Goal: Task Accomplishment & Management: Use online tool/utility

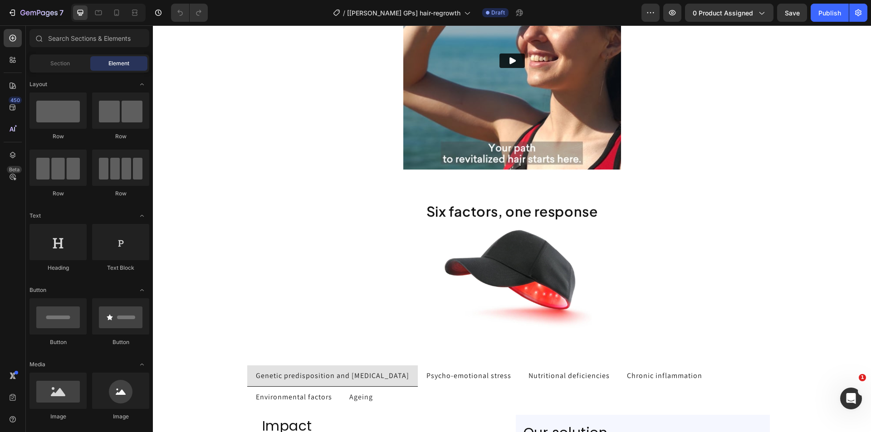
scroll to position [1452, 0]
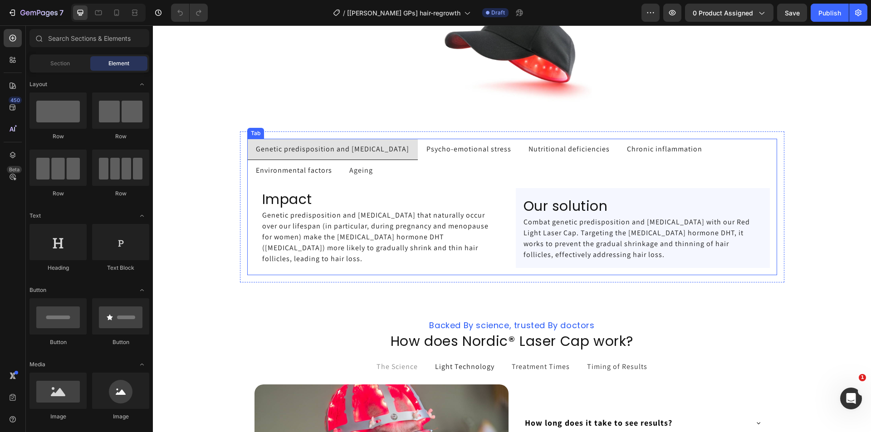
click at [274, 170] on p "Environmental factors" at bounding box center [294, 170] width 76 height 11
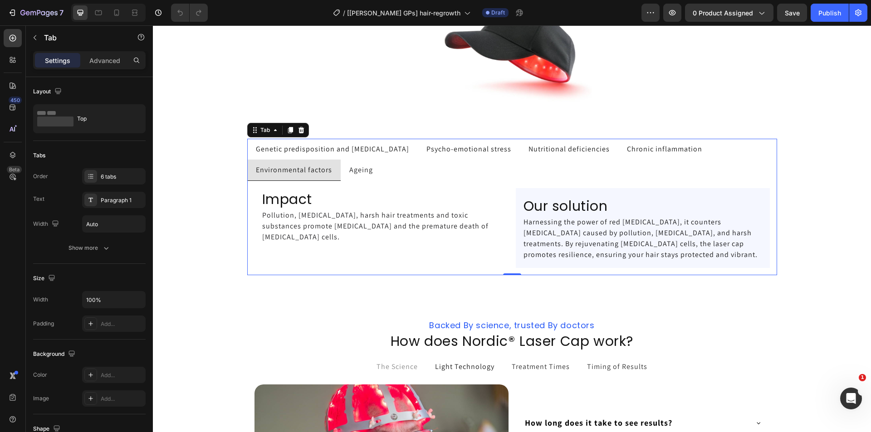
click at [353, 169] on span "Ageing" at bounding box center [361, 170] width 24 height 10
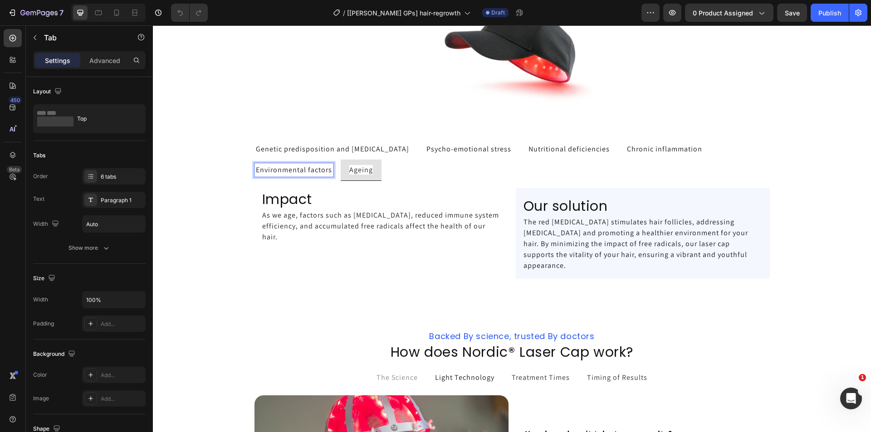
click at [308, 169] on p "Environmental factors" at bounding box center [294, 170] width 76 height 11
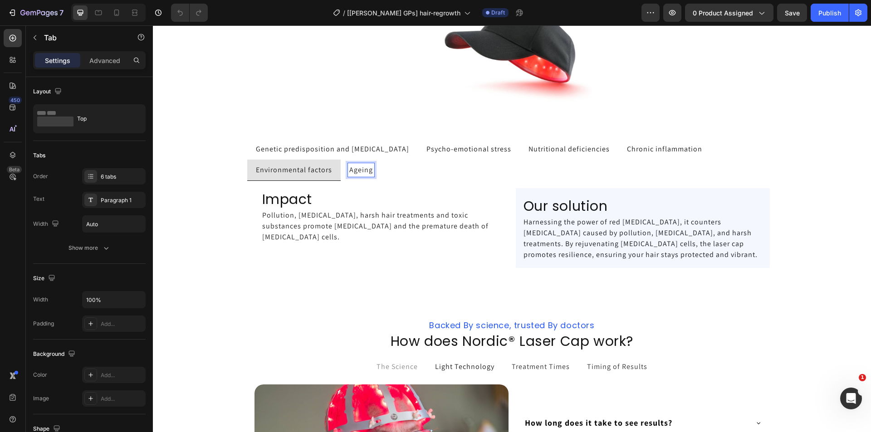
click at [355, 172] on span "Ageing" at bounding box center [361, 170] width 24 height 10
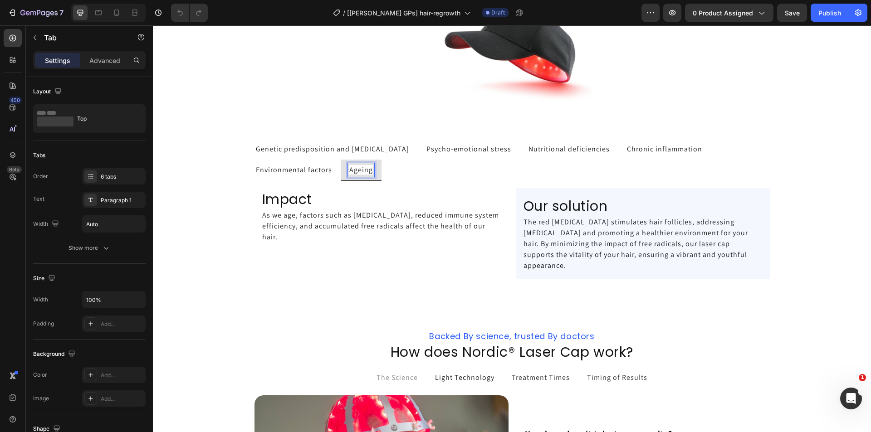
click at [322, 155] on div "Genetic predisposition and [MEDICAL_DATA]" at bounding box center [332, 149] width 156 height 14
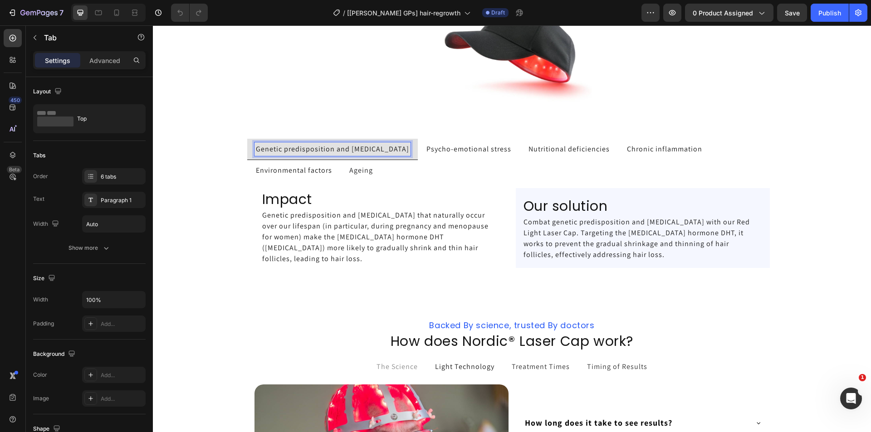
click at [455, 152] on p "Psycho-emotional stress" at bounding box center [468, 149] width 85 height 11
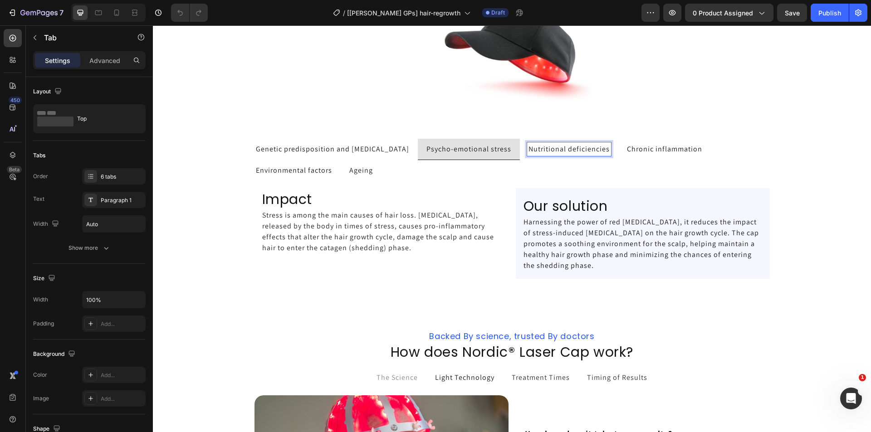
click at [553, 148] on p "Nutritional deficiencies" at bounding box center [569, 149] width 81 height 11
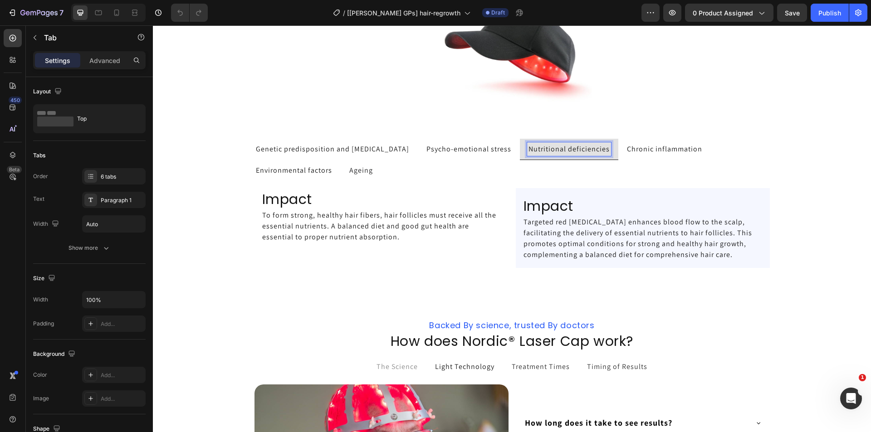
click at [640, 148] on p "Chronic inflammation" at bounding box center [664, 149] width 75 height 11
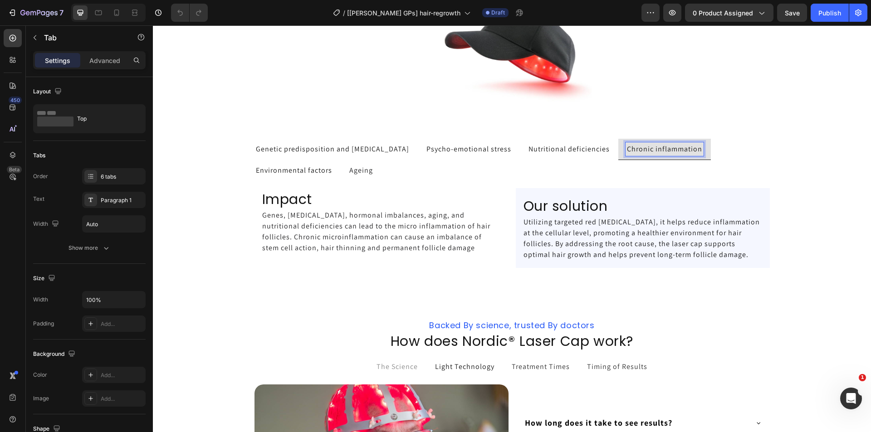
click at [539, 148] on p "Nutritional deficiencies" at bounding box center [569, 149] width 81 height 11
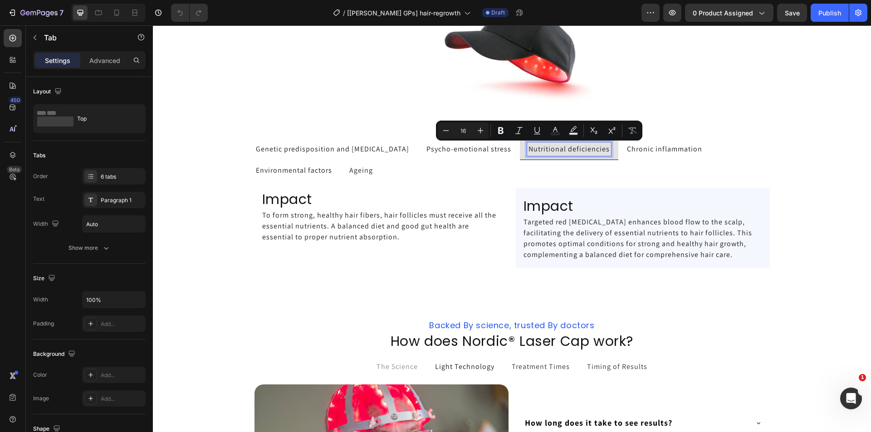
click at [454, 151] on p "Psycho-emotional stress" at bounding box center [468, 149] width 85 height 11
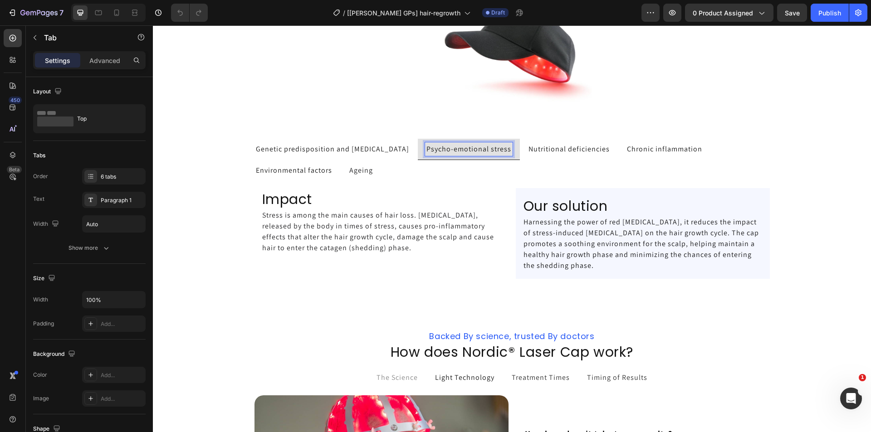
click at [398, 164] on ul "Genetic predisposition and hormonal changes Psycho-emotional stress Nutritional…" at bounding box center [512, 160] width 530 height 42
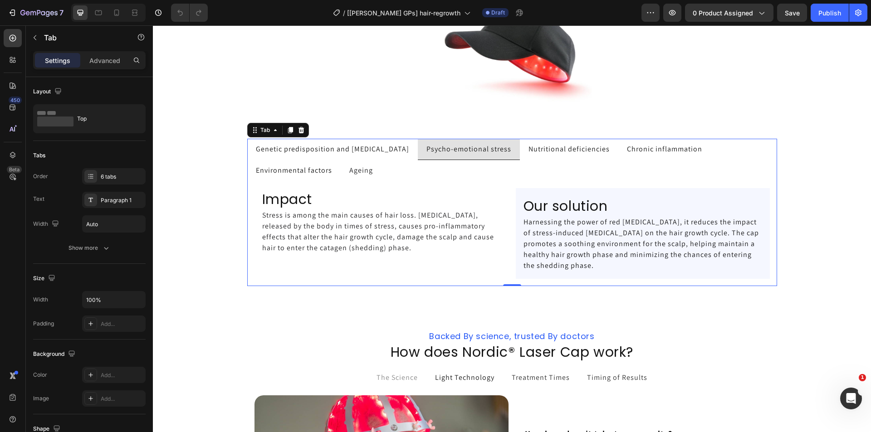
click at [351, 152] on p "Genetic predisposition and [MEDICAL_DATA]" at bounding box center [332, 149] width 153 height 11
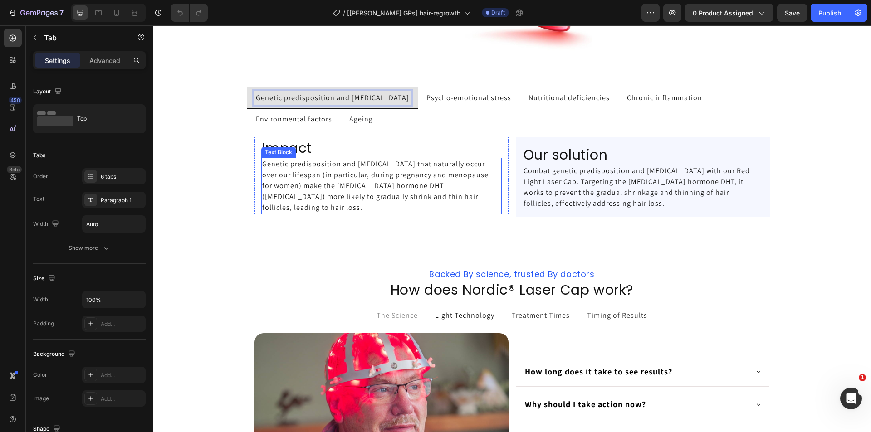
scroll to position [1588, 0]
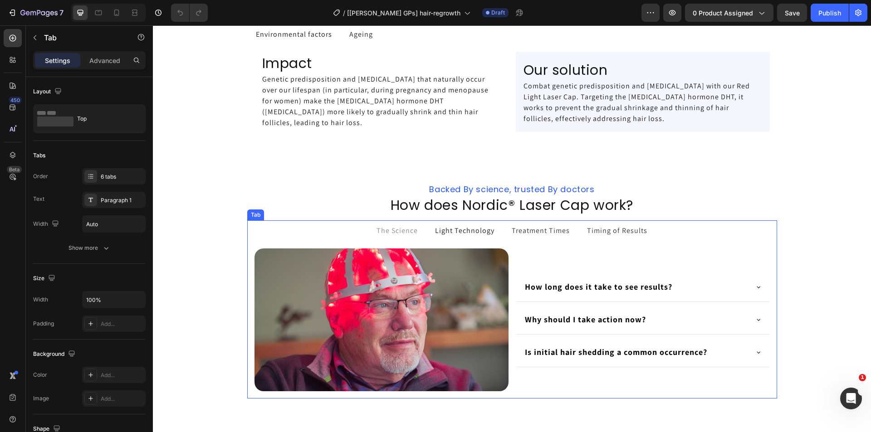
click at [529, 232] on span "Treatment Times" at bounding box center [541, 231] width 58 height 10
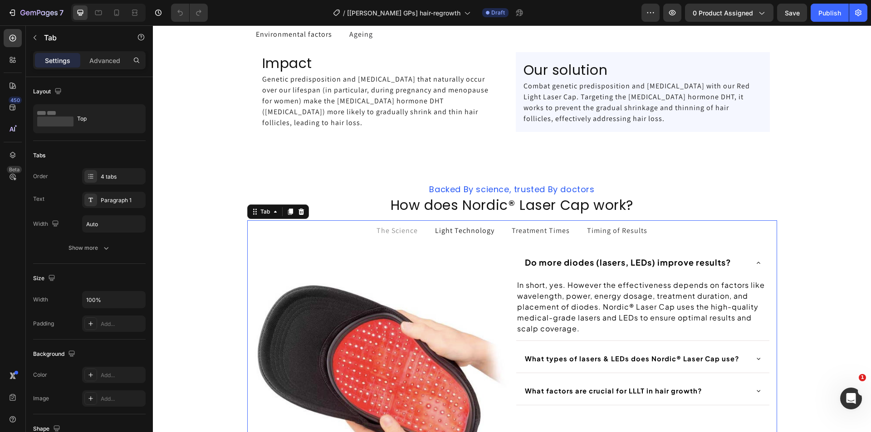
click at [480, 231] on p "Light Technology" at bounding box center [464, 230] width 59 height 11
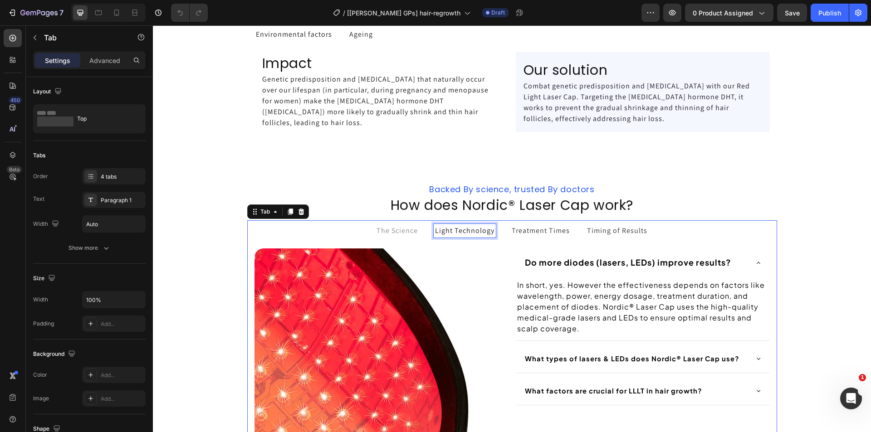
click at [404, 229] on span "The Science" at bounding box center [397, 231] width 41 height 10
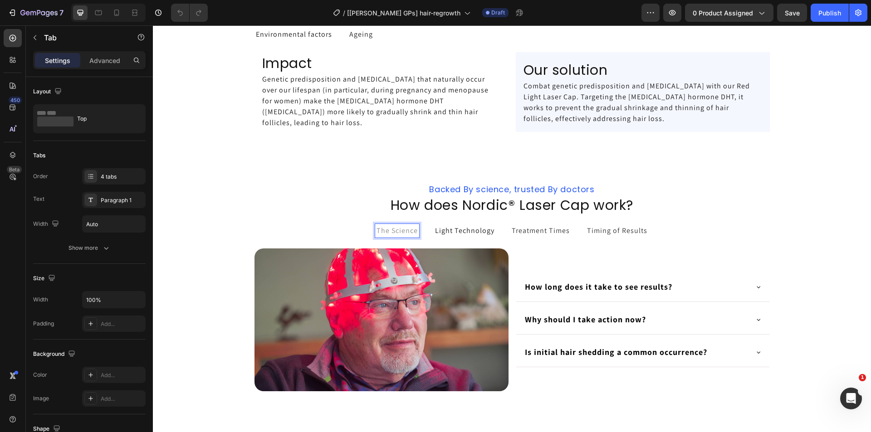
click at [526, 231] on span "Treatment Times" at bounding box center [541, 231] width 58 height 10
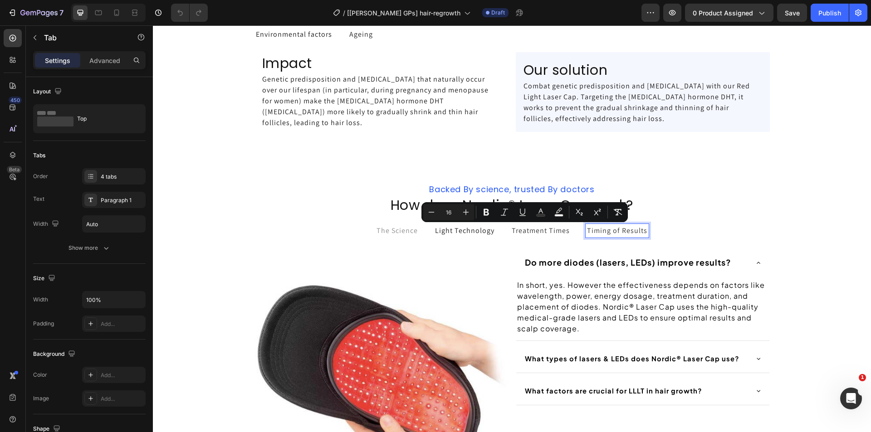
click at [633, 230] on span "Timing of Results" at bounding box center [617, 231] width 60 height 10
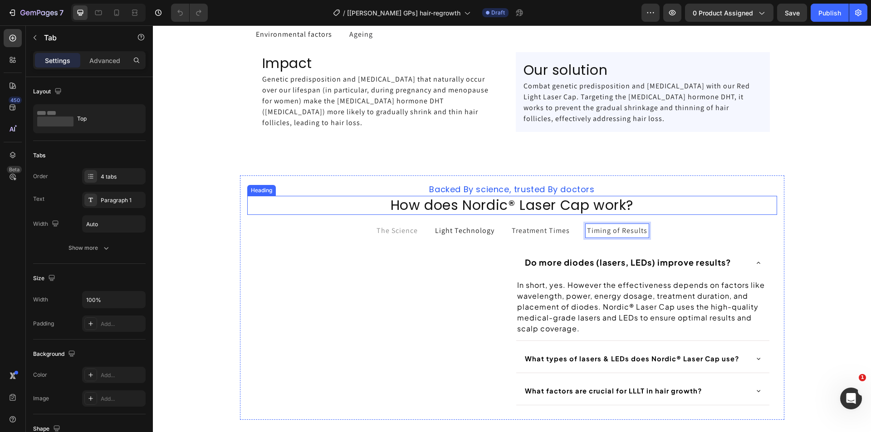
click at [704, 174] on div "Backed By science, trusted By doctors Heading How does Nordic® Laser Cap work? …" at bounding box center [512, 346] width 718 height 371
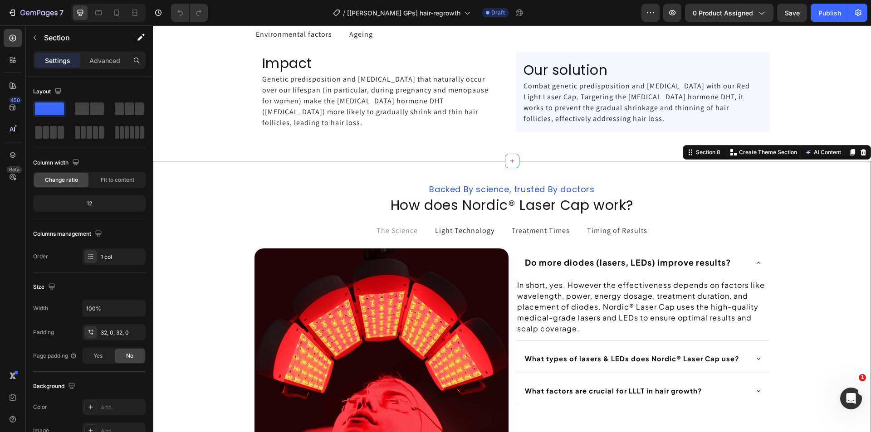
scroll to position [1406, 0]
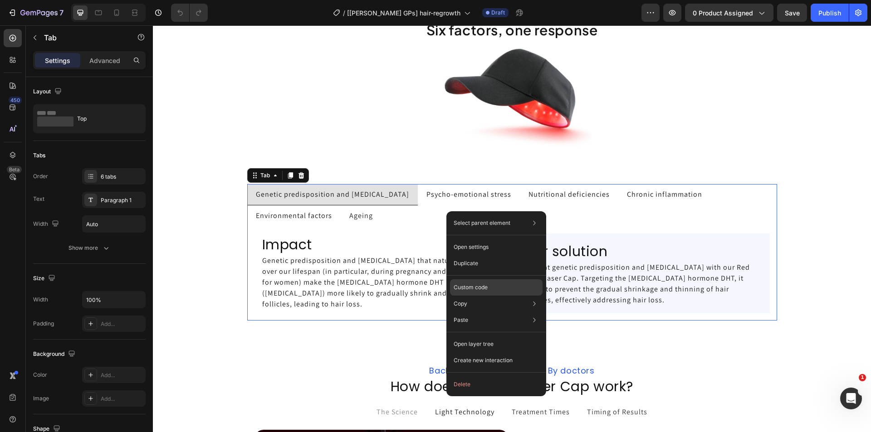
click at [472, 285] on p "Custom code" at bounding box center [471, 288] width 34 height 8
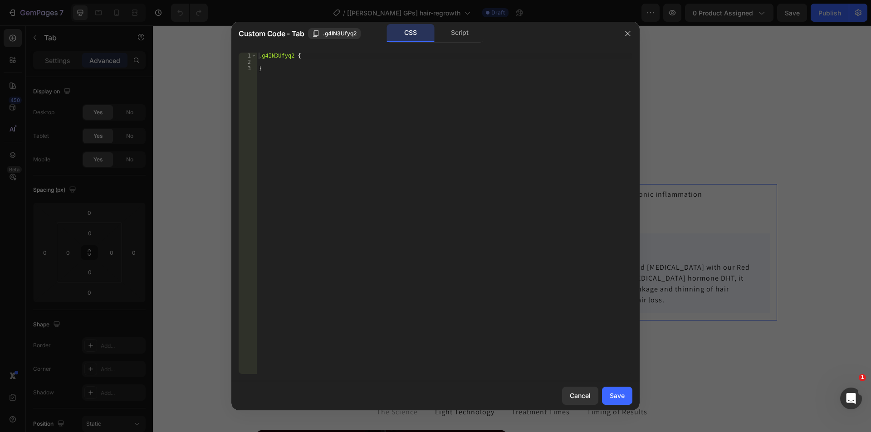
click at [351, 109] on div ".g4IN3Ufyq2 { }" at bounding box center [445, 220] width 376 height 334
type textarea "}"
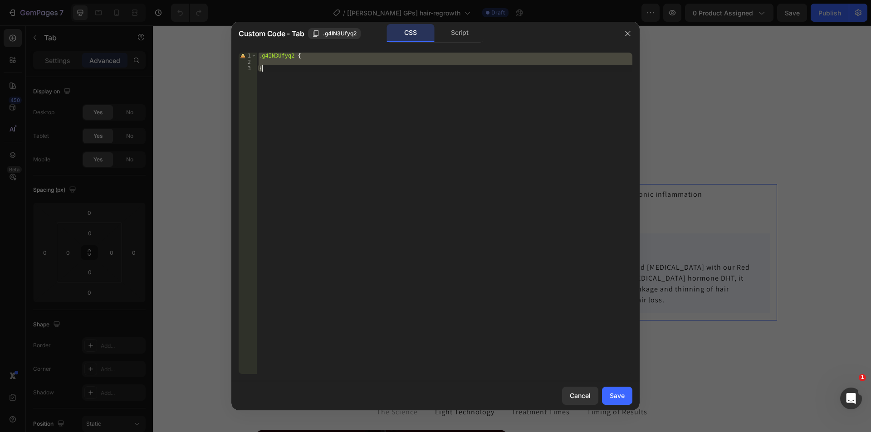
paste textarea
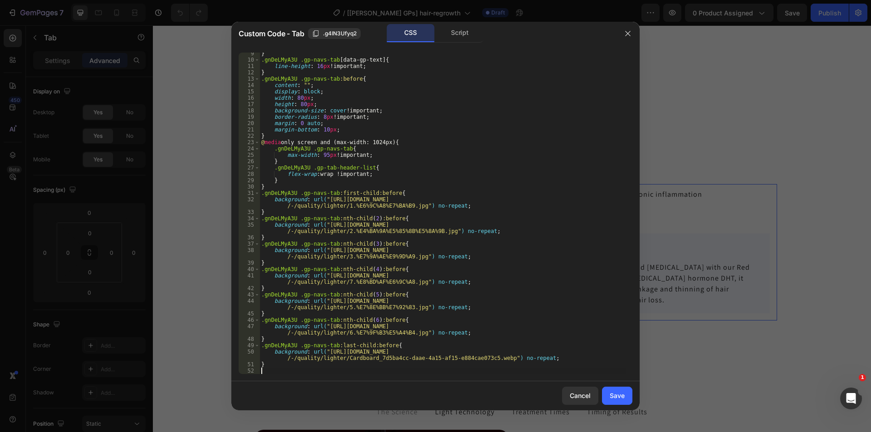
scroll to position [53, 0]
drag, startPoint x: 261, startPoint y: 61, endPoint x: 295, endPoint y: 62, distance: 34.0
click at [295, 62] on div "} .gnDeLMyA3U .gp-navs-tab [ data-gp-text ] { line-height : 16 px !important ; …" at bounding box center [442, 217] width 366 height 334
type textarea ".gnDeLMyA3U .gp-navs-tab [data-gp-text]{"
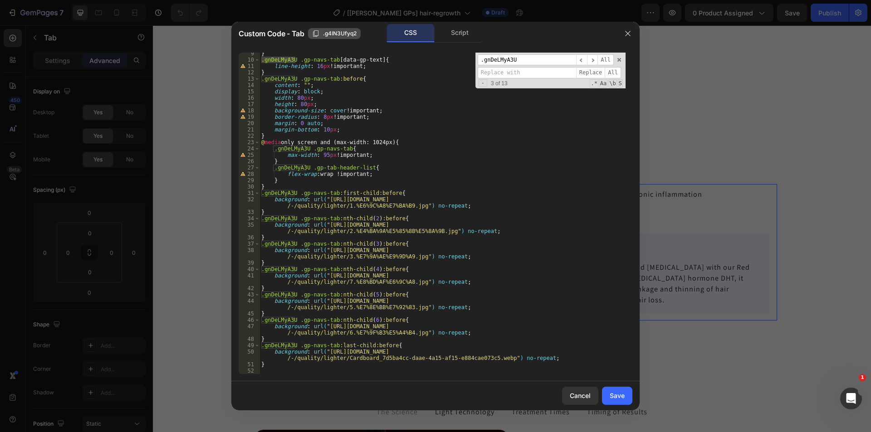
click at [331, 32] on span ".g4IN3Ufyq2" at bounding box center [340, 33] width 34 height 8
click at [505, 74] on input at bounding box center [527, 72] width 98 height 11
paste input ".g4IN3Ufyq2"
type input ".g4IN3Ufyq2"
click at [611, 70] on span "All" at bounding box center [613, 72] width 16 height 11
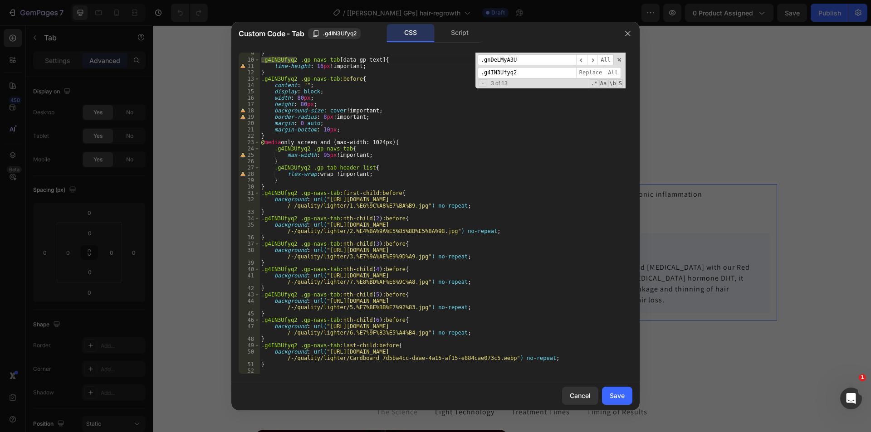
click at [519, 147] on div "} .g4IN3Ufyq2 .gp-navs-tab [ data-gp-text ] { line-height : 16 px !important ; …" at bounding box center [442, 217] width 366 height 334
click at [385, 159] on div "} .g4IN3Ufyq2 .gp-navs-tab [ data-gp-text ] { line-height : 16 px !important ; …" at bounding box center [442, 217] width 366 height 334
type textarea "}"
click at [607, 398] on button "Save" at bounding box center [617, 396] width 30 height 18
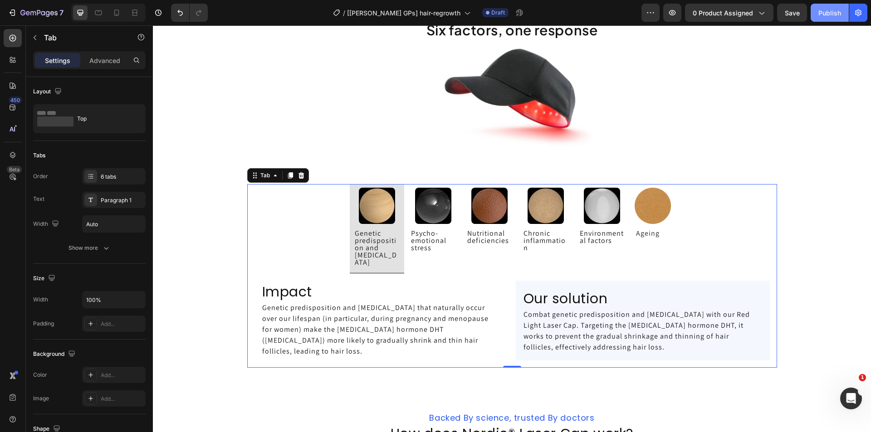
click at [828, 13] on div "Publish" at bounding box center [829, 13] width 23 height 10
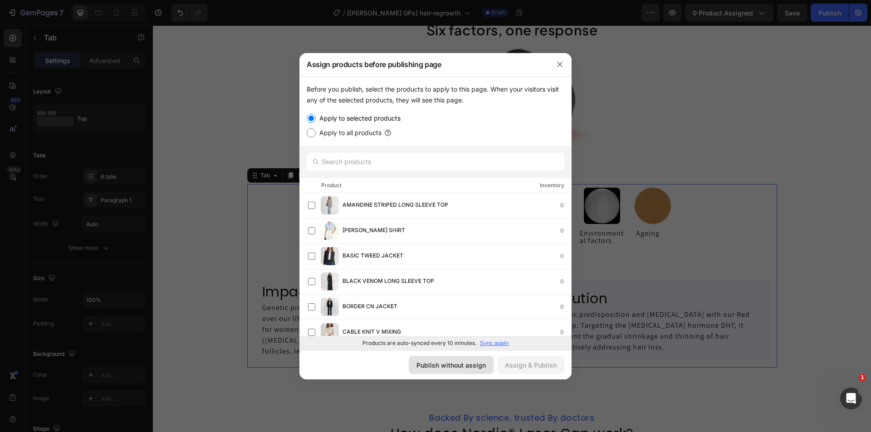
click at [450, 371] on button "Publish without assign" at bounding box center [451, 365] width 85 height 18
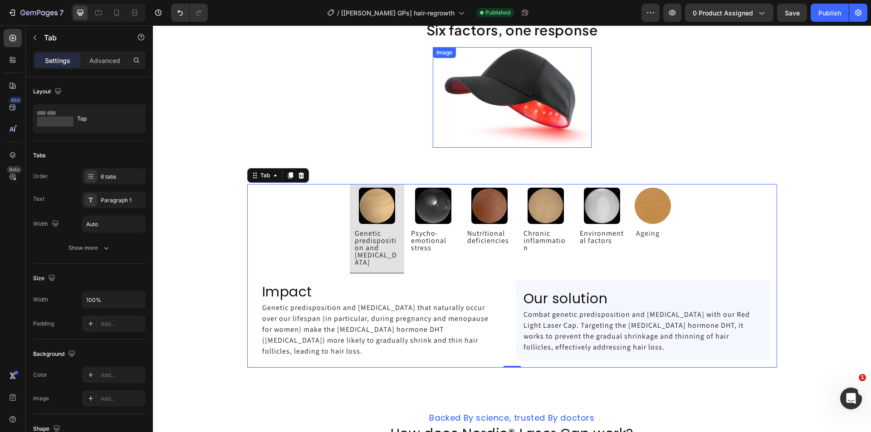
click at [503, 105] on img at bounding box center [512, 97] width 159 height 101
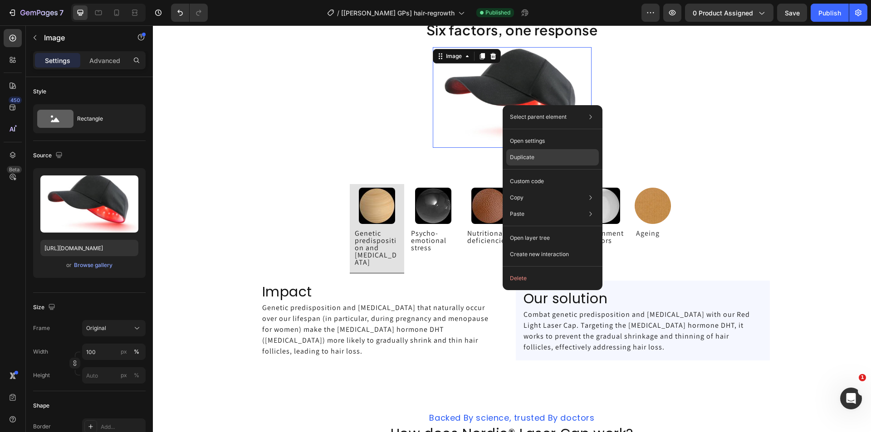
click at [532, 173] on div "Duplicate" at bounding box center [552, 181] width 93 height 16
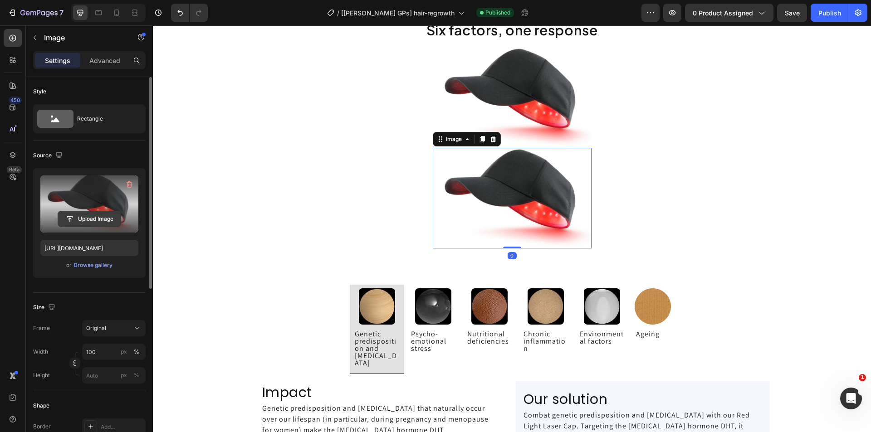
click at [84, 220] on input "file" at bounding box center [89, 218] width 63 height 15
type input "C:\fakepath\genetica.avif"
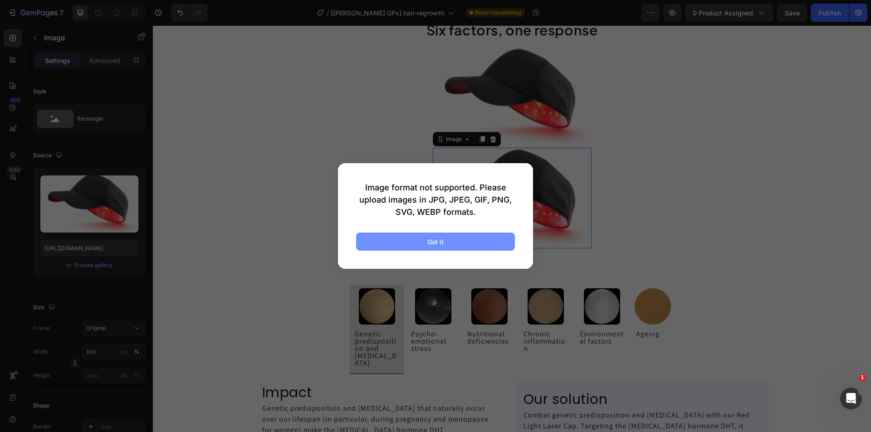
click at [446, 242] on button "Got it" at bounding box center [435, 242] width 159 height 18
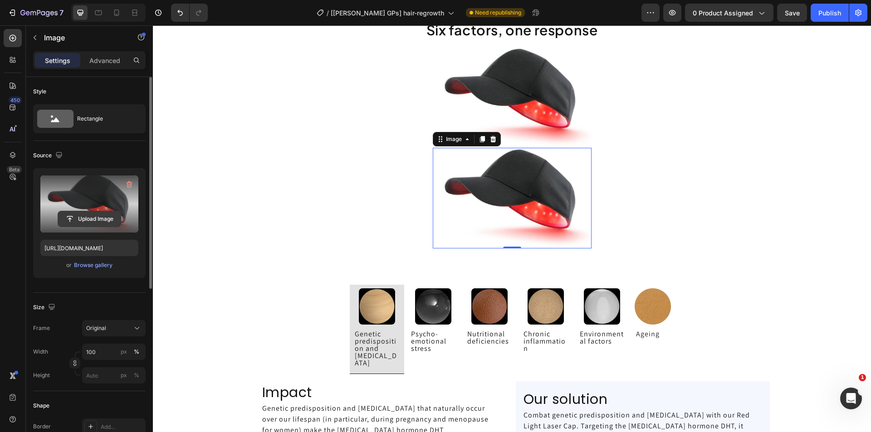
click at [83, 217] on input "file" at bounding box center [89, 218] width 63 height 15
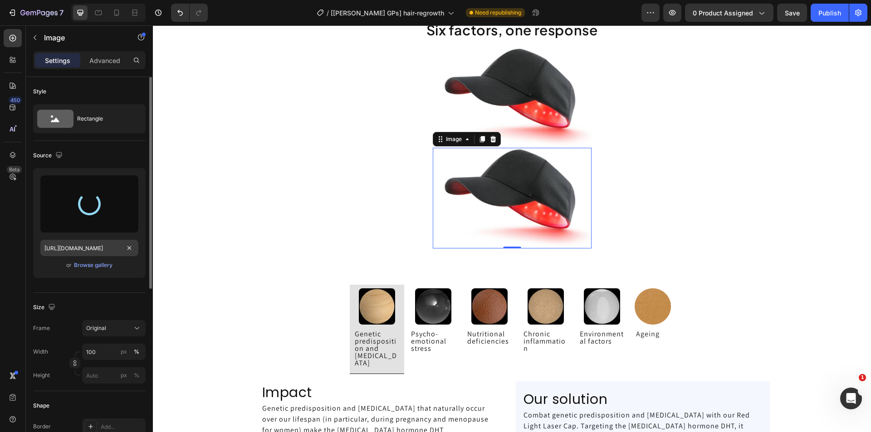
type input "https://cdn.shopify.com/s/files/1/0695/1465/7928/files/gempages_580483694104413…"
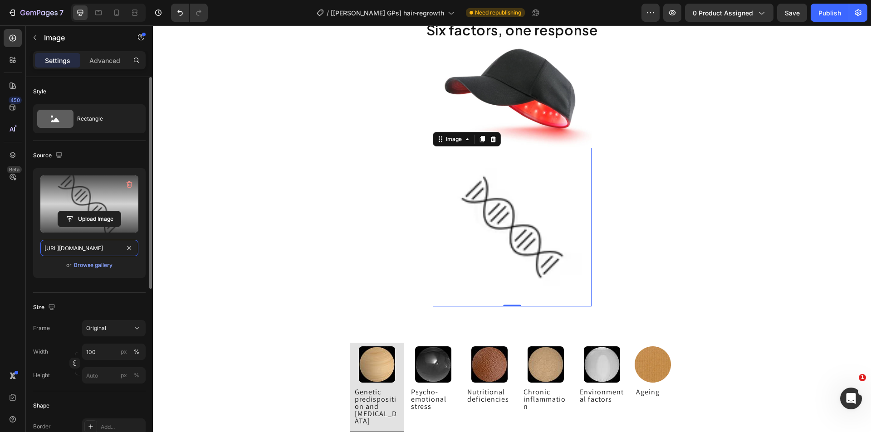
click at [89, 249] on input "https://cdn.shopify.com/s/files/1/0695/1465/7928/files/gempages_580483694104413…" at bounding box center [89, 248] width 98 height 16
click at [490, 140] on icon at bounding box center [493, 139] width 6 height 6
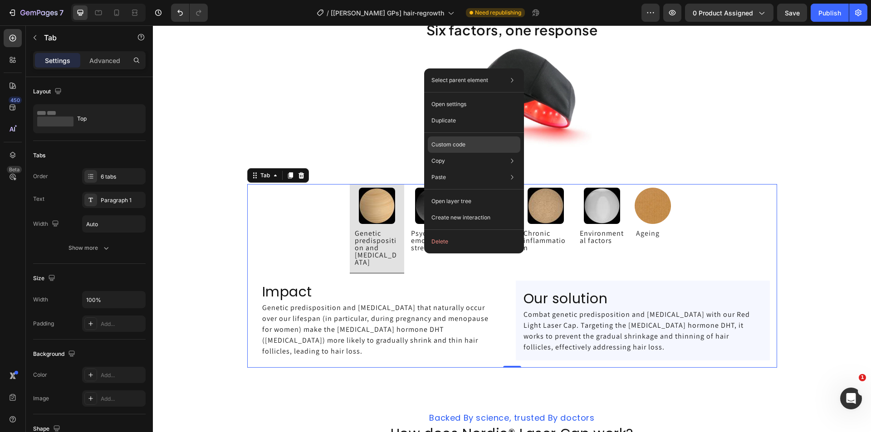
click at [459, 141] on p "Custom code" at bounding box center [448, 145] width 34 height 8
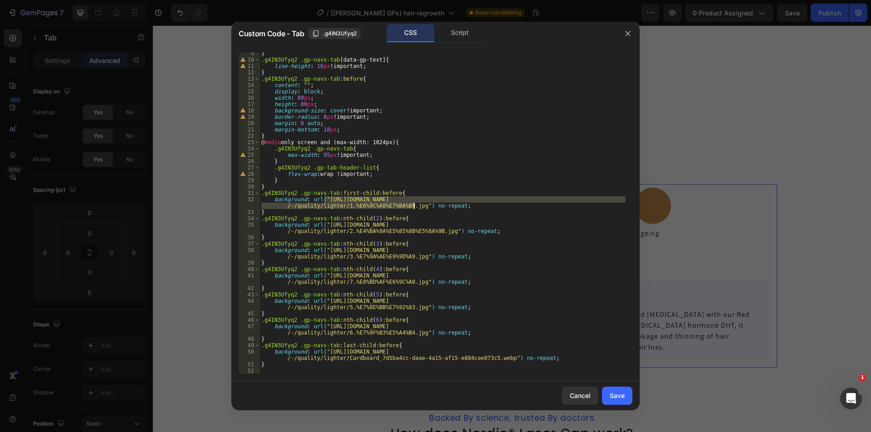
drag, startPoint x: 323, startPoint y: 198, endPoint x: 413, endPoint y: 206, distance: 89.7
click at [413, 206] on div "} .g4IN3Ufyq2 .gp-navs-tab [ data-gp-text ] { line-height : 16 px !important ; …" at bounding box center [442, 217] width 366 height 334
paste textarea "cdn.shopify.com/s/files/1/0695/1465/7928/files/gempages_580483694104413102-ba53…"
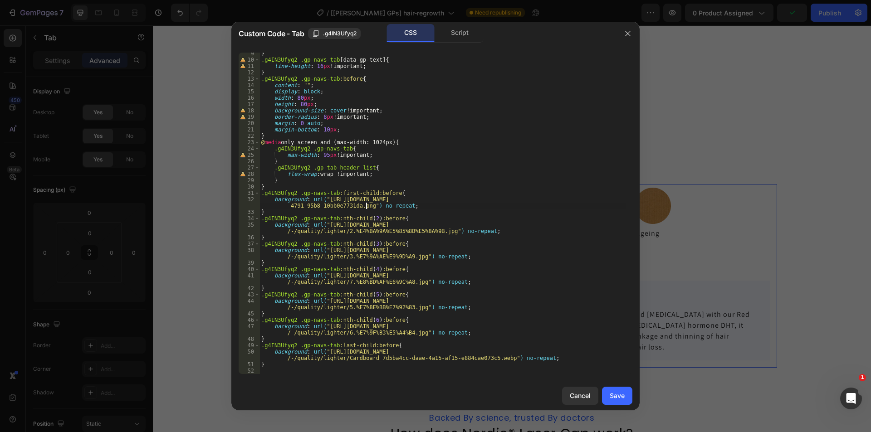
click at [323, 239] on div "} .g4IN3Ufyq2 .gp-navs-tab [ data-gp-text ] { line-height : 16 px !important ; …" at bounding box center [442, 217] width 366 height 334
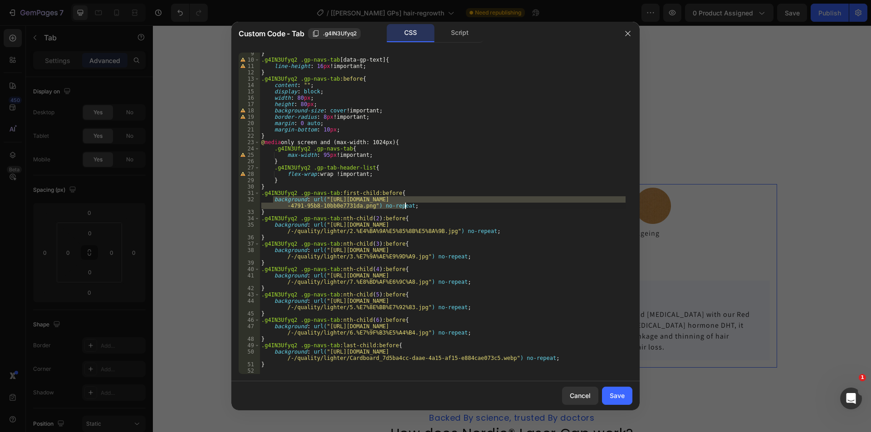
drag, startPoint x: 273, startPoint y: 200, endPoint x: 413, endPoint y: 206, distance: 140.3
click at [413, 206] on div "} .g4IN3Ufyq2 .gp-navs-tab [ data-gp-text ] { line-height : 16 px !important ; …" at bounding box center [442, 217] width 366 height 334
click at [384, 232] on div "} .g4IN3Ufyq2 .gp-navs-tab [ data-gp-text ] { line-height : 16 px !important ; …" at bounding box center [442, 217] width 366 height 334
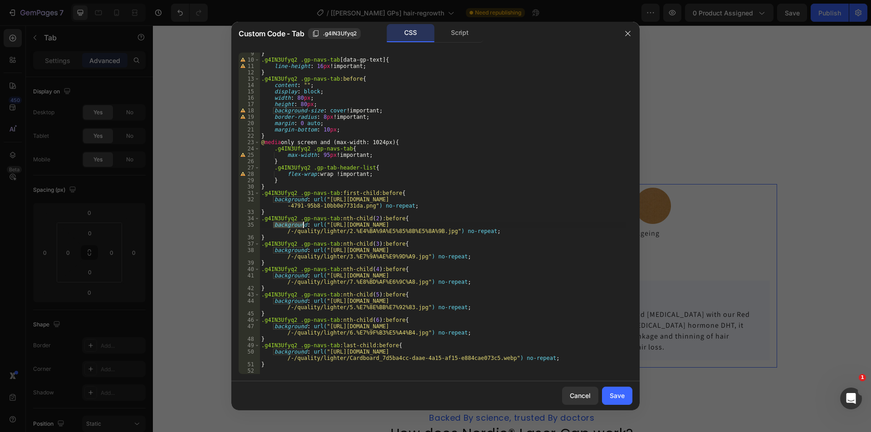
drag, startPoint x: 274, startPoint y: 225, endPoint x: 304, endPoint y: 226, distance: 30.9
click at [304, 226] on div "} .g4IN3Ufyq2 .gp-navs-tab [ data-gp-text ] { line-height : 16 px !important ; …" at bounding box center [442, 217] width 366 height 334
click at [460, 256] on div "} .g4IN3Ufyq2 .gp-navs-tab [ data-gp-text ] { line-height : 16 px !important ; …" at bounding box center [442, 217] width 366 height 334
drag, startPoint x: 273, startPoint y: 251, endPoint x: 462, endPoint y: 258, distance: 189.3
click at [462, 258] on div "} .g4IN3Ufyq2 .gp-navs-tab [ data-gp-text ] { line-height : 16 px !important ; …" at bounding box center [442, 217] width 366 height 334
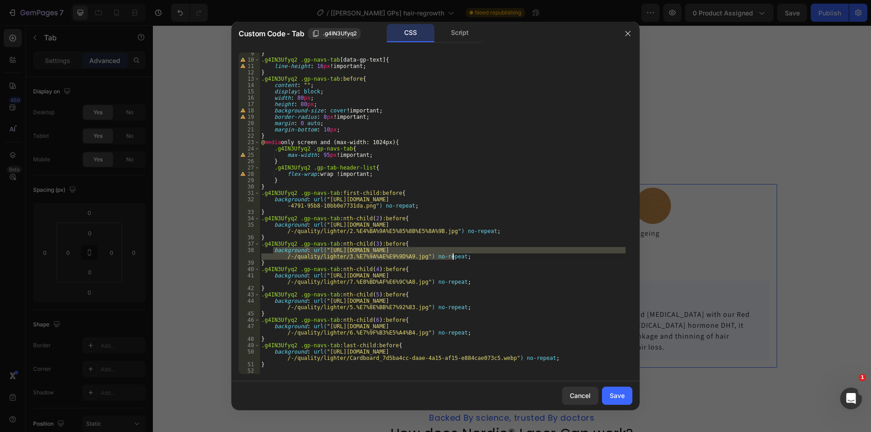
paste textarea "cdn.shopify.com/s/files/1/0695/1465/7928/files/gempages_580483694104413102-ba53…"
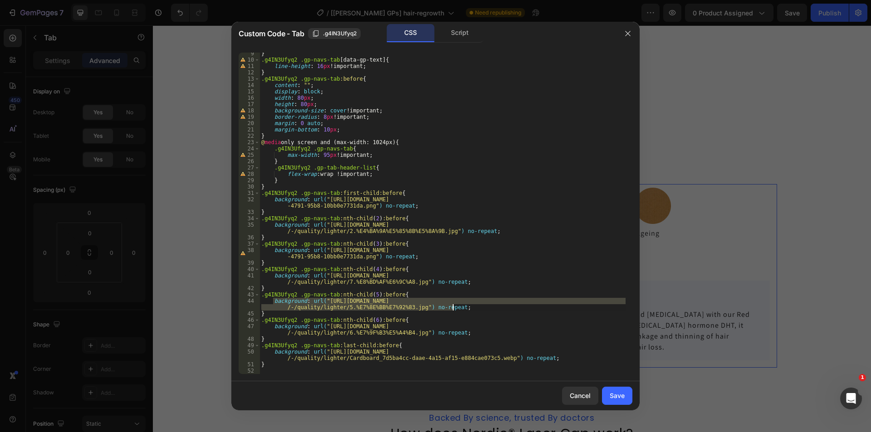
drag, startPoint x: 273, startPoint y: 302, endPoint x: 526, endPoint y: 310, distance: 253.3
click at [526, 310] on div "} .g4IN3Ufyq2 .gp-navs-tab [ data-gp-text ] { line-height : 16 px !important ; …" at bounding box center [442, 217] width 366 height 334
paste textarea "cdn.shopify.com/s/files/1/0695/1465/7928/files/gempages_580483694104413102-ba53…"
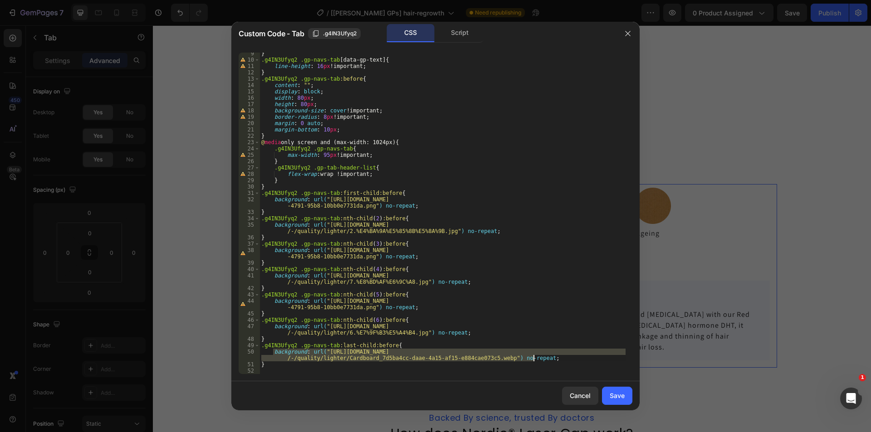
drag, startPoint x: 274, startPoint y: 353, endPoint x: 537, endPoint y: 361, distance: 263.2
click at [537, 361] on div "} .g4IN3Ufyq2 .gp-navs-tab [ data-gp-text ] { line-height : 16 px !important ; …" at bounding box center [442, 217] width 366 height 334
paste textarea "cdn.shopify.com/s/files/1/0695/1465/7928/files/gempages_580483694104413102-ba53…"
type textarea "background: url("https://cdn.shopify.com/s/files/1/0695/1465/7928/files/gempage…"
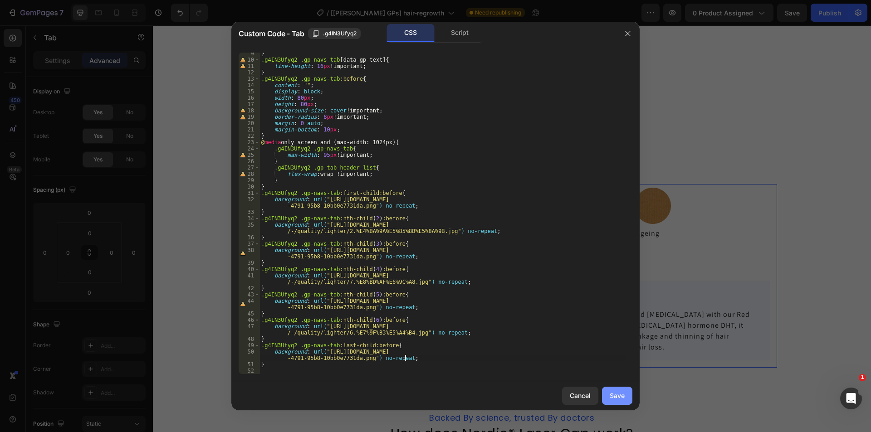
click at [611, 396] on div "Save" at bounding box center [617, 396] width 15 height 10
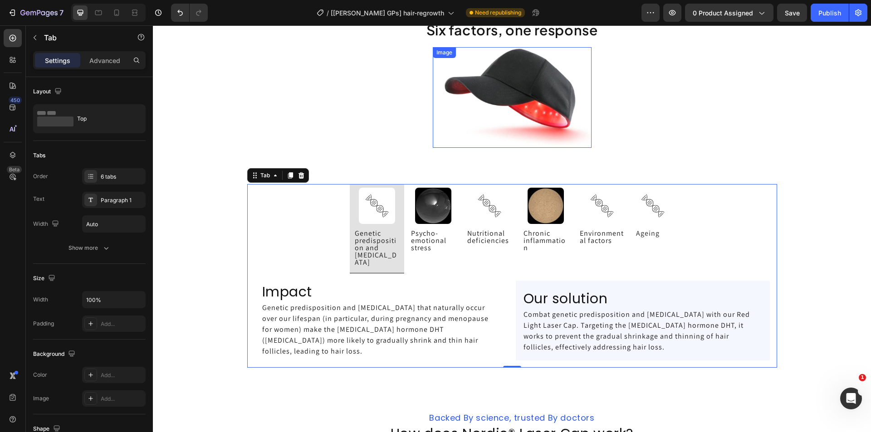
click at [540, 94] on img at bounding box center [512, 97] width 159 height 101
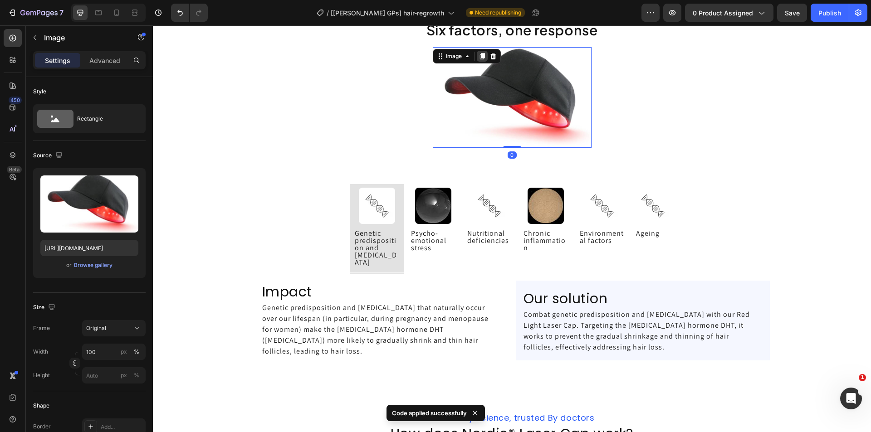
click at [479, 59] on icon at bounding box center [482, 56] width 7 height 7
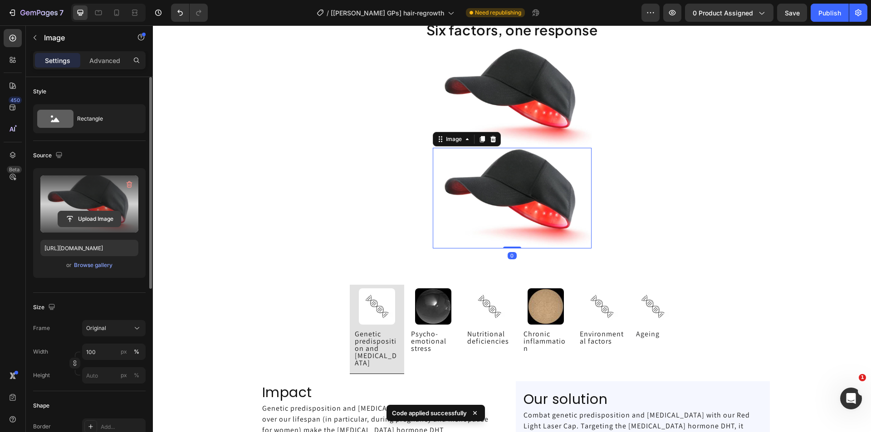
click at [82, 217] on input "file" at bounding box center [89, 218] width 63 height 15
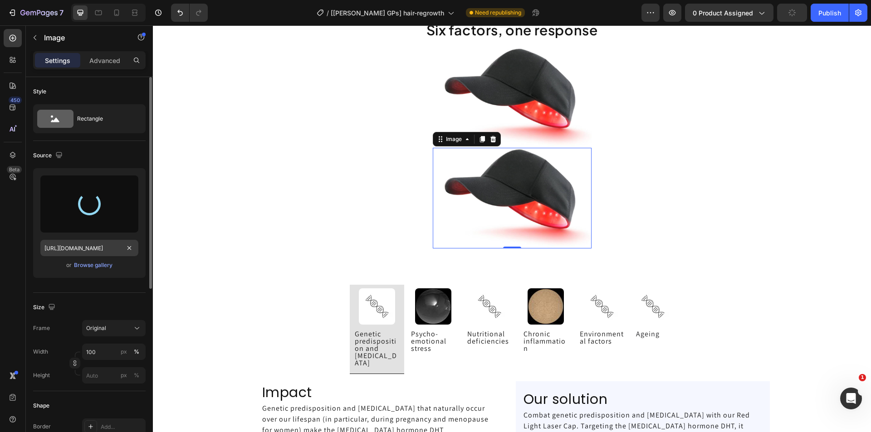
type input "https://cdn.shopify.com/s/files/1/0695/1465/7928/files/gempages_580483694104413…"
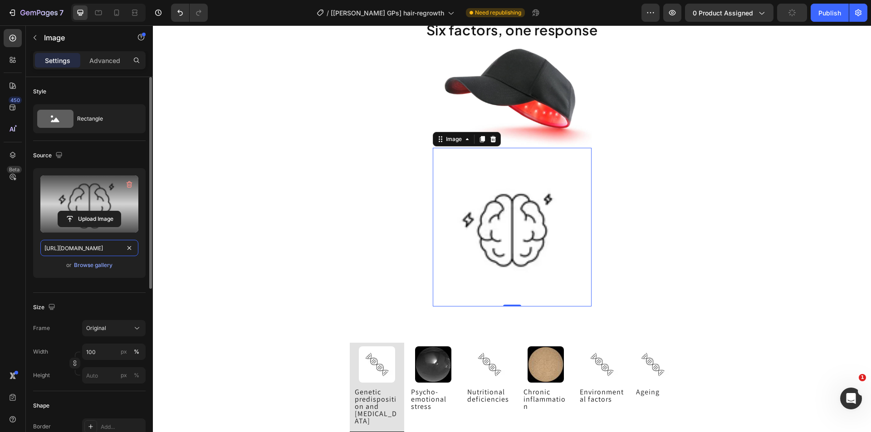
click at [76, 249] on input "https://cdn.shopify.com/s/files/1/0695/1465/7928/files/gempages_580483694104413…" at bounding box center [89, 248] width 98 height 16
click at [490, 137] on icon at bounding box center [493, 139] width 6 height 6
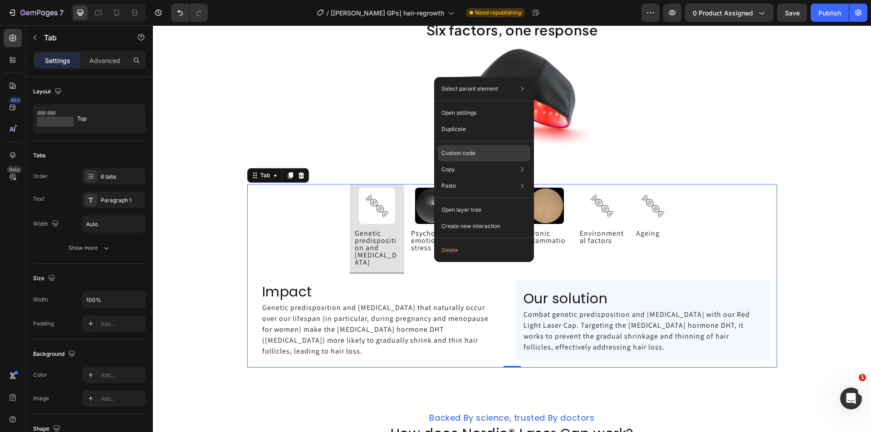
click at [466, 152] on p "Custom code" at bounding box center [458, 153] width 34 height 8
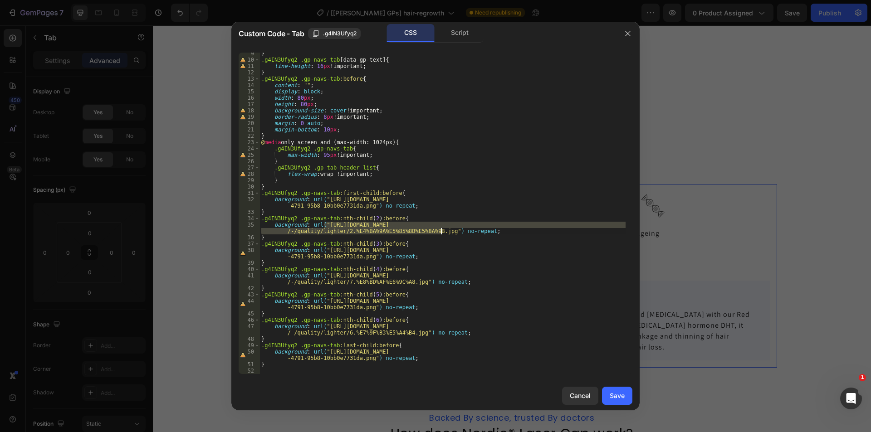
drag, startPoint x: 324, startPoint y: 224, endPoint x: 440, endPoint y: 234, distance: 116.6
click at [440, 234] on div "} .g4IN3Ufyq2 .gp-navs-tab [ data-gp-text ] { line-height : 16 px !important ; …" at bounding box center [442, 217] width 366 height 334
paste textarea "cdn.shopify.com/s/files/1/0695/1465/7928/files/gempages_580483694104413102-a2ae…"
drag, startPoint x: 274, startPoint y: 224, endPoint x: 426, endPoint y: 234, distance: 152.8
click at [426, 234] on div "} .g4IN3Ufyq2 .gp-navs-tab [ data-gp-text ] { line-height : 16 px !important ; …" at bounding box center [442, 217] width 366 height 334
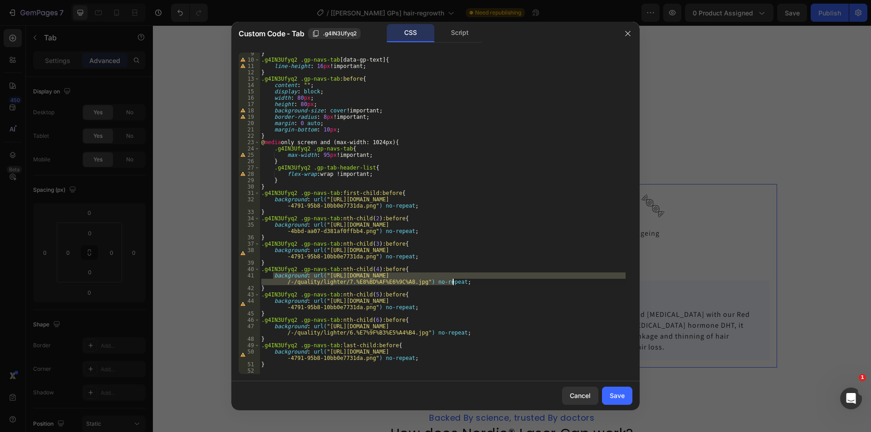
drag, startPoint x: 273, startPoint y: 276, endPoint x: 452, endPoint y: 281, distance: 178.8
click at [452, 281] on div "} .g4IN3Ufyq2 .gp-navs-tab [ data-gp-text ] { line-height : 16 px !important ; …" at bounding box center [442, 217] width 366 height 334
paste textarea "cdn.shopify.com/s/files/1/0695/1465/7928/files/gempages_580483694104413102-a2ae…"
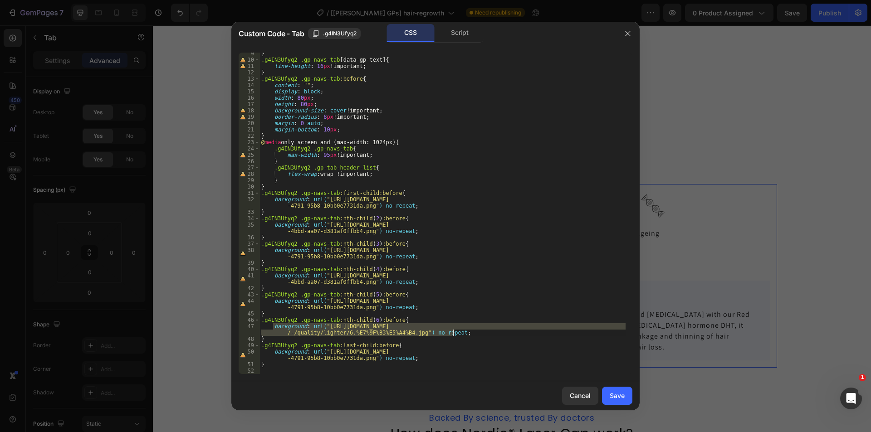
drag, startPoint x: 274, startPoint y: 327, endPoint x: 454, endPoint y: 333, distance: 179.7
click at [454, 333] on div "} .g4IN3Ufyq2 .gp-navs-tab [ data-gp-text ] { line-height : 16 px !important ; …" at bounding box center [442, 217] width 366 height 334
paste textarea "cdn.shopify.com/s/files/1/0695/1465/7928/files/gempages_580483694104413102-a2ae…"
type textarea "background: url("https://cdn.shopify.com/s/files/1/0695/1465/7928/files/gempage…"
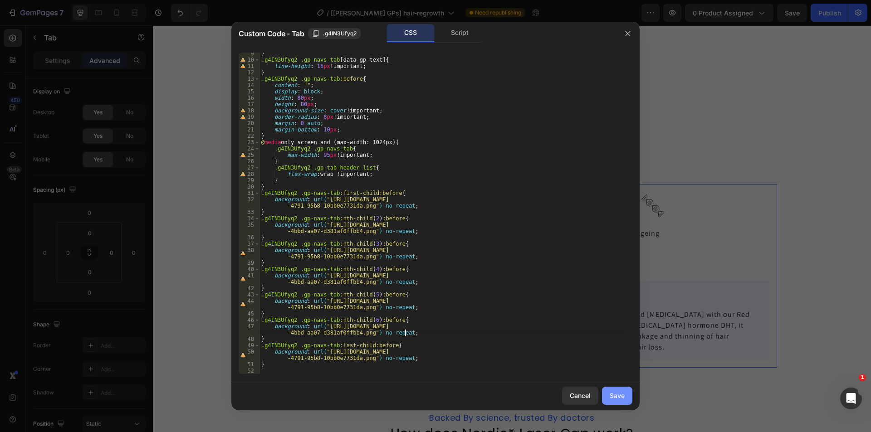
click at [611, 389] on button "Save" at bounding box center [617, 396] width 30 height 18
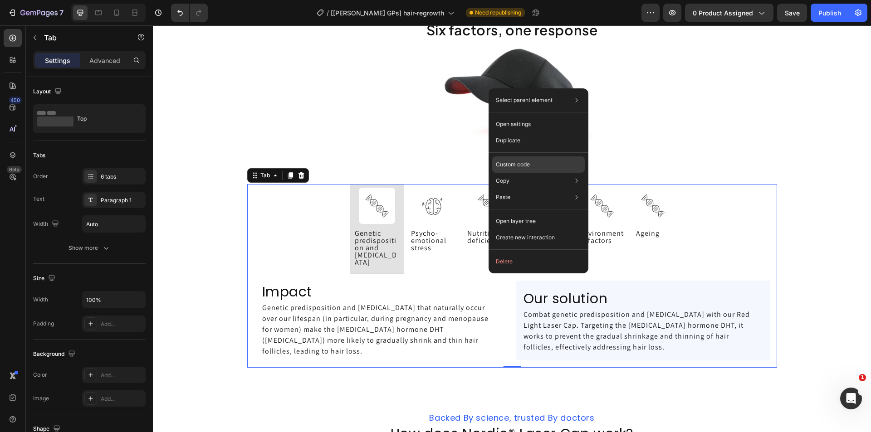
click at [535, 189] on div "Custom code" at bounding box center [538, 197] width 93 height 16
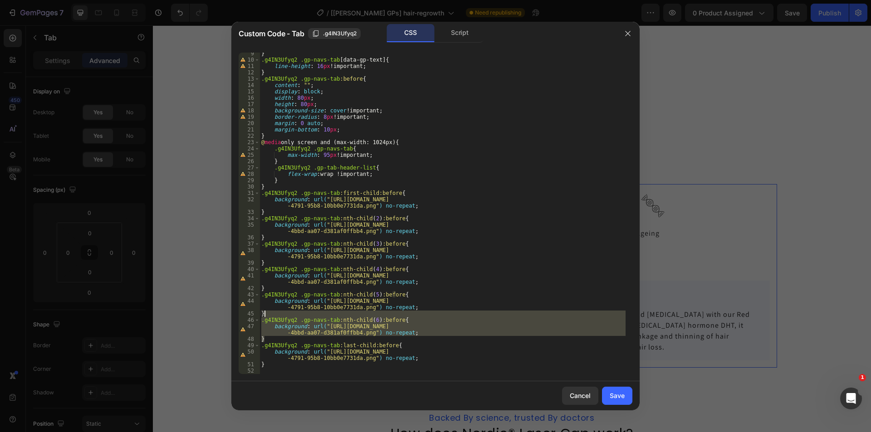
drag, startPoint x: 264, startPoint y: 337, endPoint x: 275, endPoint y: 312, distance: 27.5
click at [275, 312] on div "} .g4IN3Ufyq2 .gp-navs-tab [ data-gp-text ] { line-height : 16 px !important ; …" at bounding box center [442, 217] width 366 height 334
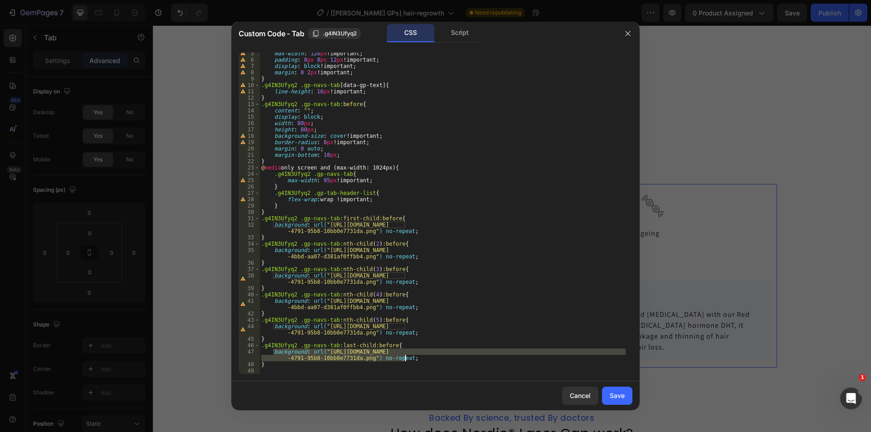
drag, startPoint x: 273, startPoint y: 353, endPoint x: 422, endPoint y: 360, distance: 149.4
click at [422, 360] on div "max-width : 120 px !important ; padding : 8 px 8 px 12 px !important ; display …" at bounding box center [442, 217] width 366 height 334
paste textarea "a2ae9d5d-d9d1-4bbd-aa07-d381af0ffbb4"
type textarea "background: url("https://cdn.shopify.com/s/files/1/0695/1465/7928/files/gempage…"
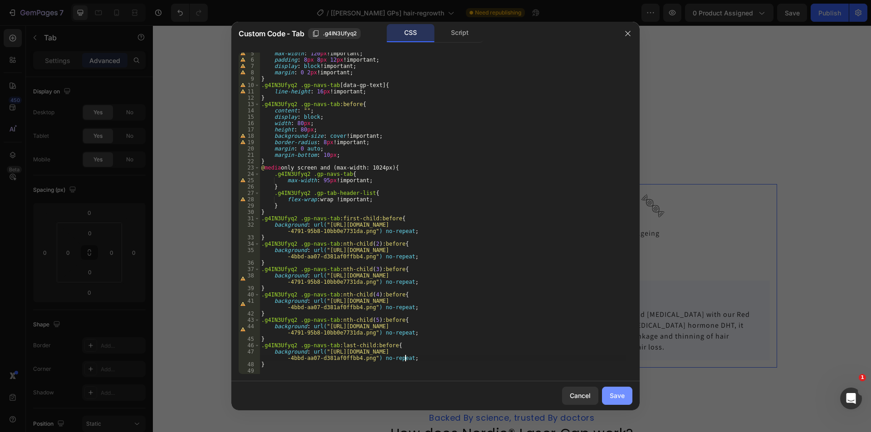
click at [617, 395] on div "Save" at bounding box center [617, 396] width 15 height 10
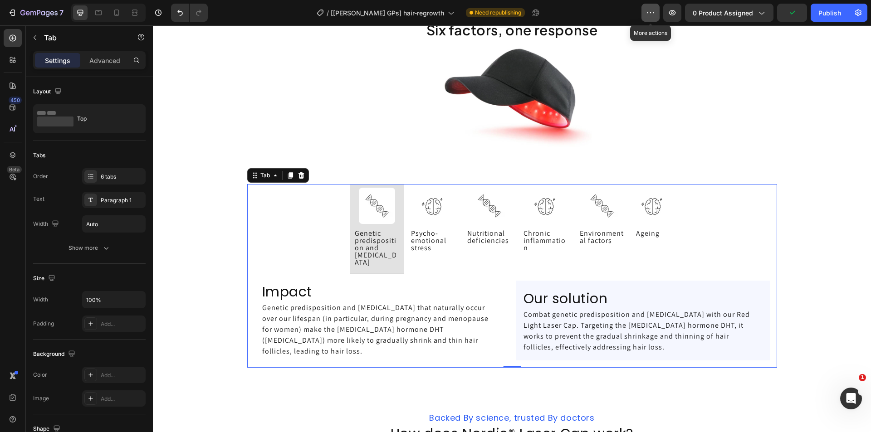
click at [648, 16] on icon "button" at bounding box center [650, 12] width 9 height 9
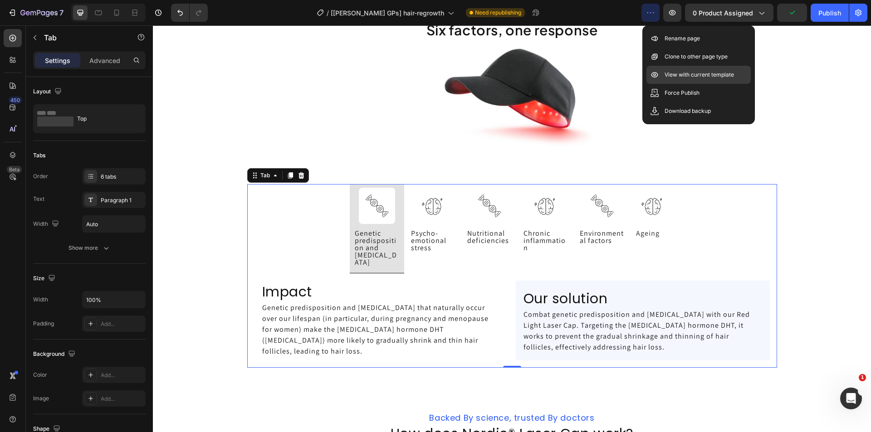
click at [700, 74] on p "View with current template" at bounding box center [699, 74] width 69 height 9
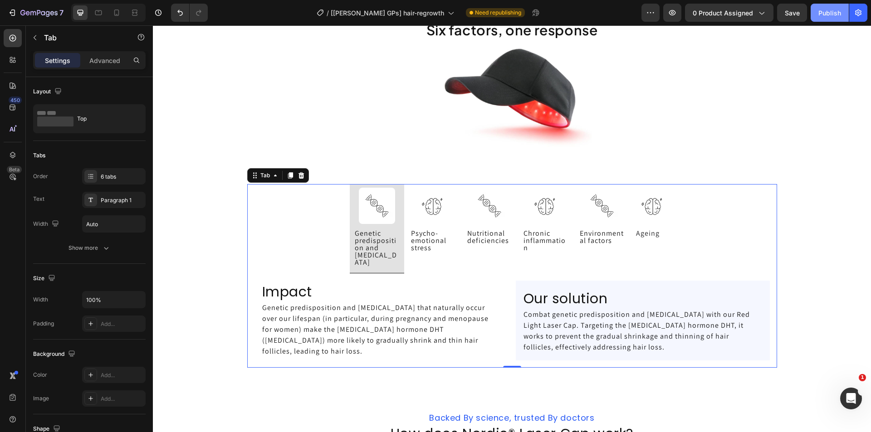
click at [825, 14] on div "Publish" at bounding box center [829, 13] width 23 height 10
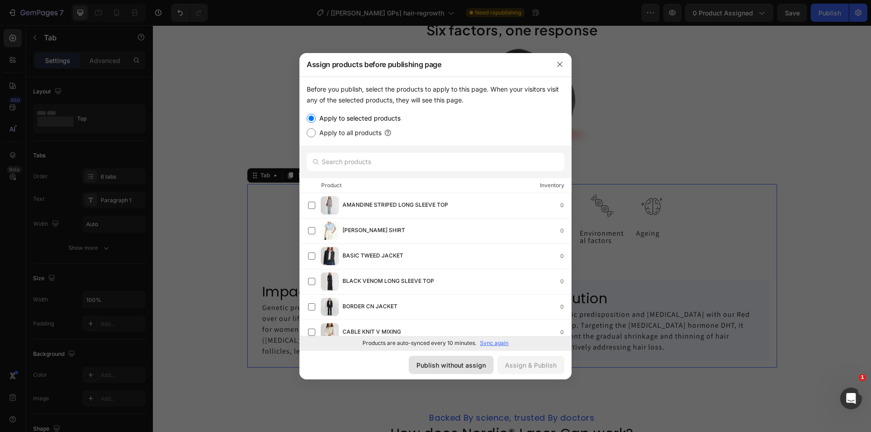
drag, startPoint x: 424, startPoint y: 364, endPoint x: 272, endPoint y: 337, distance: 154.4
click at [424, 364] on div "Publish without assign" at bounding box center [450, 366] width 69 height 10
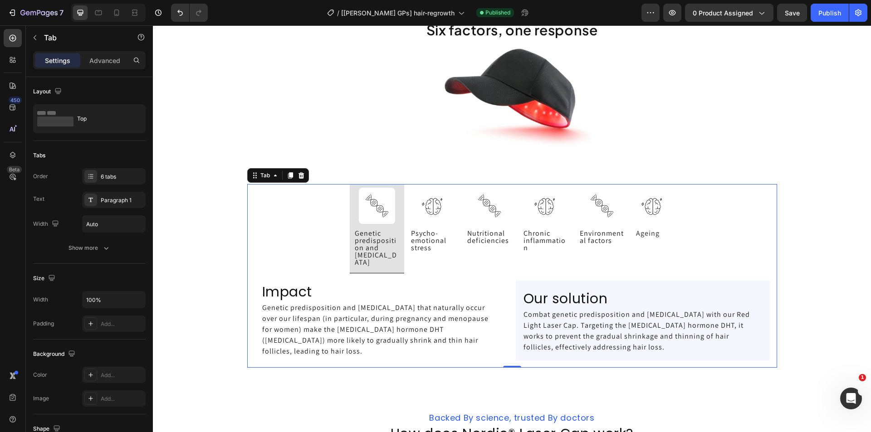
click at [313, 234] on ul "Genetic predisposition and hormonal changes Psycho-emotional stress Nutritional…" at bounding box center [512, 228] width 530 height 89
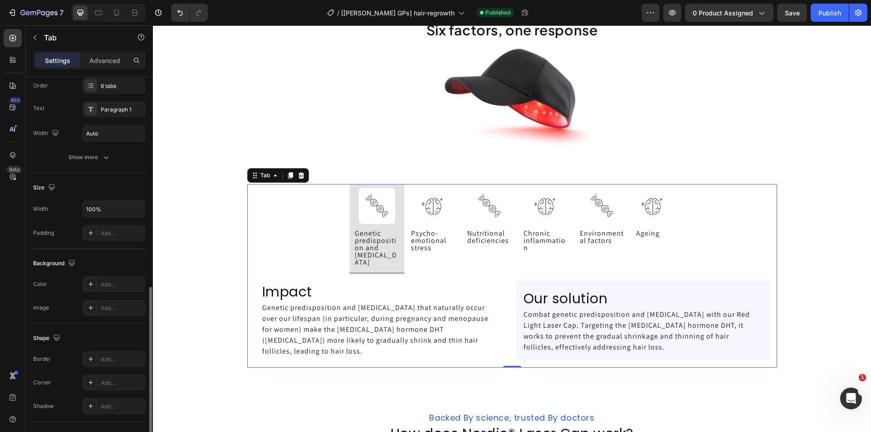
scroll to position [199, 0]
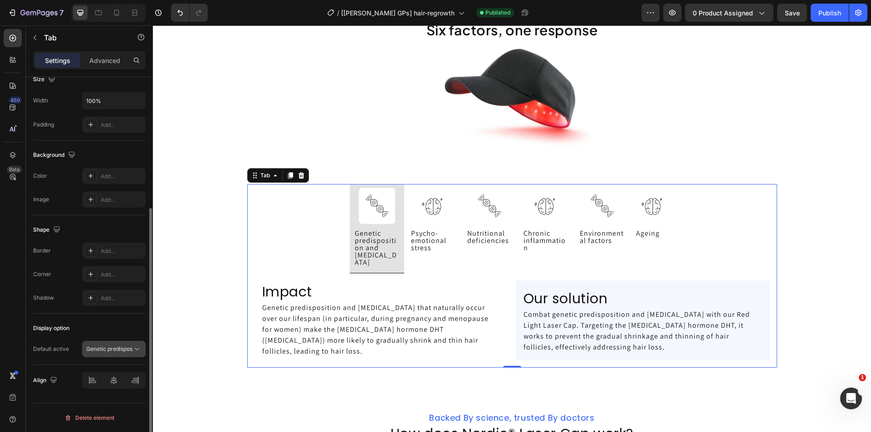
click at [103, 348] on p "Genetic predisposition and [MEDICAL_DATA]" at bounding box center [109, 349] width 46 height 8
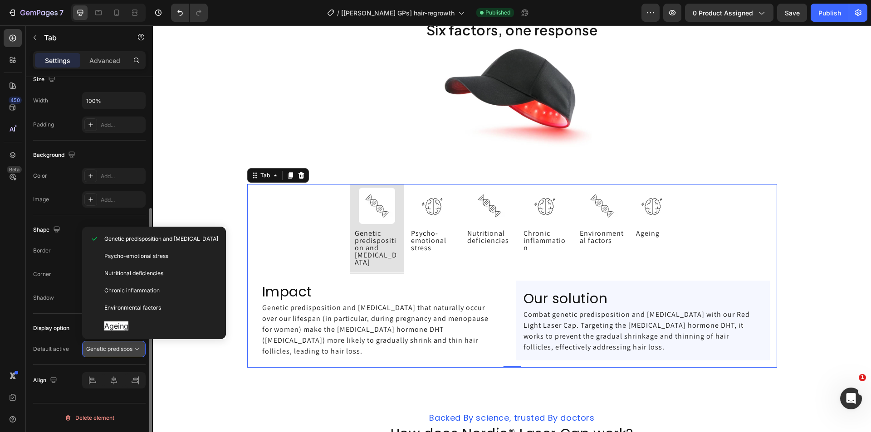
click at [103, 348] on p "Genetic predisposition and [MEDICAL_DATA]" at bounding box center [109, 349] width 46 height 8
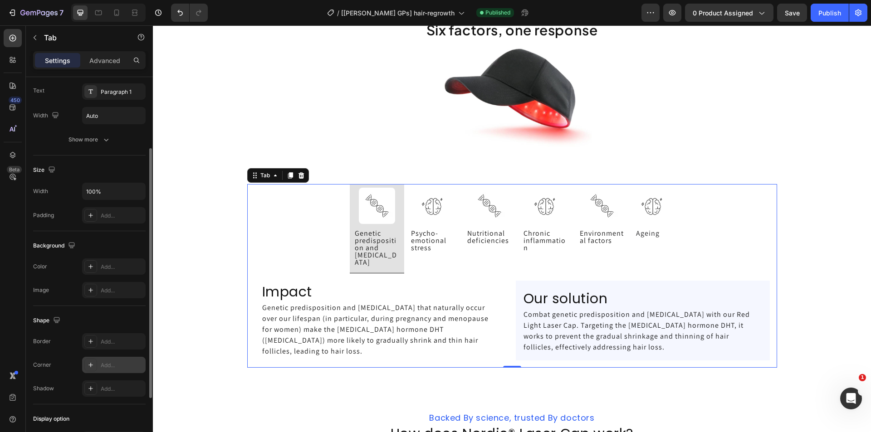
scroll to position [18, 0]
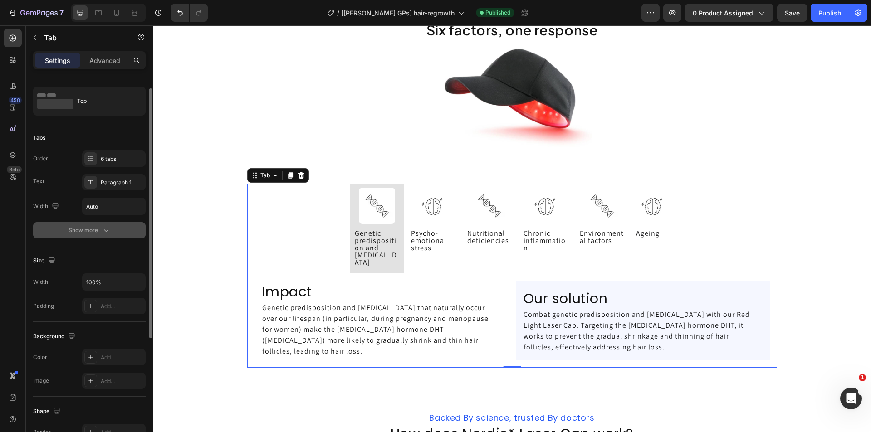
click at [93, 232] on div "Show more" at bounding box center [90, 230] width 42 height 9
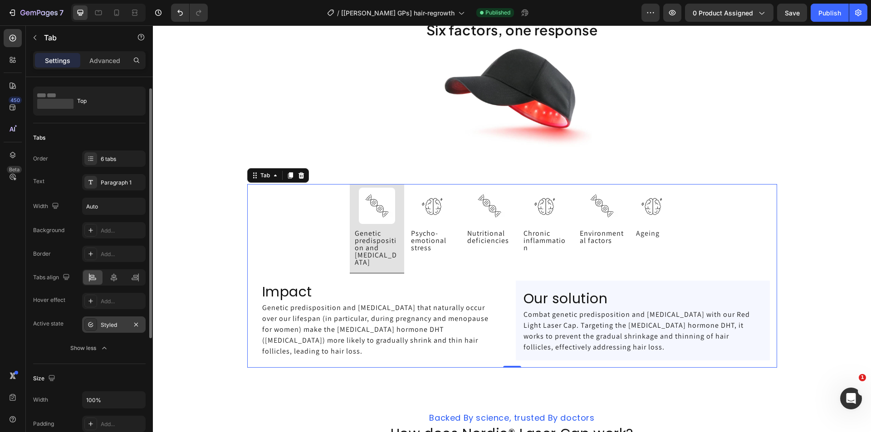
click at [113, 325] on div "Styled" at bounding box center [114, 325] width 26 height 8
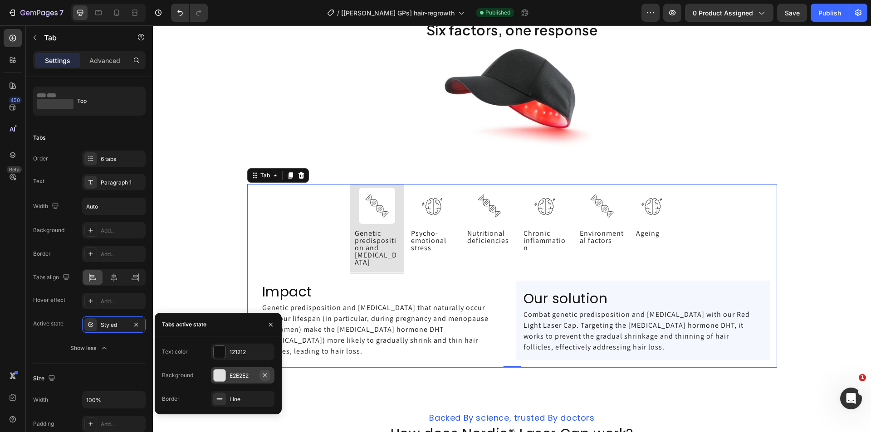
click at [266, 376] on icon "button" at bounding box center [264, 375] width 7 height 7
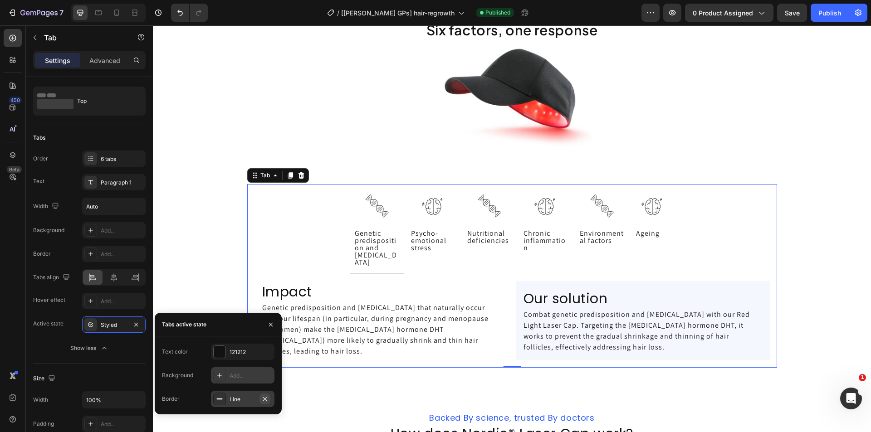
click at [264, 400] on icon "button" at bounding box center [265, 399] width 4 height 4
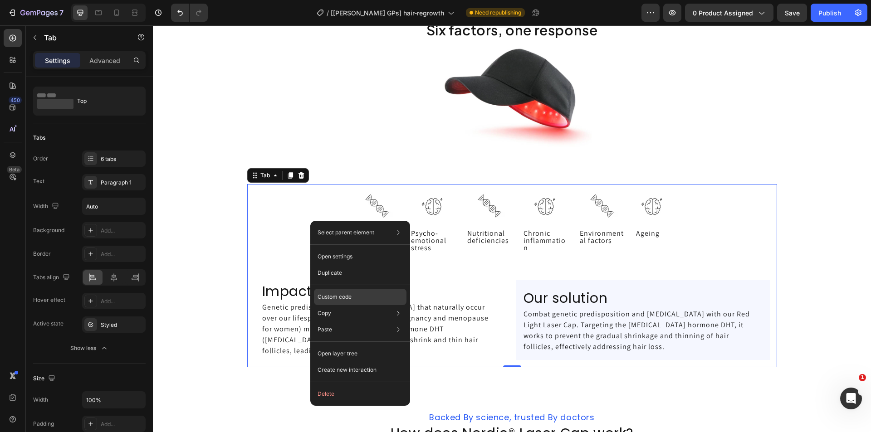
click at [327, 322] on div "Custom code" at bounding box center [360, 330] width 93 height 16
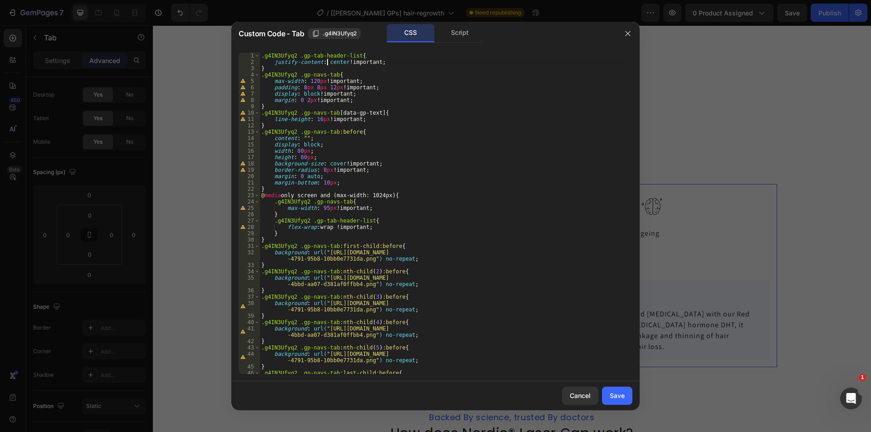
click at [326, 62] on div ".g4IN3Ufyq2 .gp-tab-header-list { justify-content : center !important ; } .g4IN…" at bounding box center [442, 223] width 366 height 341
paste textarea "space-between"
click at [274, 80] on div ".g4IN3Ufyq2 .gp-tab-header-list { justify-content : space-between !important ; …" at bounding box center [442, 223] width 366 height 341
drag, startPoint x: 307, startPoint y: 80, endPoint x: 321, endPoint y: 79, distance: 13.6
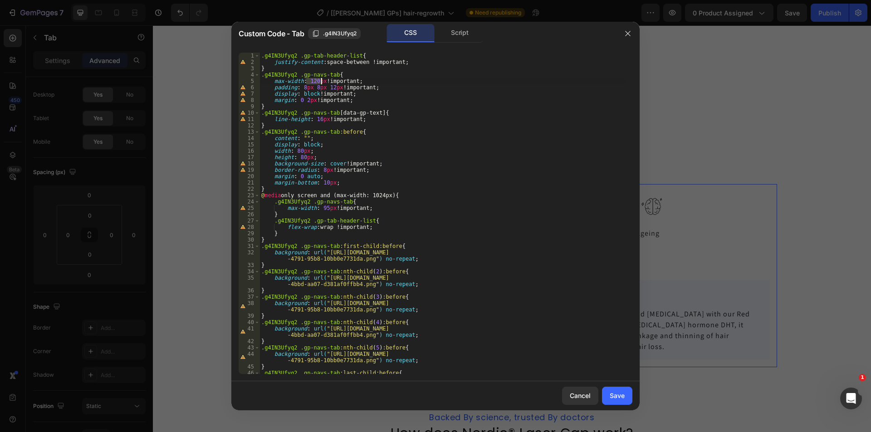
click at [321, 79] on div ".g4IN3Ufyq2 .gp-tab-header-list { justify-content : space-between !important ; …" at bounding box center [442, 223] width 366 height 341
paste textarea "calc(100% /6)"
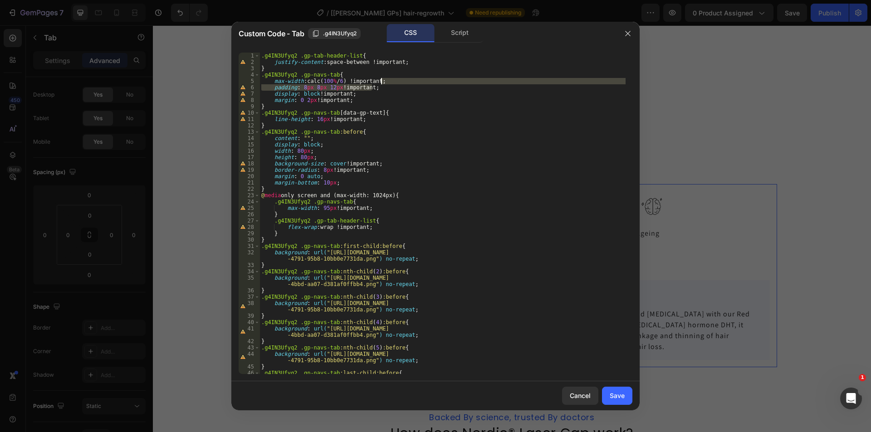
drag, startPoint x: 373, startPoint y: 86, endPoint x: 388, endPoint y: 81, distance: 15.4
click at [388, 81] on div ".g4IN3Ufyq2 .gp-tab-header-list { justify-content : space-between !important ; …" at bounding box center [442, 223] width 366 height 341
click at [312, 92] on div ".g4IN3Ufyq2 .gp-tab-header-list { justify-content : space-between !important ; …" at bounding box center [442, 223] width 366 height 341
click at [273, 89] on div ".g4IN3Ufyq2 .gp-tab-header-list { justify-content : space-between !important ; …" at bounding box center [442, 223] width 366 height 341
click at [297, 152] on div ".g4IN3Ufyq2 .gp-tab-header-list { justify-content : space-between !important ; …" at bounding box center [442, 223] width 366 height 341
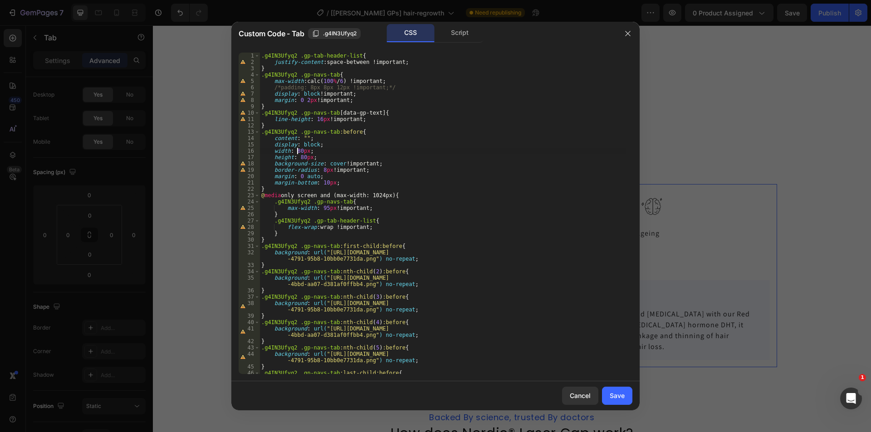
click at [300, 154] on div ".g4IN3Ufyq2 .gp-tab-header-list { justify-content : space-between !important ; …" at bounding box center [442, 223] width 366 height 341
click at [300, 156] on div ".g4IN3Ufyq2 .gp-tab-header-list { justify-content : space-between !important ; …" at bounding box center [442, 223] width 366 height 341
click at [298, 151] on div ".g4IN3Ufyq2 .gp-tab-header-list { justify-content : space-between !important ; …" at bounding box center [442, 223] width 366 height 341
click at [403, 143] on div ".g4IN3Ufyq2 .gp-tab-header-list { justify-content : space-between !important ; …" at bounding box center [442, 223] width 366 height 341
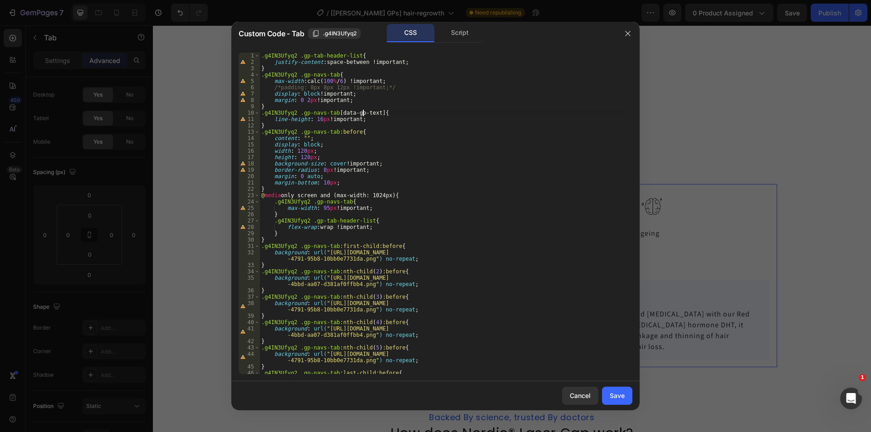
click at [364, 116] on div ".g4IN3Ufyq2 .gp-tab-header-list { justify-content : space-between !important ; …" at bounding box center [442, 223] width 366 height 341
click at [364, 121] on div ".g4IN3Ufyq2 .gp-tab-header-list { justify-content : space-between !important ; …" at bounding box center [442, 223] width 366 height 341
type textarea "line-height: 16px !important;"
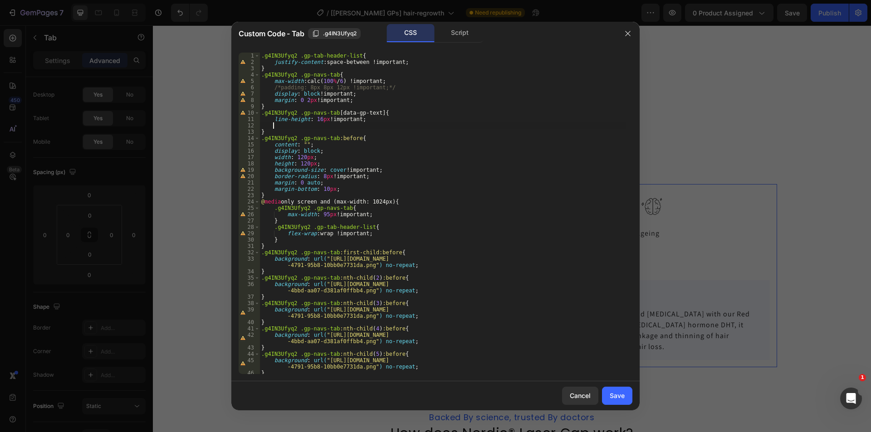
scroll to position [0, 0]
paste textarea "text-align: center !important;"
drag, startPoint x: 319, startPoint y: 176, endPoint x: 327, endPoint y: 176, distance: 7.7
click at [327, 176] on div ".g4IN3Ufyq2 .gp-tab-header-list { justify-content : space-between !important ; …" at bounding box center [442, 220] width 366 height 334
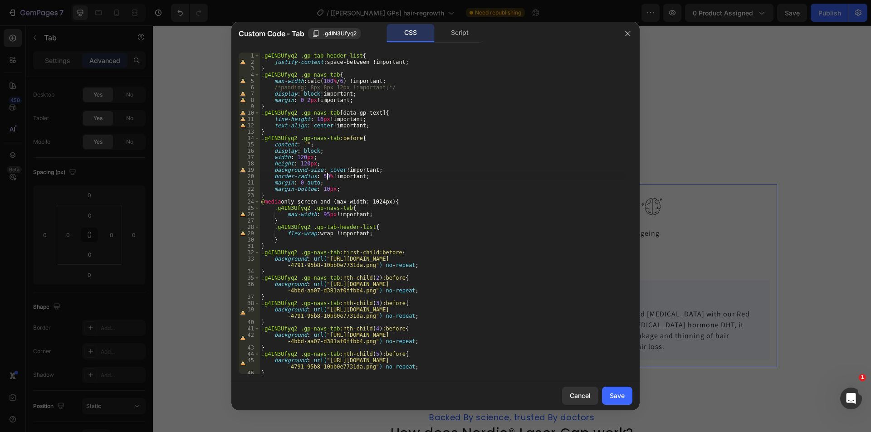
click at [347, 187] on div ".g4IN3Ufyq2 .gp-tab-header-list { justify-content : space-between !important ; …" at bounding box center [442, 220] width 366 height 334
type textarea "margin-bottom: 10px;"
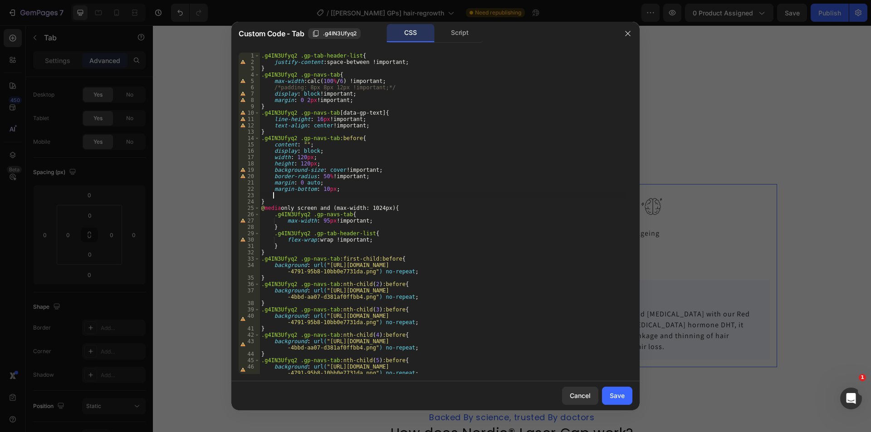
scroll to position [0, 0]
paste textarea "box-shadow: 3.061616997868383e-16px 5px 10px #0000001a !important;"
type textarea "box-shadow: 3.061616997868383e-16px 5px 10px #0000001a !important;"
click at [609, 395] on button "Save" at bounding box center [617, 396] width 30 height 18
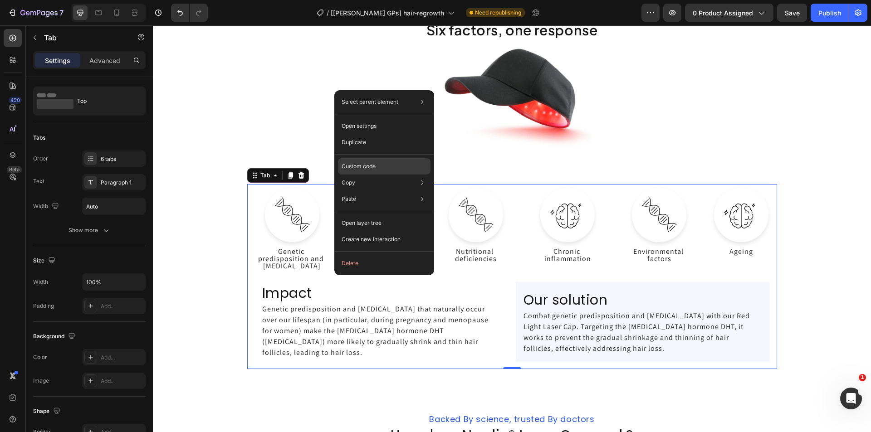
click at [379, 191] on div "Custom code" at bounding box center [384, 199] width 93 height 16
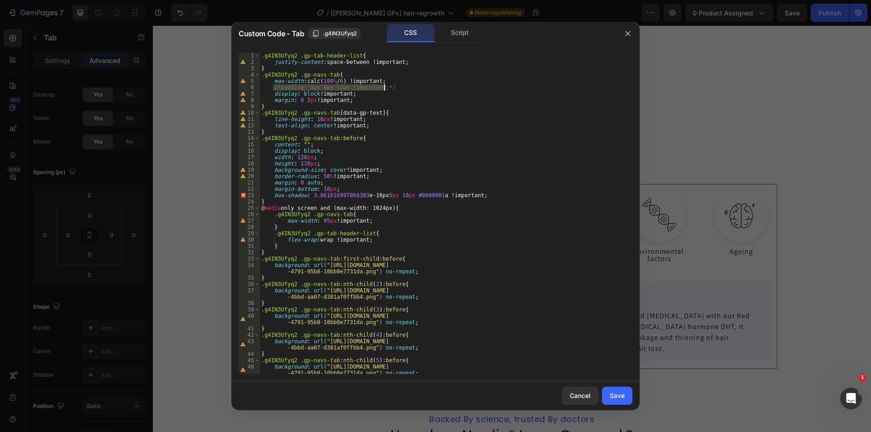
drag, startPoint x: 273, startPoint y: 88, endPoint x: 396, endPoint y: 86, distance: 123.9
click at [396, 86] on div ".g4IN3Ufyq2 .gp-tab-header-list { justify-content : space-between !important ; …" at bounding box center [442, 220] width 366 height 334
click at [300, 85] on div ".g4IN3Ufyq2 .gp-tab-header-list { justify-content : space-between !important ; …" at bounding box center [442, 214] width 366 height 322
click at [335, 87] on div ".g4IN3Ufyq2 .gp-tab-header-list { justify-content : space-between !important ; …" at bounding box center [442, 220] width 366 height 334
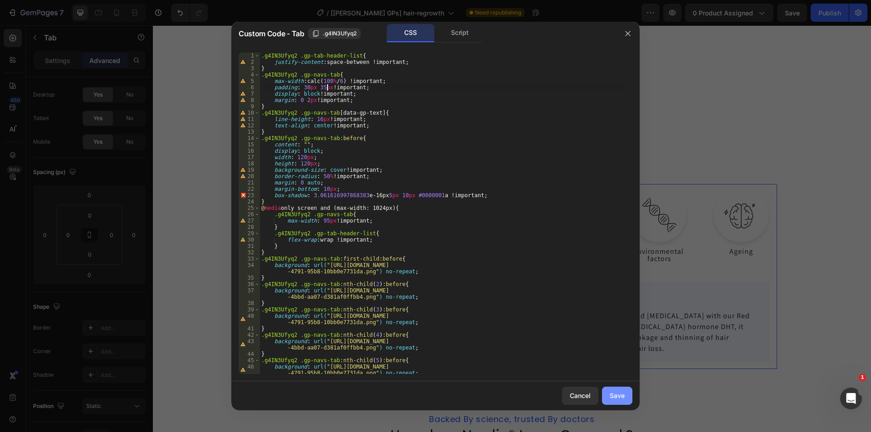
type textarea "padding: 30px 35px !important;"
click at [619, 392] on div "Save" at bounding box center [617, 396] width 15 height 10
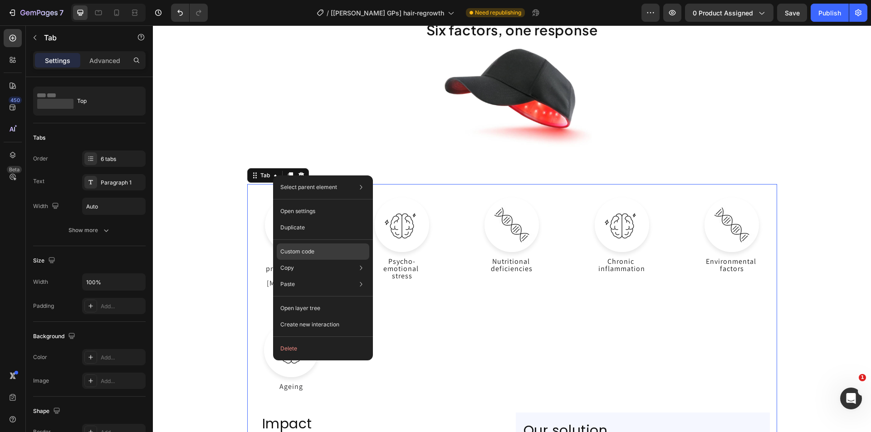
click at [300, 248] on p "Custom code" at bounding box center [297, 252] width 34 height 8
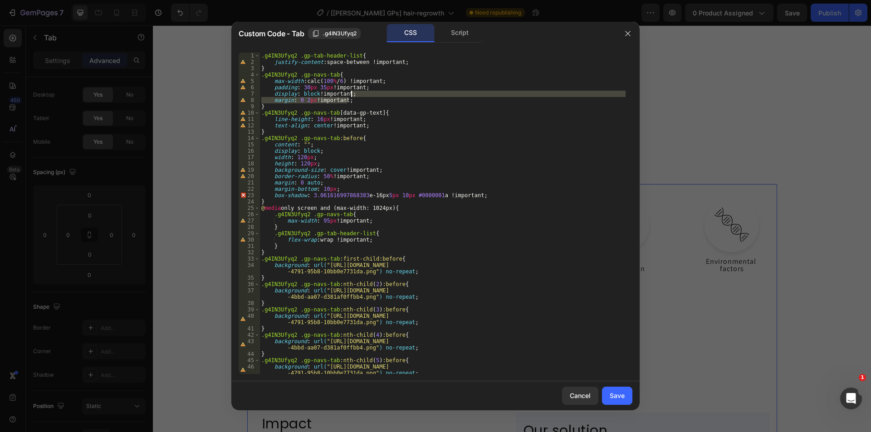
drag, startPoint x: 354, startPoint y: 98, endPoint x: 360, endPoint y: 93, distance: 7.2
click at [360, 93] on div ".g4IN3Ufyq2 .gp-tab-header-list { justify-content : space-between !important ; …" at bounding box center [442, 220] width 366 height 334
type textarea "display: block !important;"
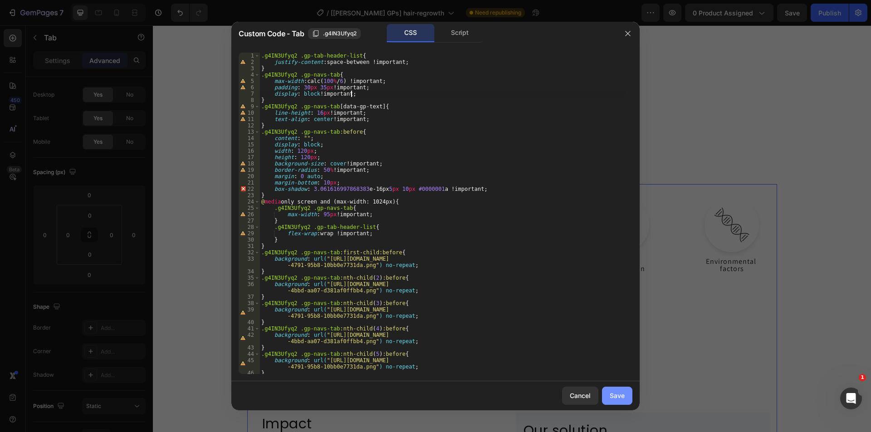
click at [612, 393] on div "Save" at bounding box center [617, 396] width 15 height 10
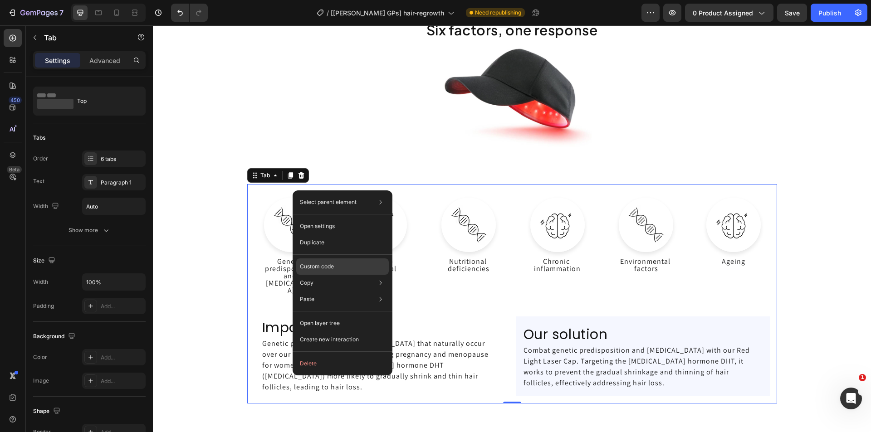
click at [338, 291] on div "Custom code" at bounding box center [342, 299] width 93 height 16
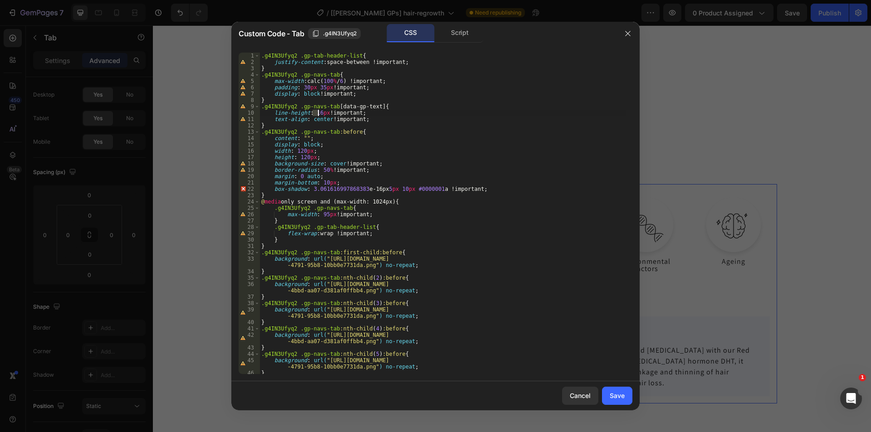
drag, startPoint x: 313, startPoint y: 114, endPoint x: 318, endPoint y: 114, distance: 5.0
click at [318, 114] on div ".g4IN3Ufyq2 .gp-tab-header-list { justify-content : space-between !important ; …" at bounding box center [442, 220] width 366 height 334
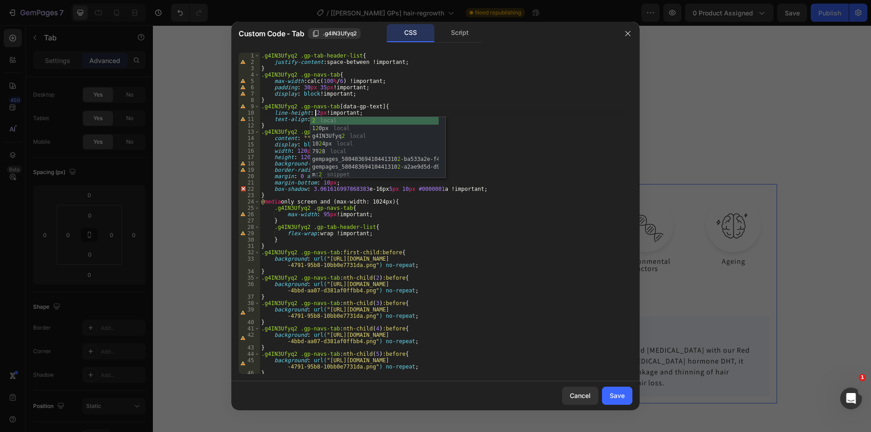
scroll to position [0, 5]
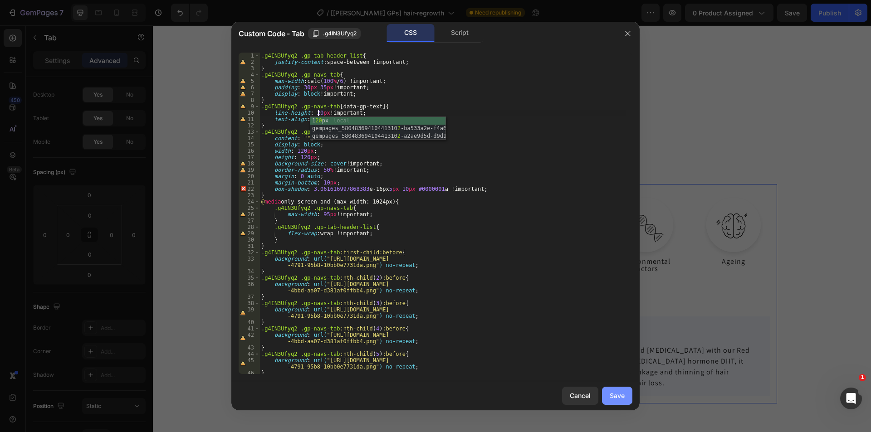
type textarea "line-height: 20px !important;"
drag, startPoint x: 616, startPoint y: 396, endPoint x: 559, endPoint y: 116, distance: 286.4
click at [616, 396] on div "Save" at bounding box center [617, 396] width 15 height 10
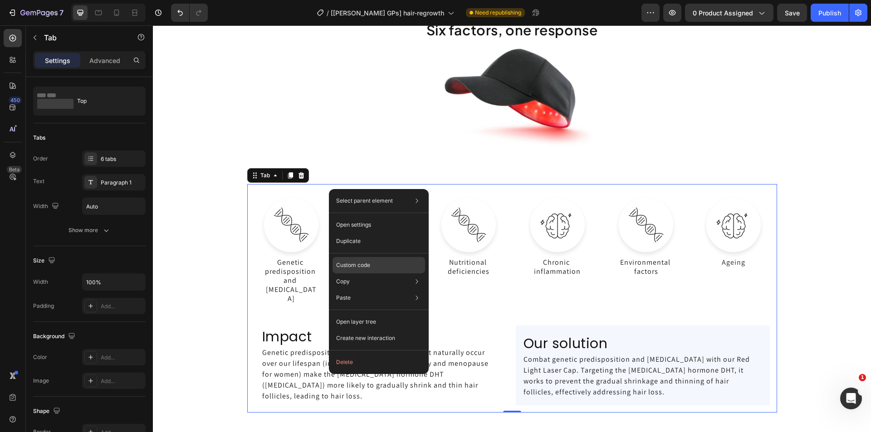
click at [349, 261] on p "Custom code" at bounding box center [353, 265] width 34 height 8
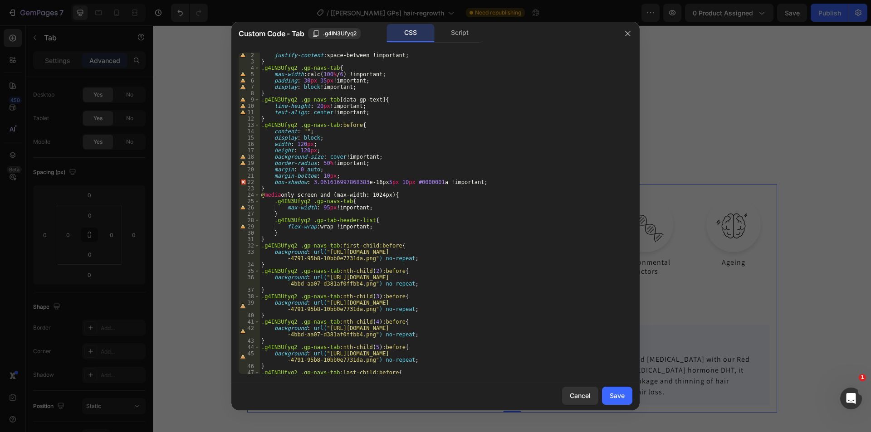
scroll to position [7, 0]
drag, startPoint x: 261, startPoint y: 126, endPoint x: 354, endPoint y: 126, distance: 93.0
click at [354, 126] on div "justify-content : space-between !important ; } .g4IN3Ufyq2 .gp-navs-tab { max-w…" at bounding box center [442, 222] width 366 height 341
click at [265, 187] on div "justify-content : space-between !important ; } .g4IN3Ufyq2 .gp-navs-tab { max-w…" at bounding box center [442, 222] width 366 height 341
type textarea "}"
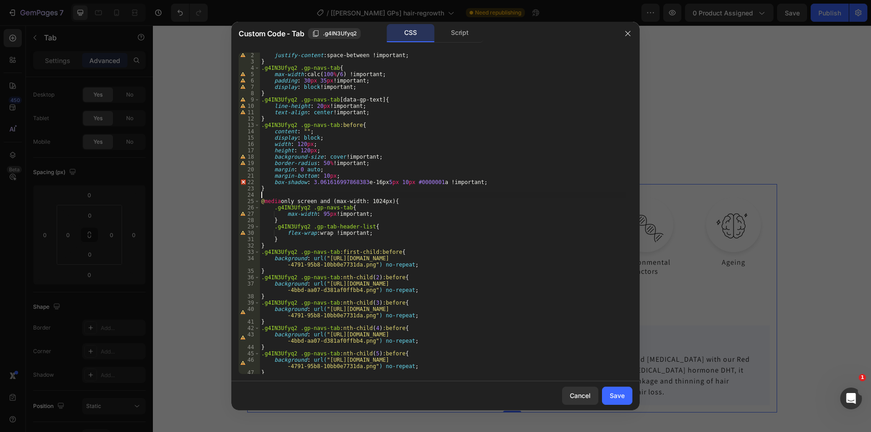
paste textarea ".g4IN3Ufyq2 .gp-navs-tab:before"
type textarea ".g4IN3Ufyq2 .gp-navs-tab:after{}"
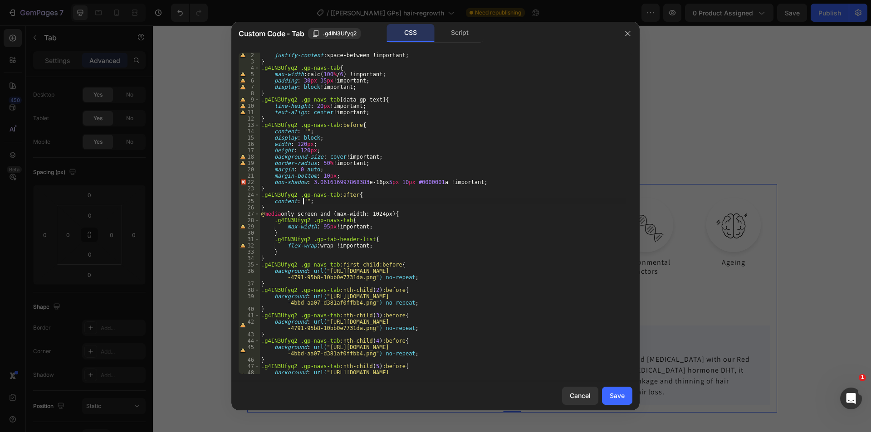
scroll to position [0, 3]
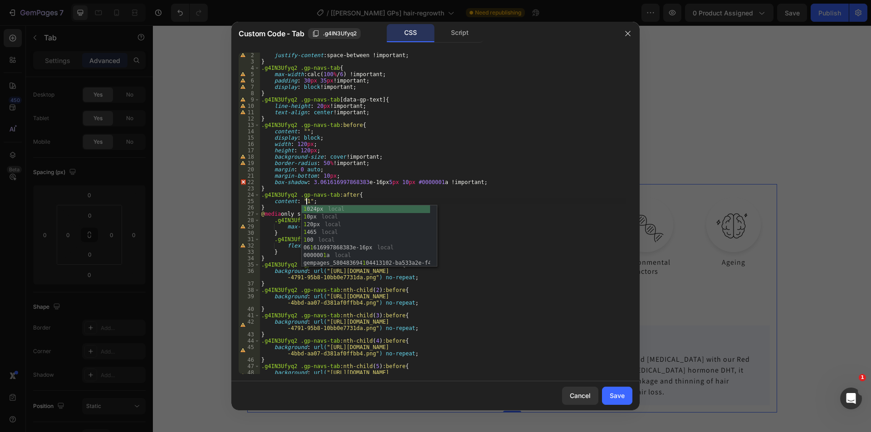
type textarea "content: "1";"
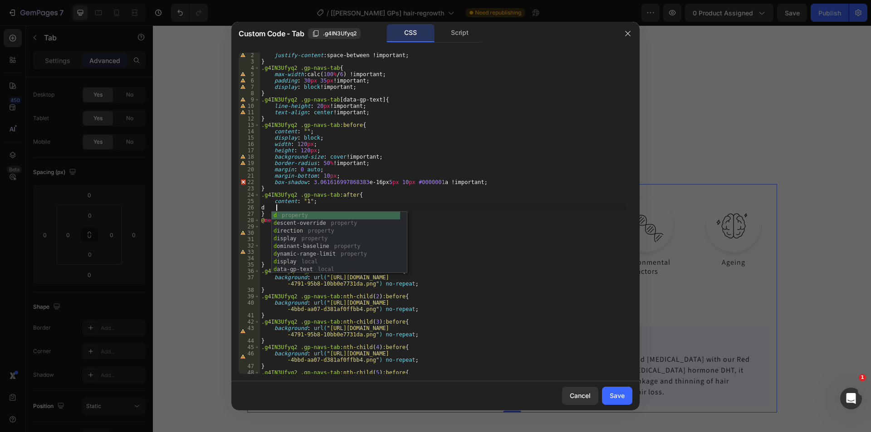
scroll to position [0, 1]
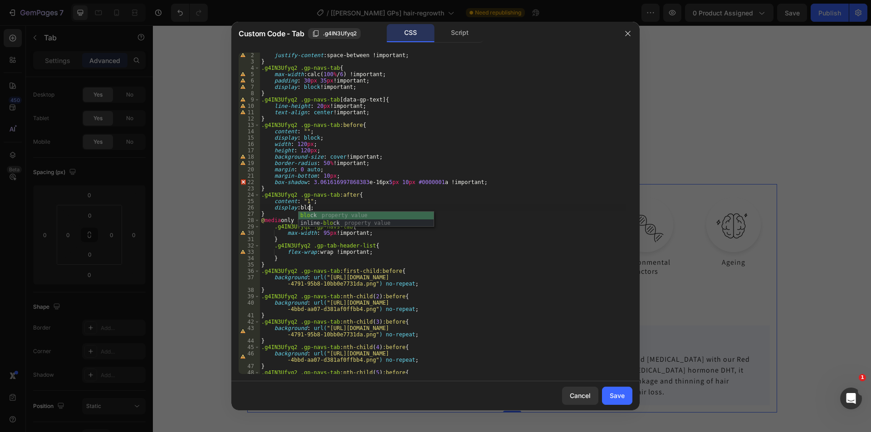
type textarea "display: block;"
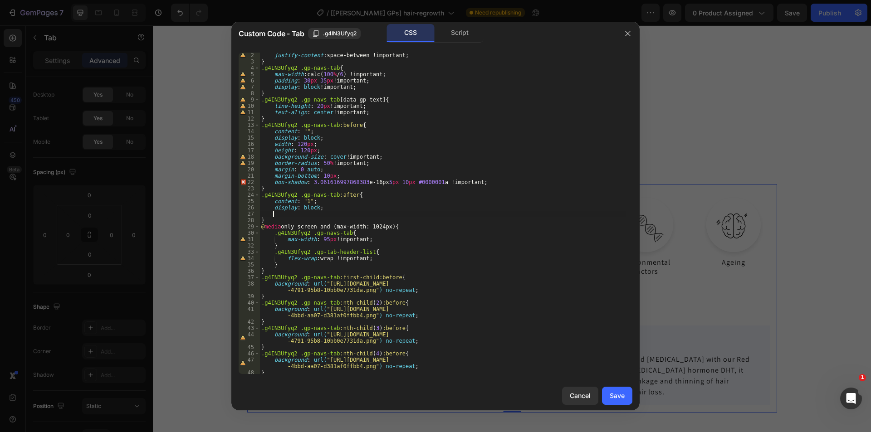
scroll to position [0, 0]
type textarea "ư"
type textarea "width: 22px;"
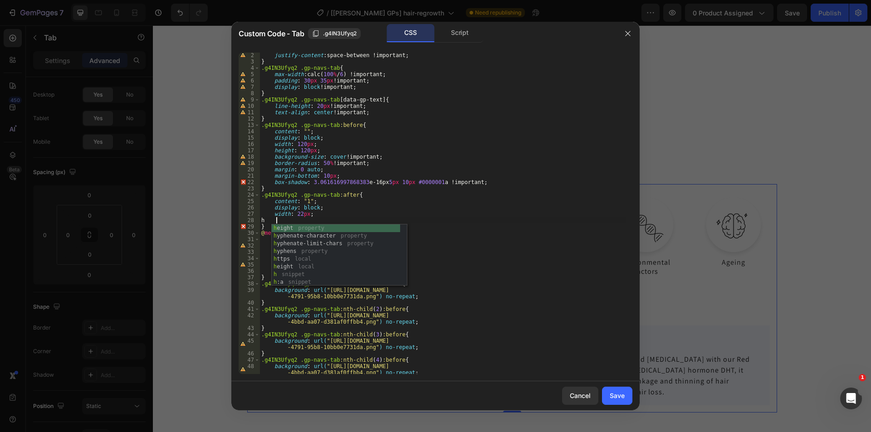
scroll to position [0, 1]
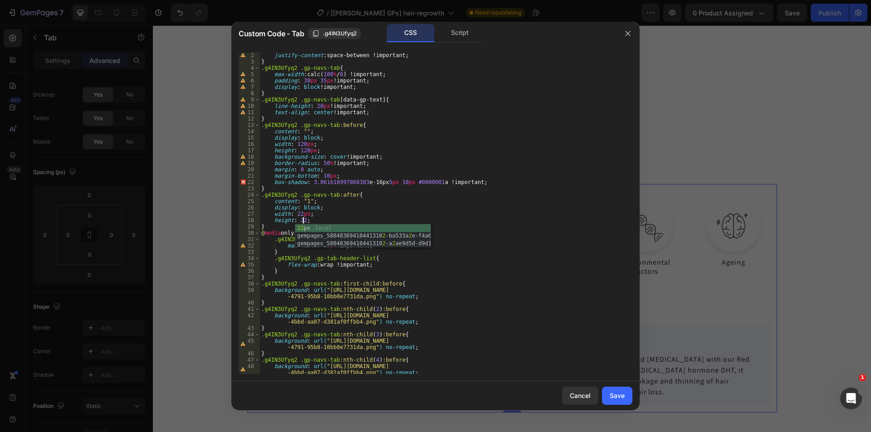
type textarea "height: 22px;"
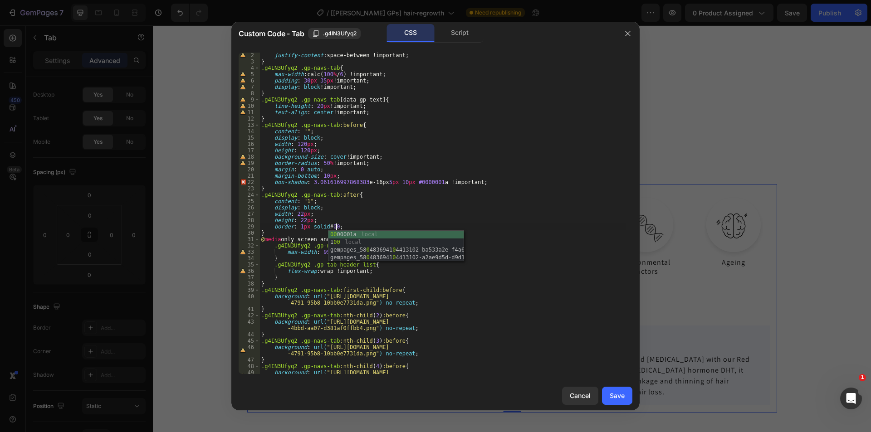
scroll to position [0, 6]
type textarea "border: 1px solid #000;"
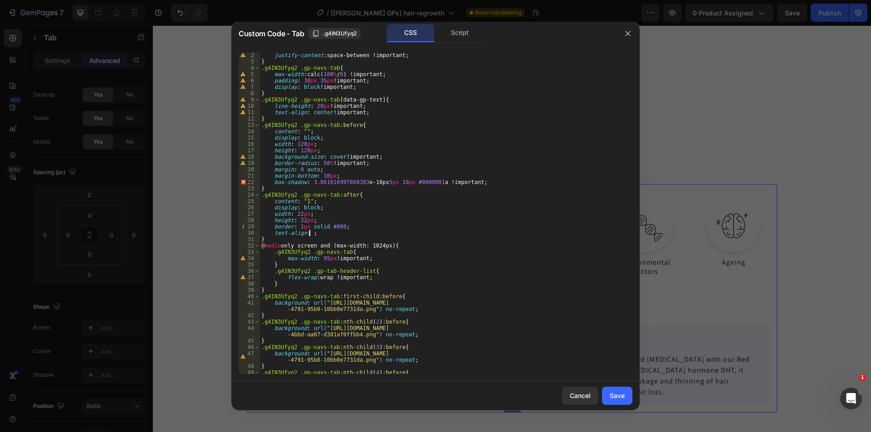
scroll to position [0, 4]
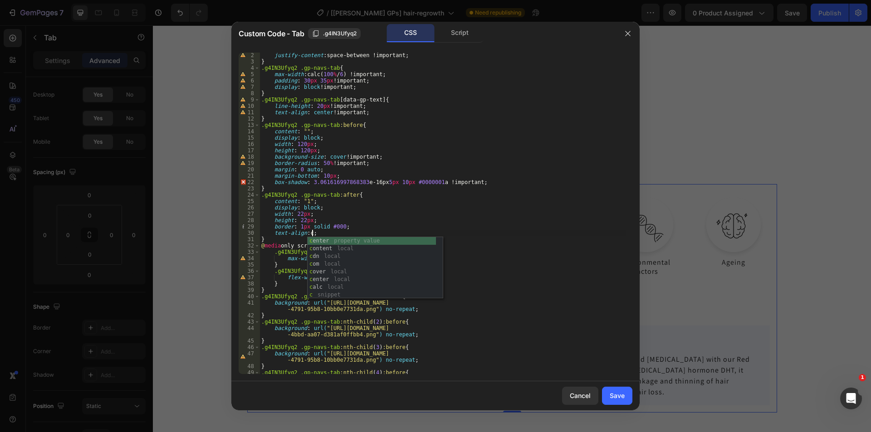
type textarea "text-align: center;"
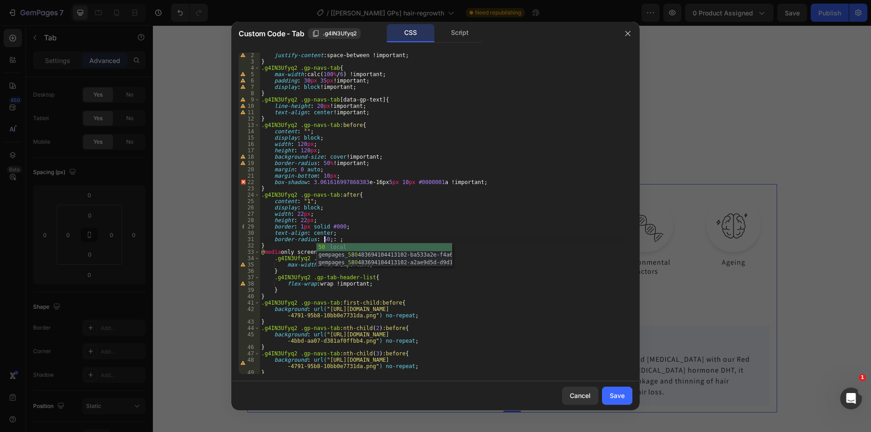
scroll to position [0, 5]
type textarea "border-radius: 50%;"
click at [613, 395] on div "Save" at bounding box center [617, 396] width 15 height 10
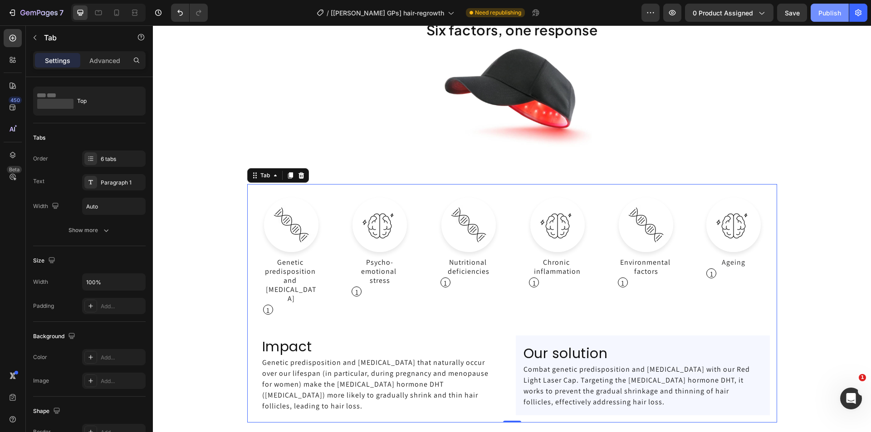
click at [829, 12] on div "Publish" at bounding box center [829, 13] width 23 height 10
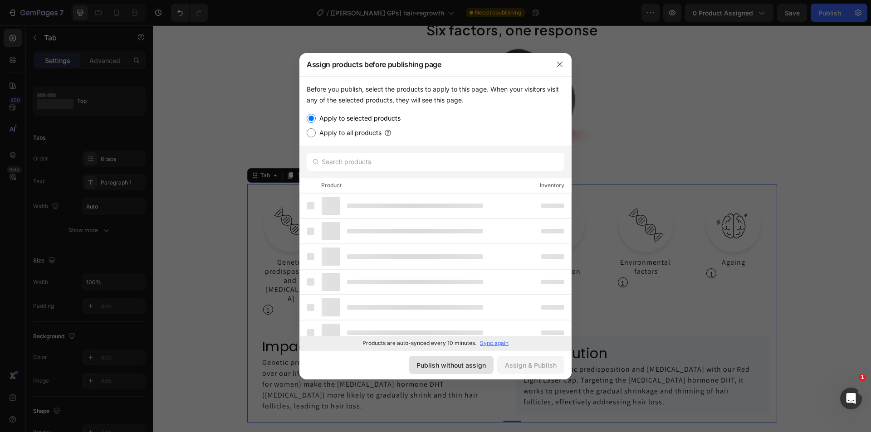
click at [464, 362] on div "Publish without assign" at bounding box center [450, 366] width 69 height 10
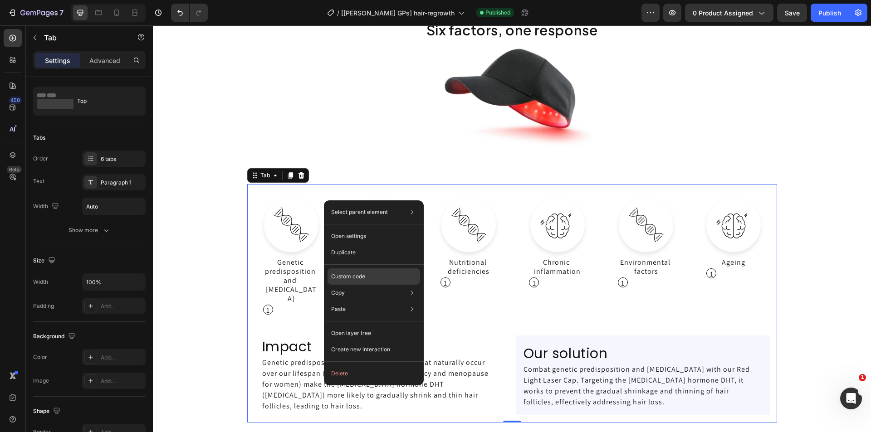
click at [359, 278] on p "Custom code" at bounding box center [348, 277] width 34 height 8
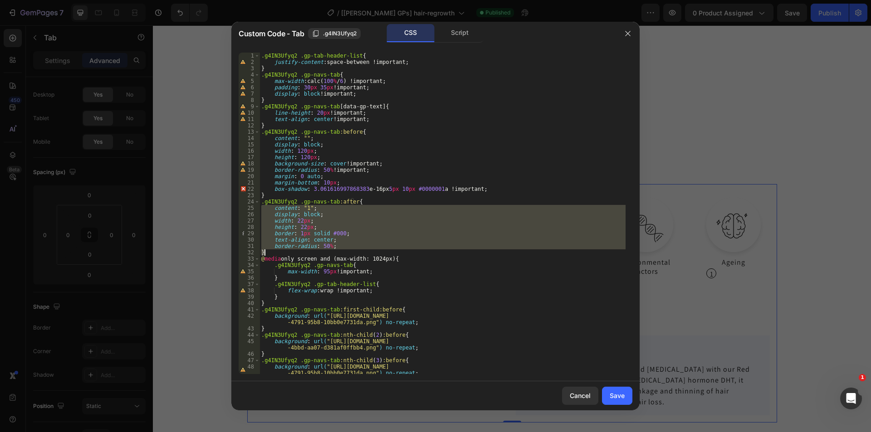
drag, startPoint x: 261, startPoint y: 205, endPoint x: 266, endPoint y: 253, distance: 47.9
click at [266, 253] on div ".g4IN3Ufyq2 .gp-tab-header-list { justify-content : space-between !important ; …" at bounding box center [442, 220] width 366 height 334
click at [333, 219] on div ".g4IN3Ufyq2 .gp-tab-header-list { justify-content : space-between !important ; …" at bounding box center [442, 214] width 366 height 322
drag, startPoint x: 262, startPoint y: 203, endPoint x: 267, endPoint y: 250, distance: 47.0
click at [267, 250] on div ".g4IN3Ufyq2 .gp-tab-header-list { justify-content : space-between !important ; …" at bounding box center [442, 220] width 366 height 334
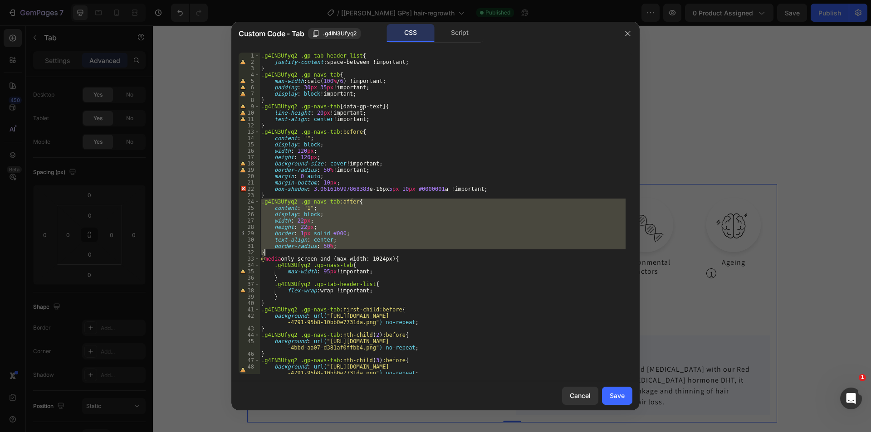
paste textarea
type textarea "}"
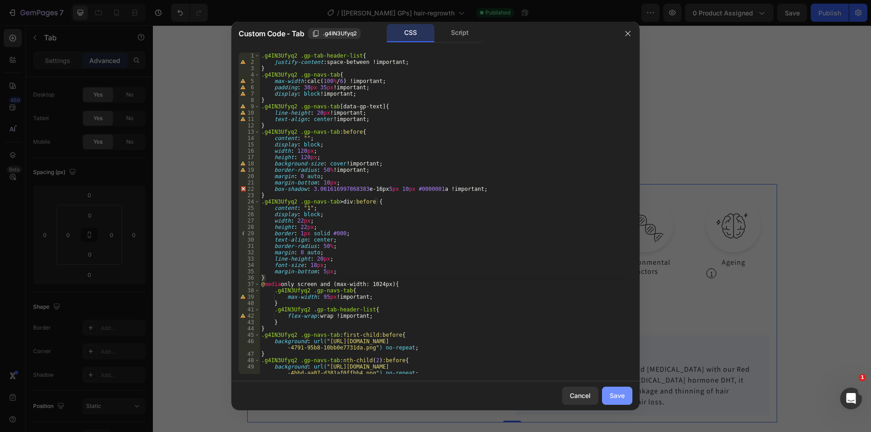
drag, startPoint x: 625, startPoint y: 397, endPoint x: 469, endPoint y: 367, distance: 158.5
click at [625, 397] on button "Save" at bounding box center [617, 396] width 30 height 18
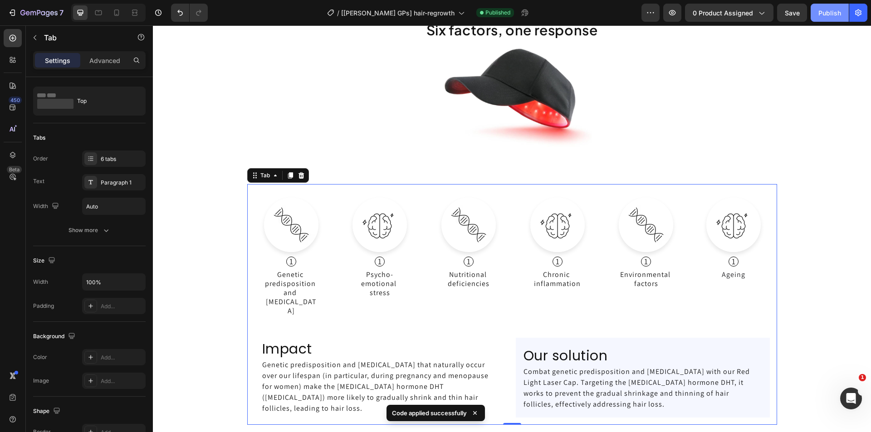
click at [824, 11] on div "Publish" at bounding box center [829, 13] width 23 height 10
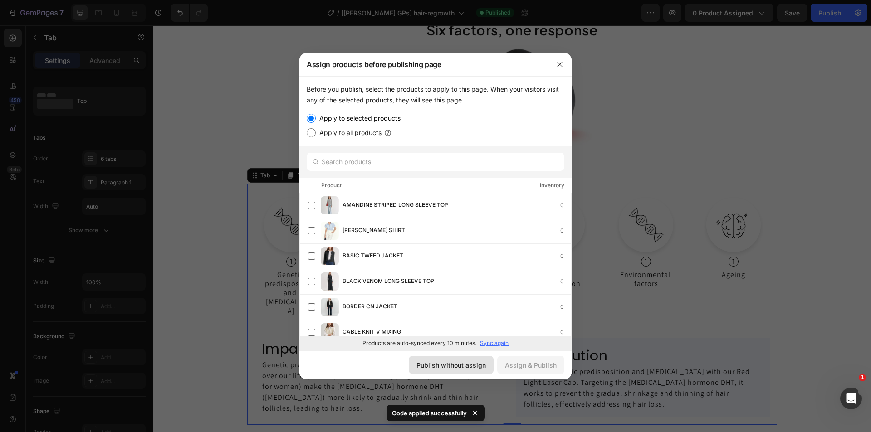
click at [448, 365] on div "Publish without assign" at bounding box center [450, 366] width 69 height 10
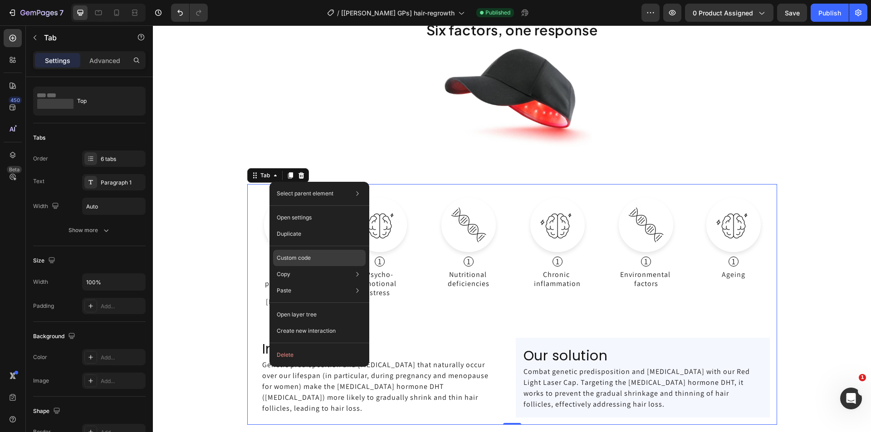
click at [299, 254] on p "Custom code" at bounding box center [294, 258] width 34 height 8
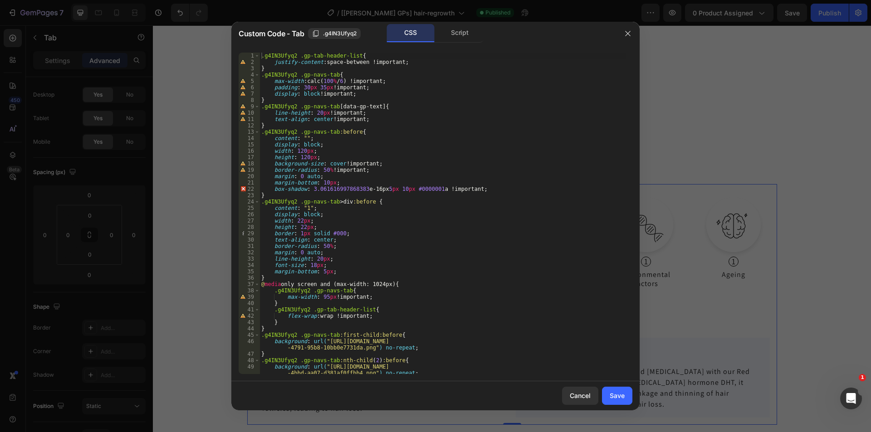
type textarea "display: block !important;"
click at [365, 92] on div ".g4IN3Ufyq2 .gp-tab-header-list { justify-content : space-between !important ; …" at bounding box center [442, 220] width 366 height 334
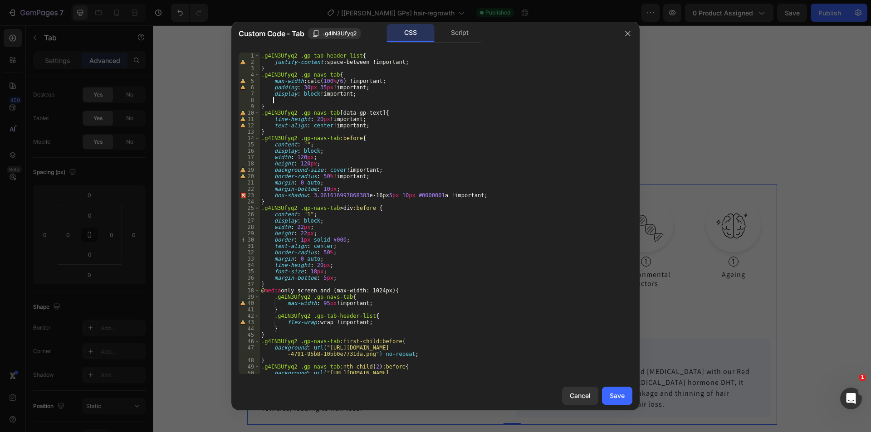
paste textarea "counter-increment: item-counter;"
drag, startPoint x: 273, startPoint y: 215, endPoint x: 318, endPoint y: 214, distance: 45.4
click at [318, 214] on div ".g4IN3Ufyq2 .gp-tab-header-list { justify-content : space-between !important ; …" at bounding box center [442, 223] width 366 height 341
paste textarea "counter(item-counter)"
type textarea "content: counter(item-counter);"
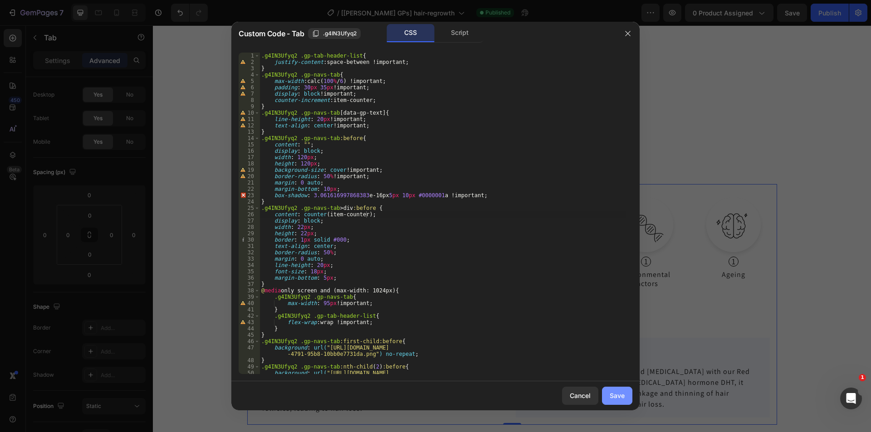
drag, startPoint x: 612, startPoint y: 396, endPoint x: 460, endPoint y: 368, distance: 154.6
click at [612, 396] on div "Save" at bounding box center [617, 396] width 15 height 10
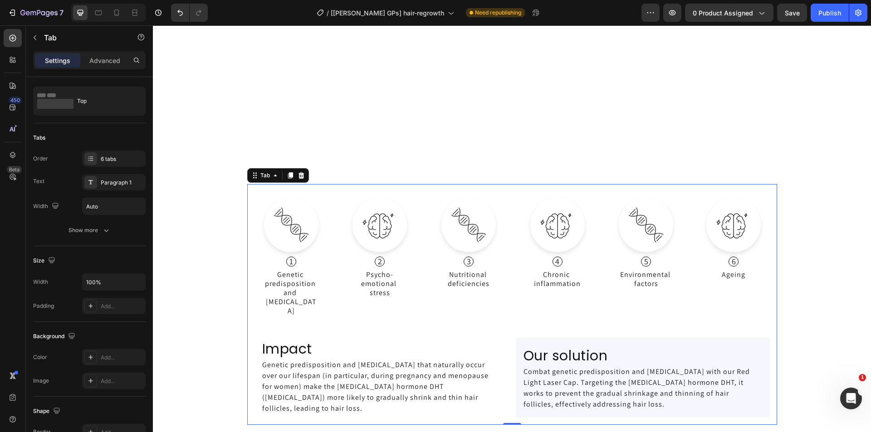
scroll to position [1802, 0]
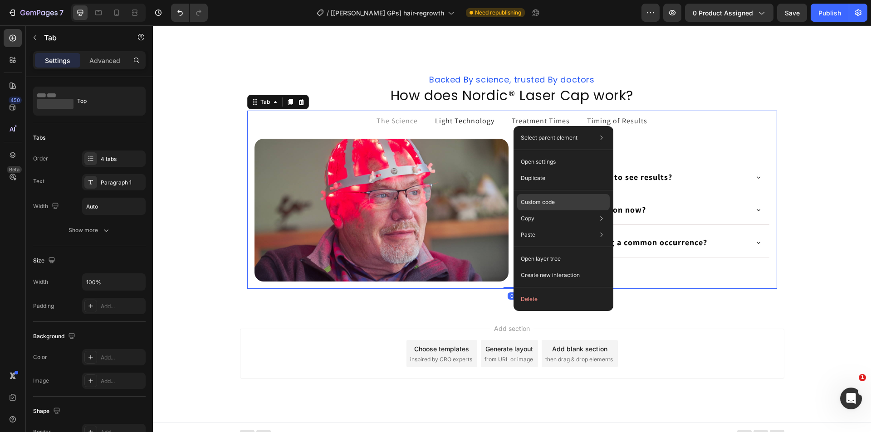
click at [534, 199] on p "Custom code" at bounding box center [538, 202] width 34 height 8
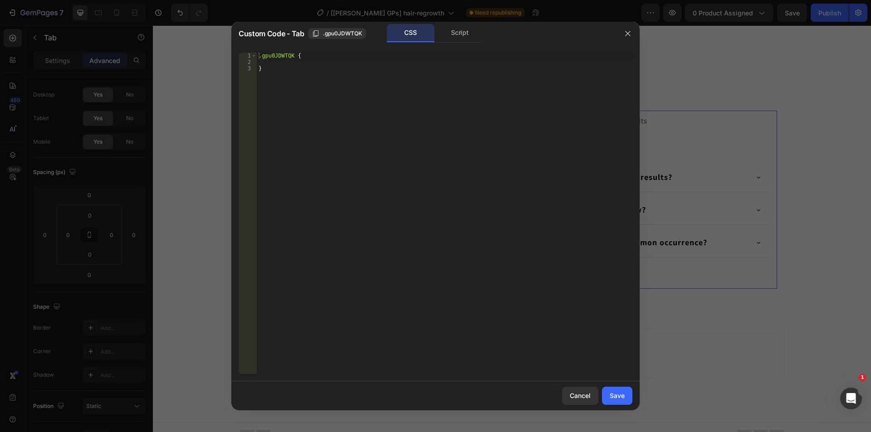
click at [779, 217] on div at bounding box center [435, 216] width 871 height 432
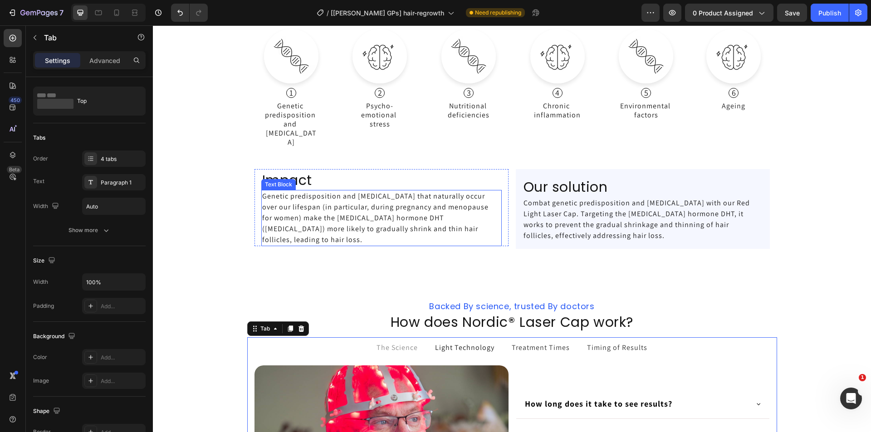
scroll to position [1439, 0]
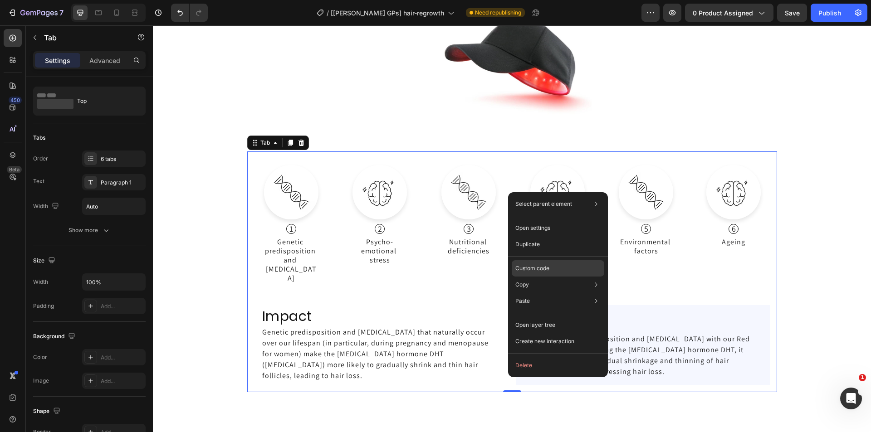
click at [530, 269] on p "Custom code" at bounding box center [532, 268] width 34 height 8
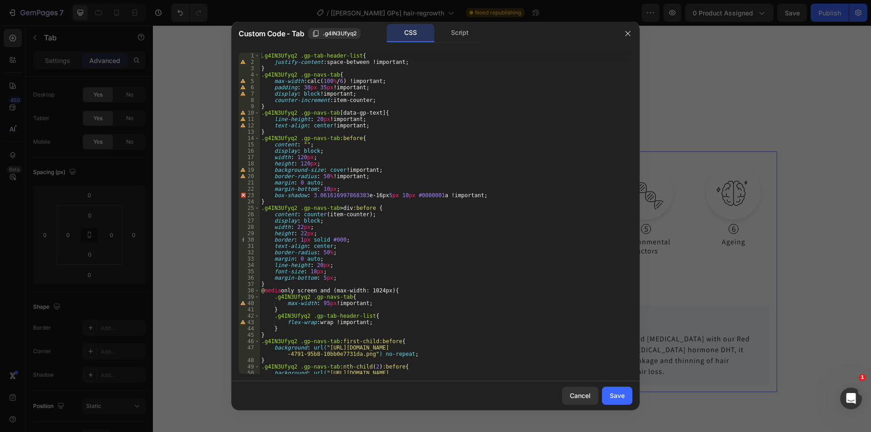
type textarea "}"
click at [406, 133] on div ".g4IN3Ufyq2 .gp-tab-header-list { justify-content : space-between !important ; …" at bounding box center [442, 223] width 366 height 341
click at [789, 190] on div at bounding box center [435, 216] width 871 height 432
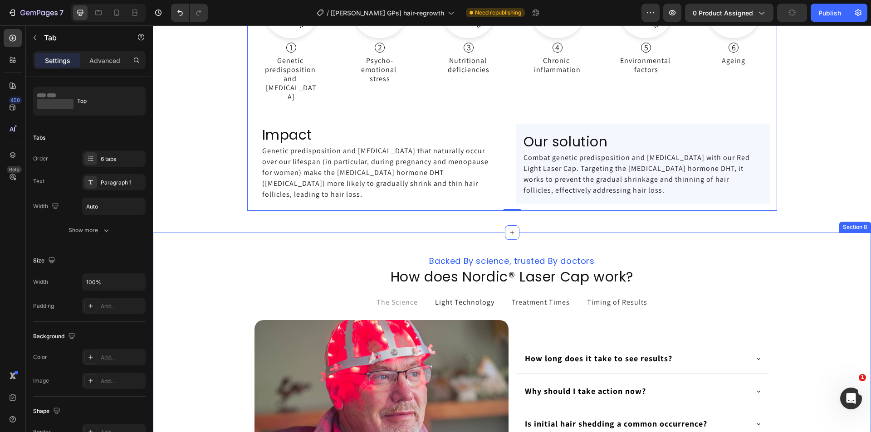
scroll to position [1757, 0]
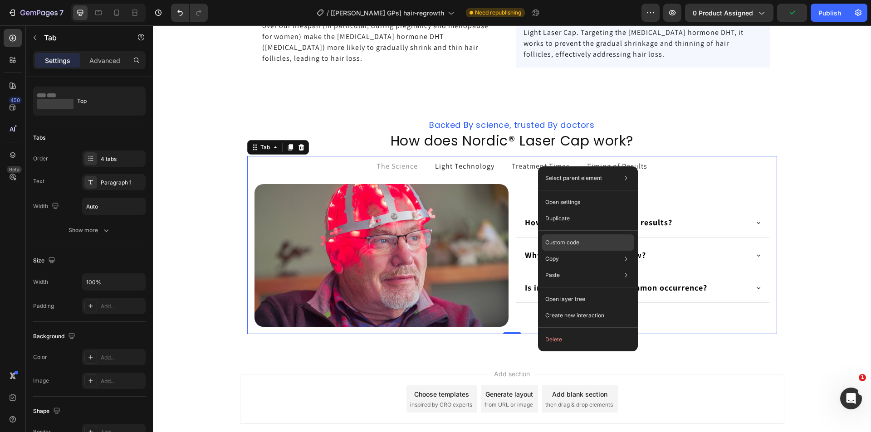
click at [557, 246] on p "Custom code" at bounding box center [562, 243] width 34 height 8
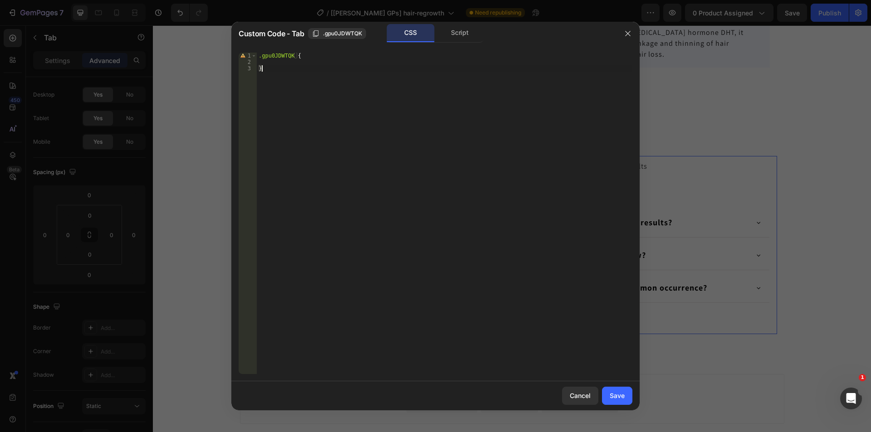
click at [369, 201] on div ".gpu0JDWTQK { }" at bounding box center [445, 220] width 376 height 334
type textarea "}"
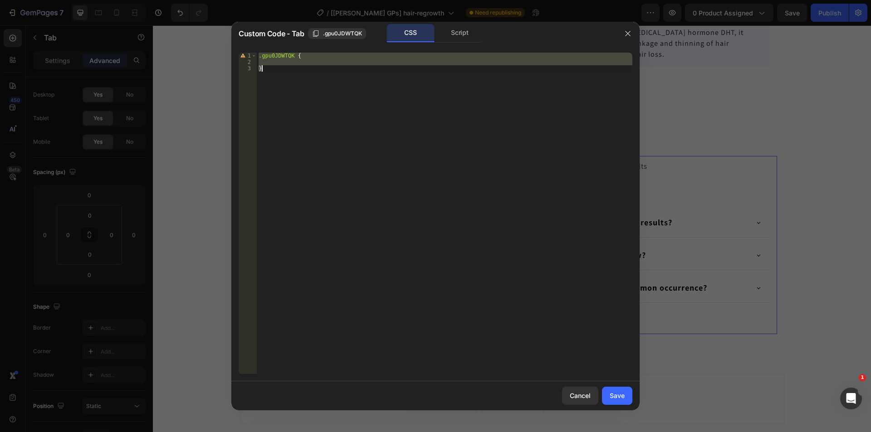
paste textarea
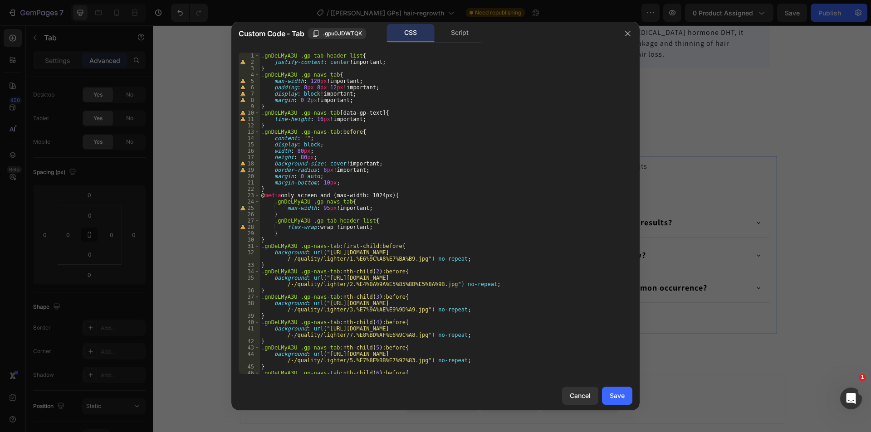
scroll to position [0, 0]
drag, startPoint x: 261, startPoint y: 55, endPoint x: 294, endPoint y: 55, distance: 32.2
click at [294, 55] on div ".gnDeLMyA3U .gp-tab-header-list { justify-content : center !important ; } .gnDe…" at bounding box center [442, 223] width 366 height 341
type textarea ".gnDeLMyA3U .gp-tab-header-list{"
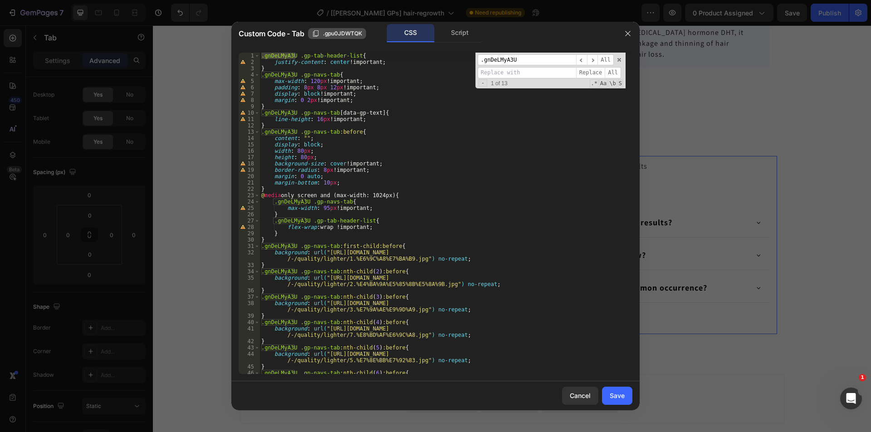
click at [338, 34] on span ".gpu0JDWTQK" at bounding box center [342, 33] width 39 height 8
click at [510, 71] on input at bounding box center [527, 72] width 98 height 11
paste input ".gpu0JDWTQK"
type input ".gpu0JDWTQK"
click at [610, 70] on span "All" at bounding box center [613, 72] width 16 height 11
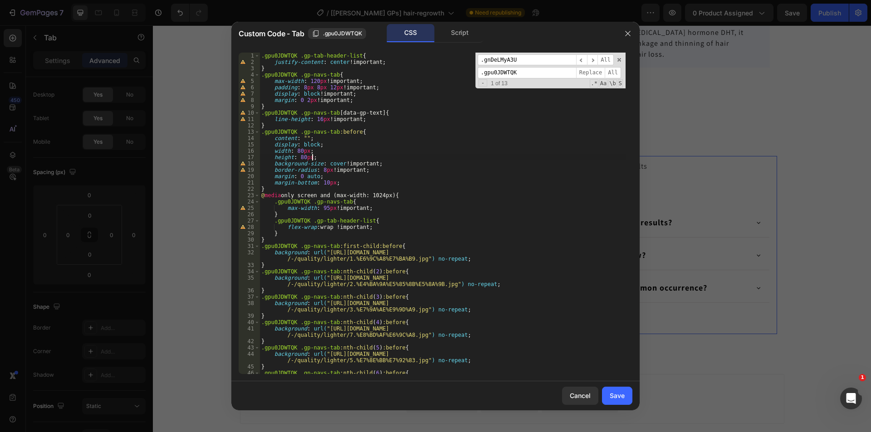
click at [444, 160] on div ".gpu0JDWTQK .gp-tab-header-list { justify-content : center !important ; } .gpu0…" at bounding box center [442, 223] width 366 height 341
click at [617, 62] on span at bounding box center [619, 60] width 6 height 6
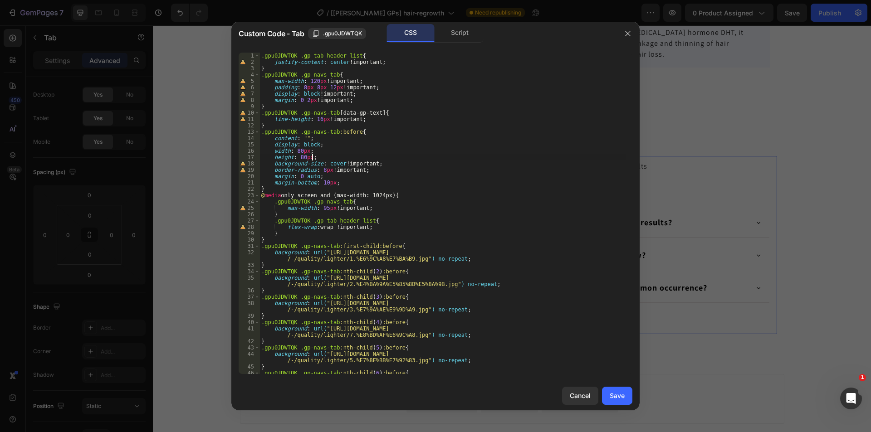
click at [507, 168] on div ".gpu0JDWTQK .gp-tab-header-list { justify-content : center !important ; } .gpu0…" at bounding box center [442, 223] width 366 height 341
type textarea "border-radius: 8px !important;"
click at [622, 393] on div "Save" at bounding box center [617, 396] width 15 height 10
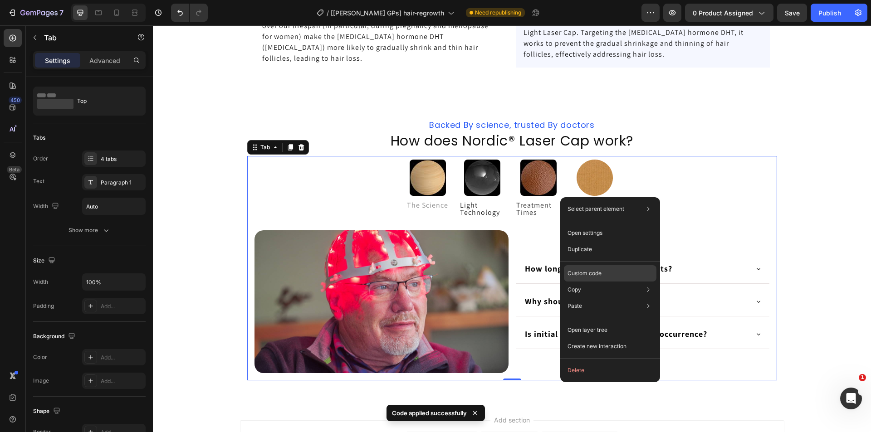
click at [575, 298] on div "Custom code" at bounding box center [610, 306] width 93 height 16
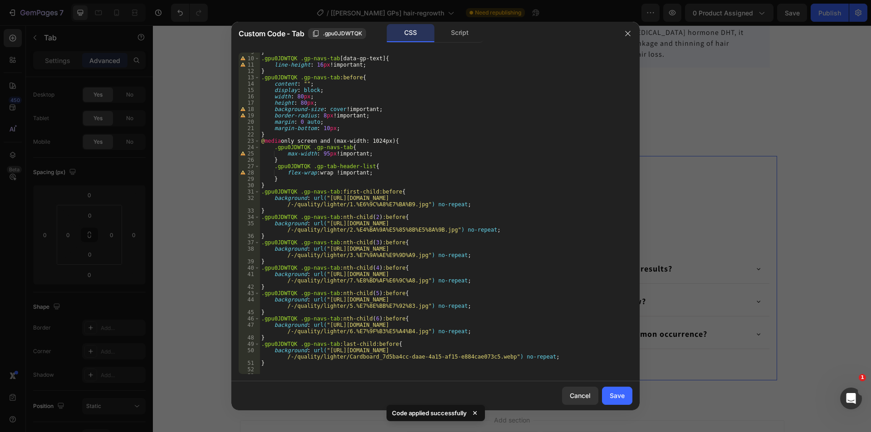
scroll to position [85, 0]
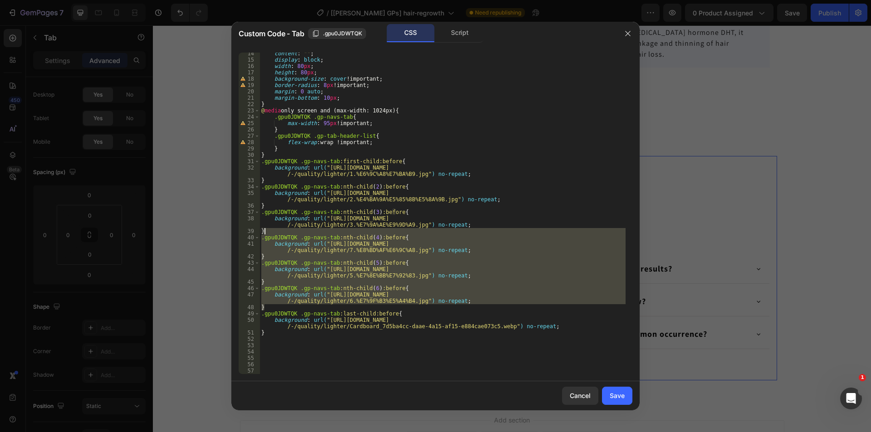
drag, startPoint x: 273, startPoint y: 306, endPoint x: 286, endPoint y: 231, distance: 76.4
click at [286, 231] on div "content : " " ; display : block ; width : 80 px ; height : 80 px ; background-s…" at bounding box center [442, 217] width 366 height 334
type textarea "}"
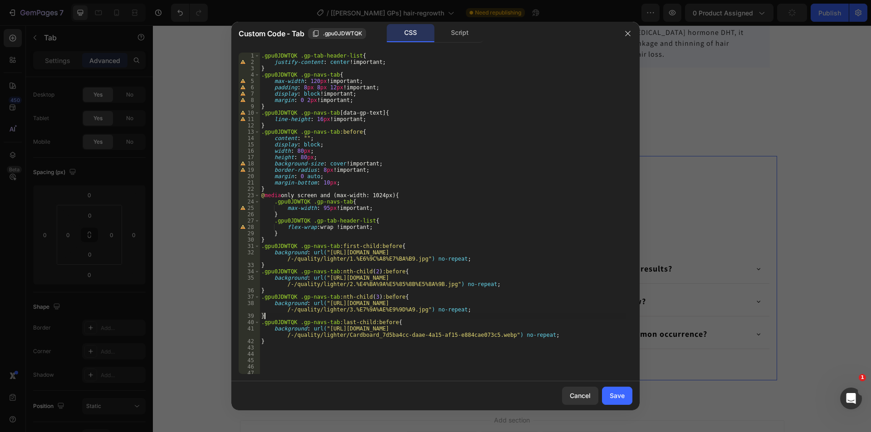
scroll to position [0, 0]
click at [620, 396] on div "Save" at bounding box center [617, 396] width 15 height 10
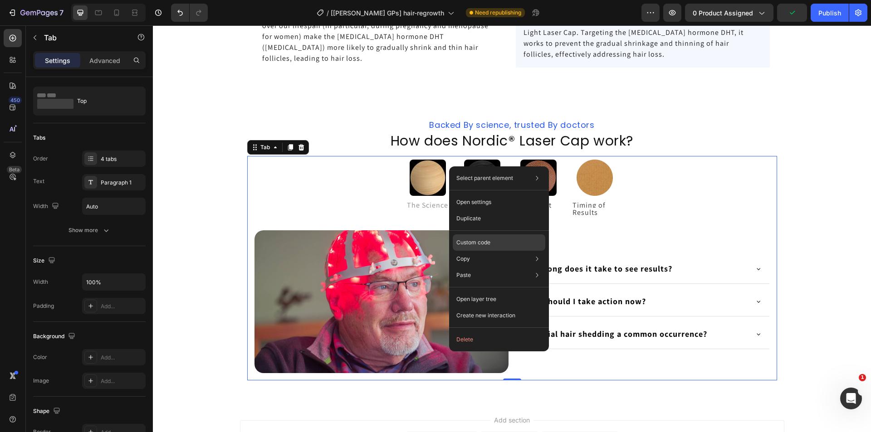
click at [470, 244] on p "Custom code" at bounding box center [473, 243] width 34 height 8
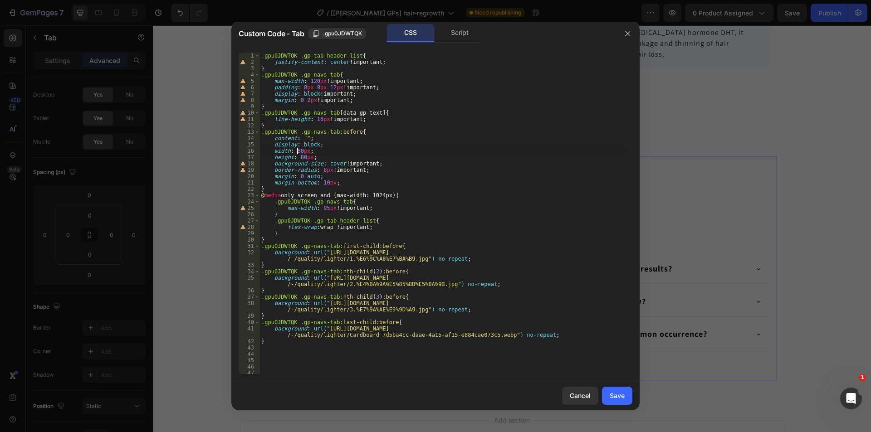
click at [296, 151] on div ".gpu0JDWTQK .gp-tab-header-list { justify-content : center !important ; } .gpu0…" at bounding box center [442, 220] width 366 height 334
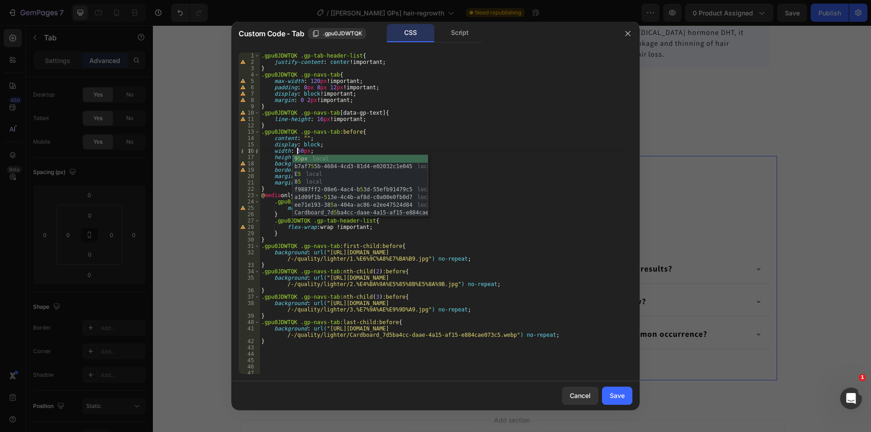
scroll to position [0, 3]
click at [351, 143] on div ".gpu0JDWTQK .gp-tab-header-list { justify-content : center !important ; } .gpu0…" at bounding box center [442, 220] width 366 height 334
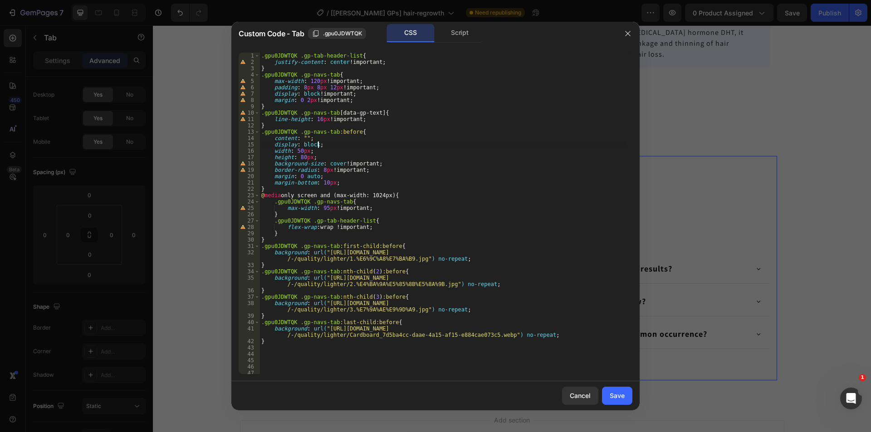
click at [301, 157] on div ".gpu0JDWTQK .gp-tab-header-list { justify-content : center !important ; } .gpu0…" at bounding box center [442, 220] width 366 height 334
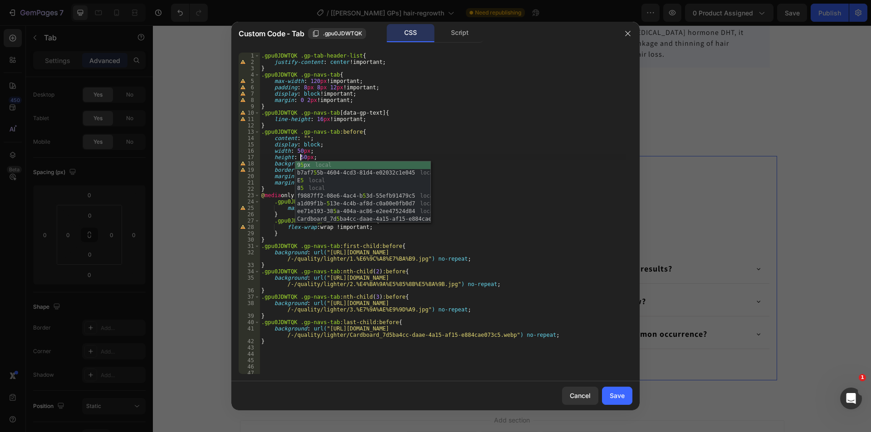
scroll to position [0, 3]
click at [462, 173] on div ".gpu0JDWTQK .gp-tab-header-list { justify-content : center !important ; } .gpu0…" at bounding box center [442, 220] width 366 height 334
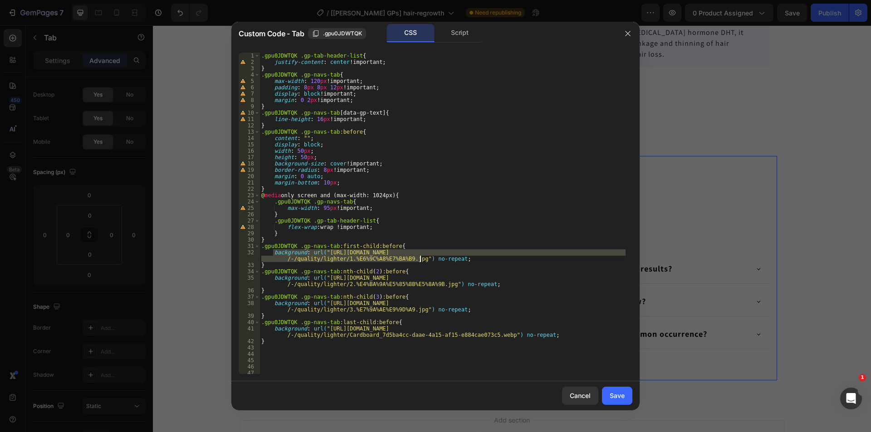
drag, startPoint x: 273, startPoint y: 252, endPoint x: 421, endPoint y: 259, distance: 147.6
click at [421, 259] on div ".gpu0JDWTQK .gp-tab-header-list { justify-content : center !important ; } .gpu0…" at bounding box center [442, 220] width 366 height 334
paste textarea "data:image/svg+xml;utf8,<svg fill='%23000' xmlns='http://www.w3.org/2000/svg' v…"
click at [536, 260] on div ".gpu0JDWTQK .gp-tab-header-list { justify-content : center !important ; } .gpu0…" at bounding box center [442, 220] width 366 height 334
type textarea "background: url("data:image/svg+xml;utf8,<svg fill='%23000' xmlns='http://www.w…"
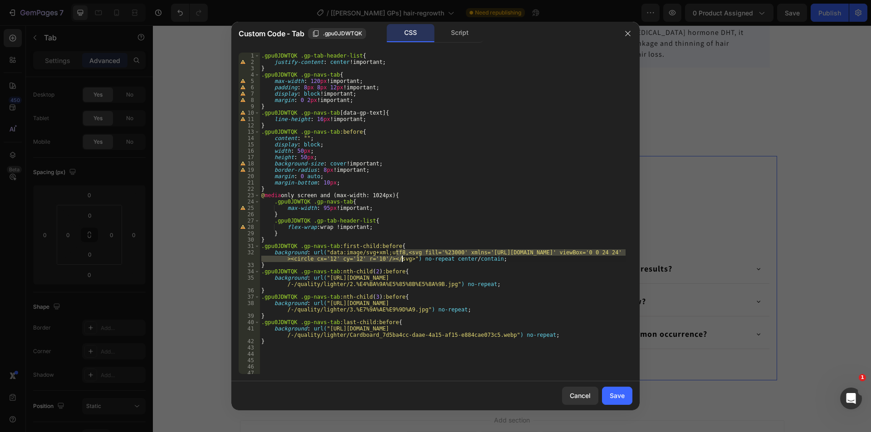
drag, startPoint x: 397, startPoint y: 253, endPoint x: 401, endPoint y: 261, distance: 9.5
click at [401, 261] on div ".gpu0JDWTQK .gp-tab-header-list { justify-content : center !important ; } .gpu0…" at bounding box center [442, 220] width 366 height 334
paste textarea
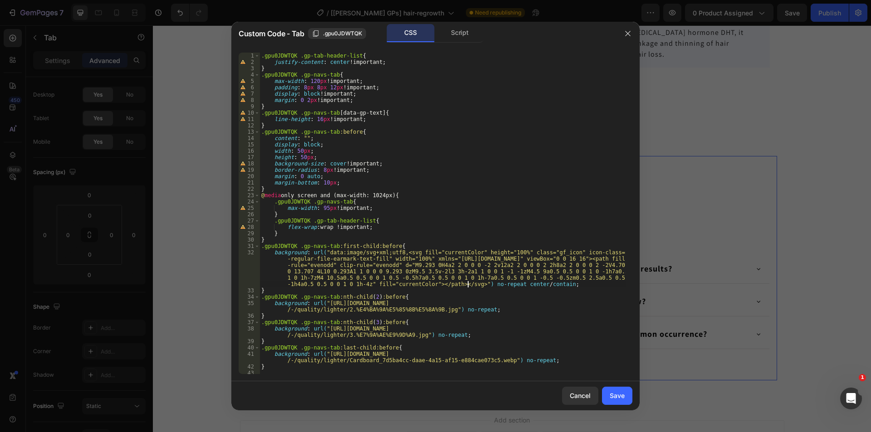
click at [325, 252] on div ".gpu0JDWTQK .gp-tab-header-list { justify-content : center !important ; } .gpu0…" at bounding box center [442, 220] width 366 height 334
type textarea "background: url('data:image/svg+xml;utf8,<svg fill="currentColor" height="100%"…"
click at [472, 286] on div ".gpu0JDWTQK .gp-tab-header-list { justify-content : center !important ; } .gpu0…" at bounding box center [442, 220] width 366 height 334
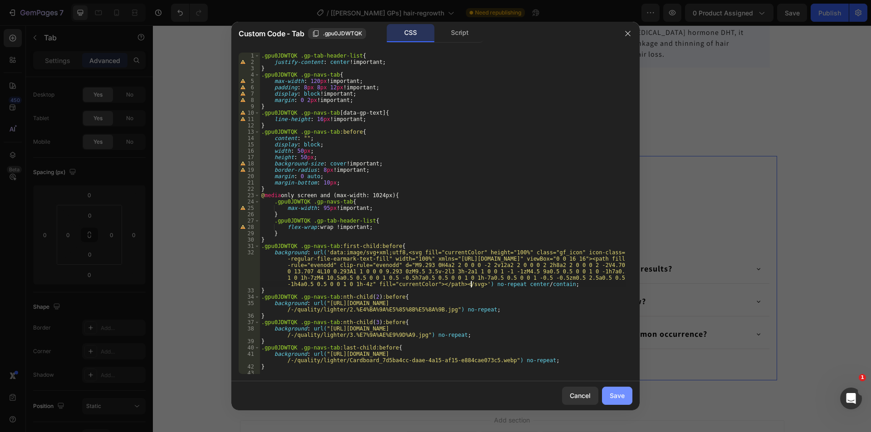
type textarea "'"
click at [612, 395] on div "Save" at bounding box center [617, 396] width 15 height 10
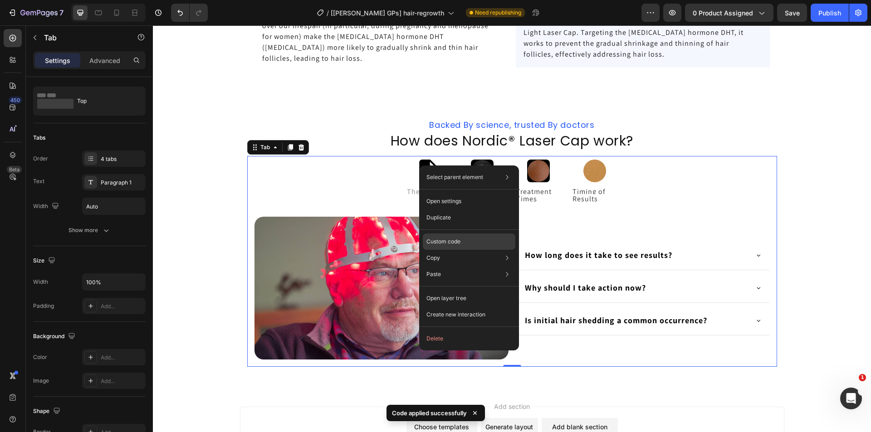
click at [445, 242] on p "Custom code" at bounding box center [443, 242] width 34 height 8
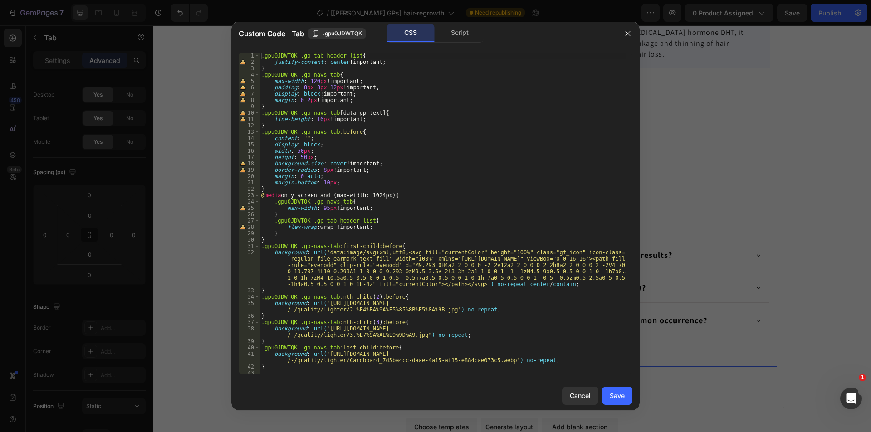
click at [436, 251] on div ".gpu0JDWTQK .gp-tab-header-list { justify-content : center !important ; } .gpu0…" at bounding box center [442, 220] width 366 height 334
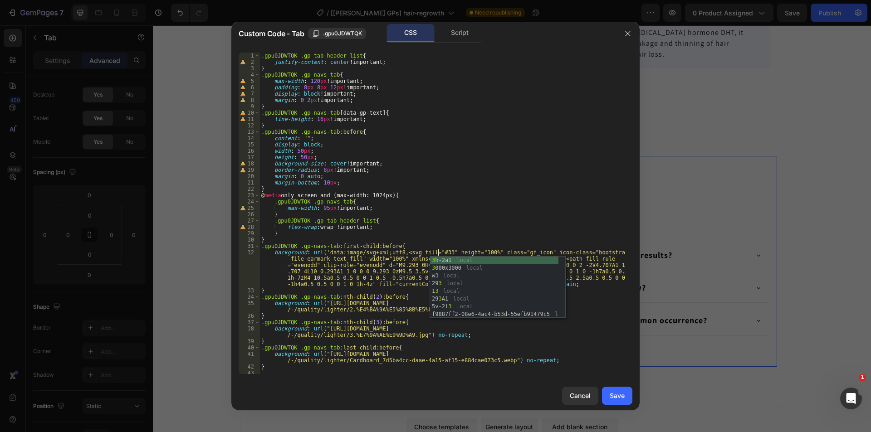
scroll to position [0, 15]
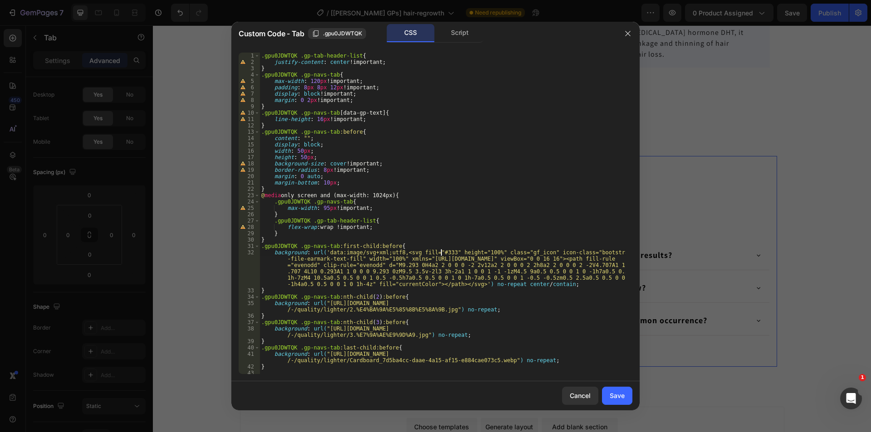
type textarea "background: url('data:image/svg+xml;utf8,<svg fill="#333" height="100%" class="…"
click at [616, 397] on div "Save" at bounding box center [617, 396] width 15 height 10
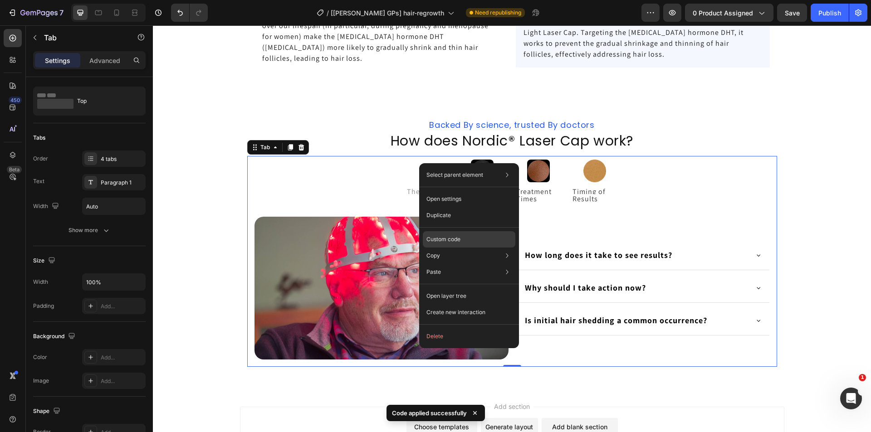
click at [440, 242] on p "Custom code" at bounding box center [443, 239] width 34 height 8
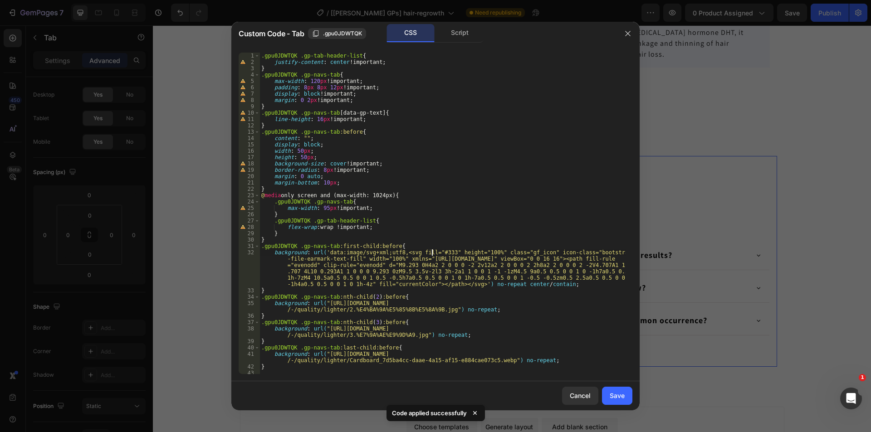
click at [432, 254] on div ".gpu0JDWTQK .gp-tab-header-list { justify-content : center !important ; } .gpu0…" at bounding box center [442, 220] width 366 height 334
type textarea "background: url('data:image/svg+xml;utf8,<svg fill="%333" height="100%" class="…"
click at [612, 396] on div "Save" at bounding box center [617, 396] width 15 height 10
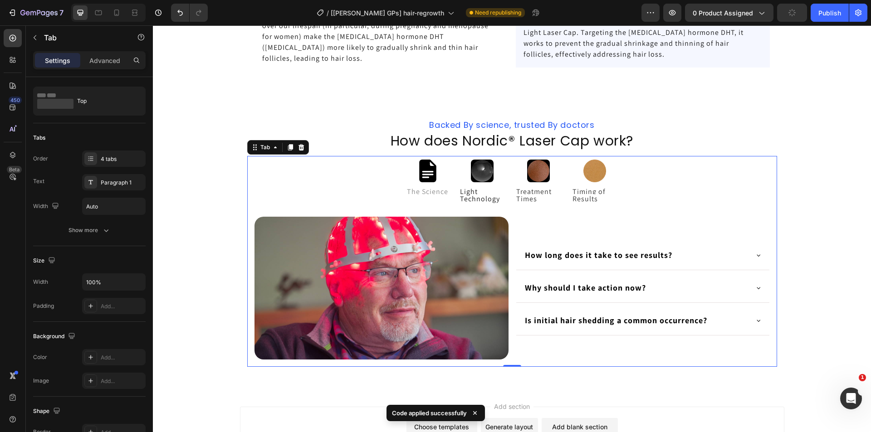
click at [357, 183] on ul "The Science Light Technology Treatment Times Timing of Results" at bounding box center [512, 183] width 530 height 54
click at [77, 232] on div "Show more" at bounding box center [90, 230] width 42 height 9
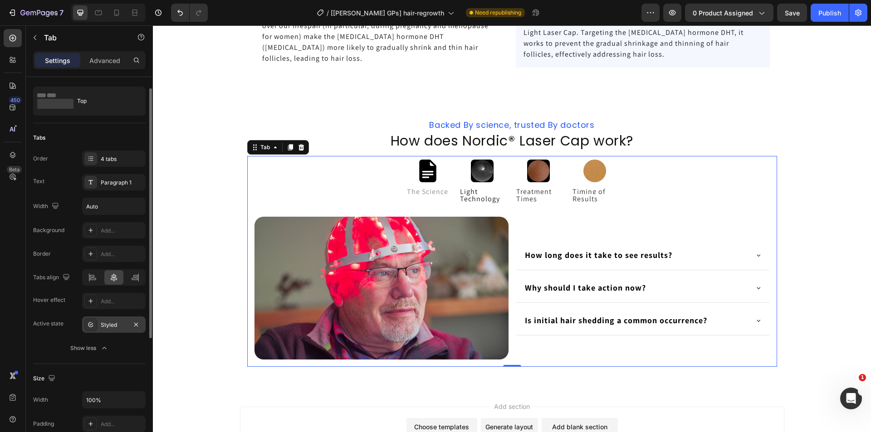
click at [108, 327] on div "Styled" at bounding box center [114, 325] width 26 height 8
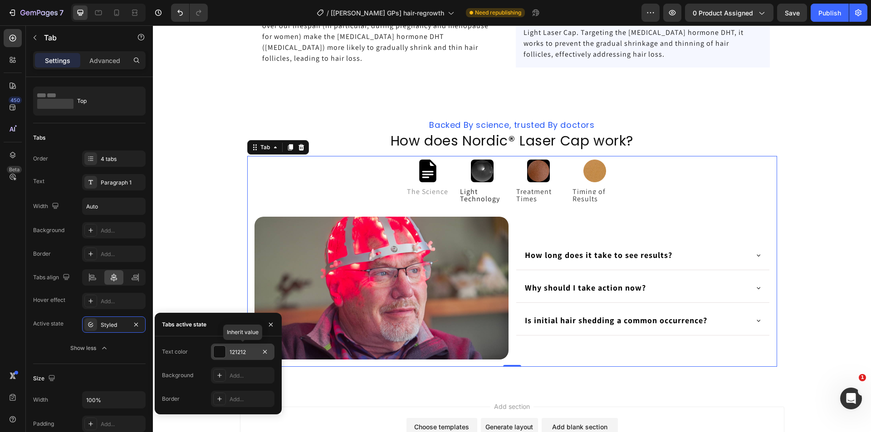
click at [235, 352] on div "121212" at bounding box center [243, 352] width 26 height 8
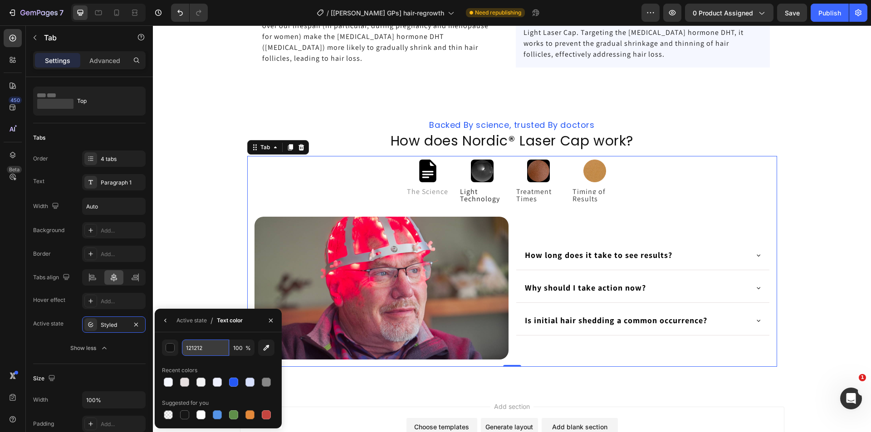
click at [198, 348] on input "121212" at bounding box center [205, 348] width 47 height 16
click at [199, 364] on div "Recent colors" at bounding box center [218, 370] width 113 height 15
click at [210, 348] on input "333333" at bounding box center [205, 348] width 47 height 16
type input "121212"
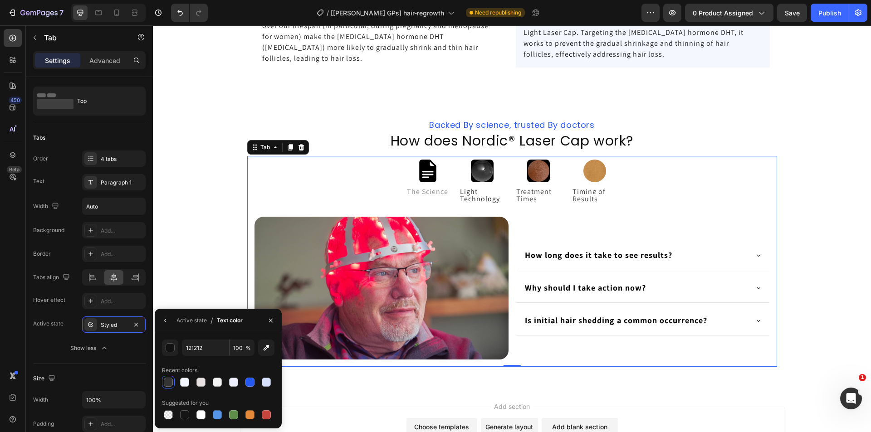
click at [251, 333] on div "121212 100 % Recent colors Suggested for you" at bounding box center [218, 381] width 127 height 96
click at [196, 323] on div "Active state" at bounding box center [191, 321] width 30 height 8
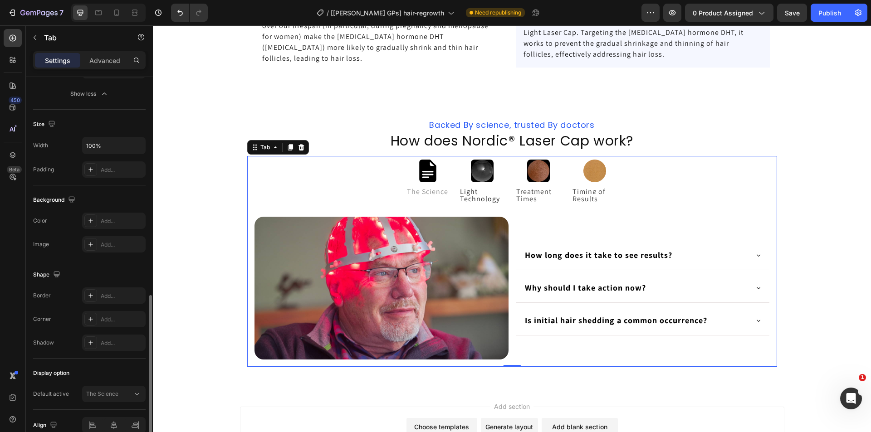
scroll to position [317, 0]
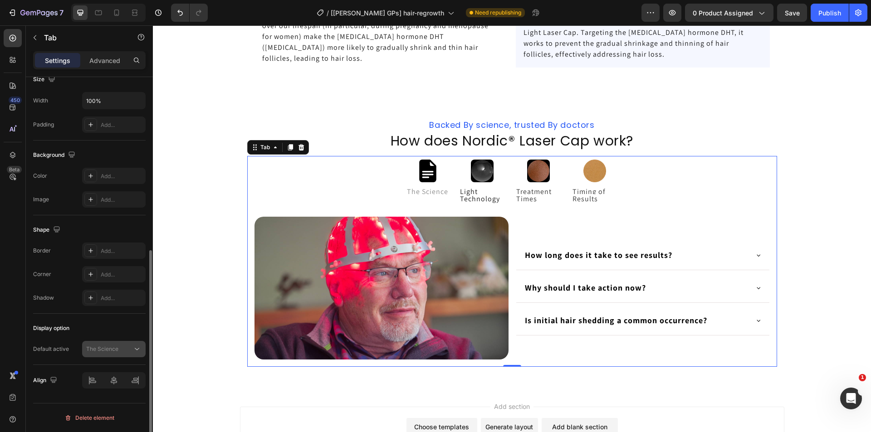
click at [113, 349] on span "The Science" at bounding box center [102, 349] width 32 height 7
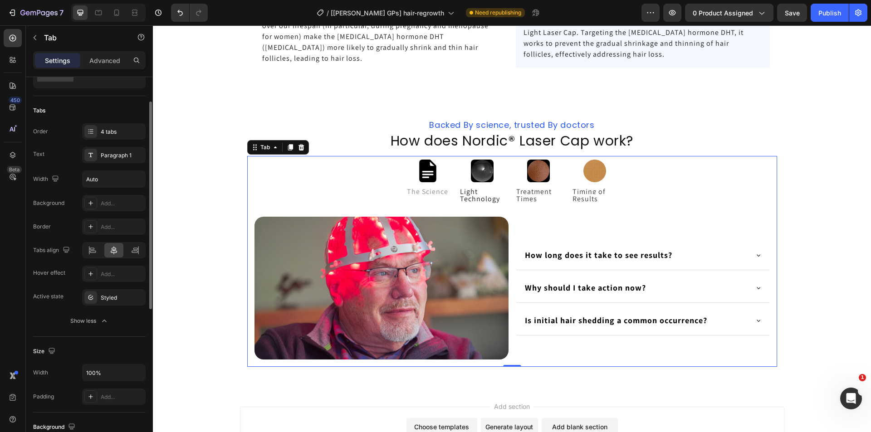
scroll to position [0, 0]
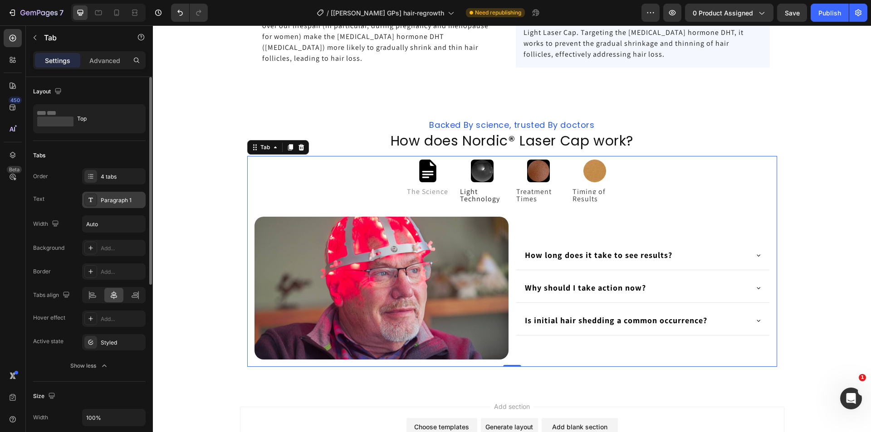
click at [114, 201] on div "Paragraph 1" at bounding box center [122, 200] width 43 height 8
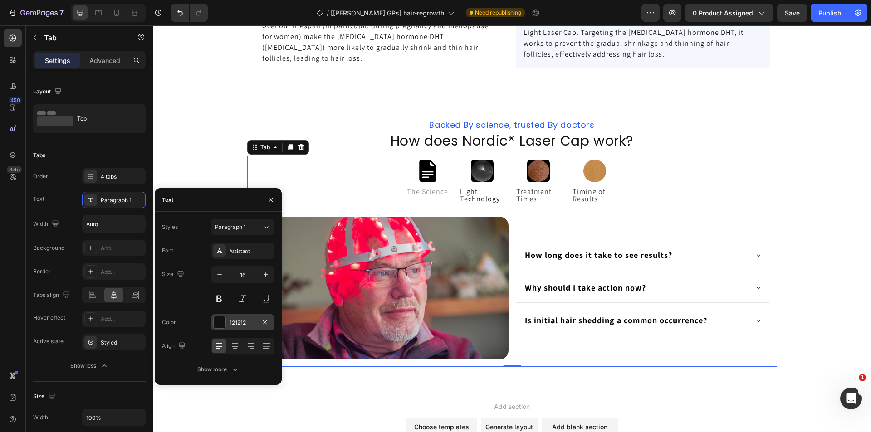
click at [235, 321] on div "121212" at bounding box center [243, 323] width 26 height 8
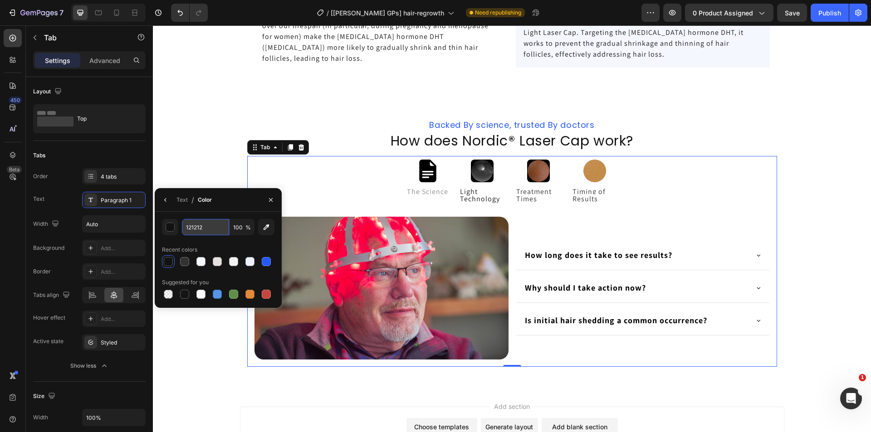
click at [0, 0] on input "121212" at bounding box center [0, 0] width 0 height 0
paste input "8d8d8d"
click at [232, 203] on div "Text / Color" at bounding box center [218, 200] width 127 height 24
type input "8D8D8D"
click at [67, 233] on div "Order 4 tabs Text Paragraph 1 Width Auto Background Add... Border Add... Tabs a…" at bounding box center [89, 271] width 113 height 206
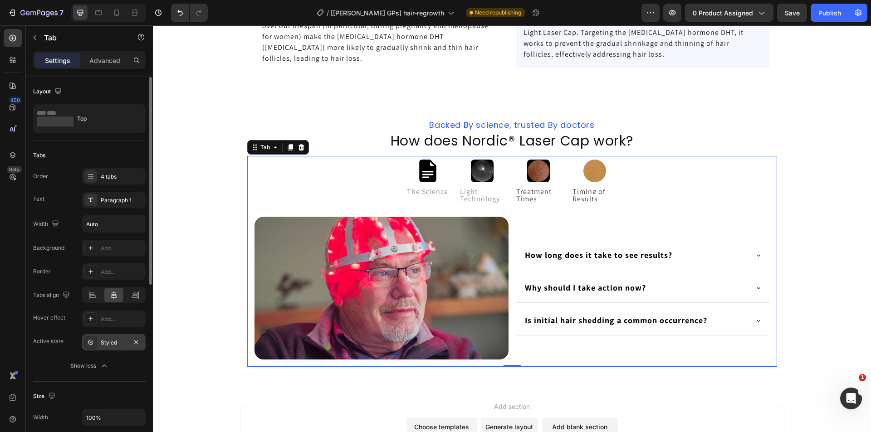
click at [114, 344] on div "Styled" at bounding box center [114, 343] width 26 height 8
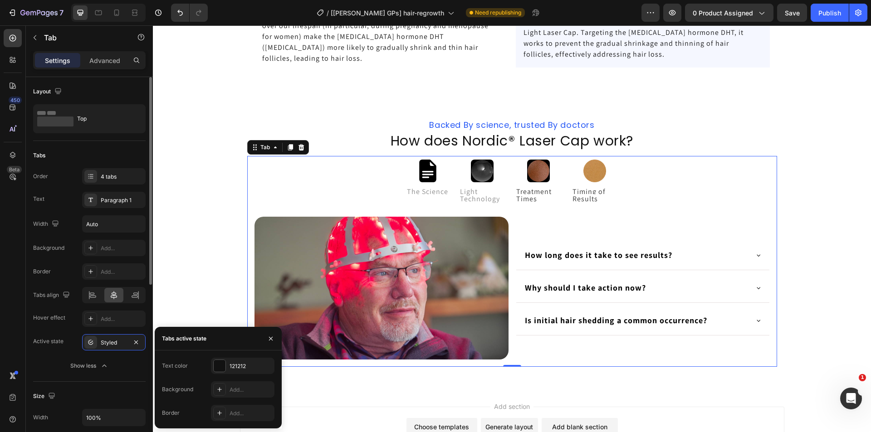
click at [52, 352] on div "Background Add... Border Add... Tabs align Hover effect Add... Active state Sty…" at bounding box center [89, 307] width 113 height 134
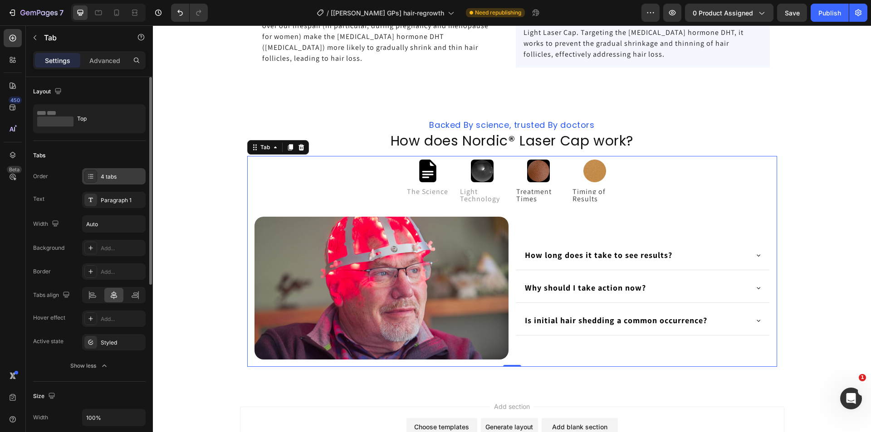
click at [104, 177] on div "4 tabs" at bounding box center [122, 177] width 43 height 8
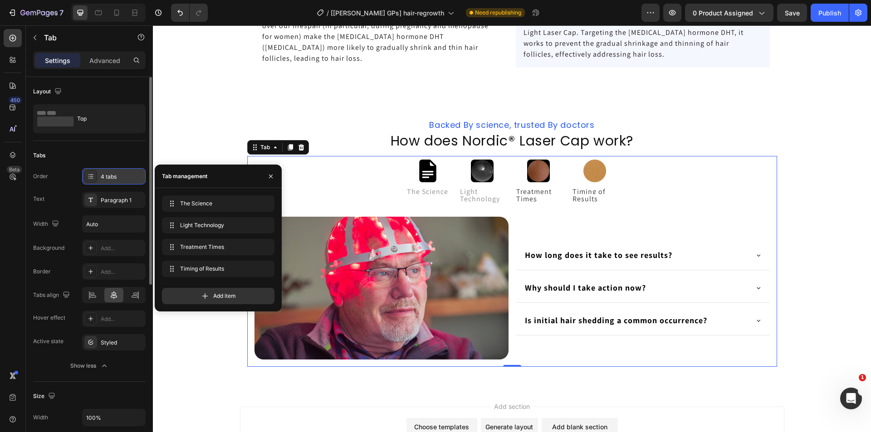
click at [104, 177] on div "4 tabs" at bounding box center [122, 177] width 43 height 8
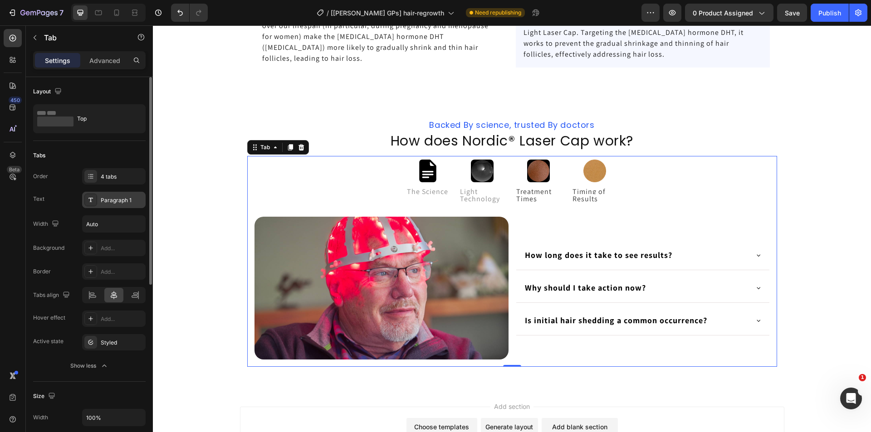
click at [114, 199] on div "Paragraph 1" at bounding box center [122, 200] width 43 height 8
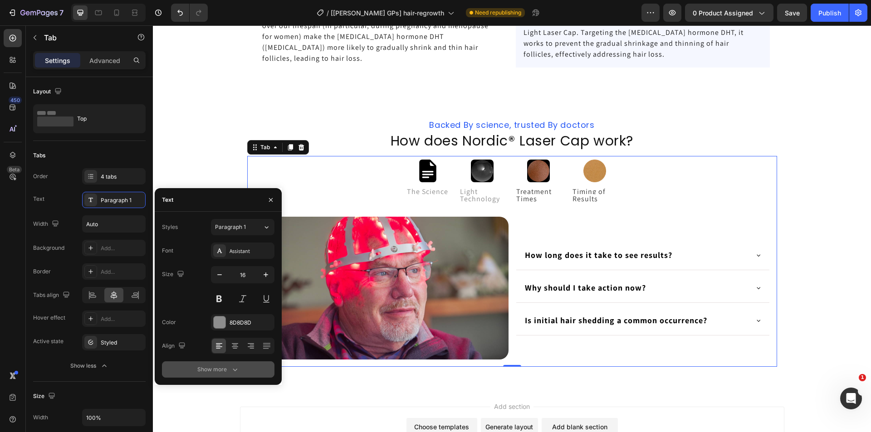
click at [223, 370] on div "Show more" at bounding box center [218, 369] width 42 height 9
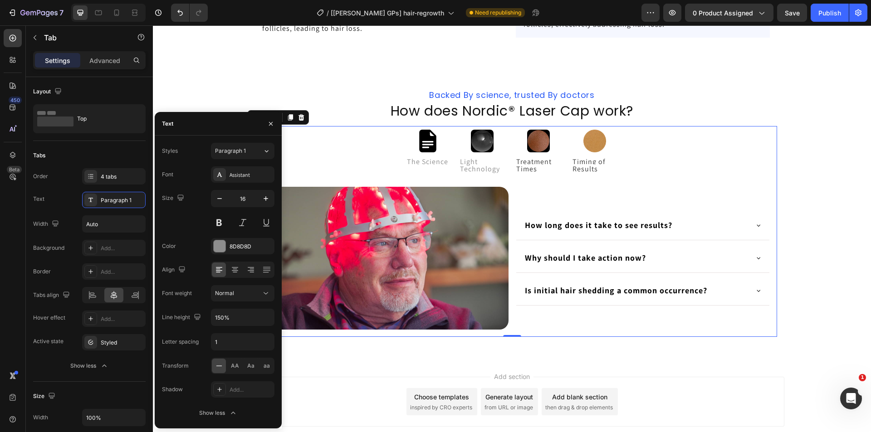
scroll to position [1802, 0]
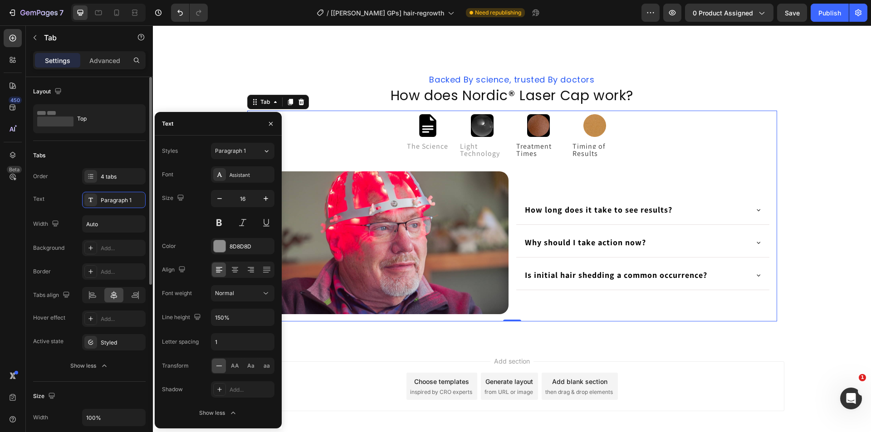
click at [34, 260] on div "Background Add... Border Add... Tabs align Hover effect Add... Active state Sty…" at bounding box center [89, 295] width 113 height 111
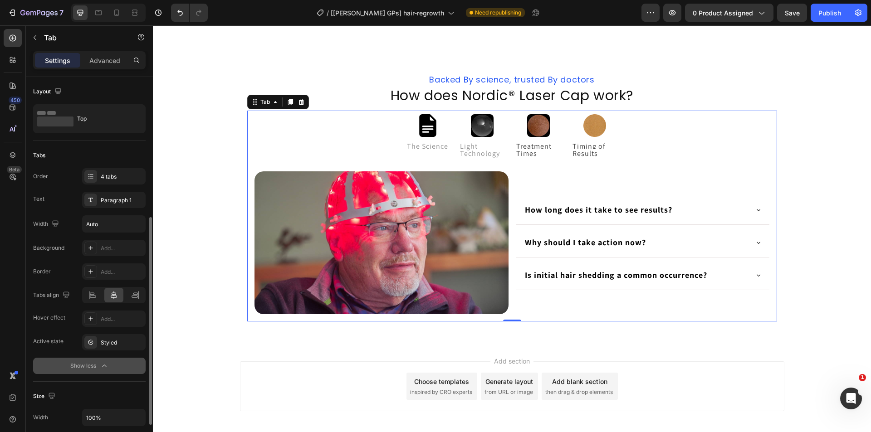
scroll to position [91, 0]
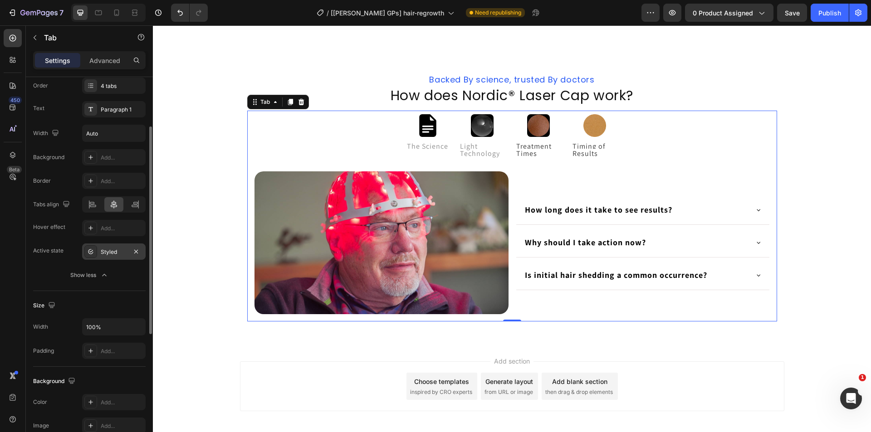
click at [113, 254] on div "Styled" at bounding box center [114, 252] width 26 height 8
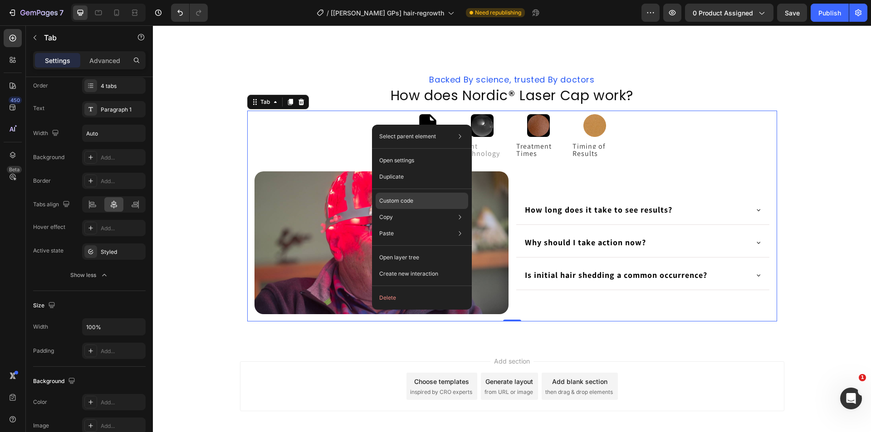
click at [401, 225] on div "Custom code" at bounding box center [422, 233] width 93 height 16
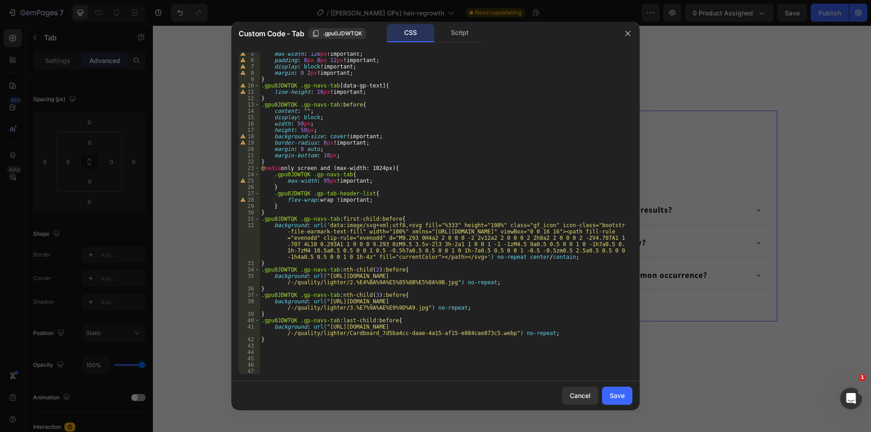
scroll to position [27, 0]
type textarea "background: url('data:image/svg+xml;utf8,<svg fill="%333" height="100%" class="…"
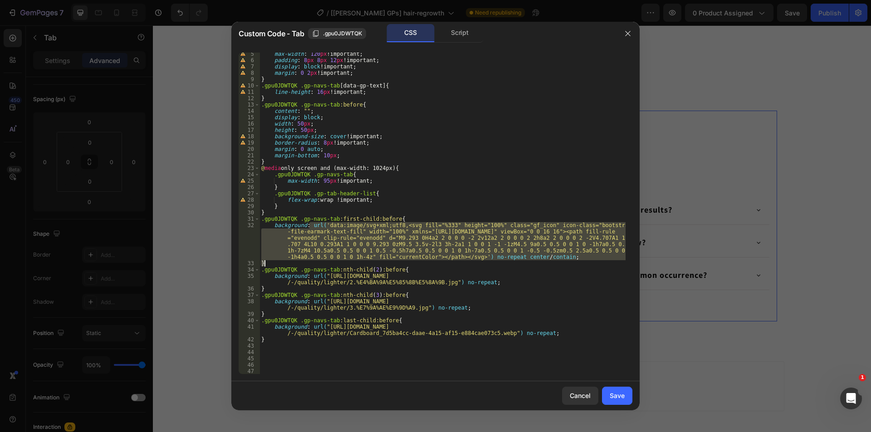
drag, startPoint x: 309, startPoint y: 227, endPoint x: 565, endPoint y: 261, distance: 258.6
click at [565, 261] on div "max-width : 120 px !important ; padding : 8 px 8 px 12 px !important ; display …" at bounding box center [442, 218] width 366 height 334
click at [565, 261] on div "max-width : 120 px !important ; padding : 8 px 8 px 12 px !important ; display …" at bounding box center [442, 214] width 366 height 322
type textarea "}"
drag, startPoint x: 308, startPoint y: 224, endPoint x: 561, endPoint y: 254, distance: 255.0
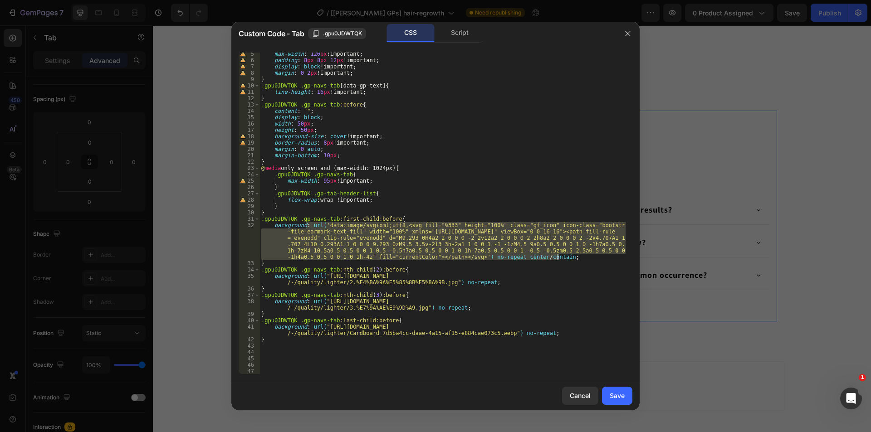
click at [561, 254] on div "max-width : 120 px !important ; padding : 8 px 8 px 12 px !important ; display …" at bounding box center [442, 218] width 366 height 334
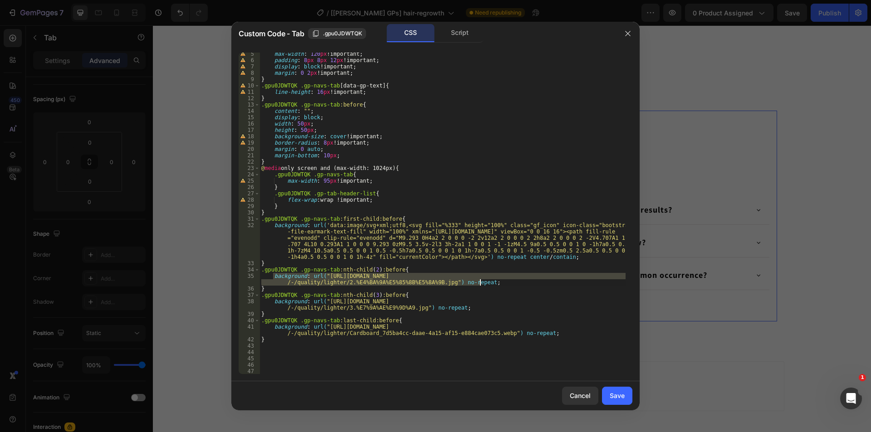
drag, startPoint x: 274, startPoint y: 277, endPoint x: 493, endPoint y: 282, distance: 219.2
click at [493, 282] on div "max-width : 120 px !important ; padding : 8 px 8 px 12 px !important ; display …" at bounding box center [442, 218] width 366 height 334
type textarea "background: url("https://ucarecdn.com/f9887ff2-08e6-4ac4-b53d-55efb91479c5/-/fo…"
paste textarea
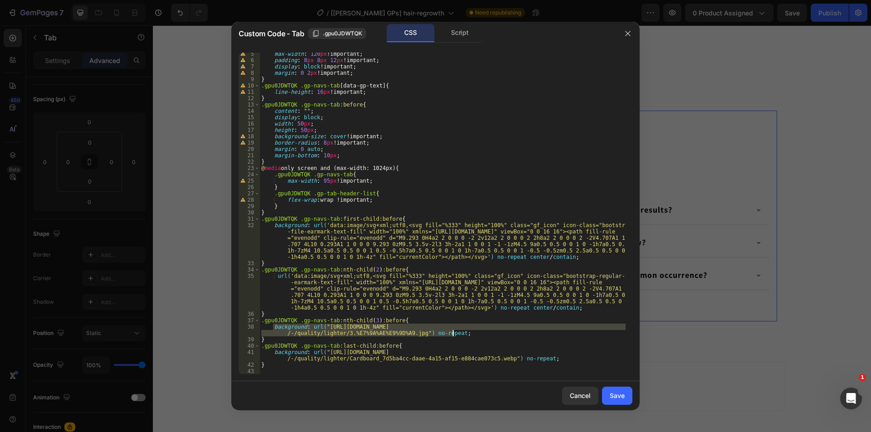
drag, startPoint x: 273, startPoint y: 329, endPoint x: 455, endPoint y: 333, distance: 181.9
click at [455, 333] on div "max-width : 120 px !important ; padding : 8 px 8 px 12 px !important ; display …" at bounding box center [442, 218] width 366 height 334
type textarea "background: url("https://ucarecdn.com/a1d09f1b-513e-4c4b-af8d-c0a00e0fb0d7/-/fo…"
paste textarea
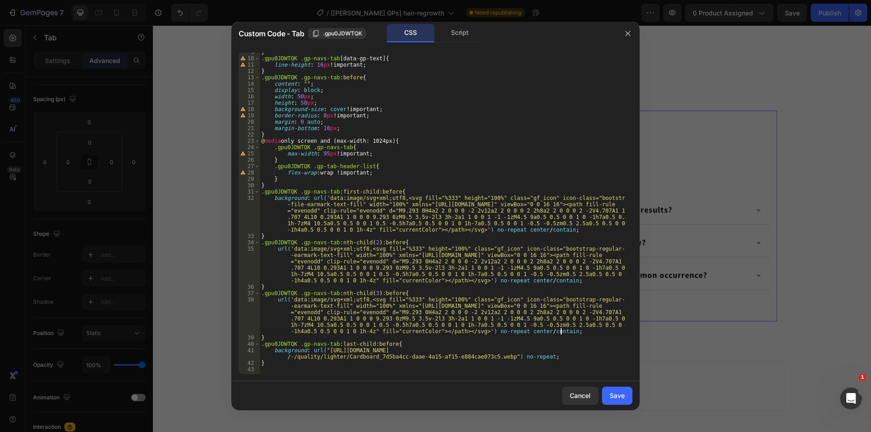
scroll to position [82, 0]
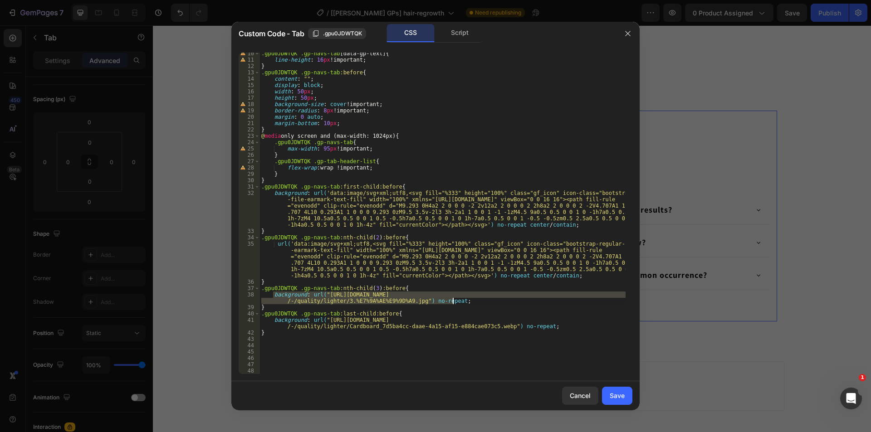
type textarea "background: url("https://ucarecdn.com/f9887ff2-08e6-4ac4-b53d-55efb91479c5/-/fo…"
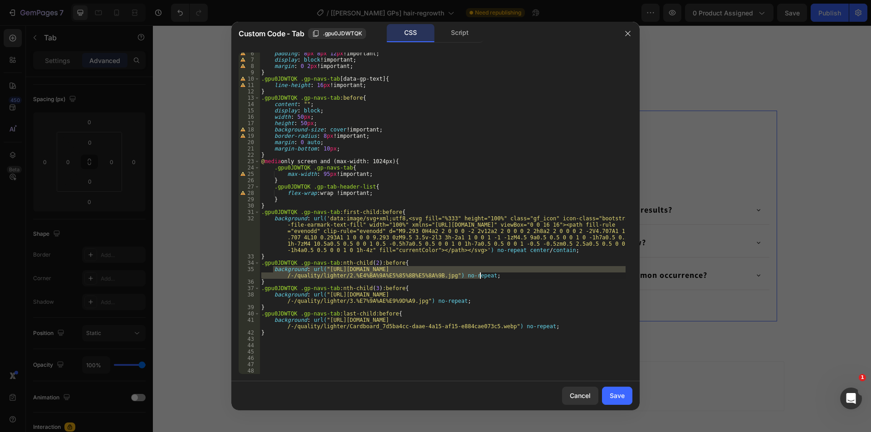
click at [339, 278] on div "padding : 8 px 8 px 12 px !important ; display : block !important ; margin : 0 …" at bounding box center [442, 214] width 366 height 322
drag, startPoint x: 310, startPoint y: 271, endPoint x: 498, endPoint y: 276, distance: 188.3
click at [498, 276] on div "padding : 8 px 8 px 12 px !important ; display : block !important ; margin : 0 …" at bounding box center [442, 217] width 366 height 334
paste textarea
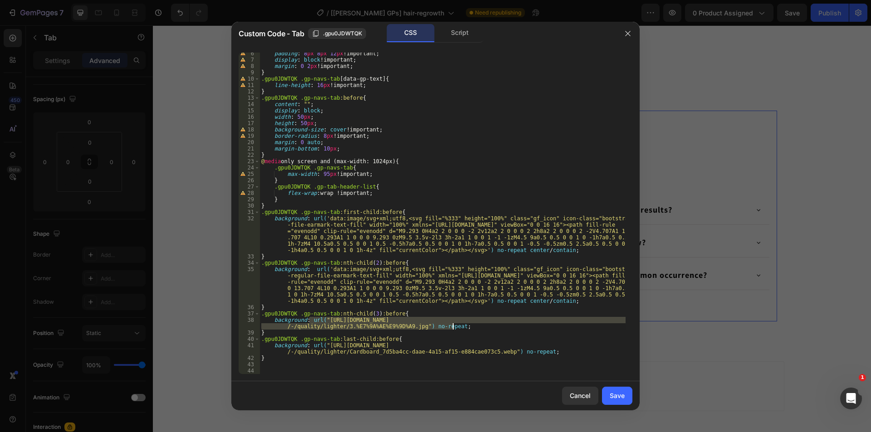
drag, startPoint x: 310, startPoint y: 322, endPoint x: 466, endPoint y: 328, distance: 156.6
click at [466, 328] on div "padding : 8 px 8 px 12 px !important ; display : block !important ; margin : 0 …" at bounding box center [442, 217] width 366 height 334
type textarea "background: url("https://ucarecdn.com/a1d09f1b-513e-4c4b-af8d-c0a00e0fb0d7/-/fo…"
paste textarea
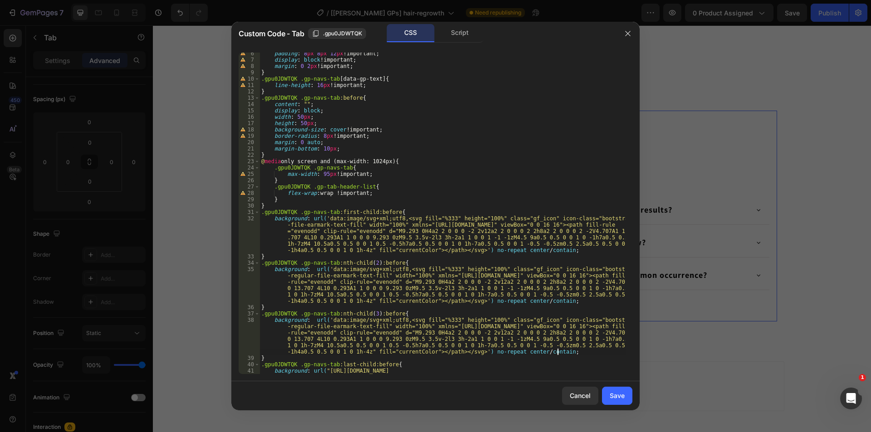
scroll to position [85, 0]
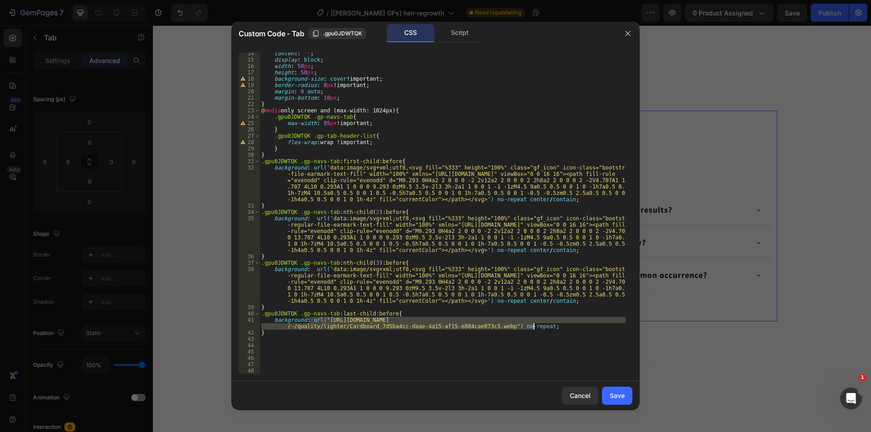
drag, startPoint x: 308, startPoint y: 320, endPoint x: 542, endPoint y: 324, distance: 233.2
click at [542, 324] on div "content : " " ; display : block ; width : 50 px ; height : 50 px ; background-s…" at bounding box center [442, 217] width 366 height 334
type textarea "background: url("https://ucarecdn.com/ee71e193-385a-404a-ac86-e2ee47524d84/-/fo…"
paste textarea
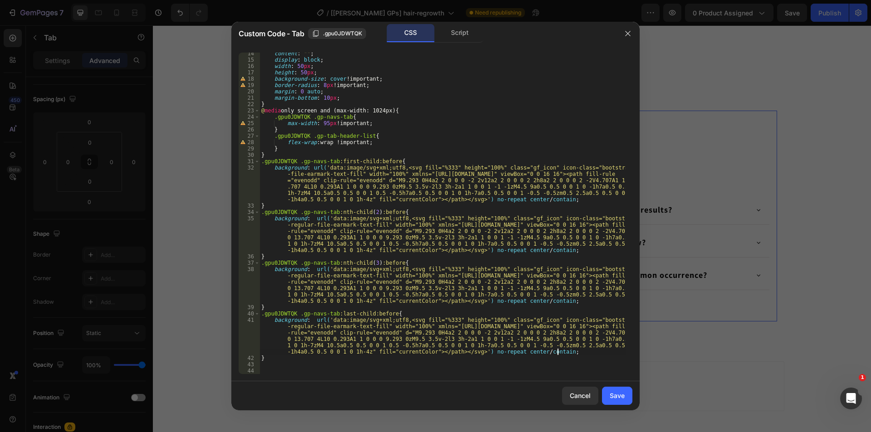
click at [377, 295] on div "content : " " ; display : block ; width : 50 px ; height : 50 px ; background-s…" at bounding box center [442, 217] width 366 height 334
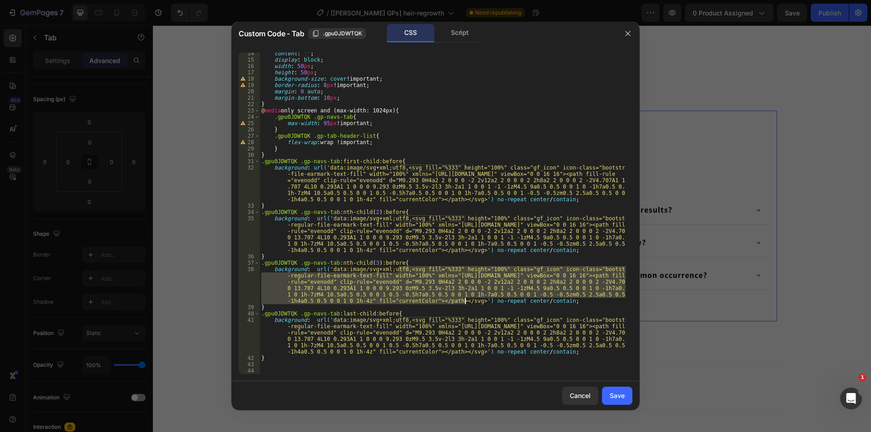
drag, startPoint x: 399, startPoint y: 269, endPoint x: 465, endPoint y: 303, distance: 74.5
click at [465, 303] on div "content : " " ; display : block ; width : 50 px ; height : 50 px ; background-s…" at bounding box center [442, 217] width 366 height 334
click at [404, 225] on div "content : " " ; display : block ; width : 50 px ; height : 50 px ; background-s…" at bounding box center [442, 217] width 366 height 334
type textarea "background: url('data:image/svg+xml;utf8,<svg fill="%333" height="100%" class="…"
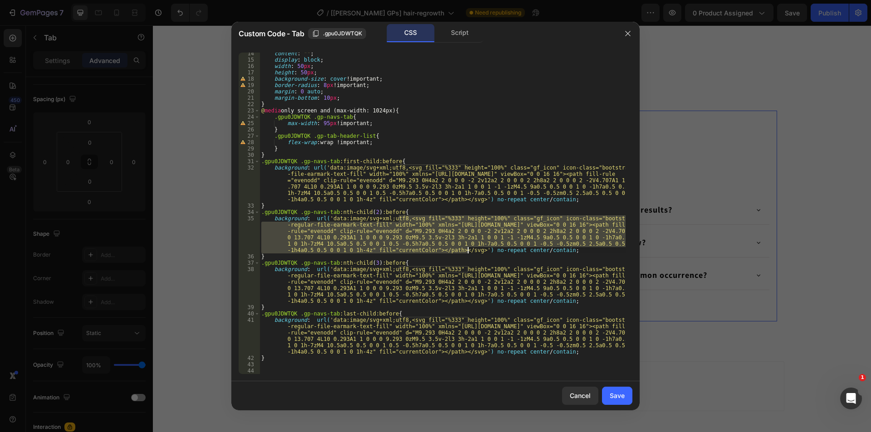
drag, startPoint x: 400, startPoint y: 218, endPoint x: 467, endPoint y: 252, distance: 75.3
click at [467, 252] on div "content : " " ; display : block ; width : 50 px ; height : 50 px ; background-s…" at bounding box center [442, 217] width 366 height 334
paste textarea "background: url('data:image/svg+xml;utf8,<svg fill="currentColor" height="100%"…"
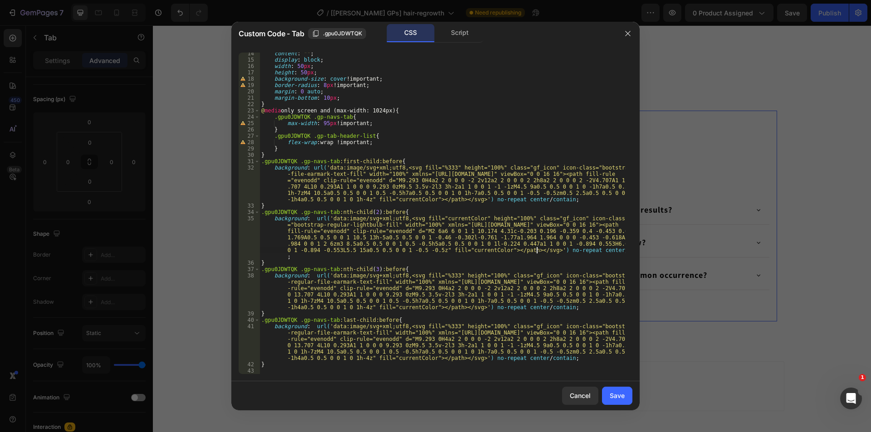
click at [450, 218] on div "content : " " ; display : block ; width : 50 px ; height : 50 px ; background-s…" at bounding box center [442, 217] width 366 height 334
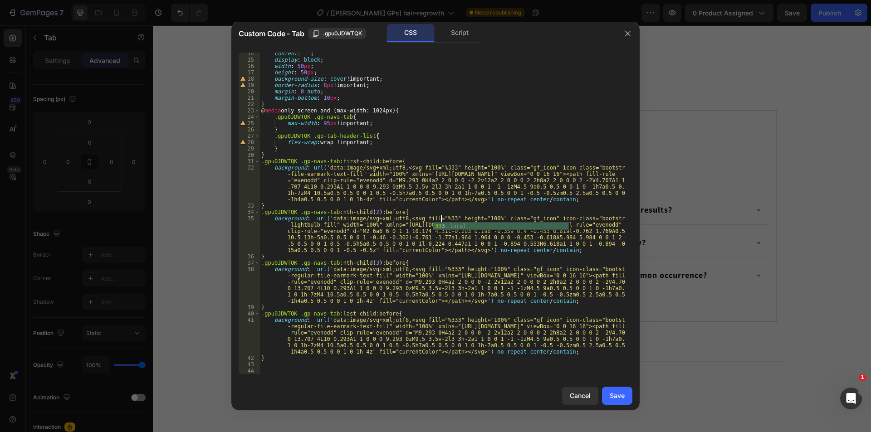
scroll to position [0, 15]
type textarea "background: url('data:image/svg+xml;utf8,<svg fill="%333" height="100%" class="…"
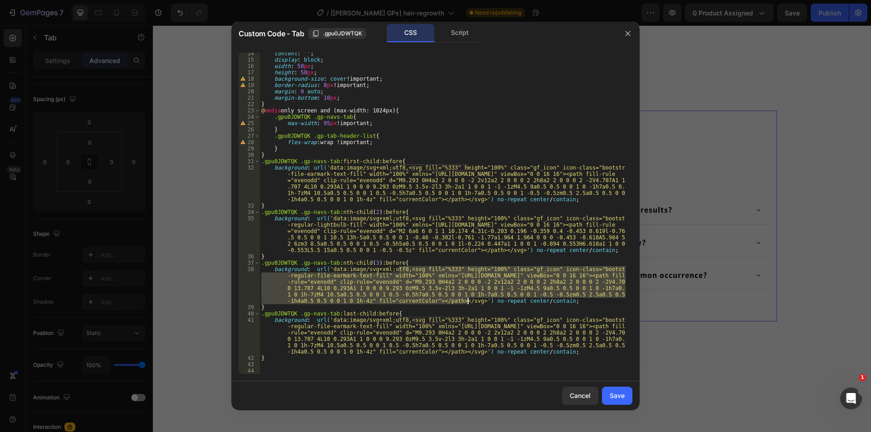
drag, startPoint x: 399, startPoint y: 267, endPoint x: 468, endPoint y: 300, distance: 76.5
click at [468, 300] on div "content : " " ; display : block ; width : 50 px ; height : 50 px ; background-s…" at bounding box center [442, 217] width 366 height 334
paste textarea "background: url('data:image/svg+xml;utf8,<svg fill="currentColor" height="100%"…"
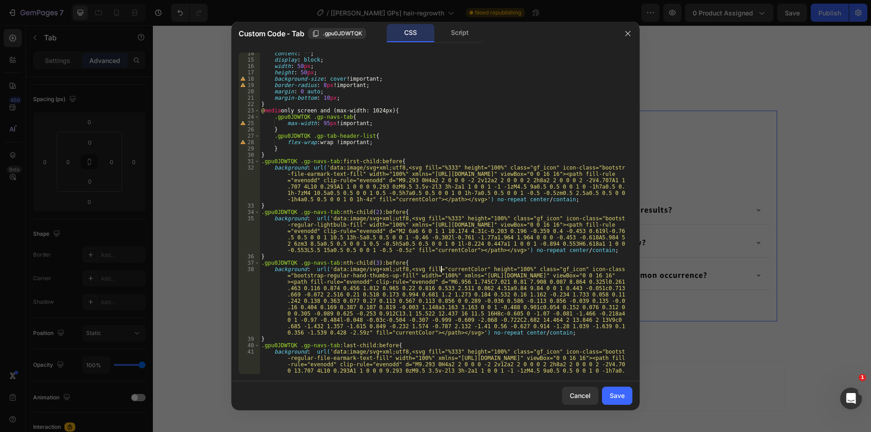
click at [440, 268] on div "content : " " ; display : block ; width : 50 px ; height : 50 px ; background-s…" at bounding box center [442, 233] width 366 height 366
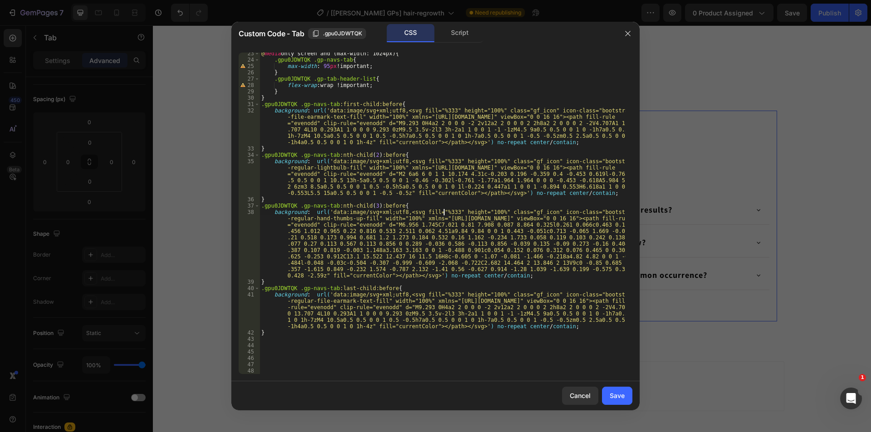
scroll to position [142, 0]
type textarea "background: url('data:image/svg+xml;utf8,<svg fill="%333" height="100%" class="…"
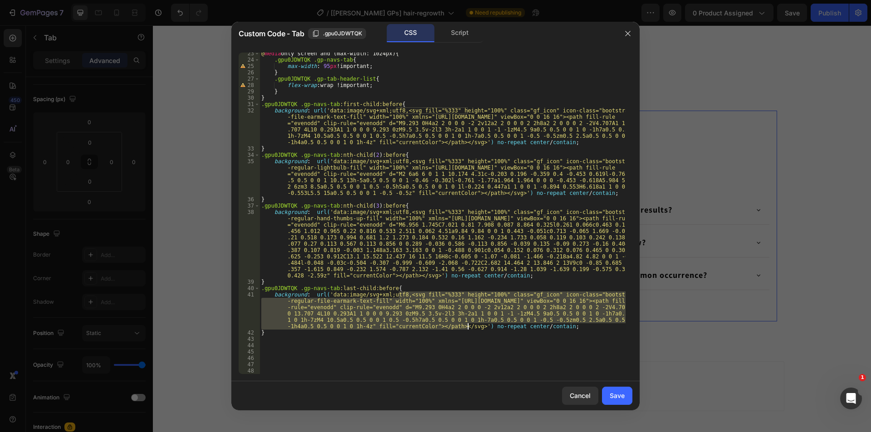
drag, startPoint x: 398, startPoint y: 294, endPoint x: 469, endPoint y: 326, distance: 77.6
click at [469, 326] on div "@ media only screen and (max-width: 1024px) { .gpu0JDWTQK .gp-navs-tab { max-wi…" at bounding box center [442, 217] width 366 height 334
paste textarea "background: url('data:image/svg+xml;utf8,<svg fill="currentColor" height="100%"…"
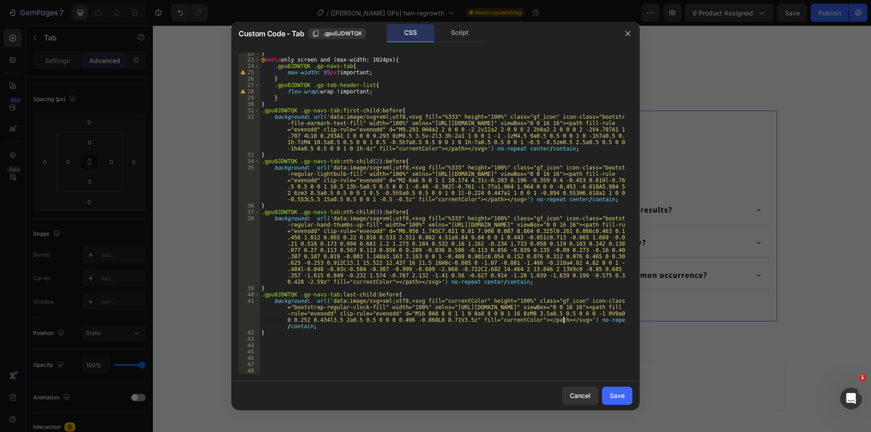
click at [443, 302] on div "} @ media only screen and (max-width: 1024px) { .gpu0JDWTQK .gp-navs-tab { max-…" at bounding box center [442, 217] width 366 height 334
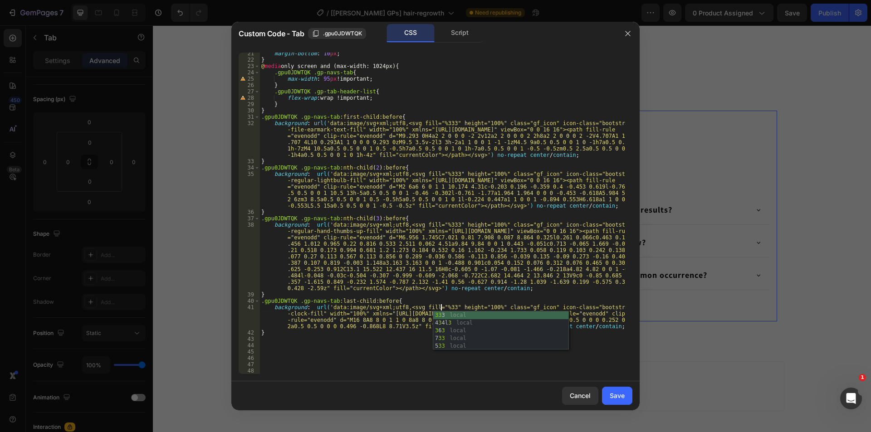
scroll to position [0, 15]
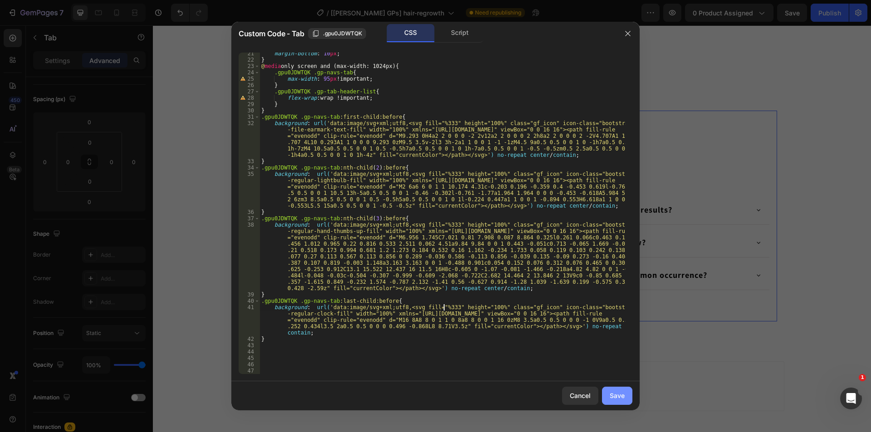
type textarea "background: url('data:image/svg+xml;utf8,<svg fill="%333" height="100%" class="…"
click at [616, 397] on div "Save" at bounding box center [617, 396] width 15 height 10
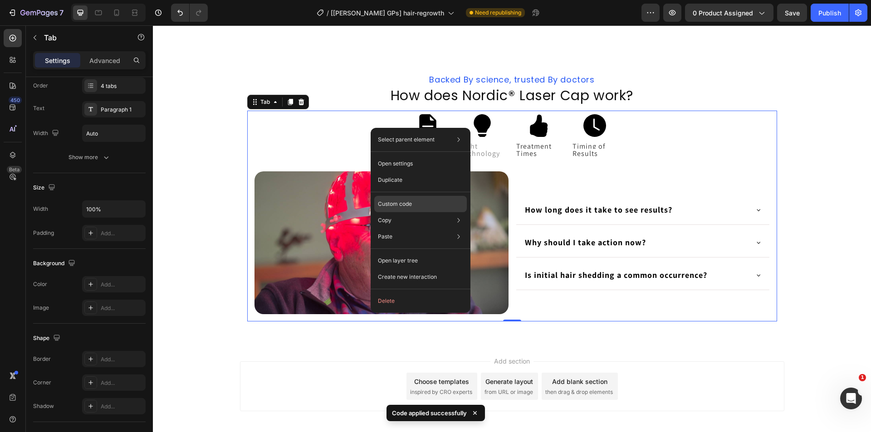
click at [396, 205] on p "Custom code" at bounding box center [395, 204] width 34 height 8
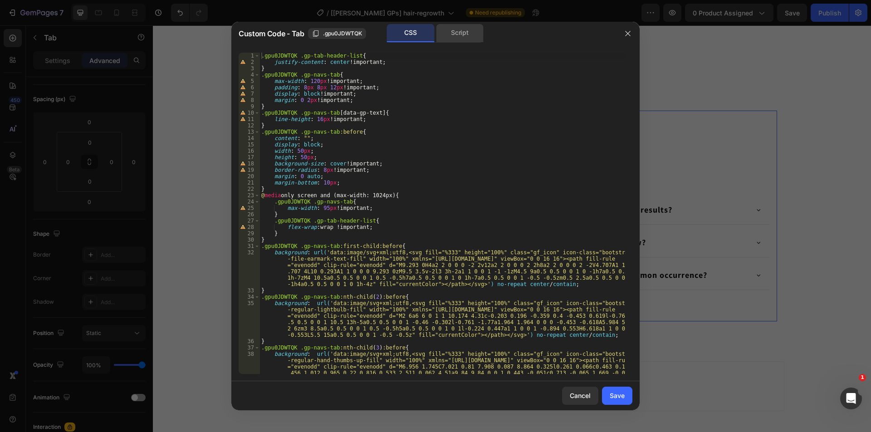
click at [461, 34] on div "Script" at bounding box center [460, 33] width 48 height 18
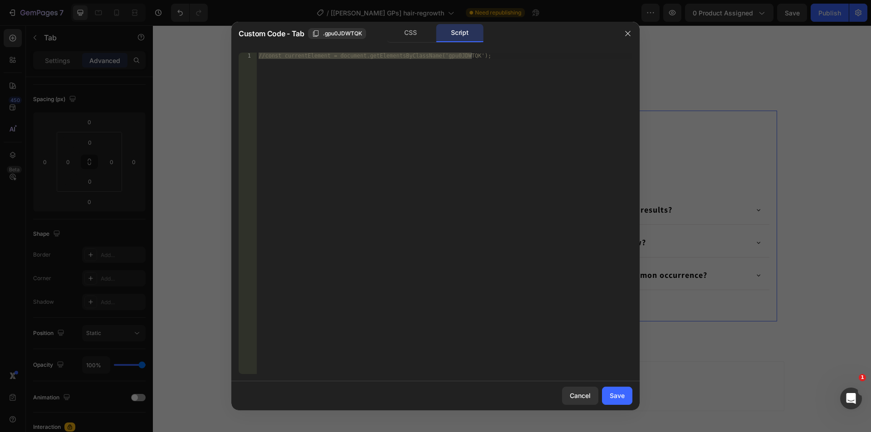
click at [401, 167] on div "//const currentElement = document.getElementsByClassName('gpu0JDWTQK');" at bounding box center [445, 214] width 376 height 322
type textarea "//const currentElement = document.getElementsByClassName('gpu0JDWTQK');"
paste textarea "});"
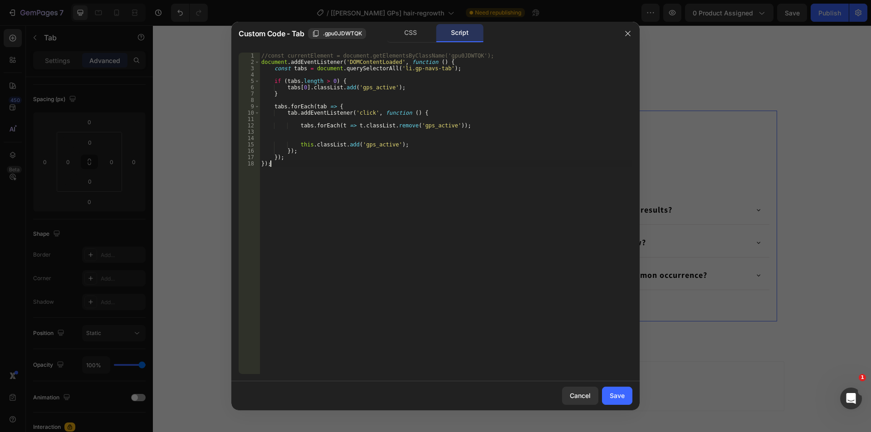
type textarea "});"
click at [414, 35] on div "CSS" at bounding box center [411, 33] width 48 height 18
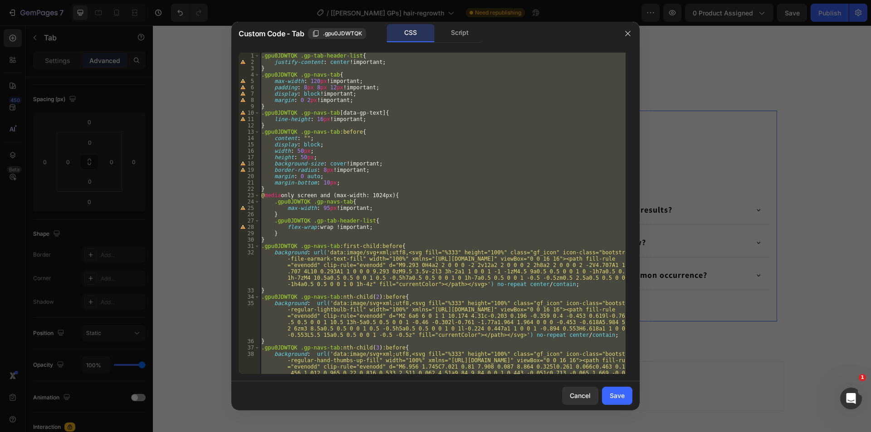
click at [322, 159] on div ".gpu0JDWTQK .gp-tab-header-list { justify-content : center !important ; } .gpu0…" at bounding box center [442, 214] width 366 height 322
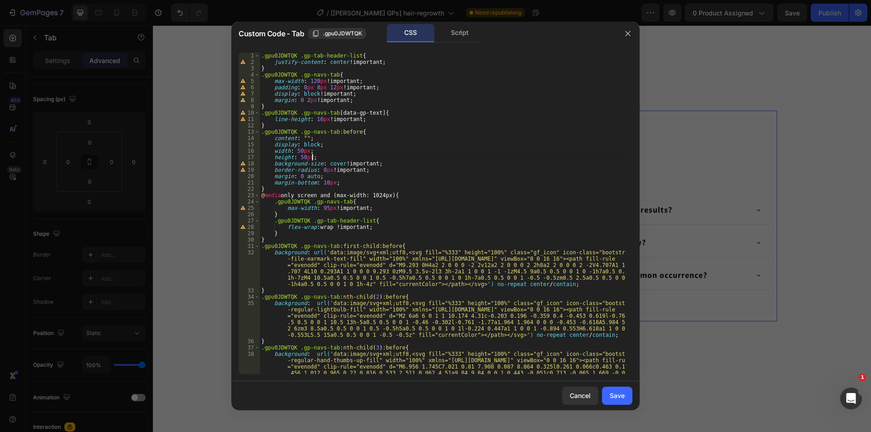
click at [268, 108] on div ".gpu0JDWTQK .gp-tab-header-list { justify-content : center !important ; } .gpu0…" at bounding box center [442, 252] width 366 height 398
type textarea "}"
click at [268, 123] on div ".gpu0JDWTQK .gp-tab-header-list { justify-content : center !important ; } .gpu0…" at bounding box center [442, 252] width 366 height 398
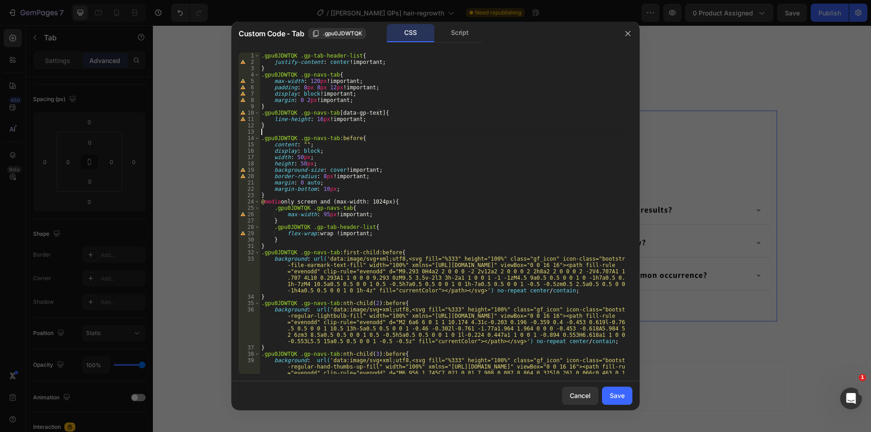
paste textarea "}"
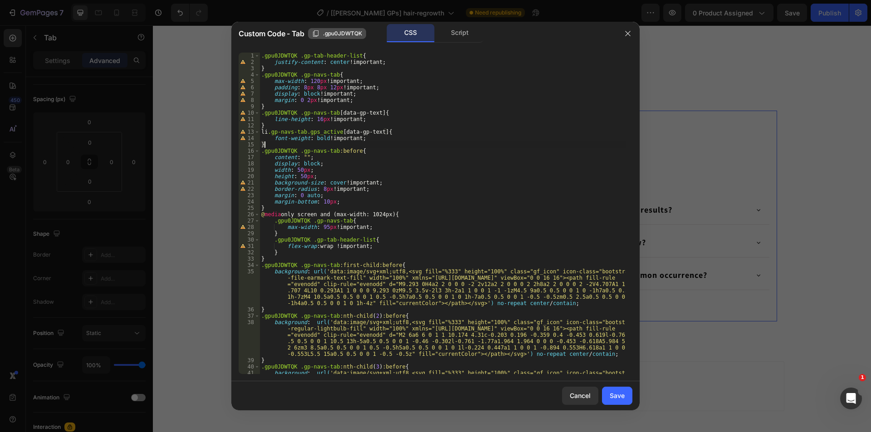
click at [342, 29] on span ".gpu0JDWTQK" at bounding box center [342, 33] width 39 height 8
click at [268, 130] on div ".gpu0JDWTQK .gp-tab-header-list { justify-content : center !important ; } .gpu0…" at bounding box center [442, 252] width 366 height 398
paste textarea ".gpu0JDWTQK"
type textarea ".gpu0JDWTQK .gp-navs-tab.gps_active [data-gp-text] {"
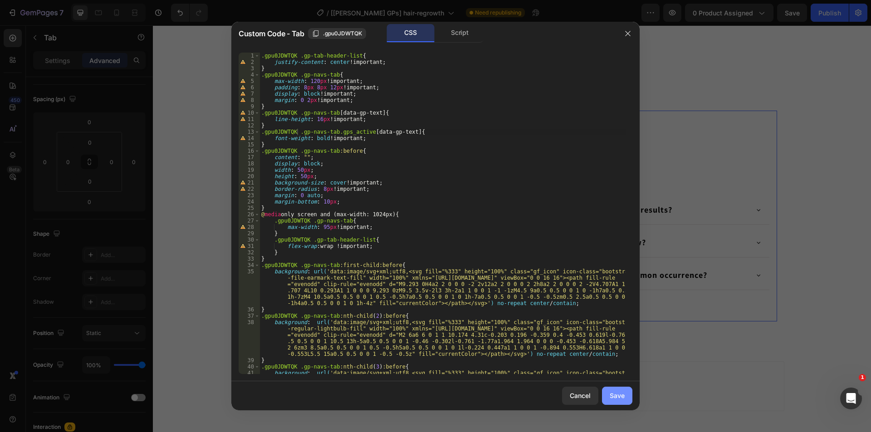
drag, startPoint x: 611, startPoint y: 398, endPoint x: 459, endPoint y: 372, distance: 154.2
click at [611, 398] on div "Save" at bounding box center [617, 396] width 15 height 10
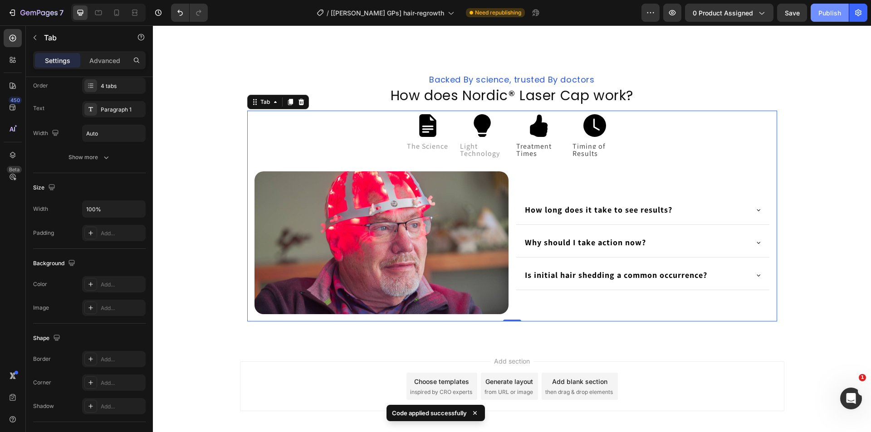
click at [834, 17] on div "Publish" at bounding box center [829, 13] width 23 height 10
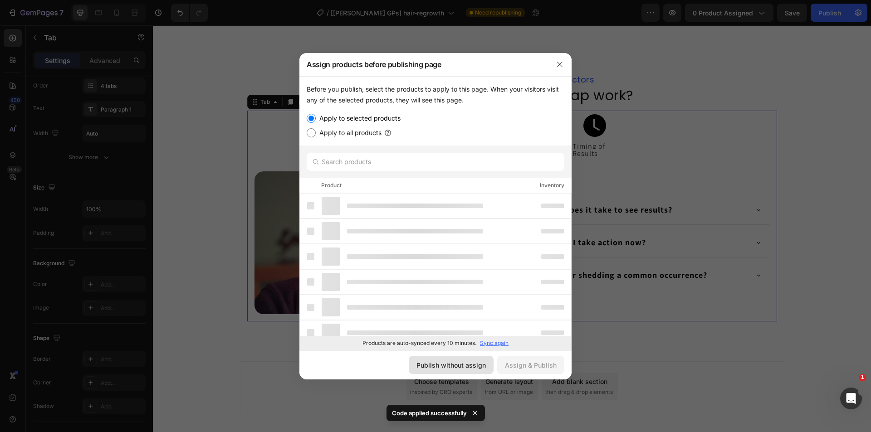
click at [464, 369] on div "Publish without assign" at bounding box center [450, 366] width 69 height 10
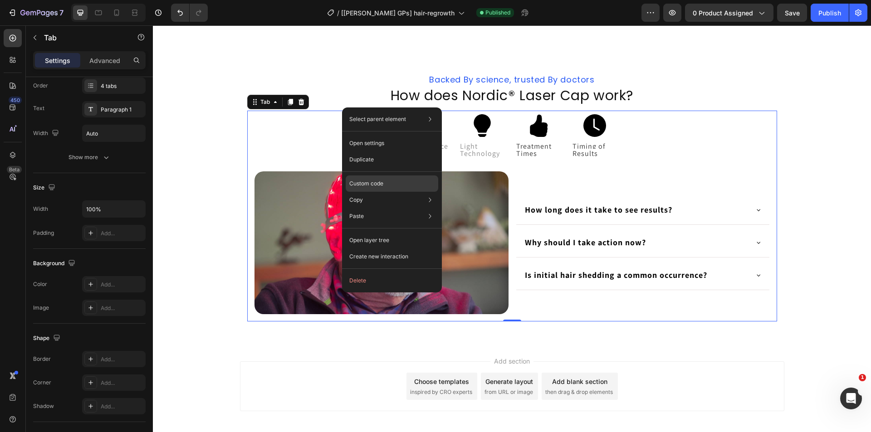
click at [372, 184] on p "Custom code" at bounding box center [366, 184] width 34 height 8
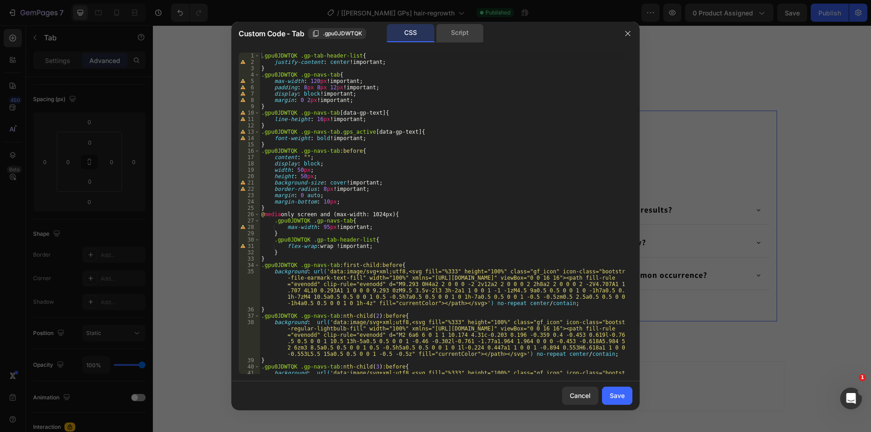
click at [465, 36] on div "Script" at bounding box center [460, 33] width 48 height 18
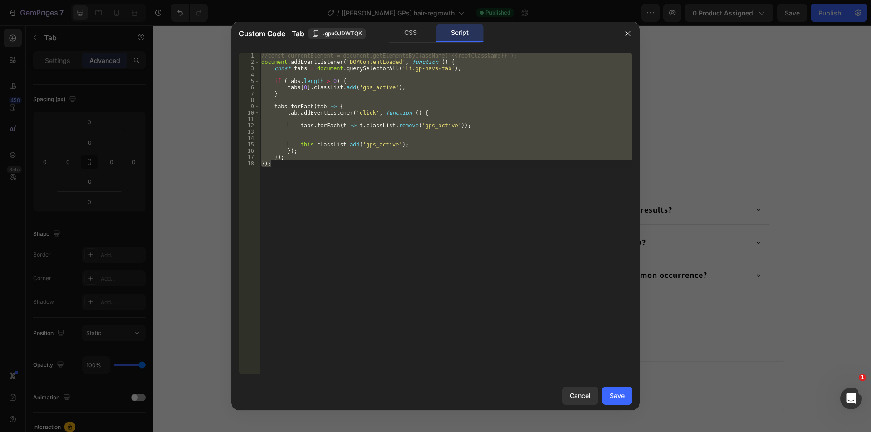
click at [428, 93] on div "//const currentElement = document.getElementsByClassName('{{rootClassName}}'); …" at bounding box center [445, 214] width 373 height 322
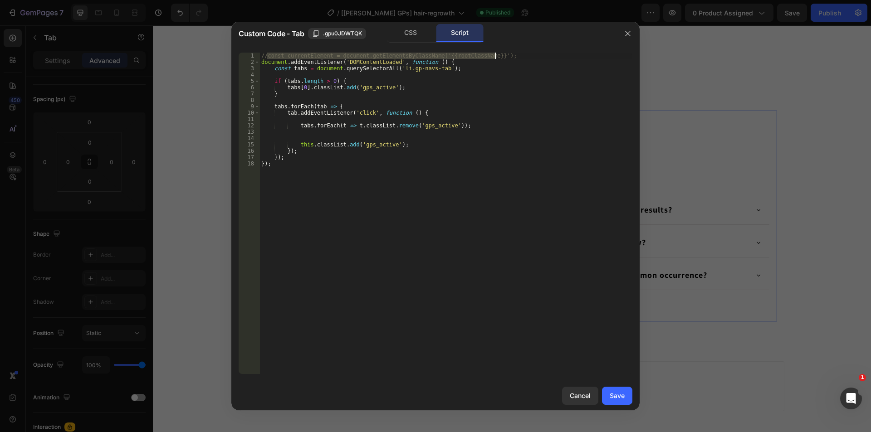
drag, startPoint x: 268, startPoint y: 55, endPoint x: 497, endPoint y: 54, distance: 229.1
click at [497, 54] on div "//const currentElement = document.getElementsByClassName('{{rootClassName}}'); …" at bounding box center [445, 220] width 373 height 334
click at [445, 61] on div "//const currentElement = document.getElementsByClassName('{{rootClassName}}'); …" at bounding box center [445, 220] width 373 height 334
type textarea "document.addEventListener('DOMContentLoaded', function () {"
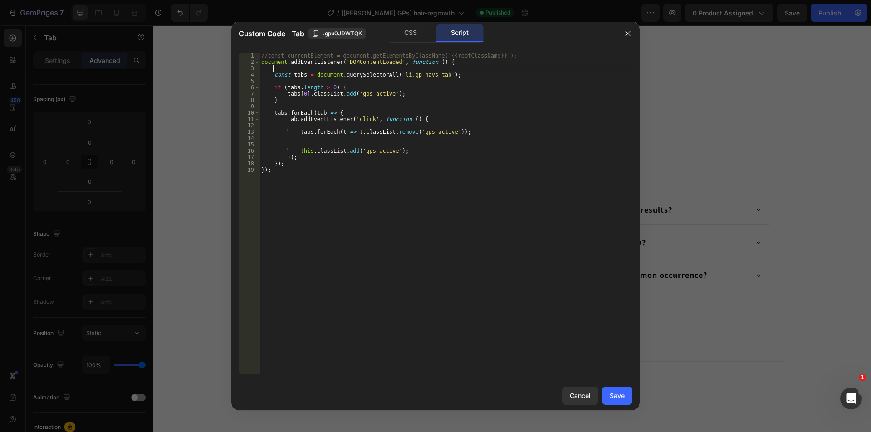
paste textarea "const currentElement = document.getElementsByClassName('{{rootClassName}}');"
click at [339, 33] on span ".gpu0JDWTQK" at bounding box center [342, 33] width 39 height 8
click at [392, 75] on div "//const currentElement = document.getElementsByClassName('{{rootClassName}}'); …" at bounding box center [445, 220] width 373 height 334
paste textarea ".gpu0JDWTQK"
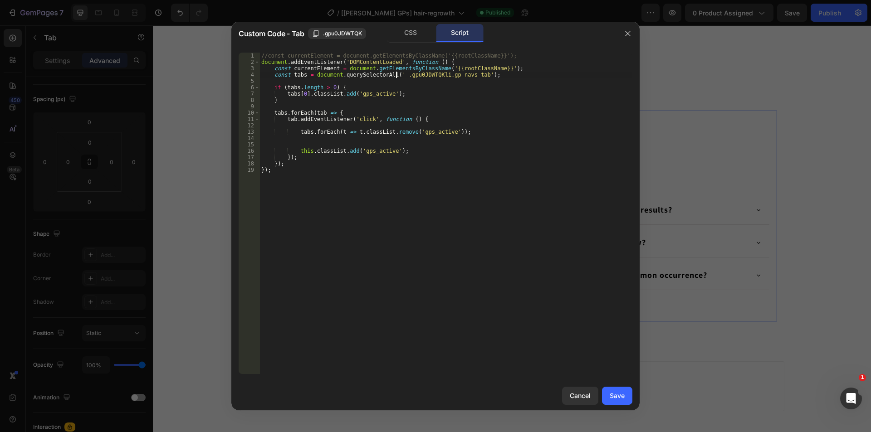
click at [396, 78] on div "//const currentElement = document.getElementsByClassName('{{rootClassName}}'); …" at bounding box center [445, 220] width 373 height 334
click at [433, 75] on div "//const currentElement = document.getElementsByClassName('{{rootClassName}}'); …" at bounding box center [445, 220] width 373 height 334
click at [426, 73] on div "//const currentElement = document.getElementsByClassName('{{rootClassName}}'); …" at bounding box center [445, 220] width 373 height 334
drag, startPoint x: 509, startPoint y: 66, endPoint x: 510, endPoint y: 62, distance: 4.6
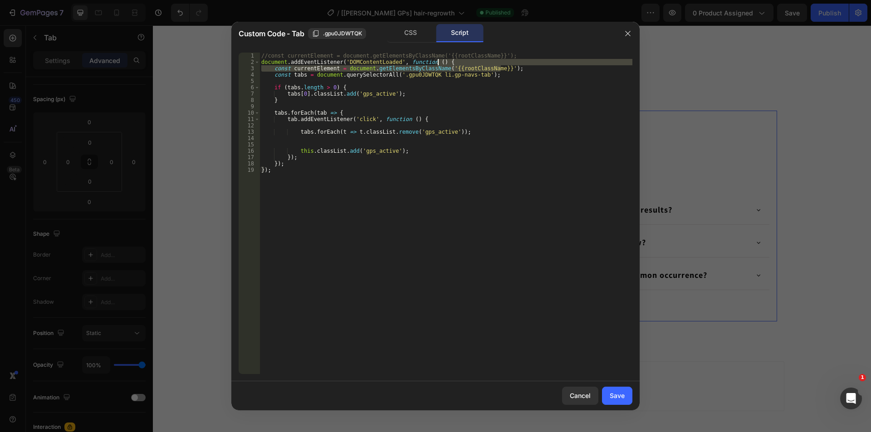
click at [510, 62] on div "//const currentElement = document.getElementsByClassName('{{rootClassName}}'); …" at bounding box center [445, 220] width 373 height 334
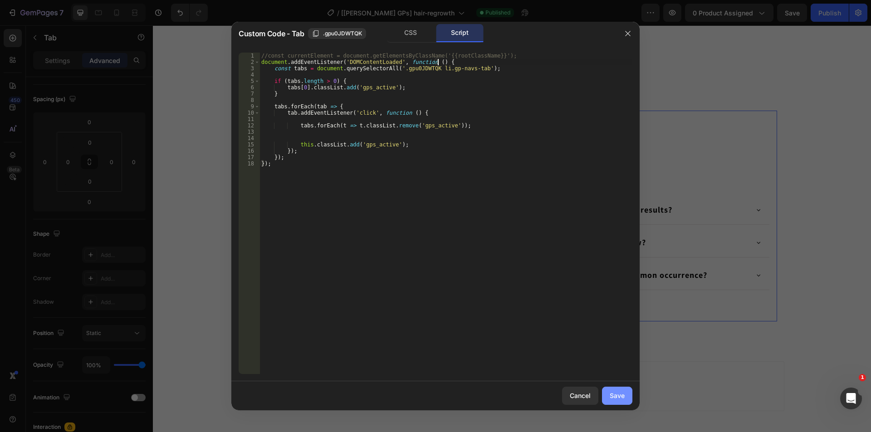
type textarea "document.addEventListener('DOMContentLoaded', function () {"
drag, startPoint x: 615, startPoint y: 400, endPoint x: 608, endPoint y: 146, distance: 254.1
click at [615, 400] on div "Save" at bounding box center [617, 396] width 15 height 10
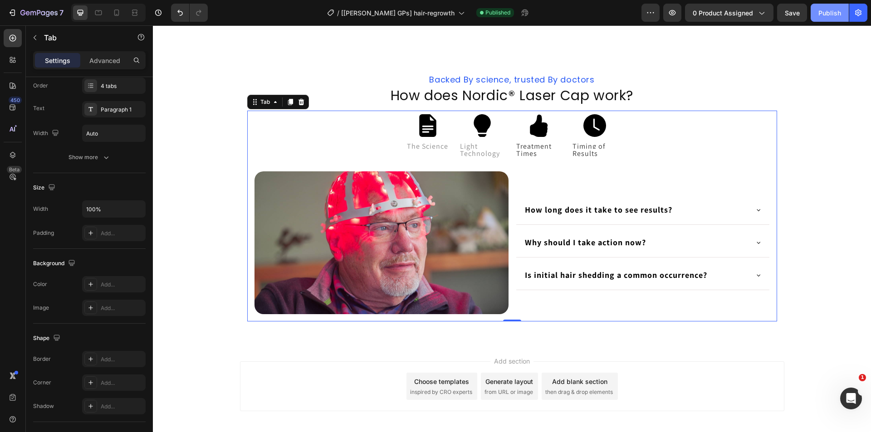
click at [835, 16] on div "Publish" at bounding box center [829, 13] width 23 height 10
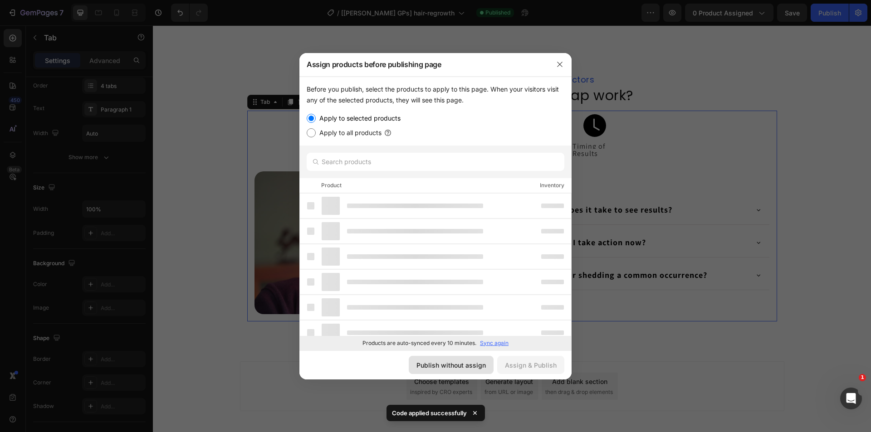
click at [452, 367] on div "Publish without assign" at bounding box center [450, 366] width 69 height 10
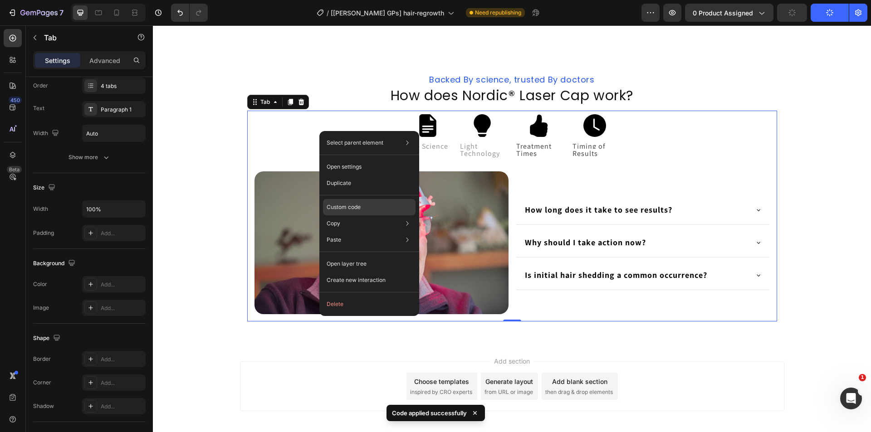
click at [339, 205] on p "Custom code" at bounding box center [344, 207] width 34 height 8
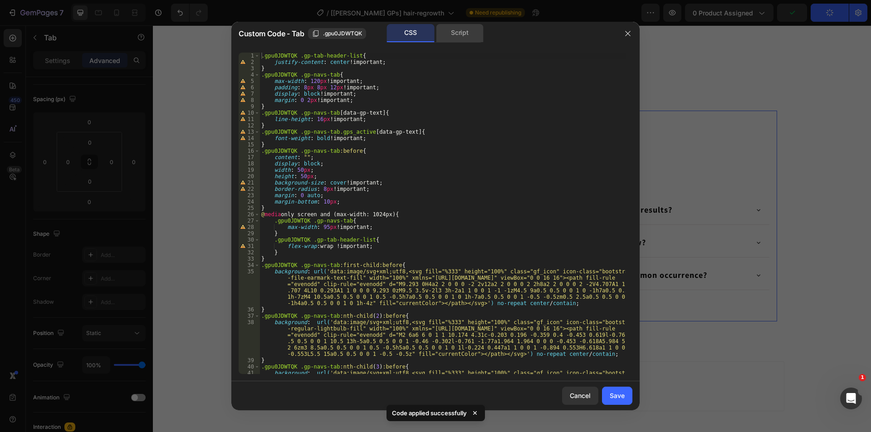
click at [472, 39] on div "Script" at bounding box center [460, 33] width 48 height 18
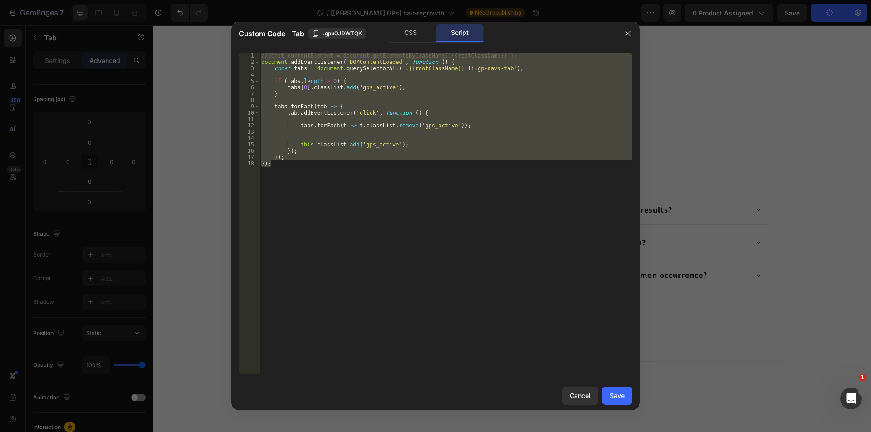
drag, startPoint x: 589, startPoint y: 71, endPoint x: 742, endPoint y: 97, distance: 155.0
click at [742, 97] on div at bounding box center [435, 216] width 871 height 432
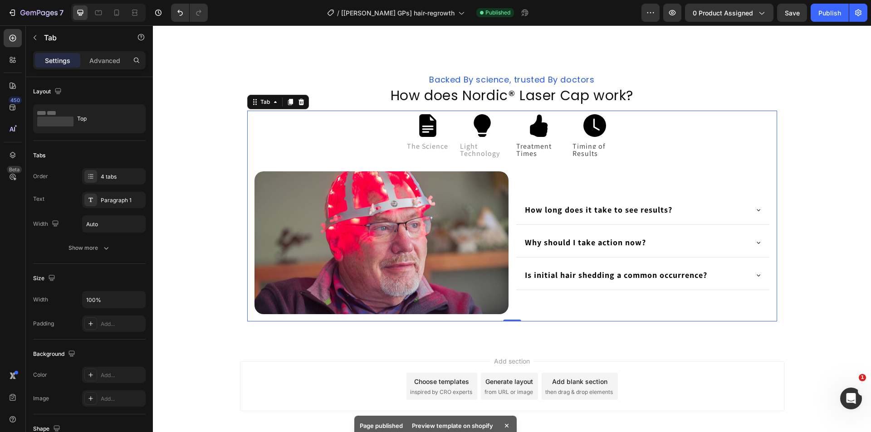
scroll to position [91, 0]
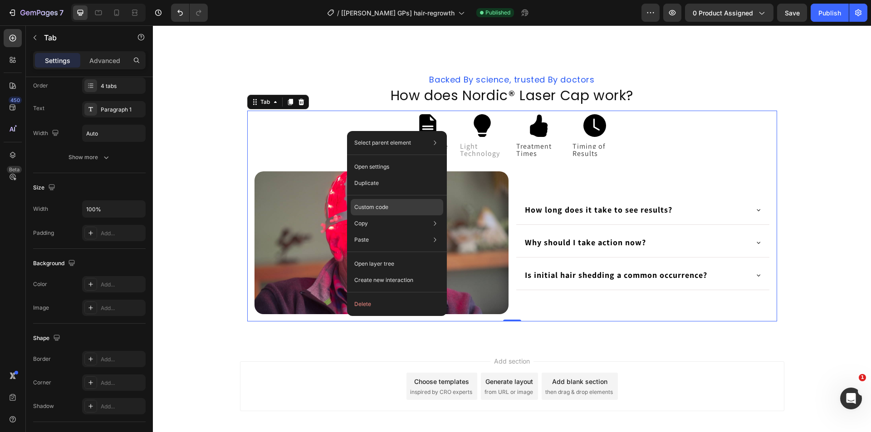
click at [366, 204] on p "Custom code" at bounding box center [371, 207] width 34 height 8
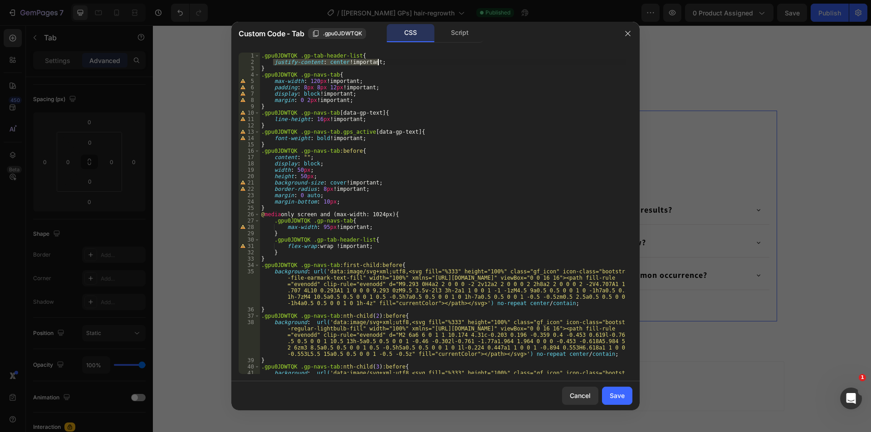
drag, startPoint x: 274, startPoint y: 63, endPoint x: 407, endPoint y: 62, distance: 132.5
click at [407, 62] on div ".gpu0JDWTQK .gp-tab-header-list { justify-content : center !important ; } .gpu0…" at bounding box center [442, 252] width 366 height 398
paste textarea "padding: 0 150px"
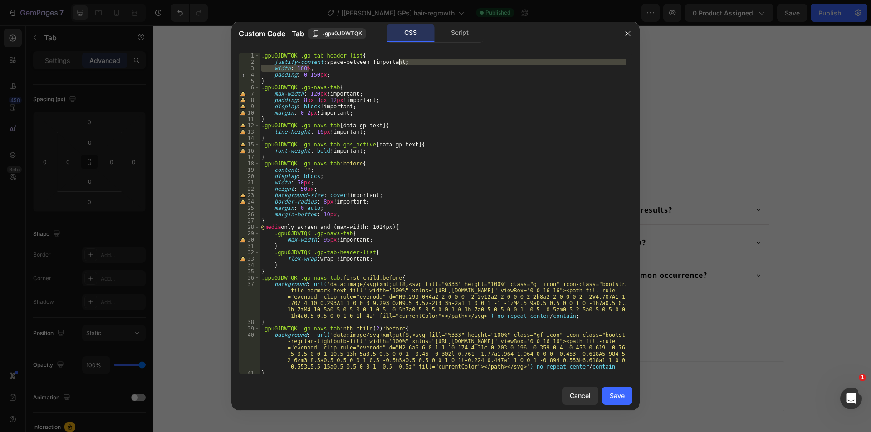
drag, startPoint x: 320, startPoint y: 65, endPoint x: 415, endPoint y: 61, distance: 95.4
click at [415, 61] on div ".gpu0JDWTQK .gp-tab-header-list { justify-content : space-between !important ; …" at bounding box center [442, 220] width 366 height 334
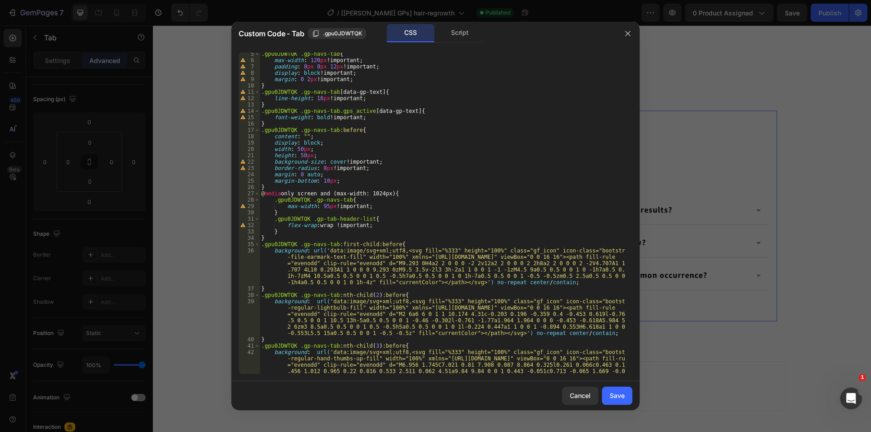
scroll to position [54, 0]
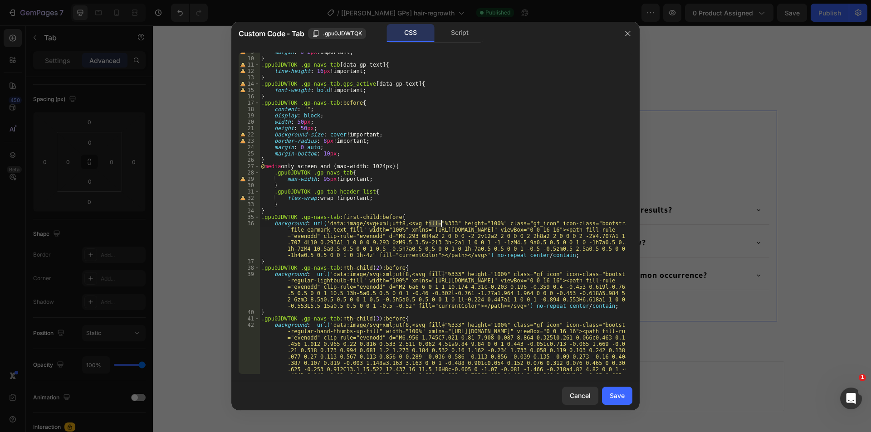
drag, startPoint x: 428, startPoint y: 225, endPoint x: 440, endPoint y: 225, distance: 11.8
click at [440, 225] on div "margin : 0 2 px !important ; } .gpu0JDWTQK .gp-navs-tab [ data-gp-text ] { line…" at bounding box center [442, 248] width 366 height 398
type textarea "background: url('data:image/svg+xml;utf8,<svg fill="%333" height="100%" class="…"
click at [401, 254] on div "margin : 0 2 px !important ; } .gpu0JDWTQK .gp-navs-tab [ data-gp-text ] { line…" at bounding box center [442, 248] width 366 height 398
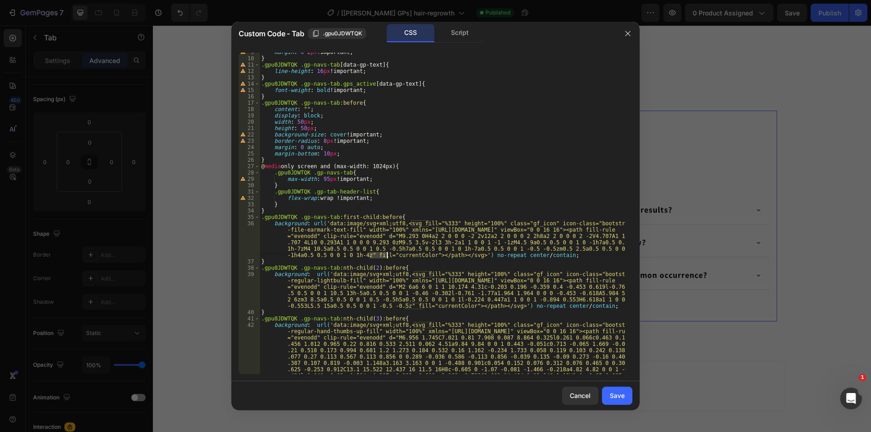
drag, startPoint x: 369, startPoint y: 254, endPoint x: 386, endPoint y: 254, distance: 17.2
click at [386, 254] on div "margin : 0 2 px !important ; } .gpu0JDWTQK .gp-navs-tab [ data-gp-text ] { line…" at bounding box center [442, 248] width 366 height 398
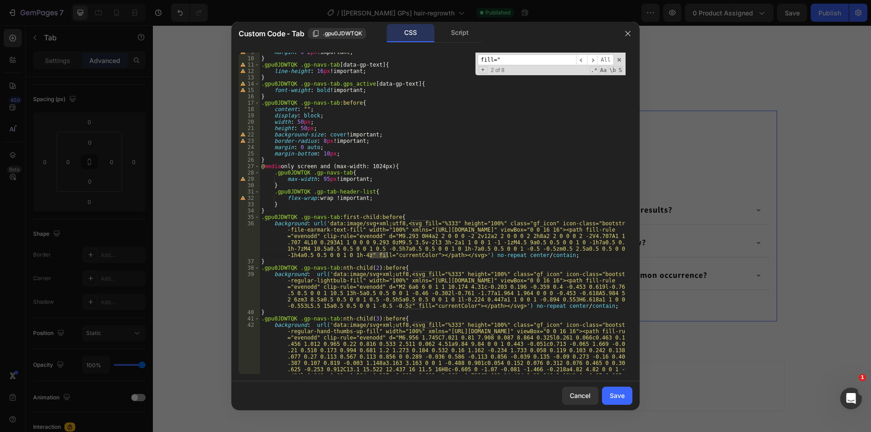
type textarea "background: url('data:image/svg+xml;utf8,<svg fill="%333" height="100%" class="…"
drag, startPoint x: 428, startPoint y: 223, endPoint x: 440, endPoint y: 223, distance: 11.8
click at [440, 223] on div "margin : 0 2 px !important ; } .gpu0JDWTQK .gp-navs-tab [ data-gp-text ] { line…" at bounding box center [442, 248] width 366 height 398
click at [582, 60] on span "​" at bounding box center [581, 59] width 11 height 11
click at [592, 59] on span "​" at bounding box center [592, 59] width 11 height 11
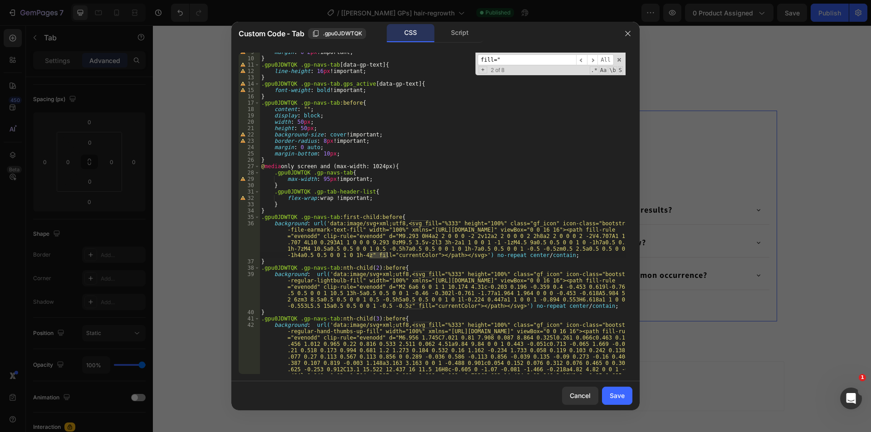
click at [401, 254] on div "margin : 0 2 px !important ; } .gpu0JDWTQK .gp-navs-tab [ data-gp-text ] { line…" at bounding box center [442, 248] width 366 height 398
click at [596, 59] on span "​" at bounding box center [592, 59] width 11 height 11
click at [595, 59] on span "​" at bounding box center [592, 59] width 11 height 11
click at [436, 305] on div "margin : 0 2 px !important ; } .gpu0JDWTQK .gp-navs-tab [ data-gp-text ] { line…" at bounding box center [442, 248] width 366 height 398
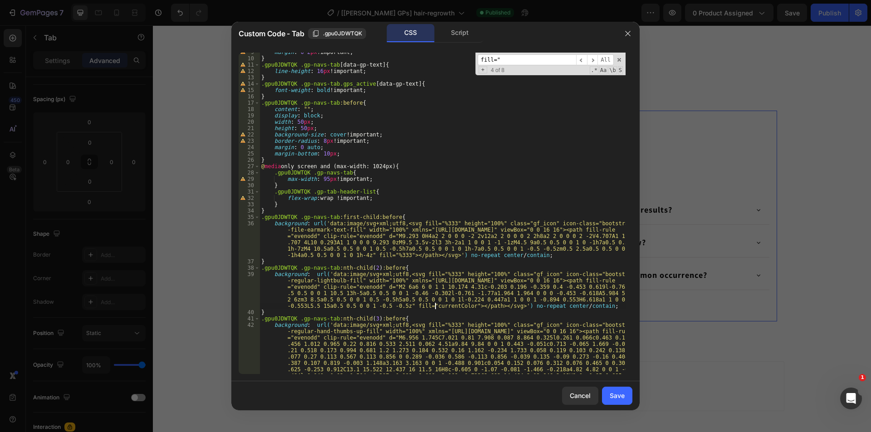
click at [436, 305] on div "margin : 0 2 px !important ; } .gpu0JDWTQK .gp-navs-tab [ data-gp-text ] { line…" at bounding box center [442, 248] width 366 height 398
click at [594, 57] on span "​" at bounding box center [592, 59] width 11 height 11
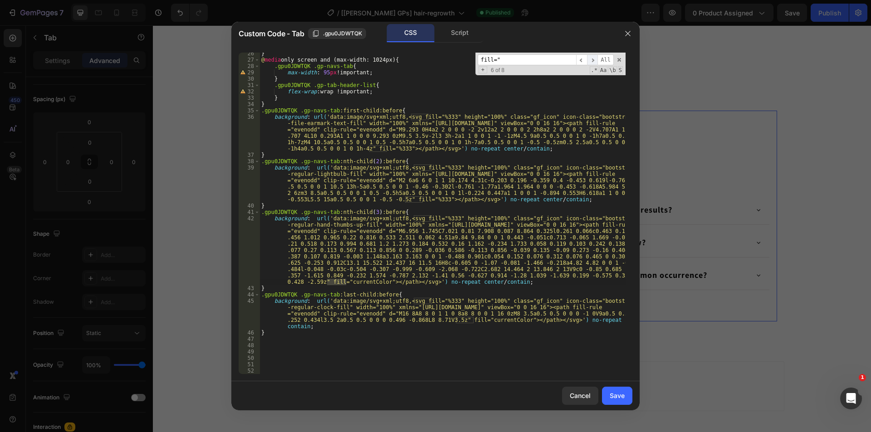
scroll to position [161, 0]
click at [361, 281] on div "} @ media only screen and (max-width: 1024px) { .gpu0JDWTQK .gp-navs-tab { max-…" at bounding box center [442, 217] width 366 height 334
click at [593, 58] on span "​" at bounding box center [592, 59] width 11 height 11
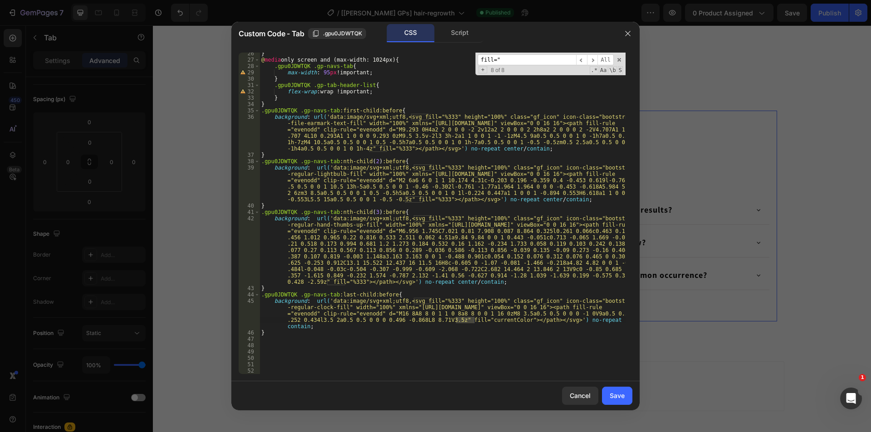
click at [496, 322] on div "} @ media only screen and (max-width: 1024px) { .gpu0JDWTQK .gp-navs-tab { max-…" at bounding box center [442, 217] width 366 height 334
paste textarea "background: url('data:image/svg+xml;utf8,<svg fill="%333" height="100%" class="…"
type textarea "background: url('data:image/svg+xml;utf8,<svg fill="%333" height="100%" class="…"
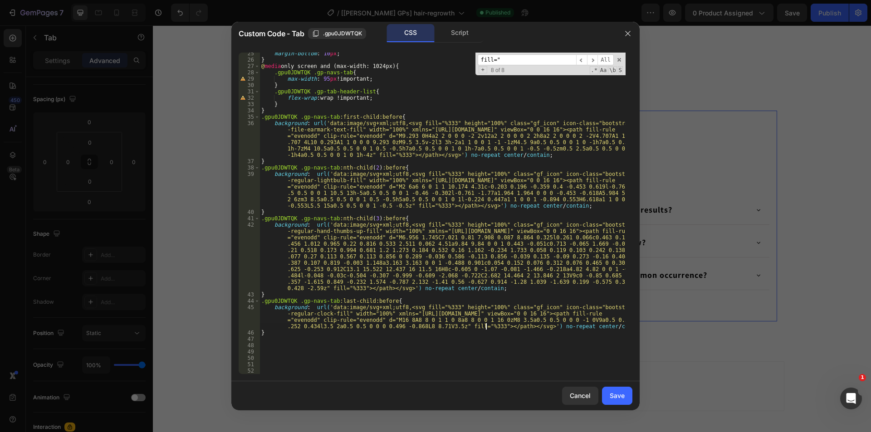
scroll to position [155, 0]
click at [622, 401] on div "Save" at bounding box center [617, 396] width 15 height 10
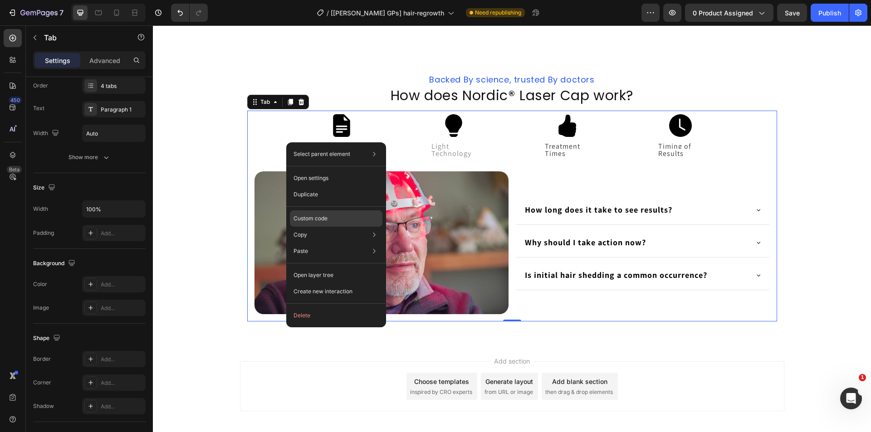
click at [325, 215] on p "Custom code" at bounding box center [311, 219] width 34 height 8
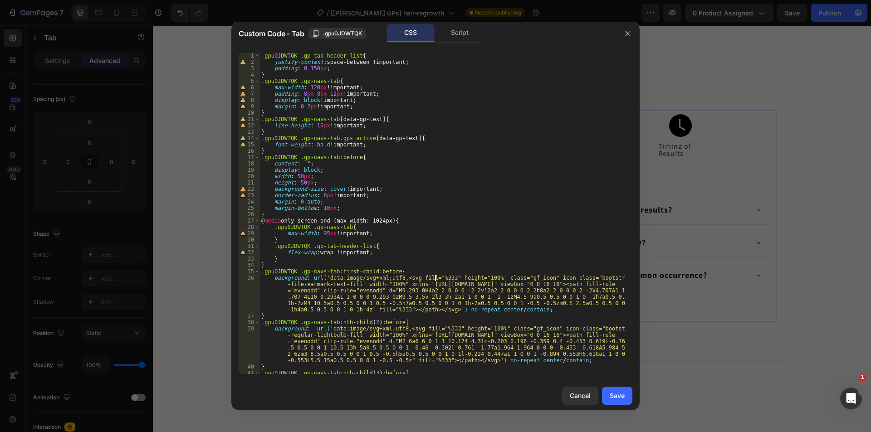
click at [436, 278] on div ".gpu0JDWTQK .gp-tab-header-list { justify-content : space-between !important ; …" at bounding box center [442, 252] width 366 height 398
paste textarea "23aaa" height="100%" class="gf_icon" icon-class="bootstrap-regular-file-earmark…"
type textarea "background: url('data:image/svg+xml;utf8,<svg fill="%23aaa" height="100%" class…"
click at [611, 394] on div "Save" at bounding box center [617, 396] width 15 height 10
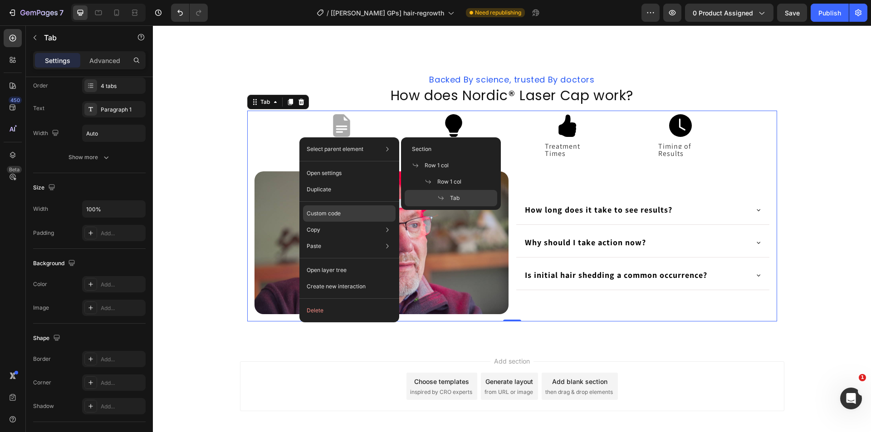
click at [339, 215] on p "Custom code" at bounding box center [324, 214] width 34 height 8
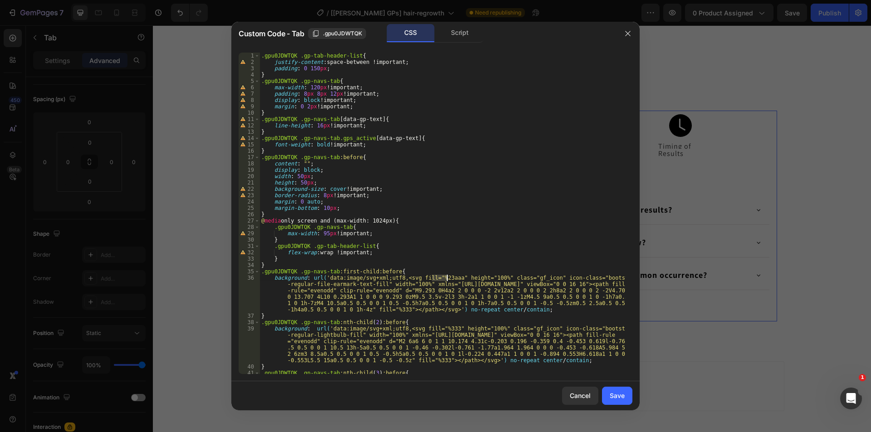
drag, startPoint x: 431, startPoint y: 277, endPoint x: 446, endPoint y: 277, distance: 14.5
click at [446, 277] on div ".gpu0JDWTQK .gp-tab-header-list { justify-content : space-between !important ; …" at bounding box center [442, 252] width 366 height 398
paste textarea "333333" height="100%" class="gf_icon" icon-class="bootstrap-regular-file-earmar…"
type textarea "background: url('data:image/svg+xml;utf8,<svg fill="%23333333" height="100%" cl…"
click at [438, 278] on div ".gpu0JDWTQK .gp-tab-header-list { justify-content : space-between !important ; …" at bounding box center [442, 252] width 366 height 398
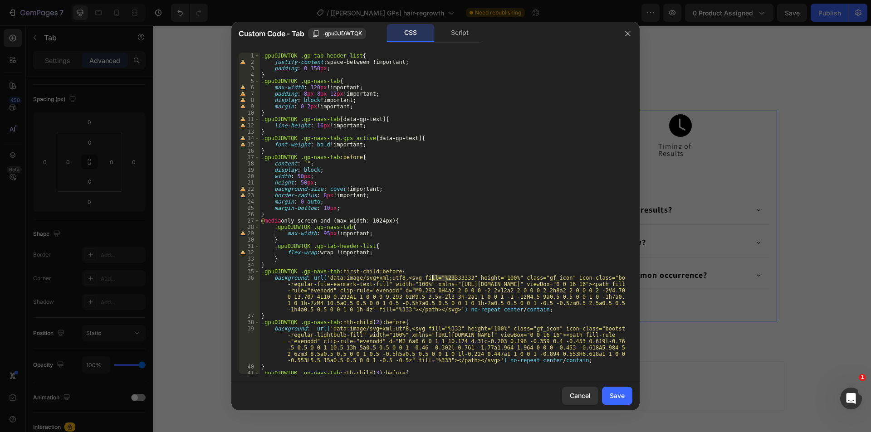
click at [438, 278] on div ".gpu0JDWTQK .gp-tab-header-list { justify-content : space-between !important ; …" at bounding box center [442, 252] width 366 height 398
click at [391, 308] on div ".gpu0JDWTQK .gp-tab-header-list { justify-content : space-between !important ; …" at bounding box center [442, 252] width 366 height 398
paste textarea "background: url('data:image/svg+xml;utf8,<svg fill="%333" height="100%" class="…"
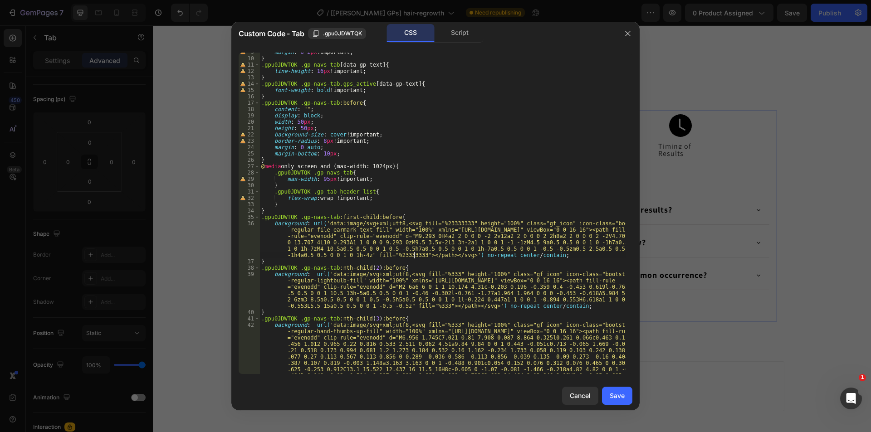
click at [436, 273] on div "margin : 0 2 px !important ; } .gpu0JDWTQK .gp-navs-tab [ data-gp-text ] { line…" at bounding box center [442, 248] width 366 height 398
type textarea "background: url('data:image/svg+xml;utf8,<svg fill="%333" height="100%" class="…"
click at [436, 273] on div "margin : 0 2 px !important ; } .gpu0JDWTQK .gp-navs-tab [ data-gp-text ] { line…" at bounding box center [442, 248] width 366 height 398
click at [611, 397] on div "Save" at bounding box center [617, 396] width 15 height 10
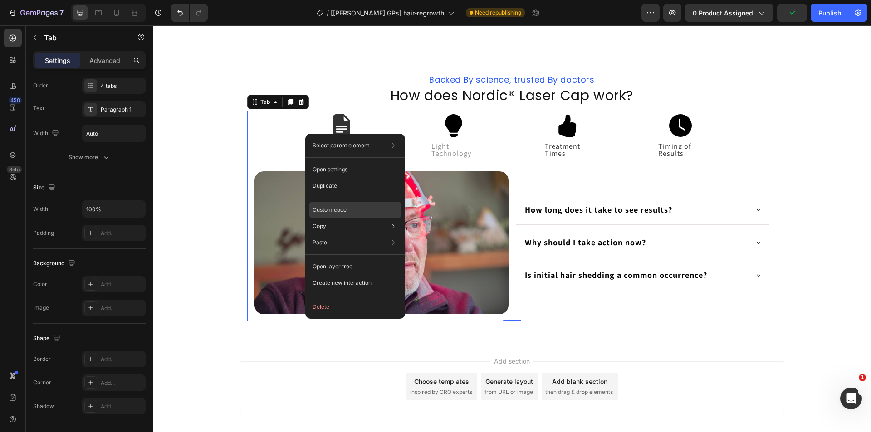
click at [340, 207] on p "Custom code" at bounding box center [330, 210] width 34 height 8
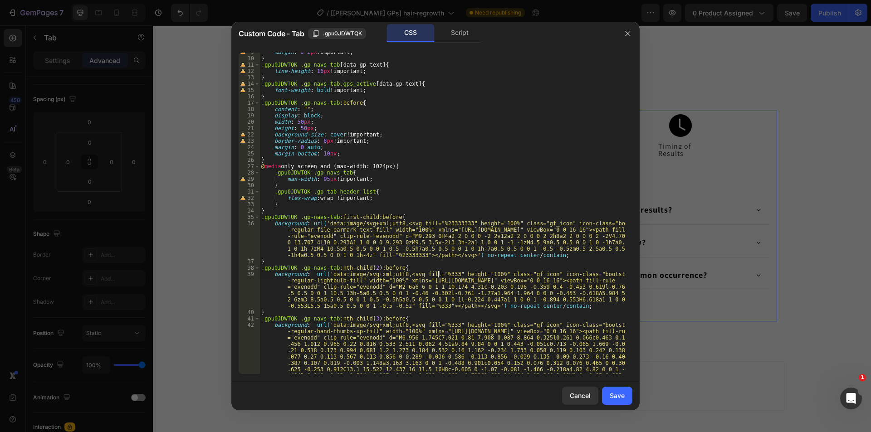
click at [438, 275] on div "margin : 0 2 px !important ; } .gpu0JDWTQK .gp-navs-tab [ data-gp-text ] { line…" at bounding box center [442, 248] width 366 height 398
paste textarea "8d8d8d" height="100%" class="gf_icon" icon-class="bootstrap-regular-lightbulb-f…"
click at [434, 274] on div "margin : 0 2 px !important ; } .gpu0JDWTQK .gp-navs-tab [ data-gp-text ] { line…" at bounding box center [442, 248] width 366 height 398
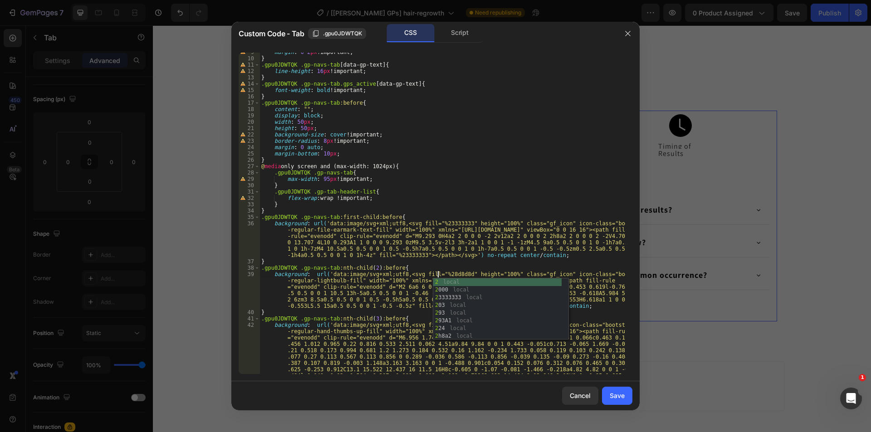
scroll to position [0, 15]
click at [448, 272] on div "margin : 0 2 px !important ; } .gpu0JDWTQK .gp-navs-tab [ data-gp-text ] { line…" at bounding box center [442, 248] width 366 height 398
type textarea "background: url('data:image/svg+xml;utf8,<svg fill="%238d8d8d" height="100%" cl…"
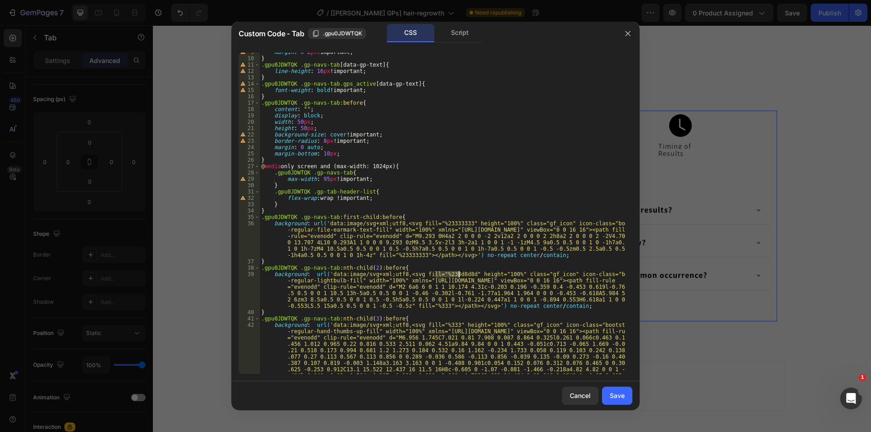
click at [448, 272] on div "margin : 0 2 px !important ; } .gpu0JDWTQK .gp-navs-tab [ data-gp-text ] { line…" at bounding box center [442, 248] width 366 height 398
click at [427, 308] on div "margin : 0 2 px !important ; } .gpu0JDWTQK .gp-navs-tab [ data-gp-text ] { line…" at bounding box center [442, 248] width 366 height 398
paste textarea
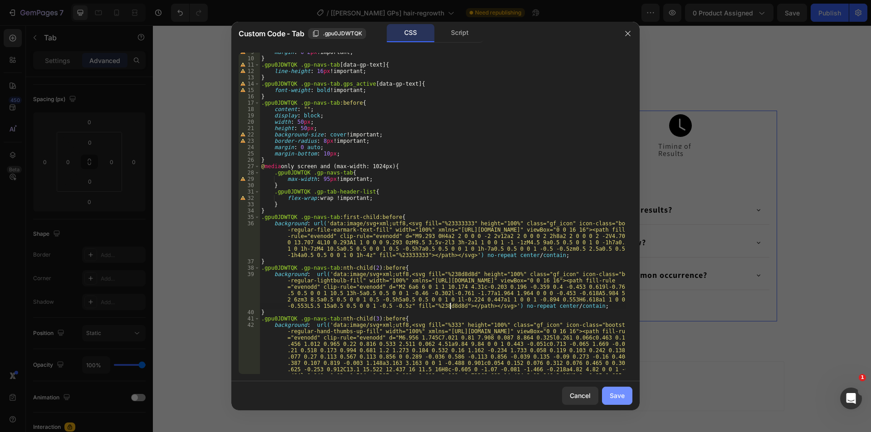
click at [617, 391] on div "Save" at bounding box center [617, 396] width 15 height 10
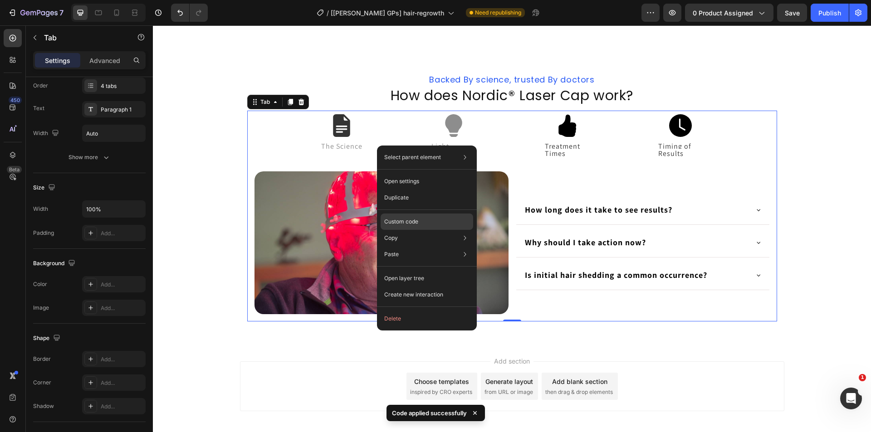
click at [415, 220] on p "Custom code" at bounding box center [401, 222] width 34 height 8
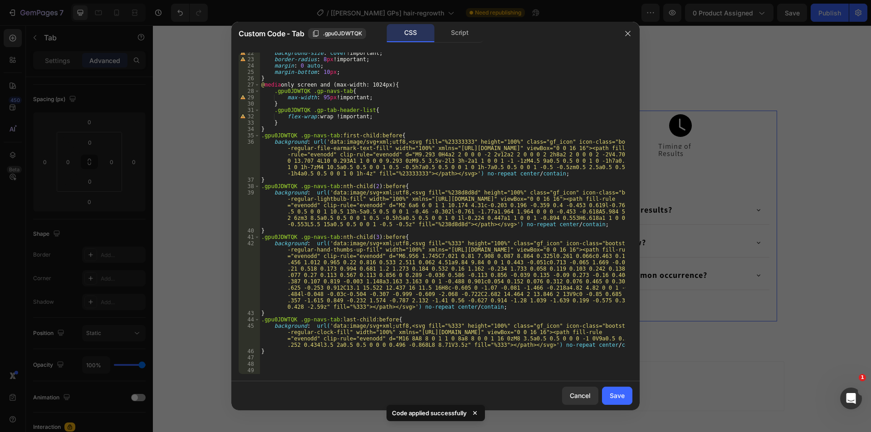
scroll to position [155, 0]
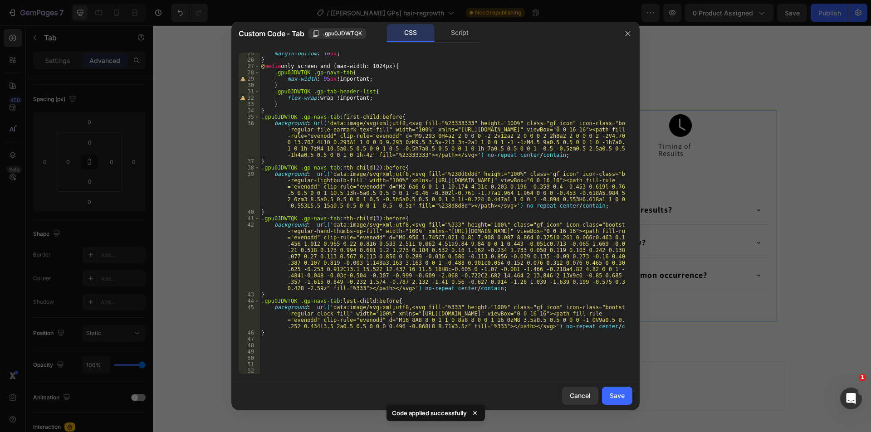
type textarea "background: url('data:image/svg+xml;utf8,<svg fill="%333" height="100%" class="…"
click at [437, 225] on div "margin-bottom : 10 px ; } @ media only screen and (max-width: 1024px) { .gpu0JD…" at bounding box center [442, 217] width 366 height 334
click at [350, 288] on div "margin-bottom : 10 px ; } @ media only screen and (max-width: 1024px) { .gpu0JD…" at bounding box center [442, 217] width 366 height 334
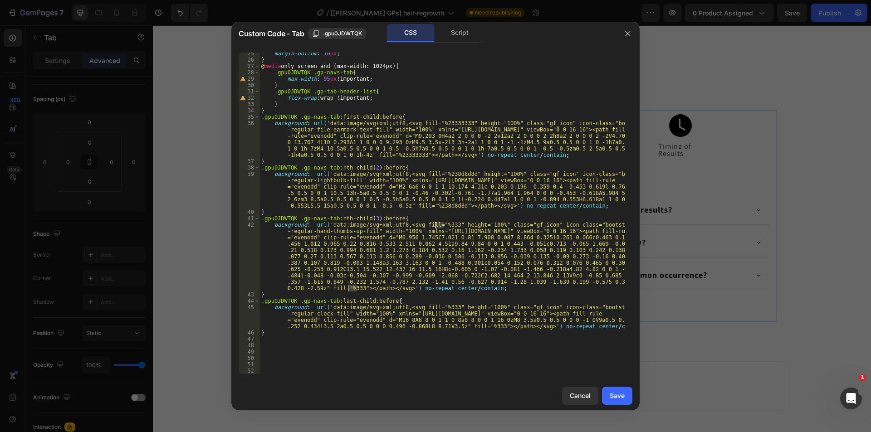
click at [440, 307] on div "margin-bottom : 10 px ; } @ media only screen and (max-width: 1024px) { .gpu0JD…" at bounding box center [442, 217] width 366 height 334
type textarea "background: url('data:image/svg+xml;utf8,<svg fill="%333" height="100%" class="…"
click at [440, 307] on div "margin-bottom : 10 px ; } @ media only screen and (max-width: 1024px) { .gpu0JD…" at bounding box center [442, 217] width 366 height 334
click at [482, 328] on div "margin-bottom : 10 px ; } @ media only screen and (max-width: 1024px) { .gpu0JD…" at bounding box center [442, 217] width 366 height 334
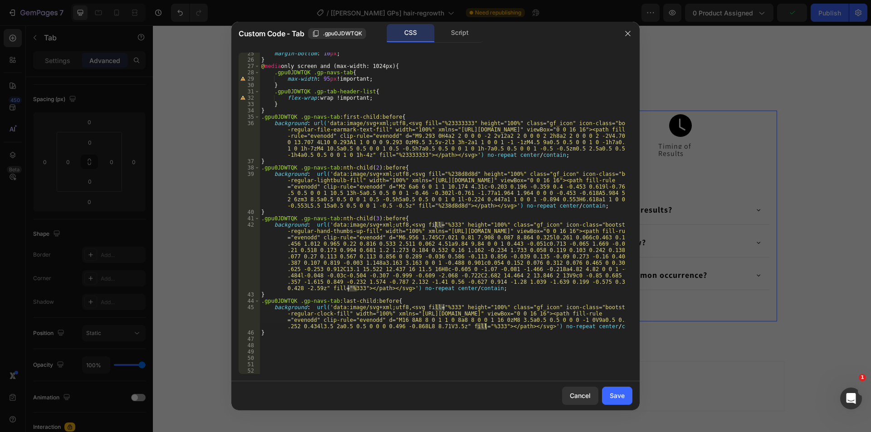
paste textarea
click at [610, 391] on div "Save" at bounding box center [617, 396] width 15 height 10
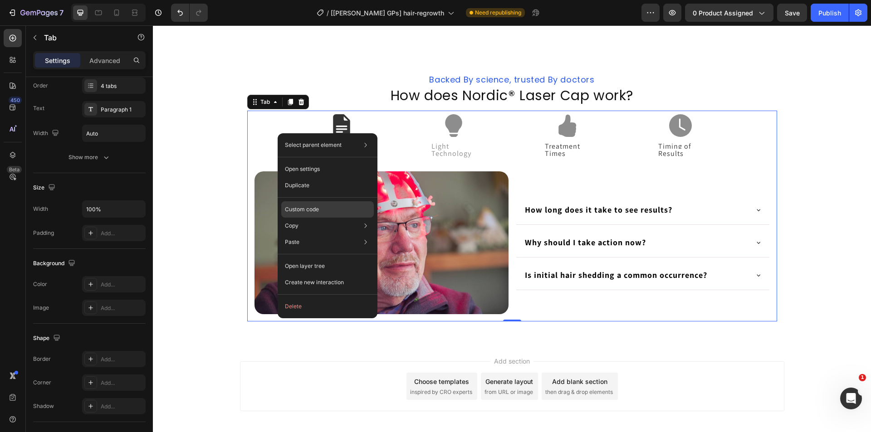
click at [309, 209] on p "Custom code" at bounding box center [302, 210] width 34 height 8
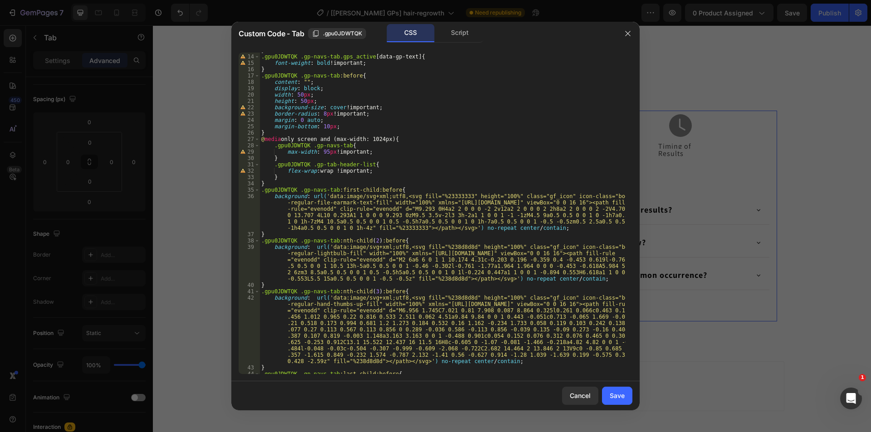
scroll to position [161, 0]
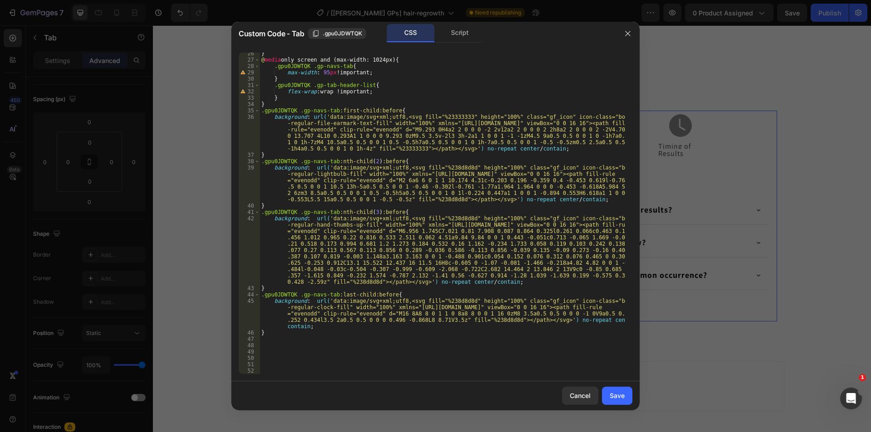
type textarea "}"
click at [284, 104] on div "} @ media only screen and (max-width: 1024px) { .gpu0JDWTQK .gp-navs-tab { max-…" at bounding box center [442, 217] width 366 height 334
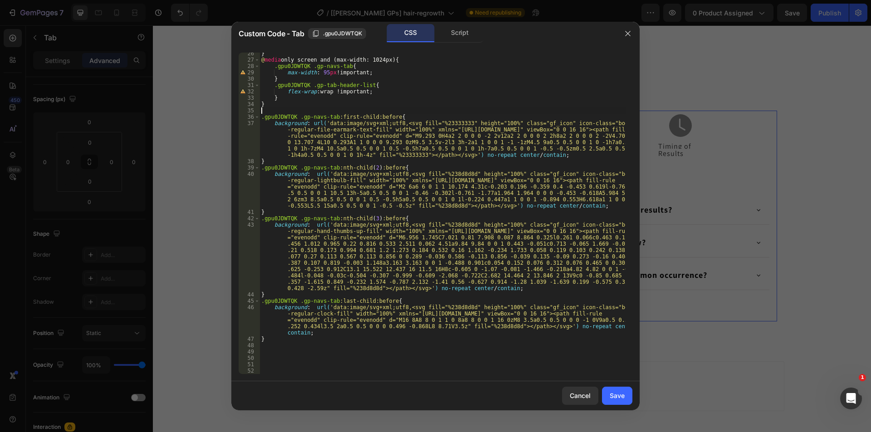
type textarea "?"
type textarea "/*Icon when the tab is not active*/"
click at [284, 349] on div "} @ media only screen and (max-width: 1024px) { .gpu0JDWTQK .gp-navs-tab { max-…" at bounding box center [442, 217] width 366 height 334
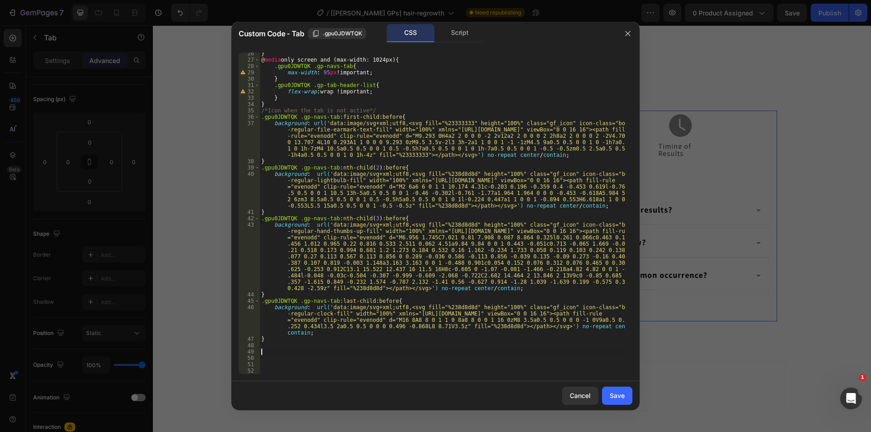
scroll to position [0, 0]
paste textarea "/*Icon when the tab is not active*/"
click at [336, 345] on div "} @ media only screen and (max-width: 1024px) { .gpu0JDWTQK .gp-navs-tab { max-…" at bounding box center [442, 217] width 366 height 334
type textarea "/*Icon when the tab is active*/"
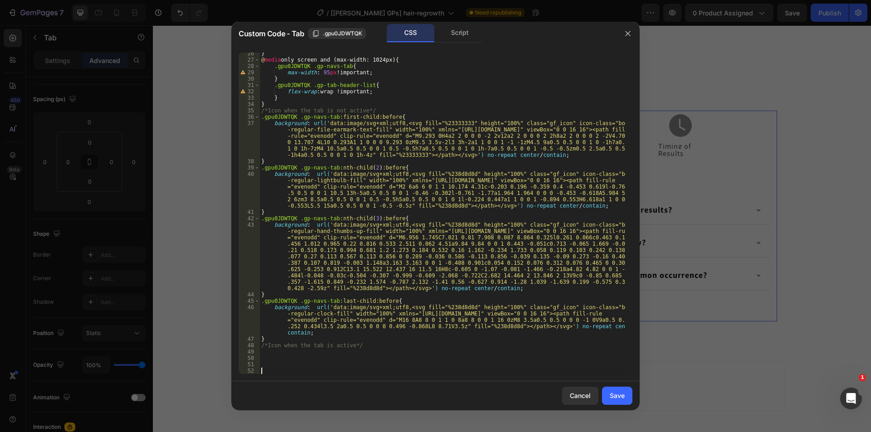
click at [285, 371] on div "} @ media only screen and (max-width: 1024px) { .gpu0JDWTQK .gp-navs-tab { max-…" at bounding box center [442, 217] width 366 height 334
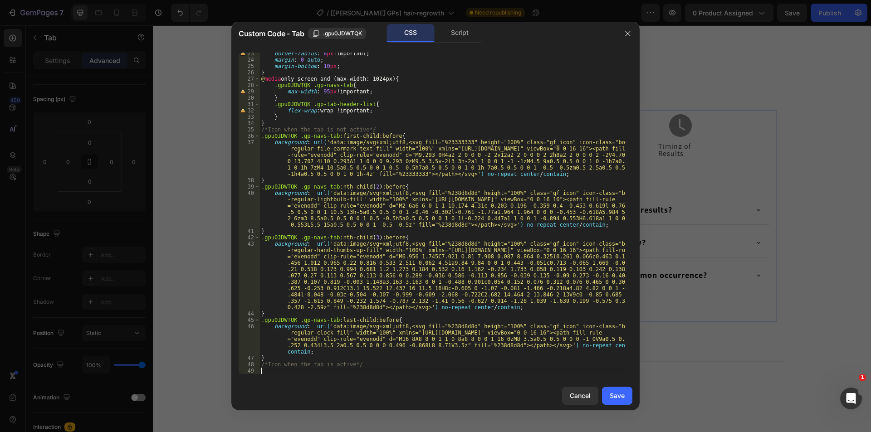
scroll to position [142, 0]
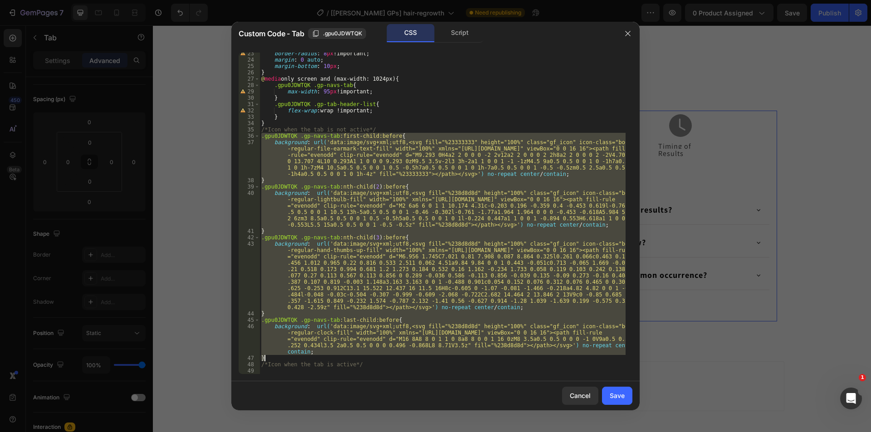
drag, startPoint x: 261, startPoint y: 136, endPoint x: 312, endPoint y: 356, distance: 225.5
click at [312, 356] on div "border-radius : 8 px !important ; margin : 0 auto ; margin-bottom : 10 px ; } @…" at bounding box center [442, 217] width 366 height 334
click at [284, 373] on div "border-radius : 8 px !important ; margin : 0 auto ; margin-bottom : 10 px ; } @…" at bounding box center [442, 217] width 366 height 334
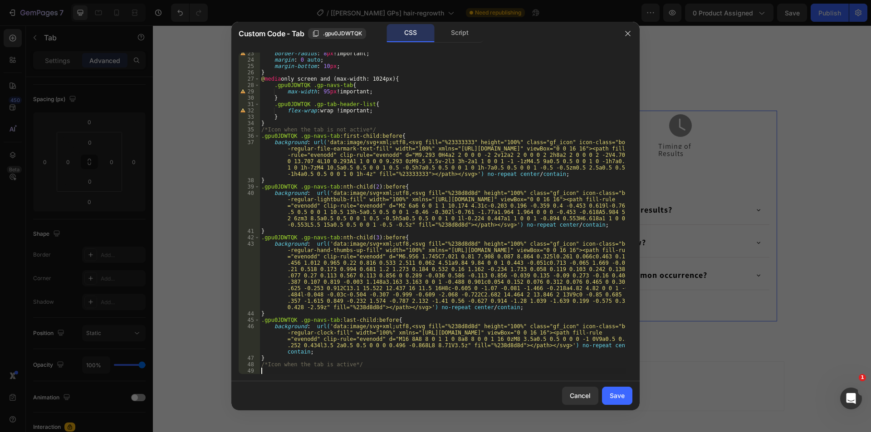
paste textarea "}"
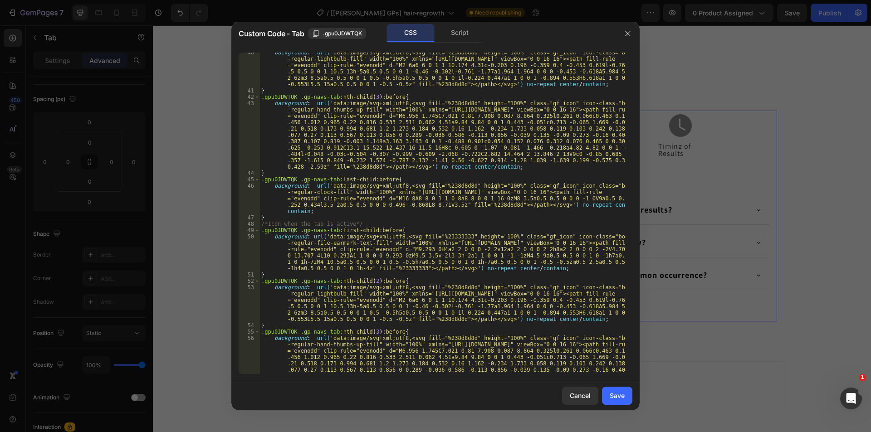
scroll to position [283, 0]
click at [333, 230] on div "background : url( 'data:image/svg+xml;utf8,<svg fill="%238d8d8d" height="100%" …" at bounding box center [442, 264] width 366 height 430
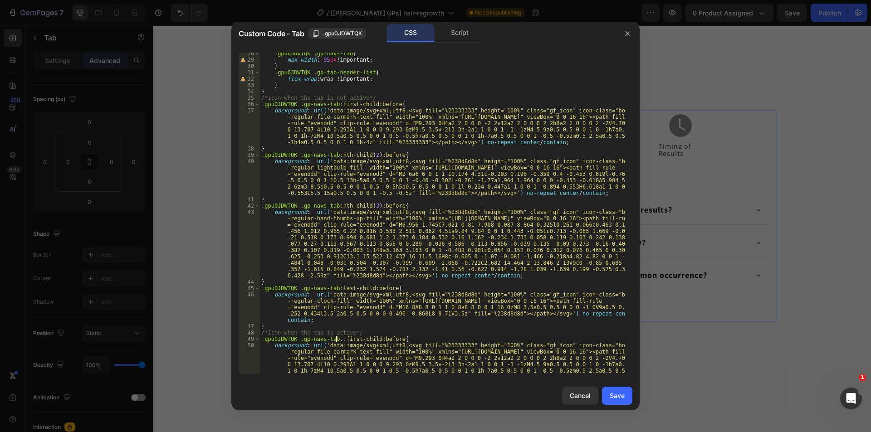
scroll to position [38, 0]
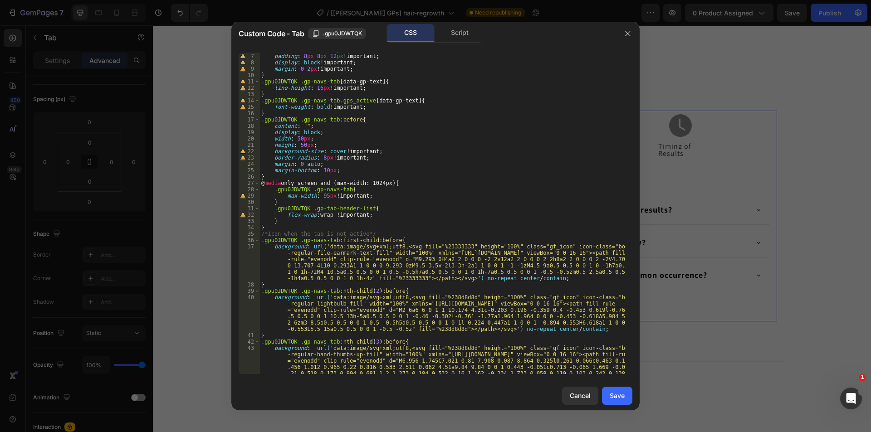
click at [355, 98] on div "max-width : 120 px !important ; padding : 8 px 8 px 12 px !important ; display …" at bounding box center [442, 246] width 366 height 398
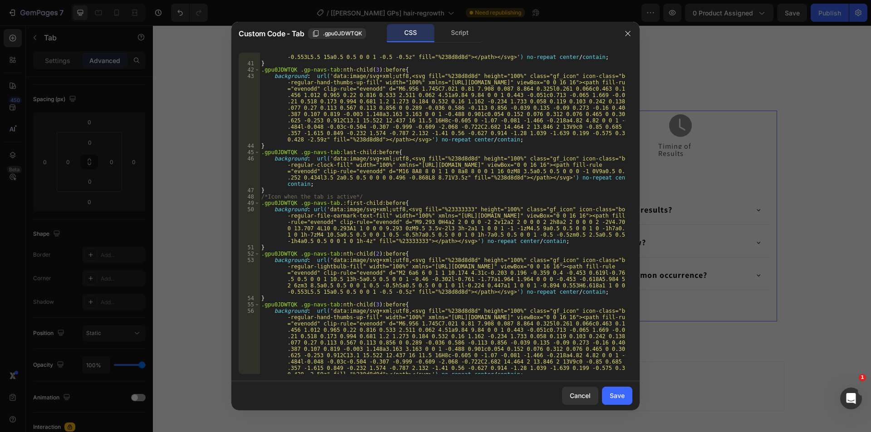
scroll to position [337, 0]
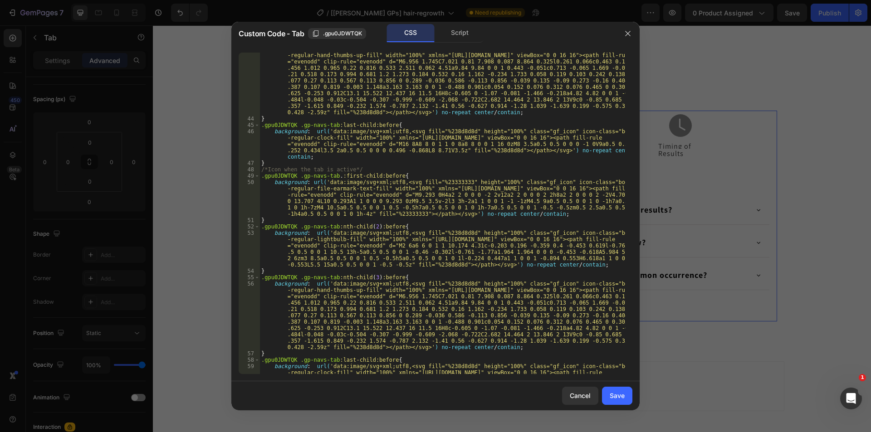
click at [335, 174] on div "background : url( 'data:image/svg+xml;utf8,<svg fill="%238d8d8d" height="100%" …" at bounding box center [442, 257] width 366 height 423
paste textarea "gps_active"
click at [333, 228] on div "background : url( 'data:image/svg+xml;utf8,<svg fill="%238d8d8d" height="100%" …" at bounding box center [442, 257] width 366 height 423
paste textarea "gps_active"
click at [333, 276] on div "background : url( 'data:image/svg+xml;utf8,<svg fill="%238d8d8d" height="100%" …" at bounding box center [442, 257] width 366 height 423
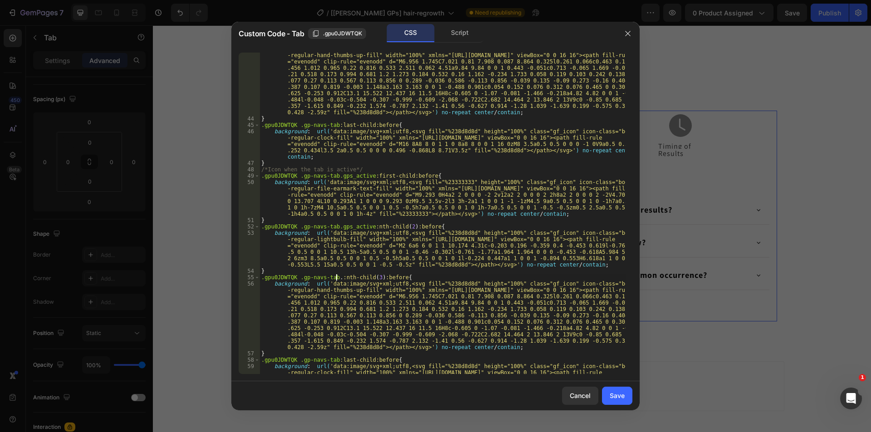
paste textarea "gps_active"
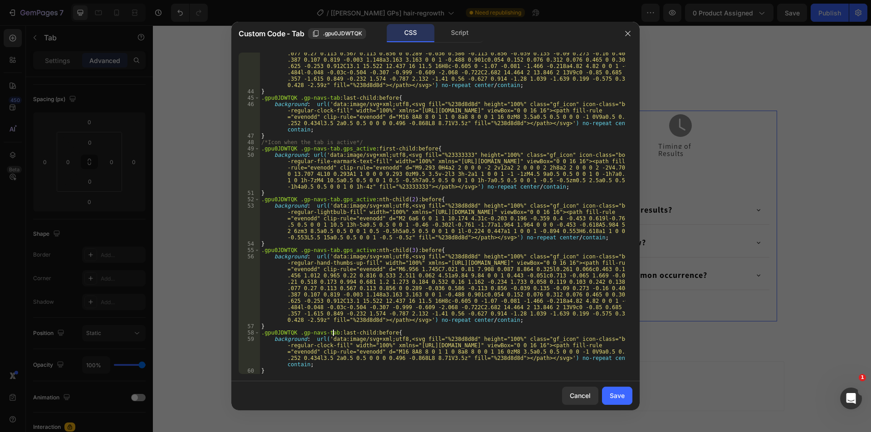
click at [332, 333] on div "background : url( 'data:image/svg+xml;utf8,<svg fill="%238d8d8d" height="100%" …" at bounding box center [442, 218] width 366 height 398
paste textarea "gps_active"
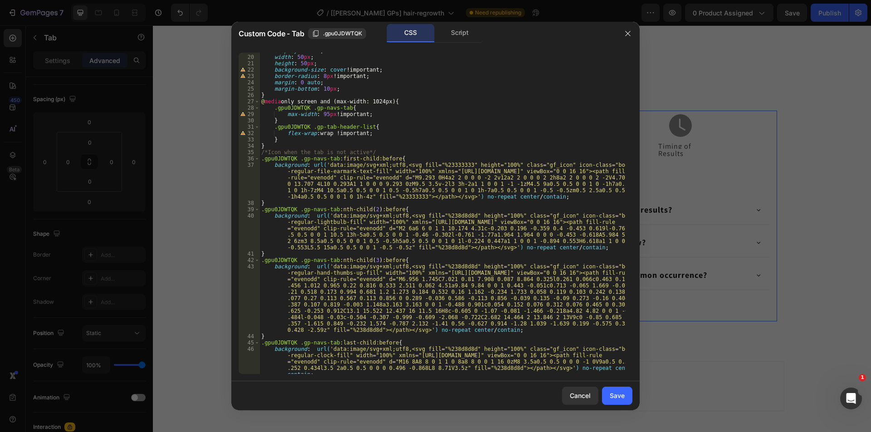
scroll to position [38, 0]
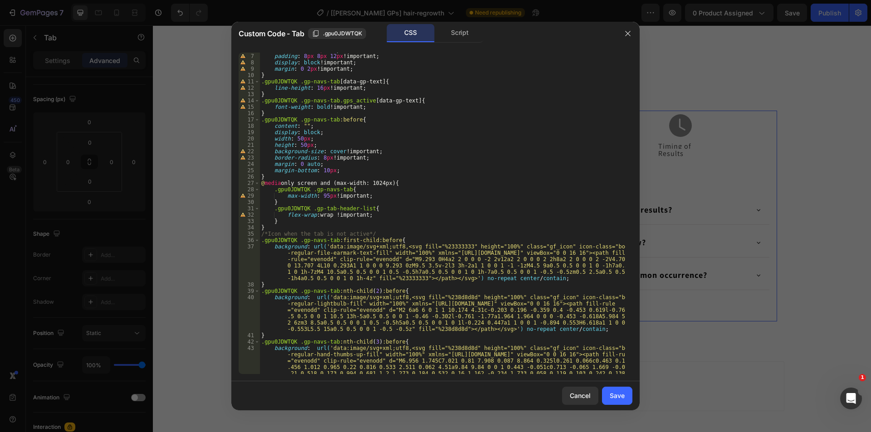
click at [449, 297] on div "max-width : 120 px !important ; padding : 8 px 8 px 12 px !important ; display …" at bounding box center [442, 246] width 366 height 398
click at [446, 246] on div "max-width : 120 px !important ; padding : 8 px 8 px 12 px !important ; display …" at bounding box center [442, 246] width 366 height 398
type textarea "background: url('data:image/svg+xml;utf8,<svg fill="%23333333" height="100%" cl…"
click at [446, 246] on div "max-width : 120 px !important ; padding : 8 px 8 px 12 px !important ; display …" at bounding box center [442, 246] width 366 height 398
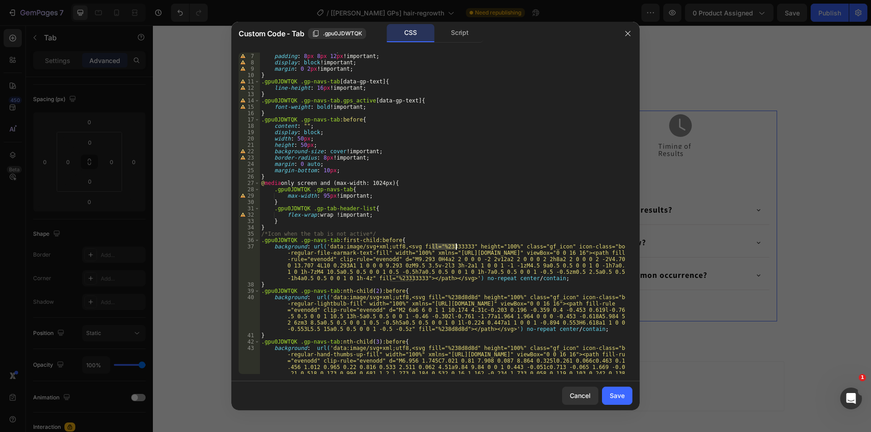
click at [398, 279] on div "max-width : 120 px !important ; padding : 8 px 8 px 12 px !important ; display …" at bounding box center [442, 246] width 366 height 398
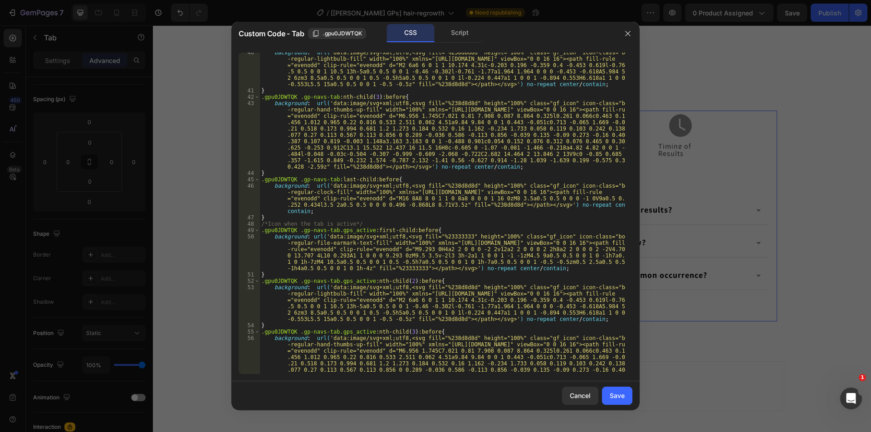
scroll to position [310, 0]
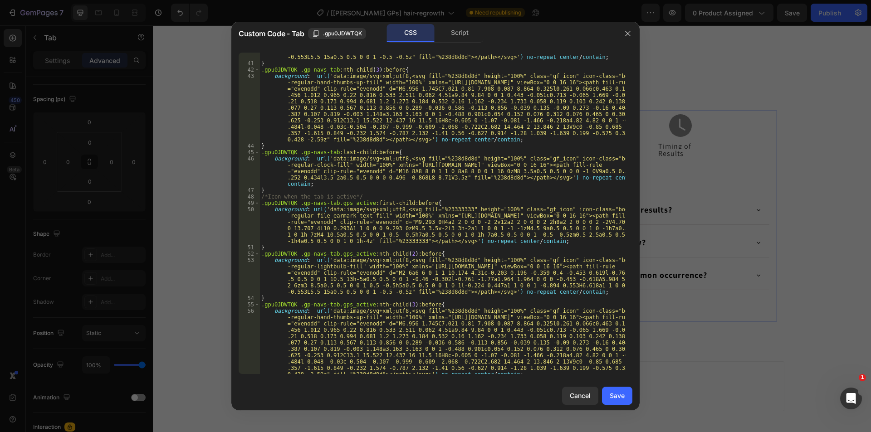
click at [445, 209] on div "background : url( 'data:image/svg+xml;utf8,<svg fill="%238d8d8d" height="100%" …" at bounding box center [442, 237] width 366 height 430
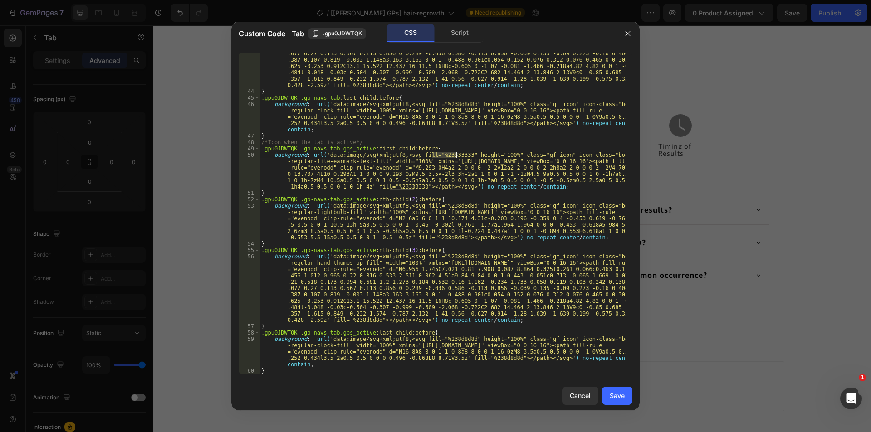
scroll to position [364, 0]
click at [442, 206] on div "background : url( 'data:image/svg+xml;utf8,<svg fill="%238d8d8d" height="100%" …" at bounding box center [442, 218] width 366 height 398
type textarea "background: url('data:image/svg+xml;utf8,<svg fill="%238d8d8d" height="100%" cl…"
click at [442, 206] on div "background : url( 'data:image/svg+xml;utf8,<svg fill="%238d8d8d" height="100%" …" at bounding box center [442, 218] width 366 height 398
click at [434, 238] on div "background : url( 'data:image/svg+xml;utf8,<svg fill="%238d8d8d" height="100%" …" at bounding box center [442, 218] width 366 height 398
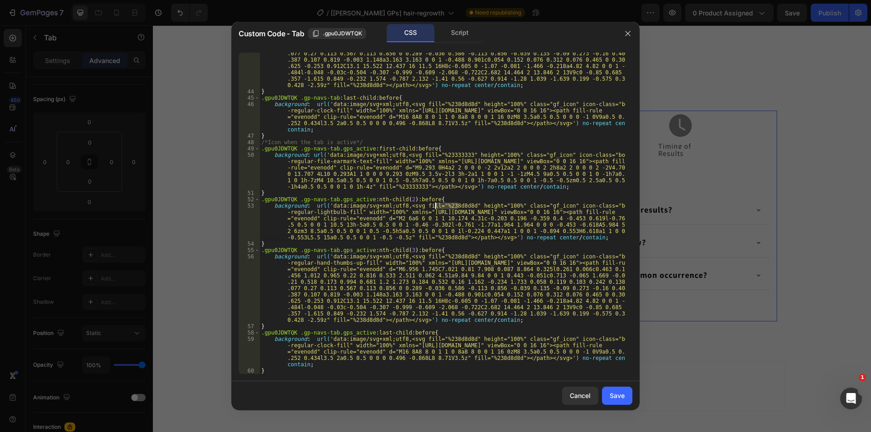
click at [434, 238] on div "background : url( 'data:image/svg+xml;utf8,<svg fill="%238d8d8d" height="100%" …" at bounding box center [442, 218] width 366 height 398
click at [440, 256] on div "background : url( 'data:image/svg+xml;utf8,<svg fill="%238d8d8d" height="100%" …" at bounding box center [442, 218] width 366 height 398
type textarea "background: url('data:image/svg+xml;utf8,<svg fill="%238d8d8d" height="100%" cl…"
click at [440, 256] on div "background : url( 'data:image/svg+xml;utf8,<svg fill="%238d8d8d" height="100%" …" at bounding box center [442, 218] width 366 height 398
click at [363, 320] on div "background : url( 'data:image/svg+xml;utf8,<svg fill="%238d8d8d" height="100%" …" at bounding box center [442, 218] width 366 height 398
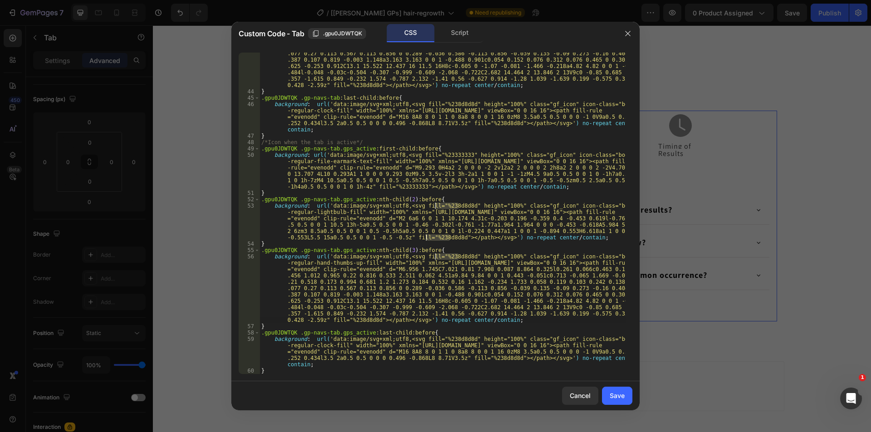
click at [363, 320] on div "background : url( 'data:image/svg+xml;utf8,<svg fill="%238d8d8d" height="100%" …" at bounding box center [442, 218] width 366 height 398
click at [443, 338] on div "background : url( 'data:image/svg+xml;utf8,<svg fill="%238d8d8d" height="100%" …" at bounding box center [442, 218] width 366 height 398
type textarea "background: url('data:image/svg+xml;utf8,<svg fill="%238d8d8d" height="100%" cl…"
click at [443, 338] on div "background : url( 'data:image/svg+xml;utf8,<svg fill="%238d8d8d" height="100%" …" at bounding box center [442, 218] width 366 height 398
click at [487, 357] on div "background : url( 'data:image/svg+xml;utf8,<svg fill="%238d8d8d" height="100%" …" at bounding box center [442, 218] width 366 height 398
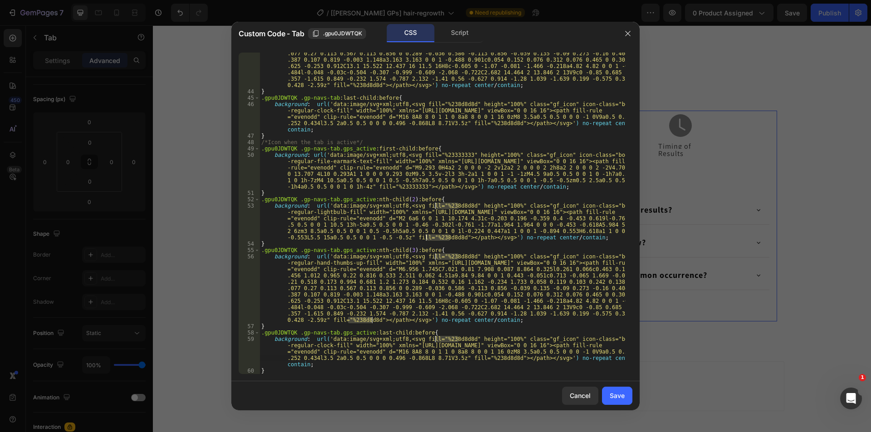
click at [487, 357] on div "background : url( 'data:image/svg+xml;utf8,<svg fill="%238d8d8d" height="100%" …" at bounding box center [442, 218] width 366 height 398
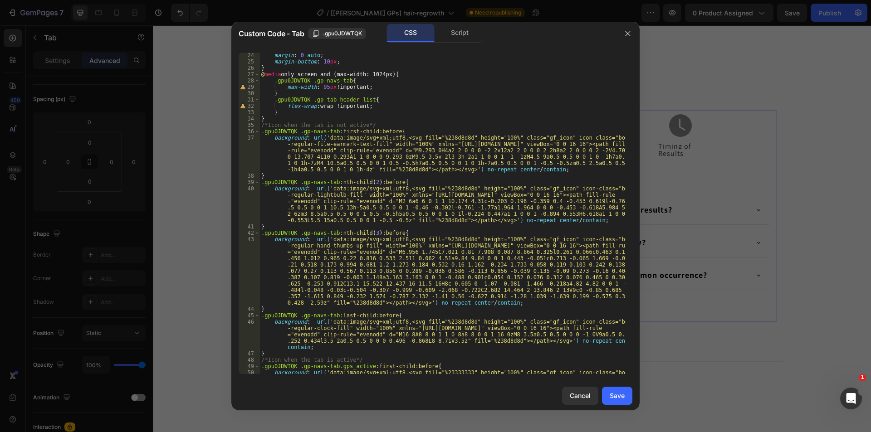
scroll to position [147, 0]
click at [618, 396] on div "Save" at bounding box center [617, 396] width 15 height 10
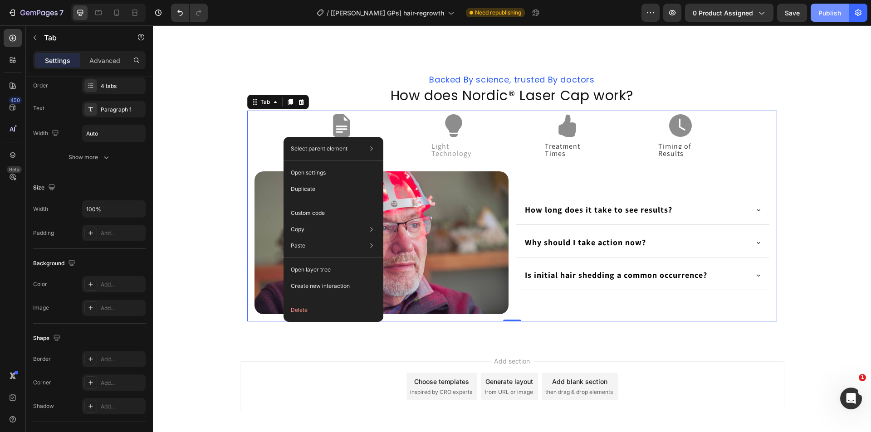
click at [831, 10] on div "Publish" at bounding box center [829, 13] width 23 height 10
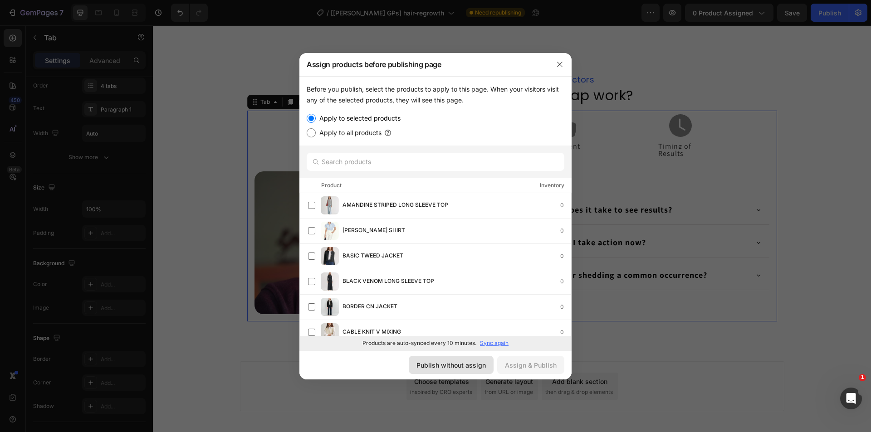
click at [443, 361] on div "Publish without assign" at bounding box center [450, 366] width 69 height 10
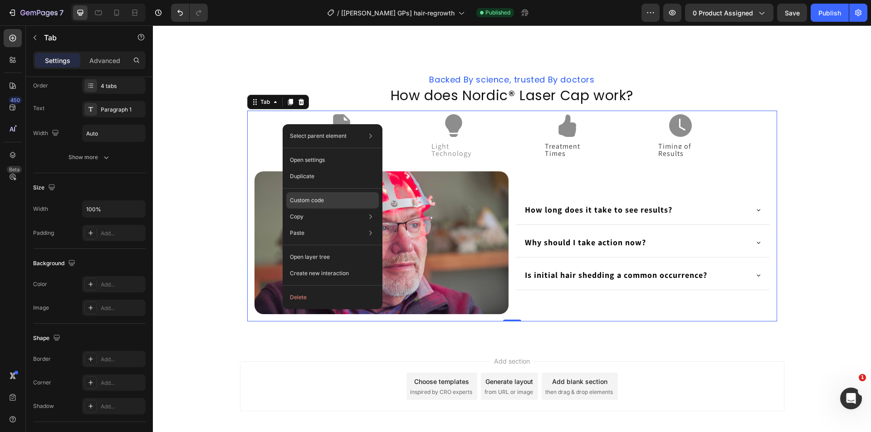
click at [303, 202] on p "Custom code" at bounding box center [307, 200] width 34 height 8
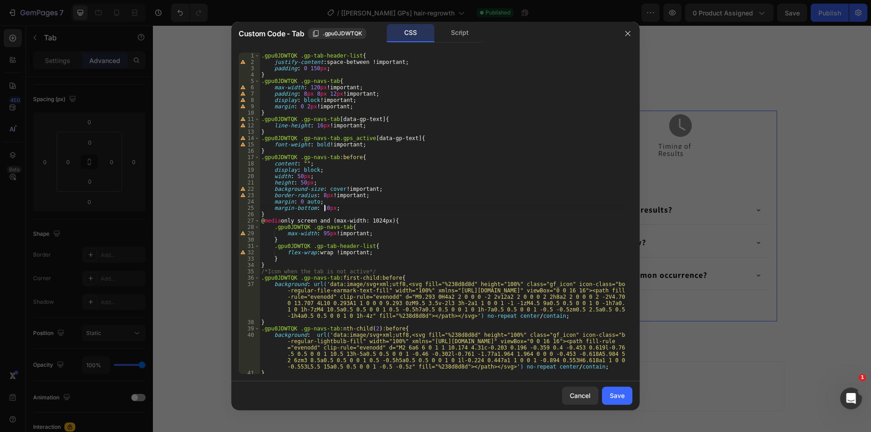
click at [323, 210] on div ".gpu0JDWTQK .gp-tab-header-list { justify-content : space-between !important ; …" at bounding box center [442, 220] width 366 height 334
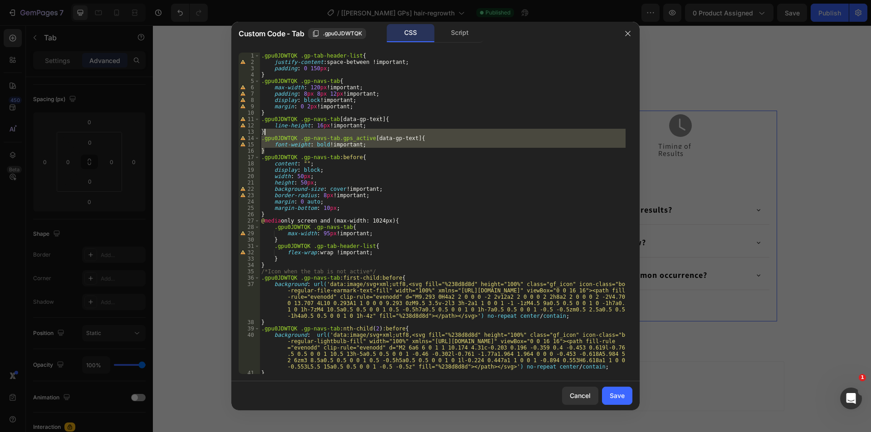
drag, startPoint x: 268, startPoint y: 149, endPoint x: 273, endPoint y: 129, distance: 20.3
click at [273, 129] on div ".gpu0JDWTQK .gp-tab-header-list { justify-content : space-between !important ; …" at bounding box center [442, 220] width 366 height 334
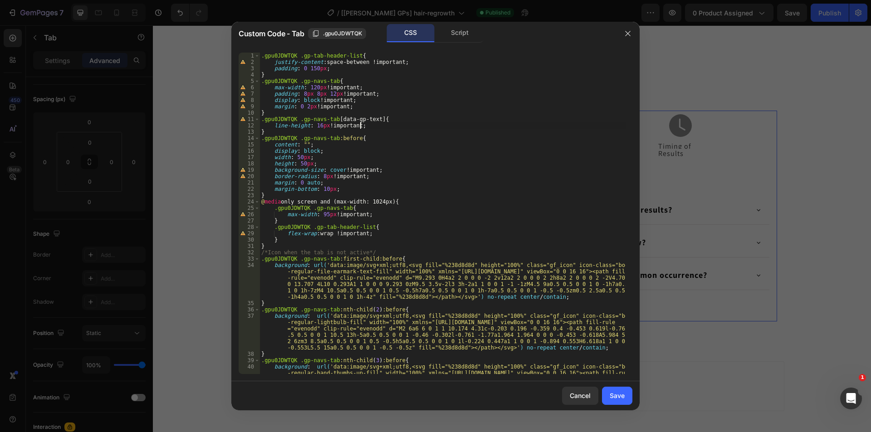
click at [369, 125] on div ".gpu0JDWTQK .gp-tab-header-list { justify-content : space-between !important ; …" at bounding box center [442, 252] width 366 height 398
type textarea "line-height: 16px !important;"
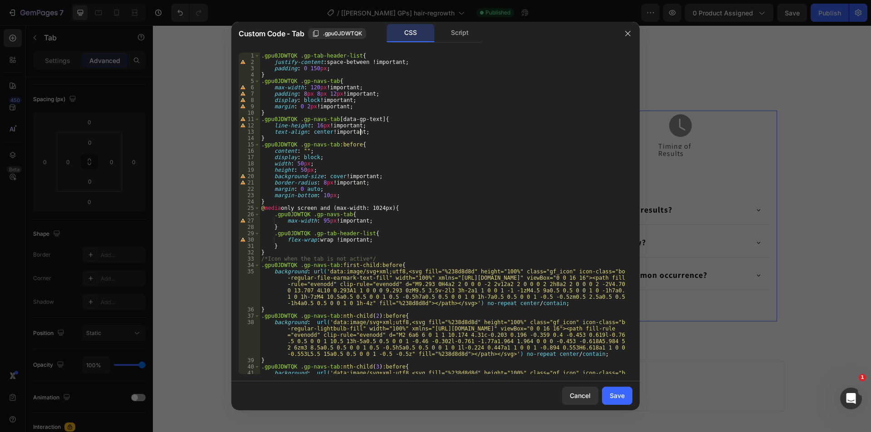
scroll to position [0, 0]
click at [311, 125] on div ".gpu0JDWTQK .gp-tab-header-list { justify-content : space-between !important ; …" at bounding box center [442, 252] width 366 height 398
click at [313, 124] on div ".gpu0JDWTQK .gp-tab-header-list { justify-content : space-between !important ; …" at bounding box center [442, 214] width 366 height 322
click at [319, 123] on div ".gpu0JDWTQK .gp-tab-header-list { justify-content : space-between !important ; …" at bounding box center [442, 252] width 366 height 398
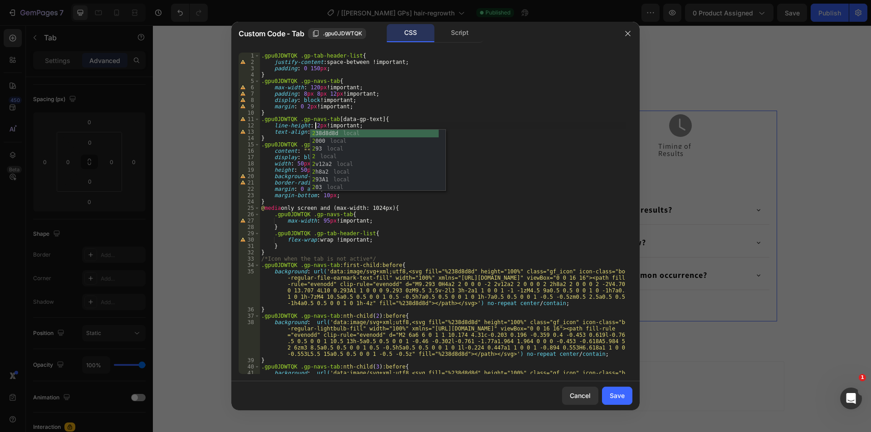
scroll to position [0, 5]
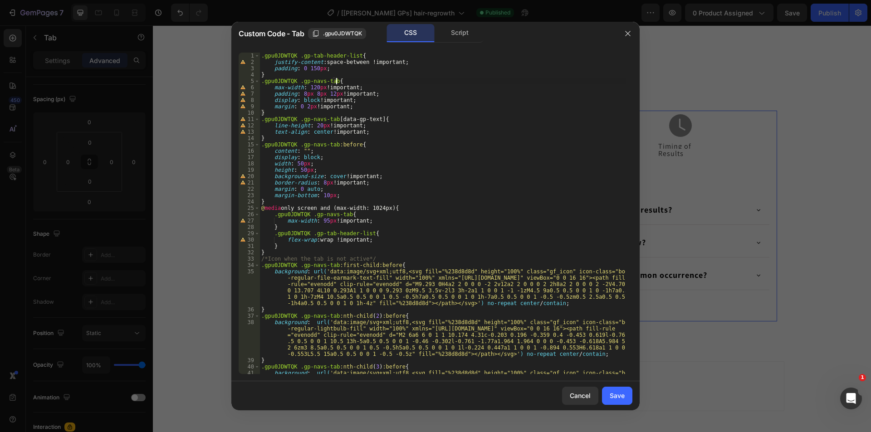
click at [378, 81] on div ".gpu0JDWTQK .gp-tab-header-list { justify-content : space-between !important ; …" at bounding box center [442, 252] width 366 height 398
drag, startPoint x: 305, startPoint y: 87, endPoint x: 320, endPoint y: 87, distance: 14.5
click at [320, 87] on div ".gpu0JDWTQK .gp-tab-header-list { justify-content : space-between !important ; …" at bounding box center [442, 252] width 366 height 398
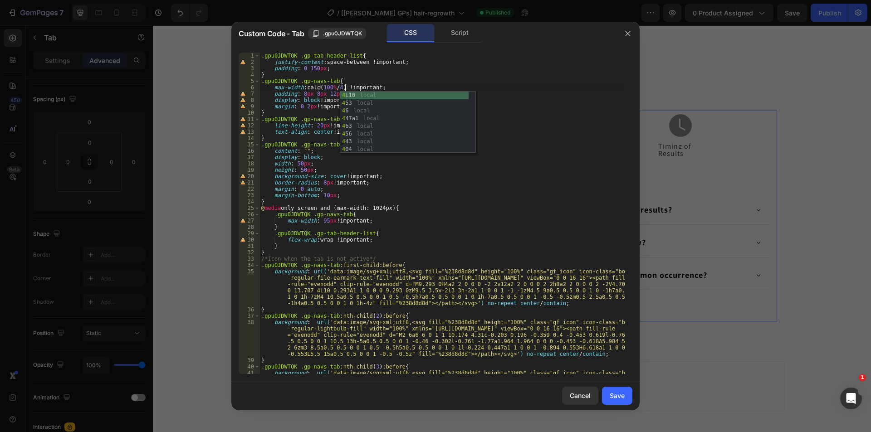
type textarea "max-width: calc(100% / 4) !important;"
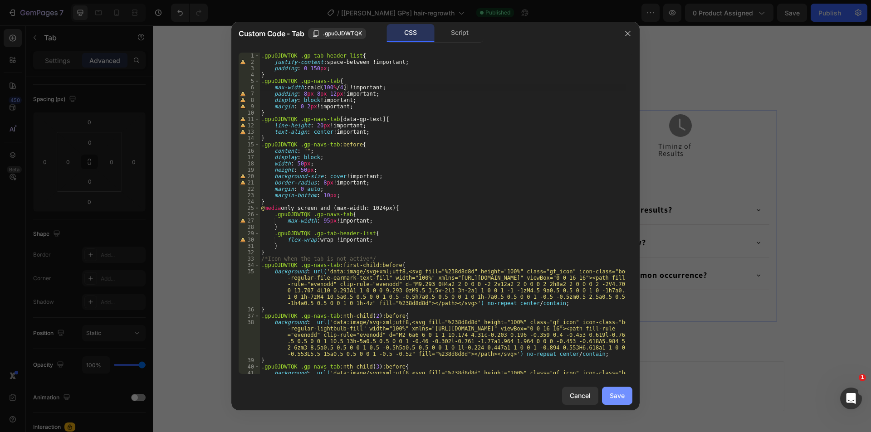
drag, startPoint x: 617, startPoint y: 398, endPoint x: 292, endPoint y: 181, distance: 389.9
click at [617, 398] on div "Save" at bounding box center [617, 396] width 15 height 10
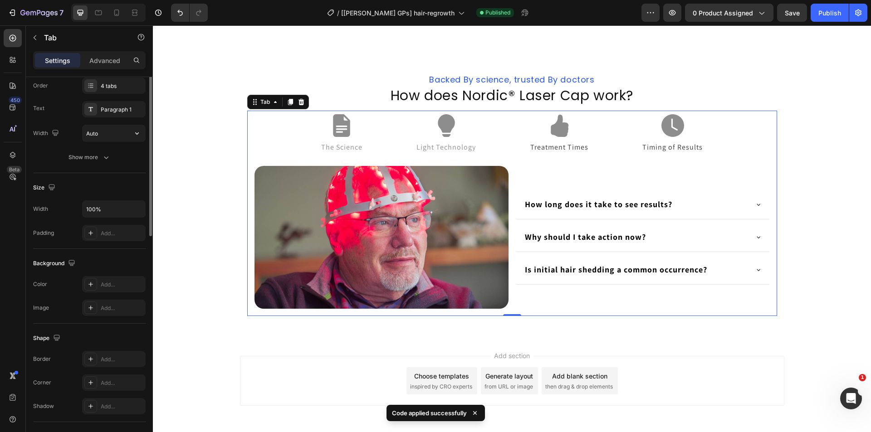
scroll to position [0, 0]
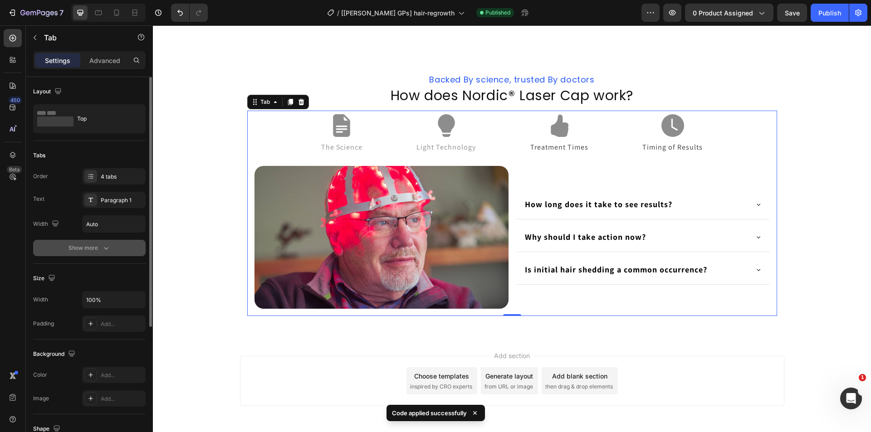
click at [87, 252] on div "Show more" at bounding box center [90, 248] width 42 height 9
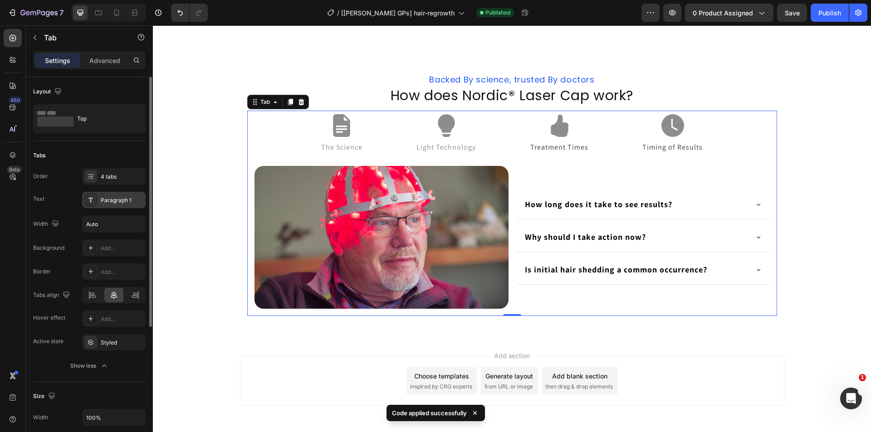
click at [108, 201] on div "Paragraph 1" at bounding box center [122, 200] width 43 height 8
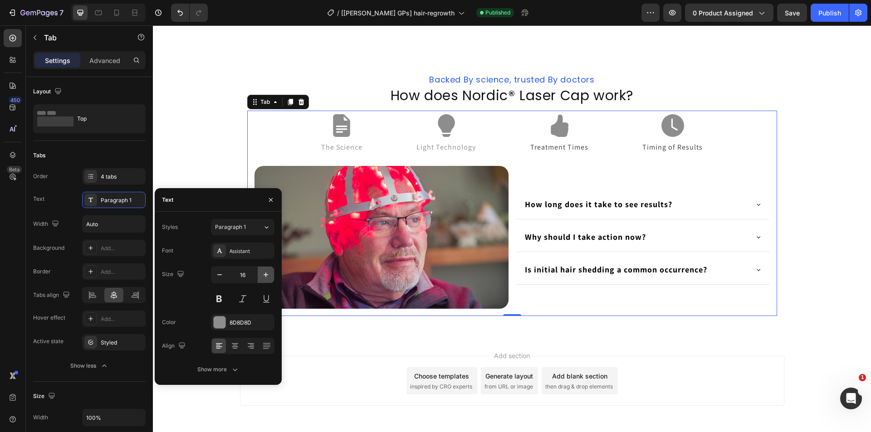
click at [266, 274] on icon "button" at bounding box center [266, 275] width 5 height 5
type input "18"
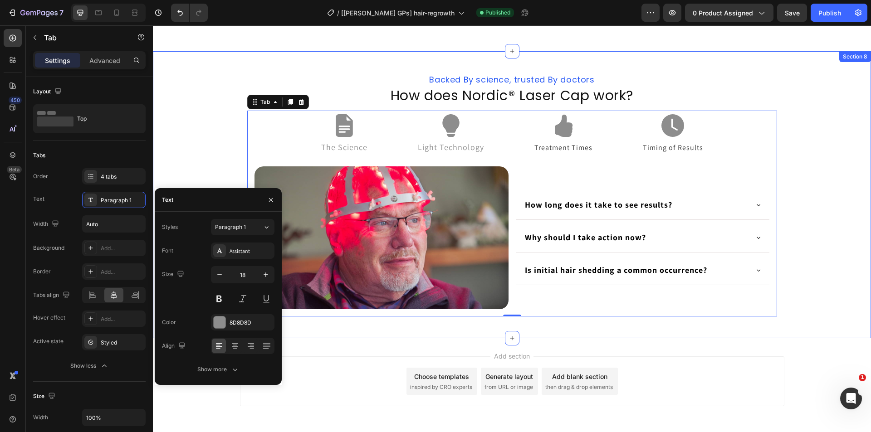
click at [215, 166] on div "Backed By science, trusted By doctors Heading How does Nordic® Laser Cap work? …" at bounding box center [512, 195] width 718 height 258
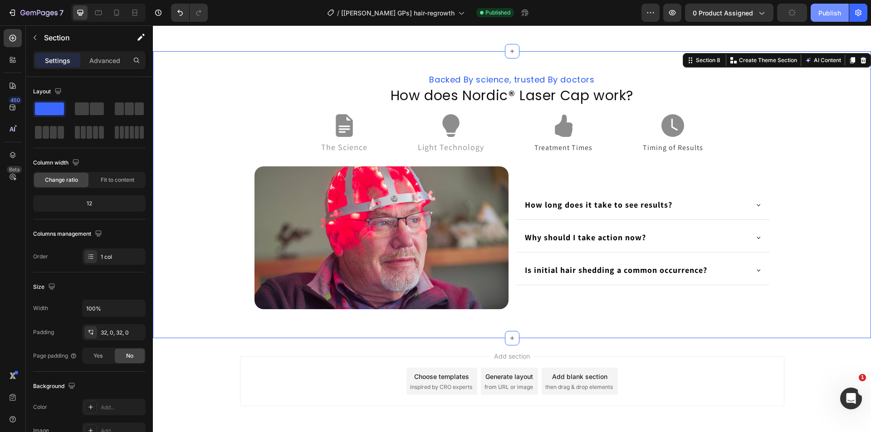
click at [826, 15] on div "Publish" at bounding box center [829, 13] width 23 height 10
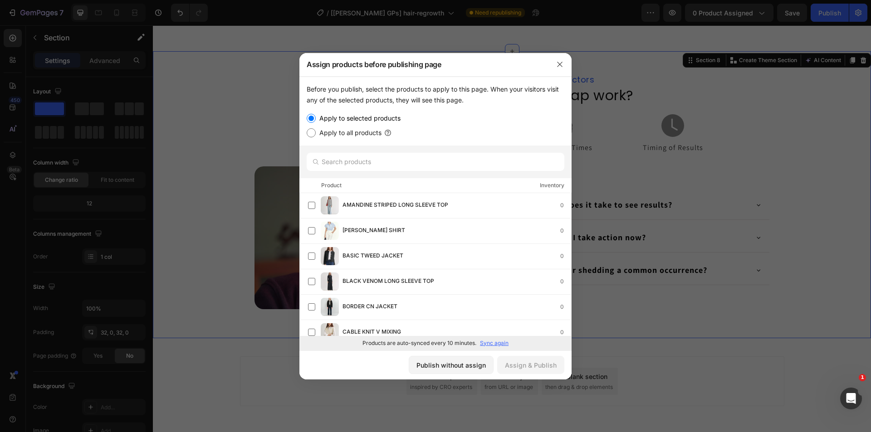
click at [733, 167] on div at bounding box center [435, 216] width 871 height 432
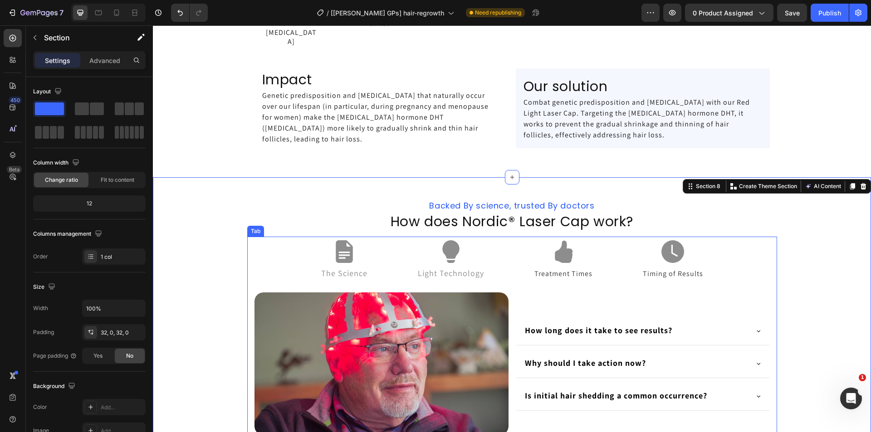
scroll to position [1394, 0]
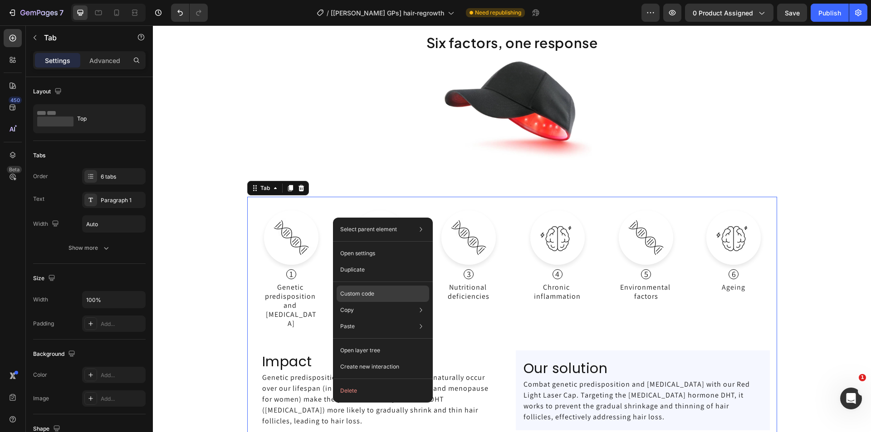
click at [358, 292] on p "Custom code" at bounding box center [357, 294] width 34 height 8
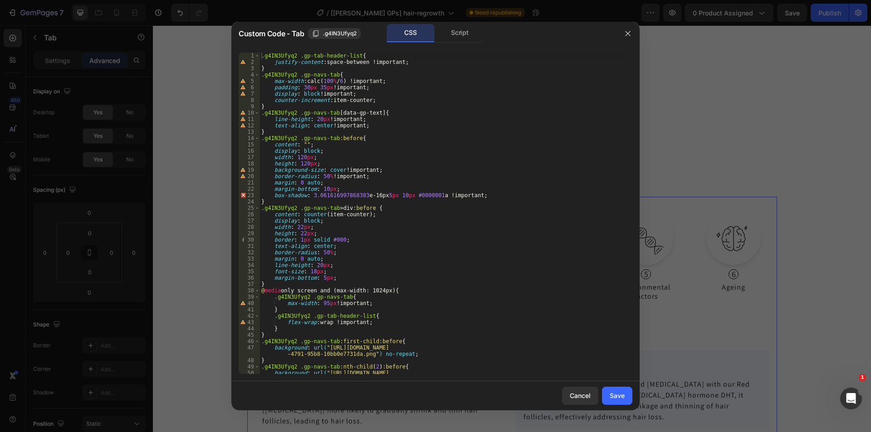
scroll to position [0, 0]
drag, startPoint x: 307, startPoint y: 82, endPoint x: 344, endPoint y: 82, distance: 37.7
click at [344, 82] on div ".g4IN3Ufyq2 .gp-tab-header-list { justify-content : space-between !important ; …" at bounding box center [442, 223] width 366 height 341
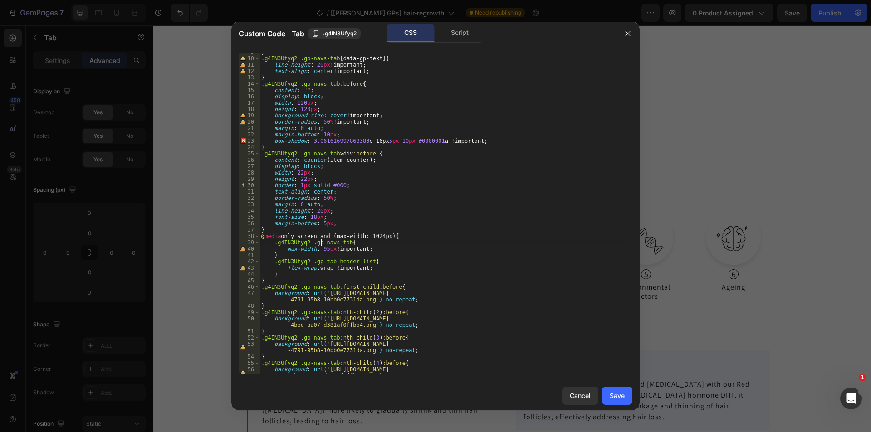
click at [320, 245] on div "} .g4IN3Ufyq2 .gp-navs-tab [ data-gp-text ] { line-height : 20 px !important ; …" at bounding box center [442, 219] width 366 height 341
click at [321, 249] on div "} .g4IN3Ufyq2 .gp-navs-tab [ data-gp-text ] { line-height : 20 px !important ; …" at bounding box center [442, 219] width 366 height 341
paste textarea "calc(100% /6)"
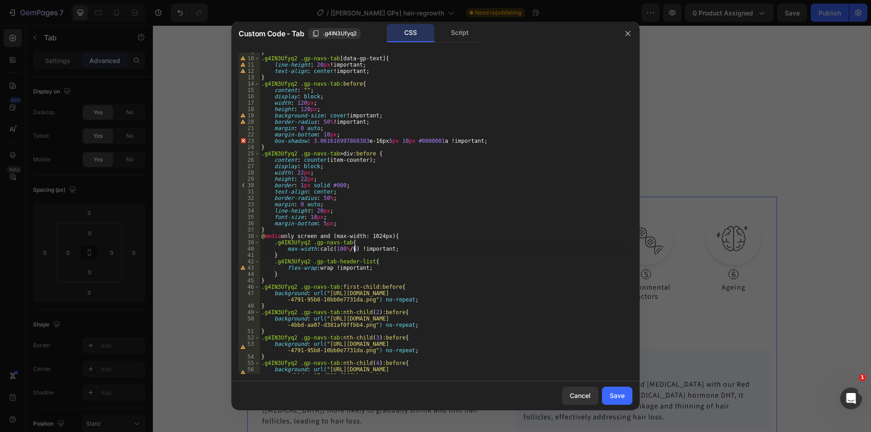
click at [354, 249] on div "} .g4IN3Ufyq2 .gp-navs-tab [ data-gp-text ] { line-height : 20 px !important ; …" at bounding box center [442, 219] width 366 height 341
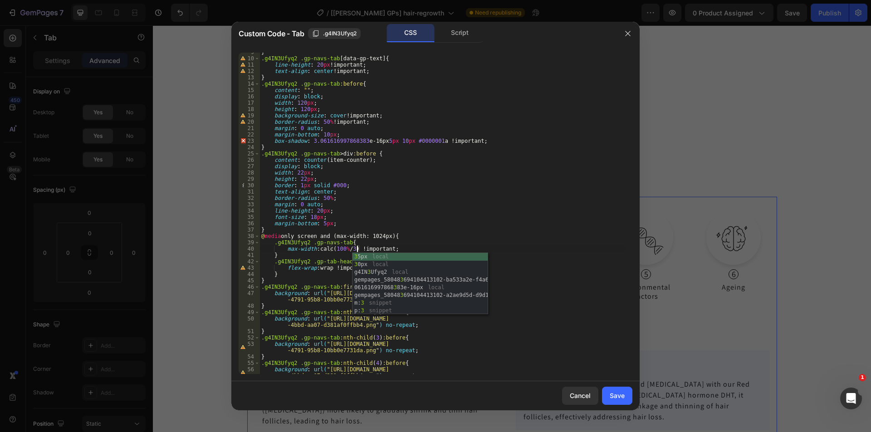
click at [392, 237] on div "} .g4IN3Ufyq2 .gp-navs-tab [ data-gp-text ] { line-height : 20 px !important ; …" at bounding box center [442, 219] width 366 height 341
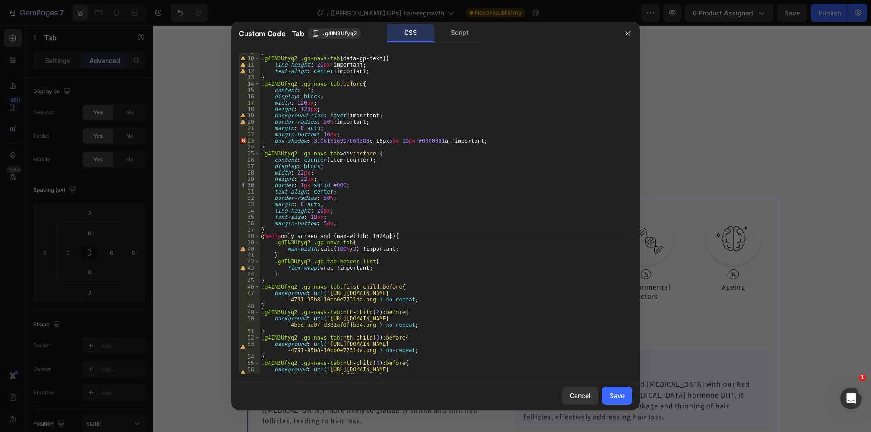
scroll to position [0, 0]
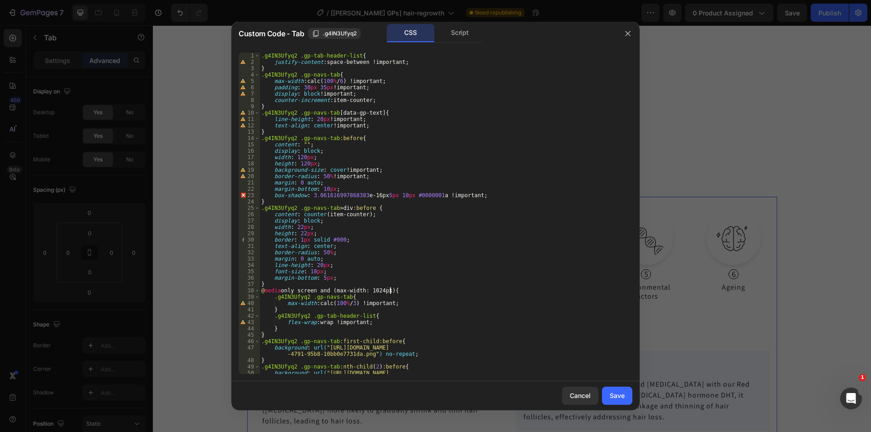
click at [406, 300] on div ".g4IN3Ufyq2 .gp-tab-header-list { justify-content : space-between !important ; …" at bounding box center [442, 223] width 366 height 341
click at [407, 301] on div ".g4IN3Ufyq2 .gp-tab-header-list { justify-content : space-between !important ; …" at bounding box center [442, 223] width 366 height 341
type textarea "max-width: calc(100% / 3) !important;"
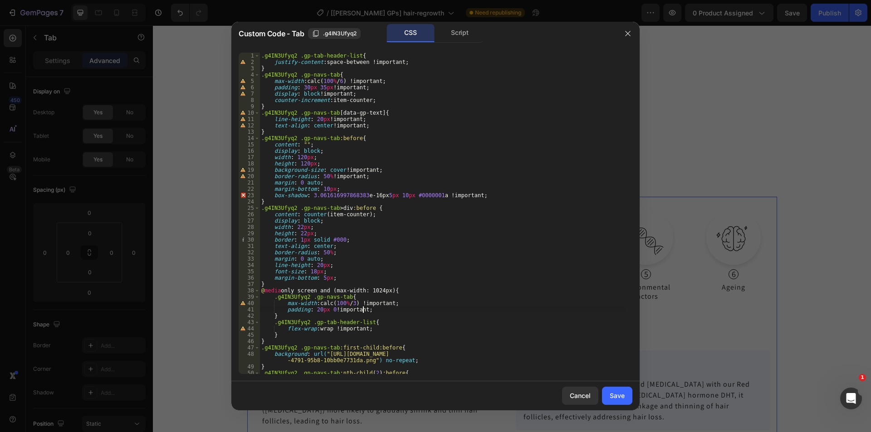
scroll to position [27, 0]
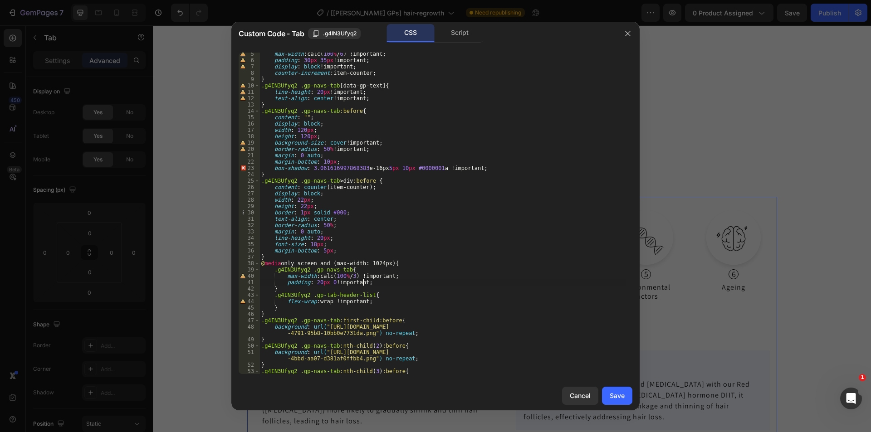
type textarea "padding: 20px 0 !important;"
click at [605, 396] on button "Save" at bounding box center [617, 396] width 30 height 18
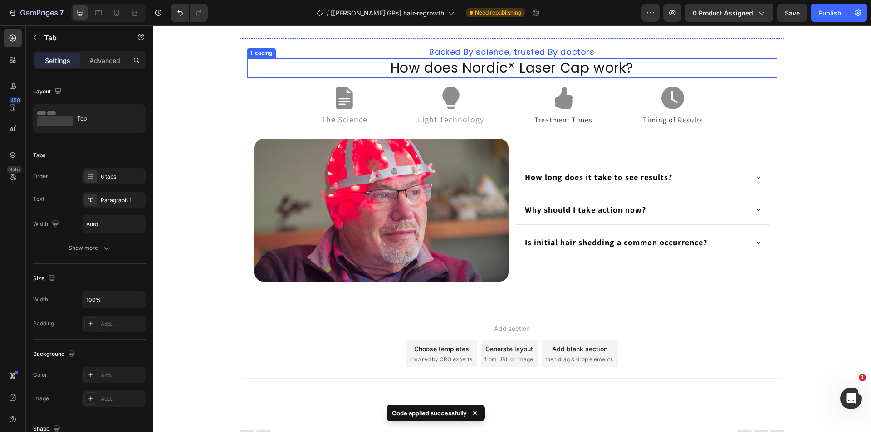
scroll to position [1764, 0]
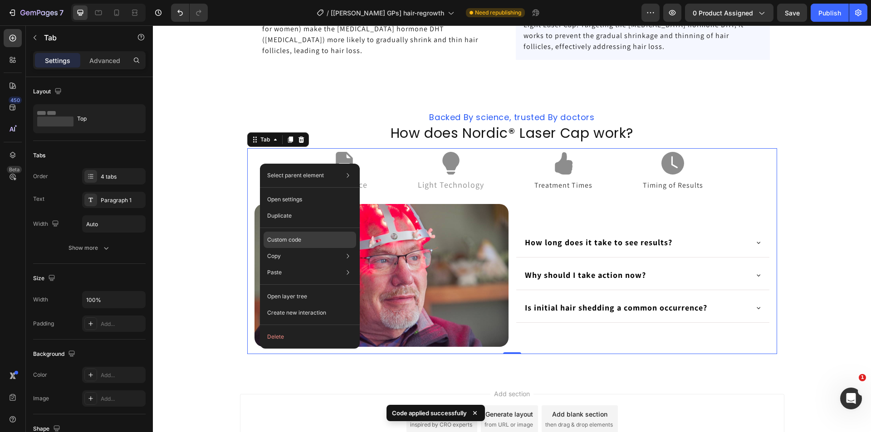
click at [290, 237] on p "Custom code" at bounding box center [284, 240] width 34 height 8
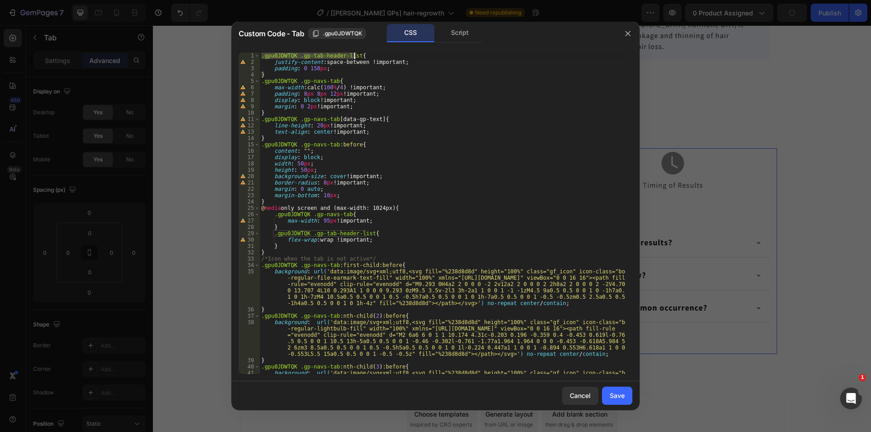
drag, startPoint x: 261, startPoint y: 56, endPoint x: 353, endPoint y: 55, distance: 92.6
click at [353, 55] on div ".gpu0JDWTQK .gp-tab-header-list { justify-content : space-between !important ; …" at bounding box center [442, 252] width 366 height 398
click at [400, 206] on div ".gpu0JDWTQK .gp-tab-header-list { justify-content : space-between !important ; …" at bounding box center [442, 252] width 366 height 398
type textarea "@media only screen and (max-width: 1024px){"
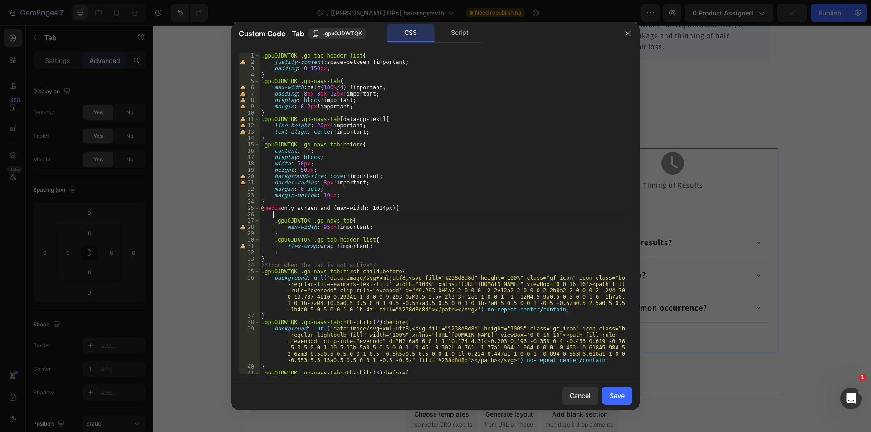
paste textarea ".gpu0JDWTQK .gp-tab-header-list"
type textarea ".gpu0JDWTQK .gp-tab-header-list{}"
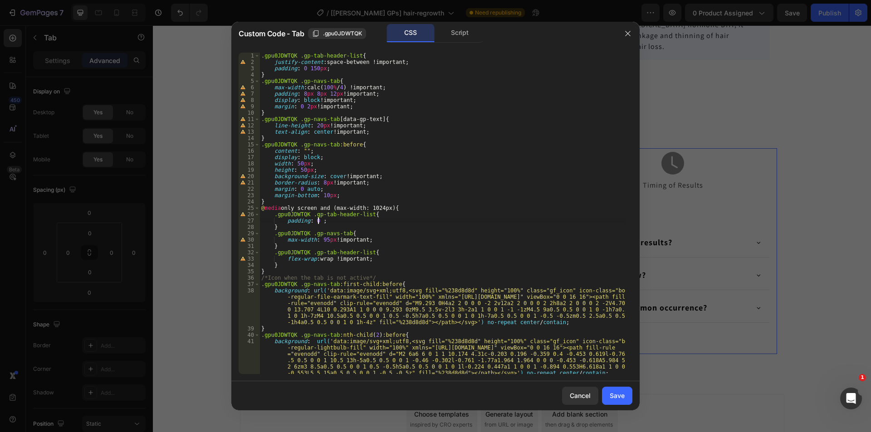
scroll to position [0, 5]
drag, startPoint x: 286, startPoint y: 240, endPoint x: 396, endPoint y: 241, distance: 109.8
click at [396, 241] on div ".gpu0JDWTQK .gp-tab-header-list { justify-content : space-between !important ; …" at bounding box center [442, 220] width 366 height 334
paste textarea "in-width: 50%"
type textarea "min-width: 50%;"
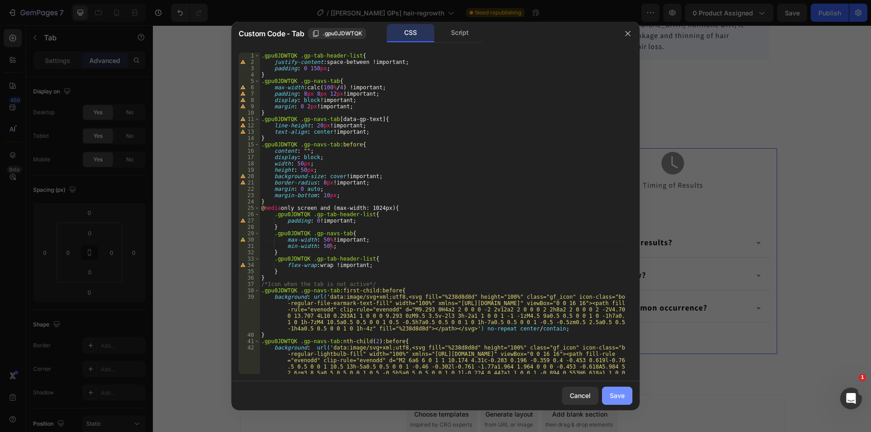
drag, startPoint x: 617, startPoint y: 395, endPoint x: 476, endPoint y: 347, distance: 148.9
click at [617, 395] on div "Save" at bounding box center [617, 396] width 15 height 10
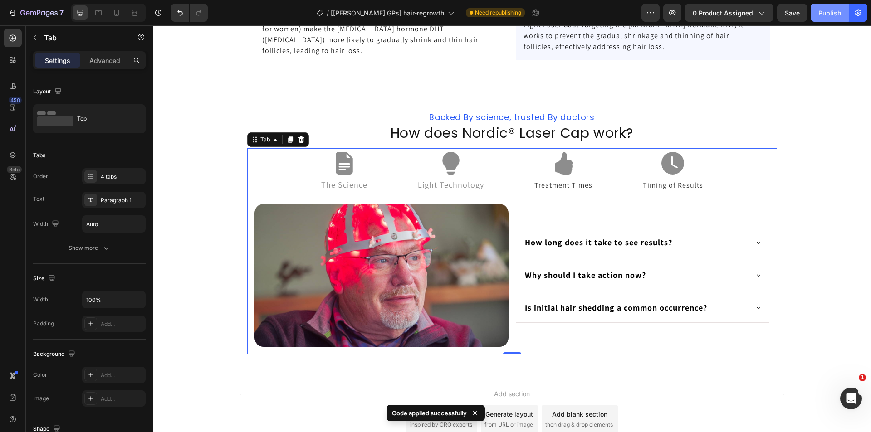
click at [826, 14] on div "Publish" at bounding box center [829, 13] width 23 height 10
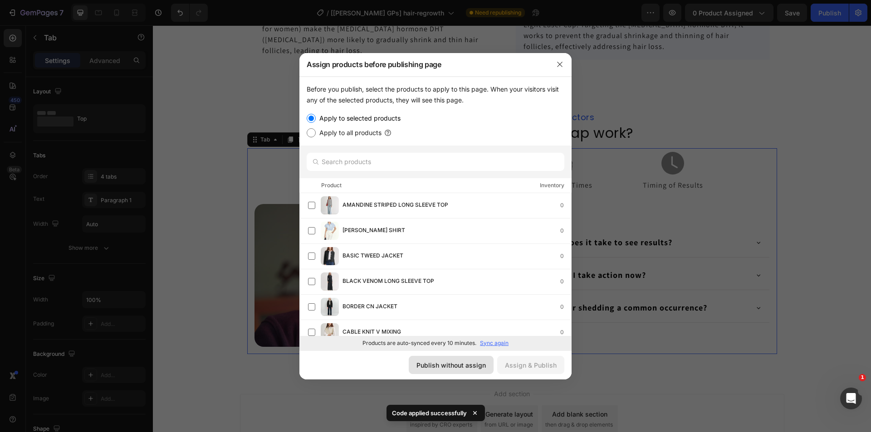
click at [451, 368] on div "Publish without assign" at bounding box center [450, 366] width 69 height 10
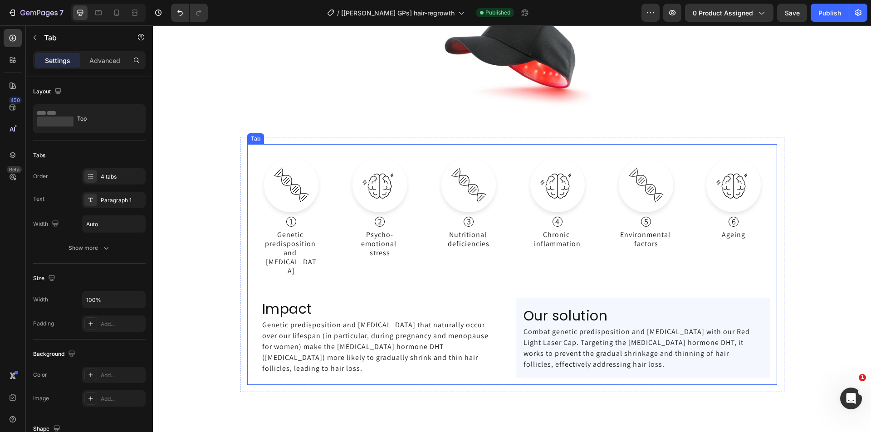
scroll to position [1447, 0]
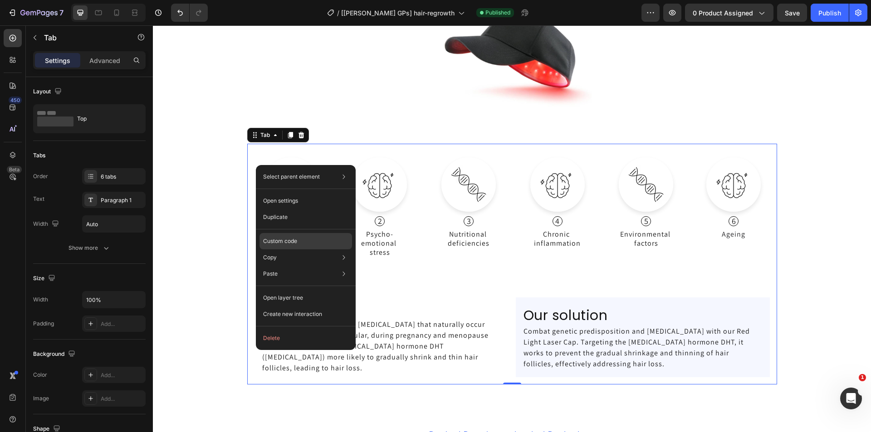
click at [284, 240] on p "Custom code" at bounding box center [280, 241] width 34 height 8
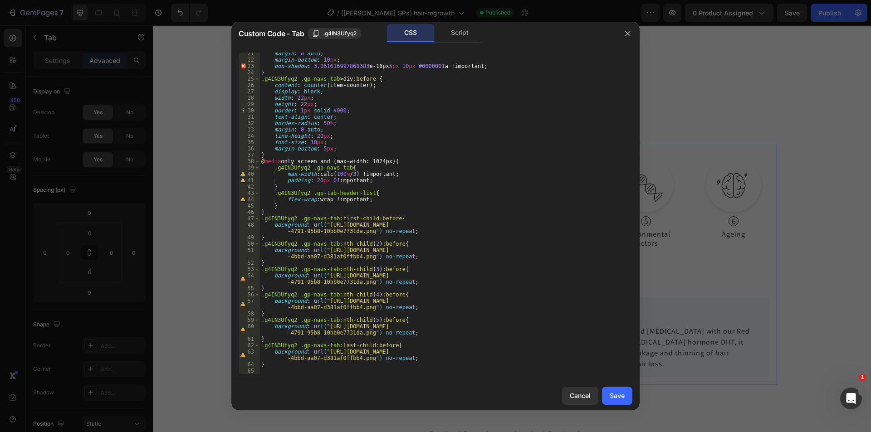
scroll to position [0, 0]
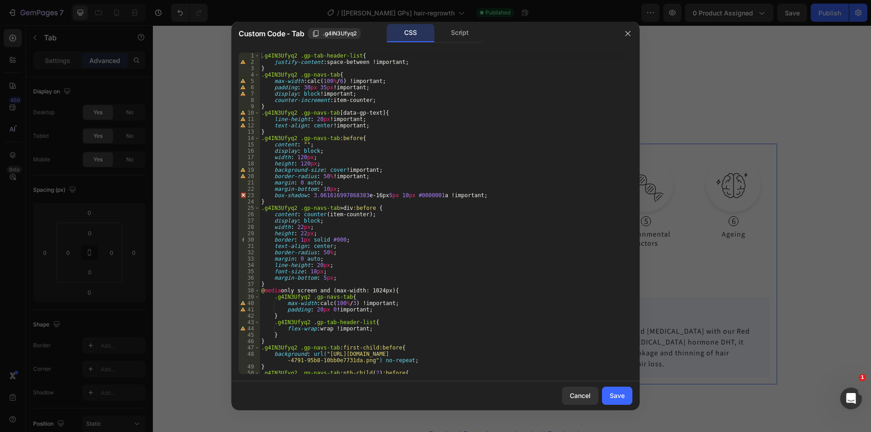
click at [747, 251] on div at bounding box center [435, 216] width 871 height 432
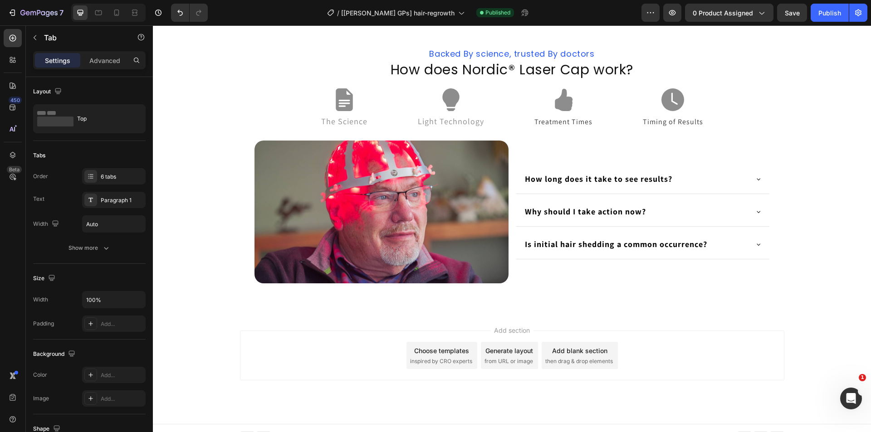
scroll to position [1830, 0]
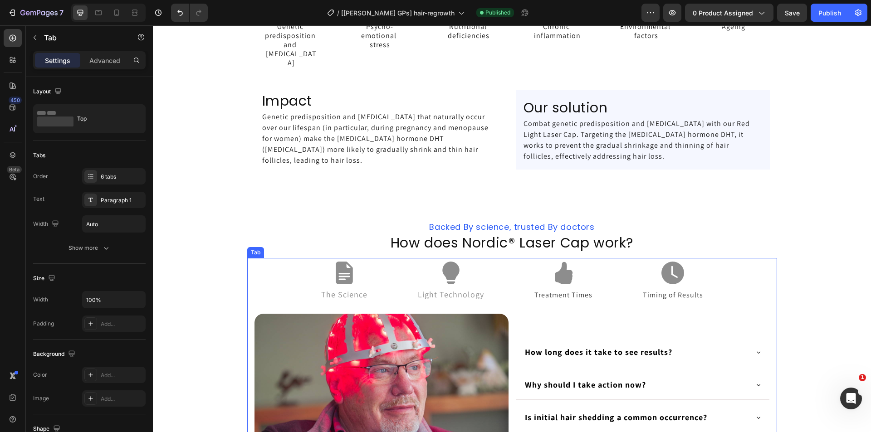
click at [282, 180] on div "Genetic predisposition and [MEDICAL_DATA] Psycho-emotional stress Nutritional d…" at bounding box center [512, 56] width 718 height 284
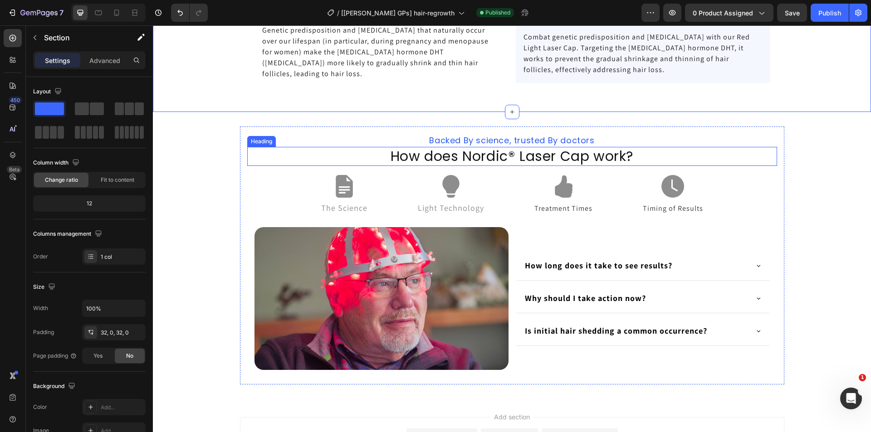
scroll to position [1745, 0]
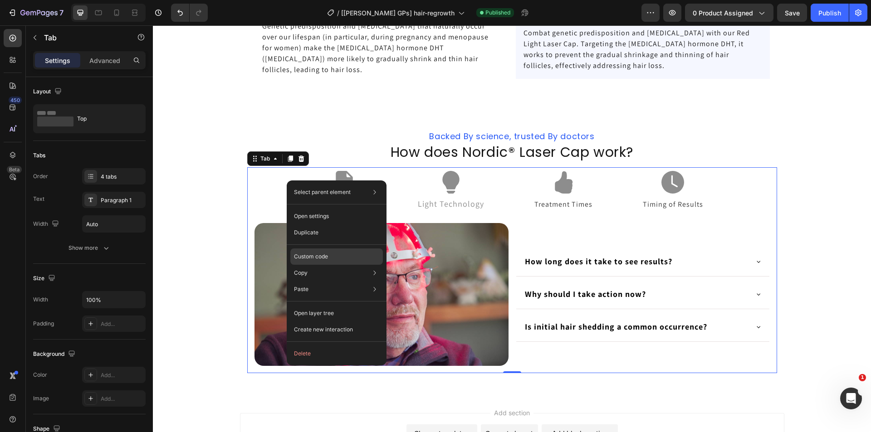
click at [310, 281] on div "Custom code" at bounding box center [336, 289] width 93 height 16
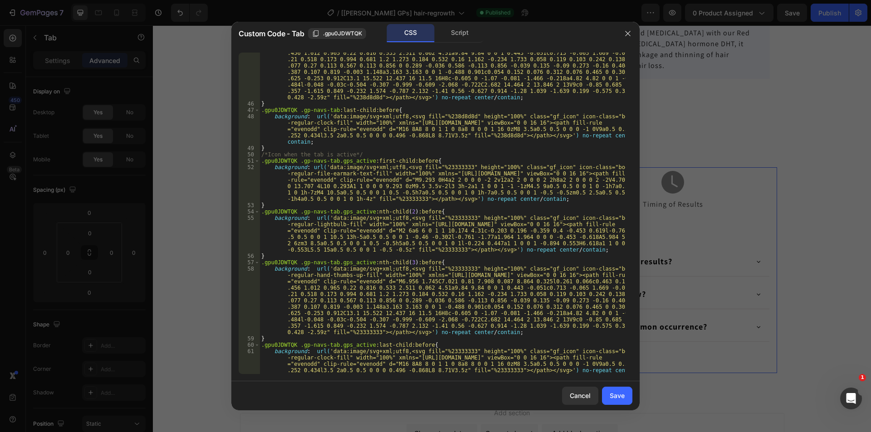
scroll to position [377, 0]
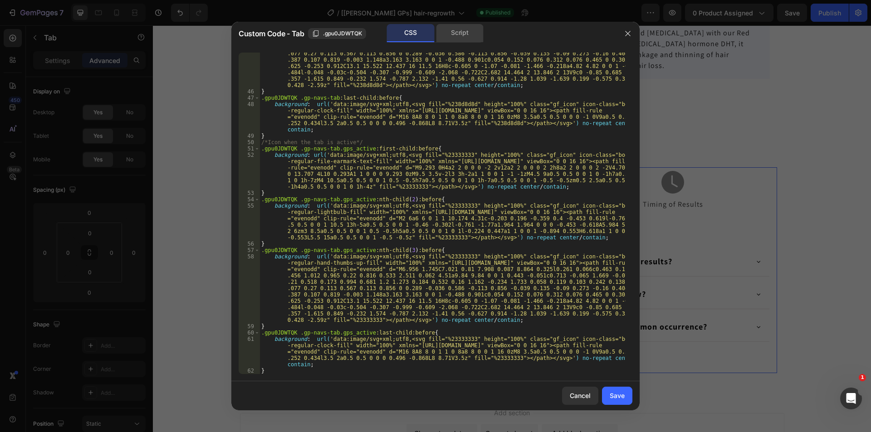
click at [457, 35] on div "Script" at bounding box center [460, 33] width 48 height 18
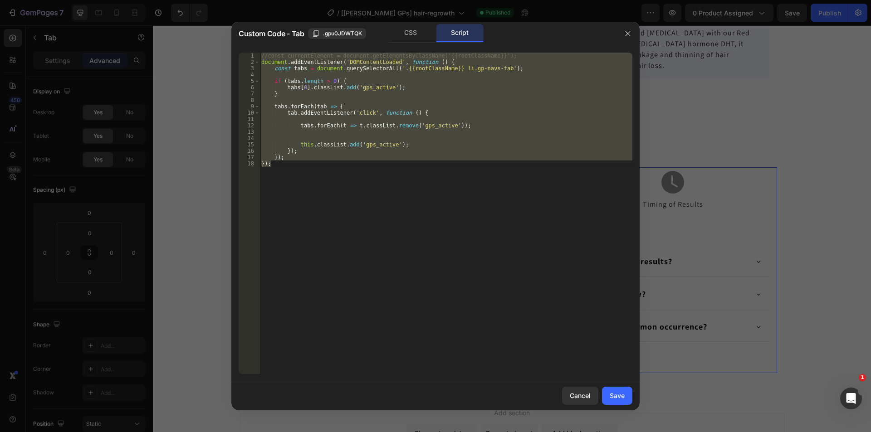
click at [357, 225] on div "//const currentElement = document.getElementsByClassName('{{rootClassName}}'); …" at bounding box center [445, 214] width 373 height 322
type textarea "});"
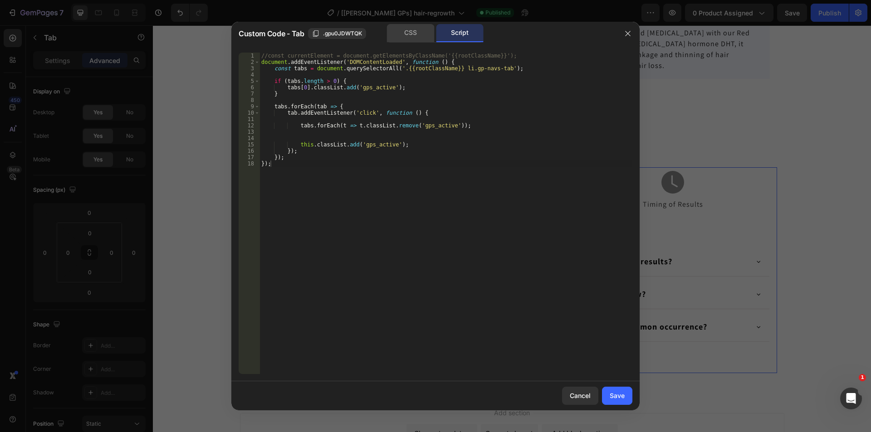
click at [405, 35] on div "CSS" at bounding box center [411, 33] width 48 height 18
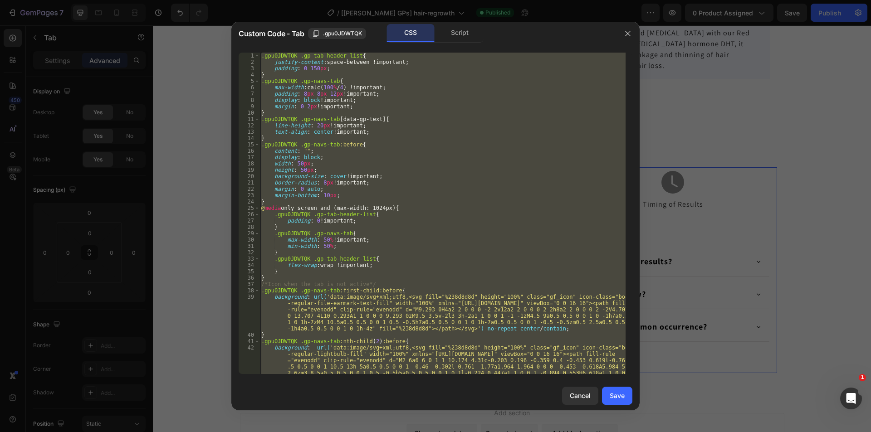
scroll to position [364, 0]
click at [393, 196] on div ".gpu0JDWTQK .gp-tab-header-list { justify-content : space-between !important ; …" at bounding box center [442, 214] width 366 height 322
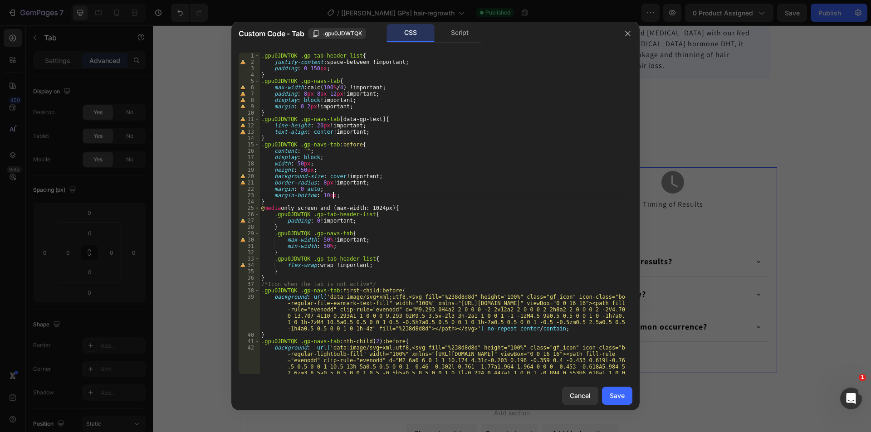
click at [374, 132] on div ".gpu0JDWTQK .gp-tab-header-list { justify-content : space-between !important ; …" at bounding box center [442, 236] width 366 height 366
type textarea "text-align: center !important;"
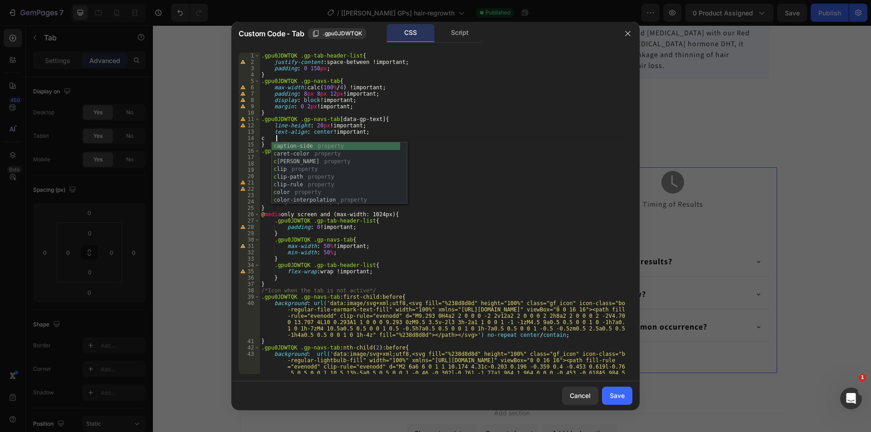
scroll to position [0, 1]
type textarea "text-align: center !important;"
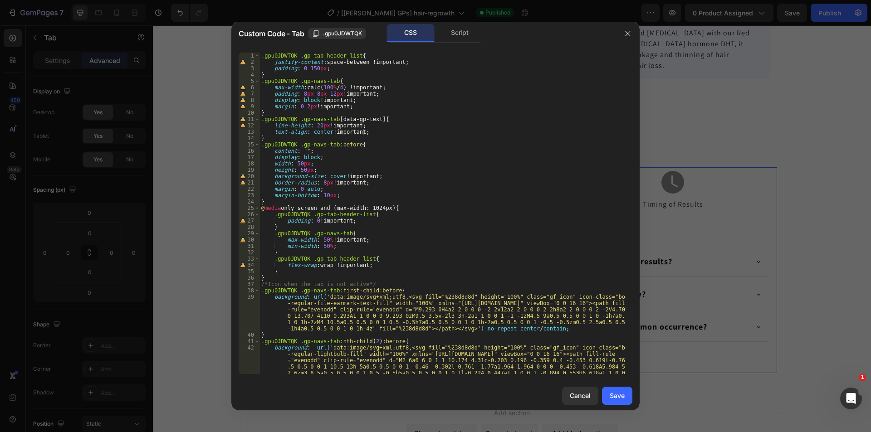
click at [805, 185] on div at bounding box center [435, 216] width 871 height 432
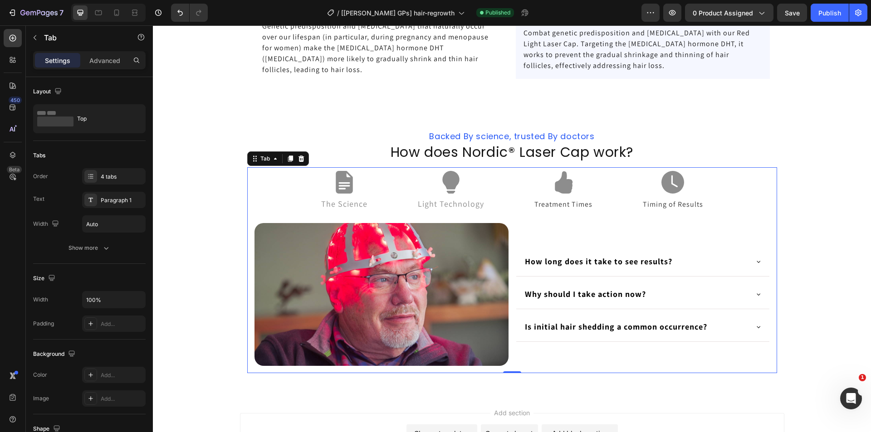
click at [337, 199] on span "The Science" at bounding box center [344, 204] width 46 height 10
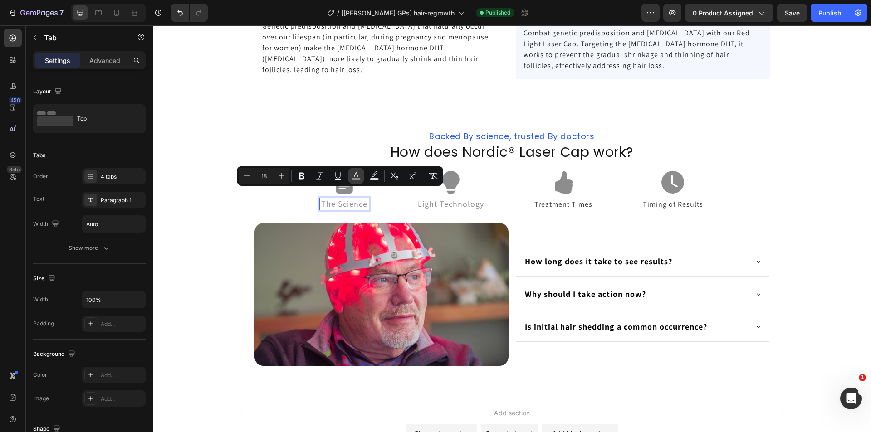
click at [359, 176] on icon "Editor contextual toolbar" at bounding box center [356, 175] width 9 height 9
type input "8D8D8D"
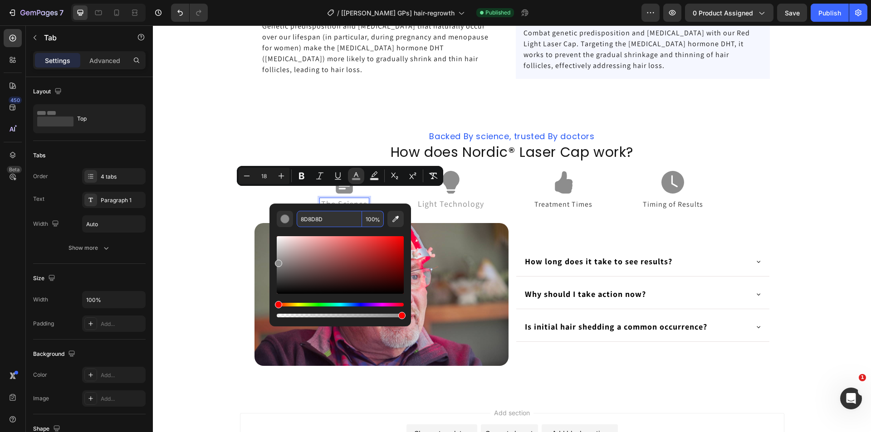
click at [339, 215] on input "8D8D8D" at bounding box center [329, 219] width 65 height 16
click at [227, 210] on div "Backed By science, trusted By doctors Heading How does Nordic® Laser Cap work? …" at bounding box center [512, 251] width 718 height 258
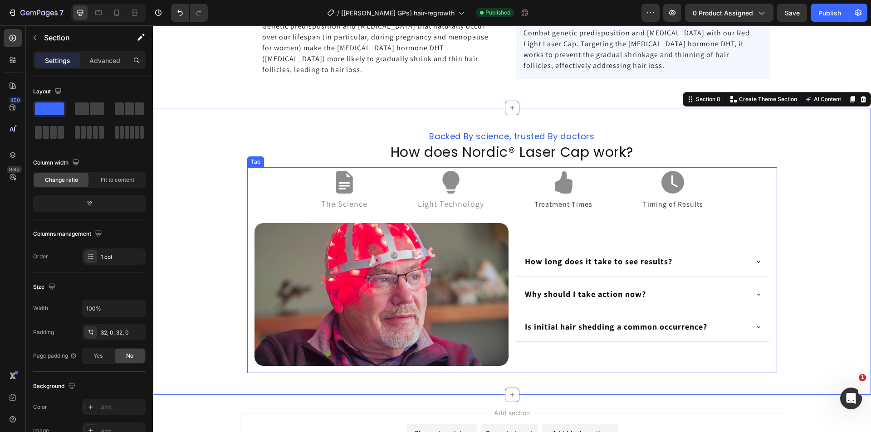
click at [343, 199] on span "The Science" at bounding box center [344, 204] width 46 height 10
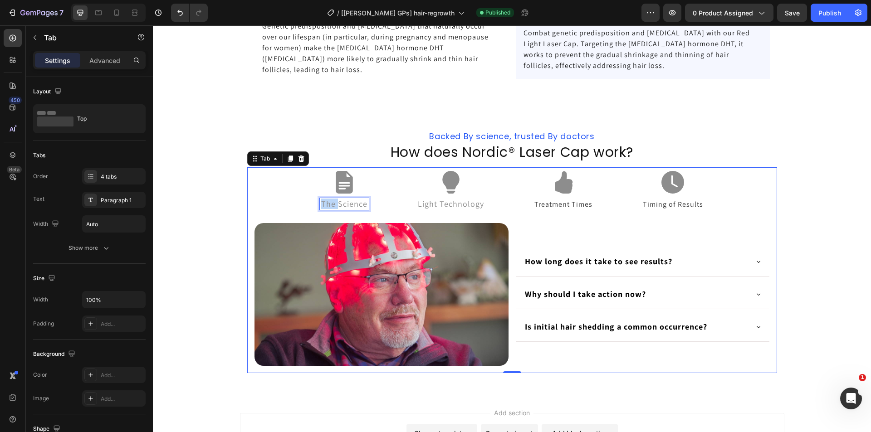
click at [346, 199] on span "The Science" at bounding box center [344, 204] width 46 height 10
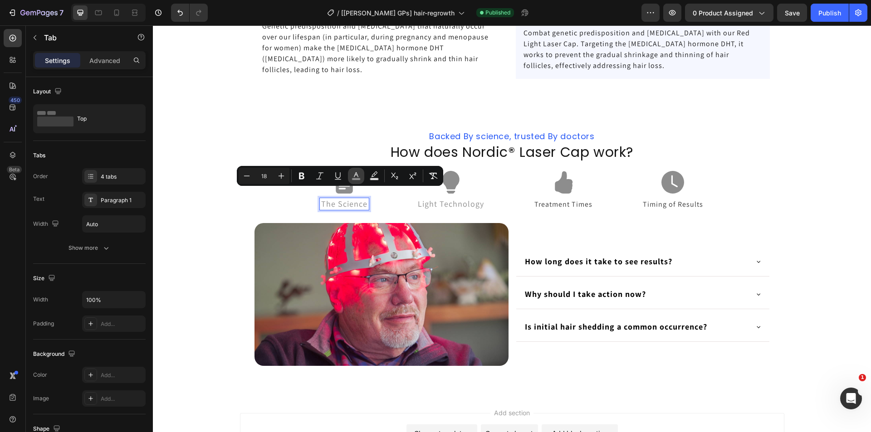
click at [357, 175] on icon "Editor contextual toolbar" at bounding box center [356, 174] width 5 height 5
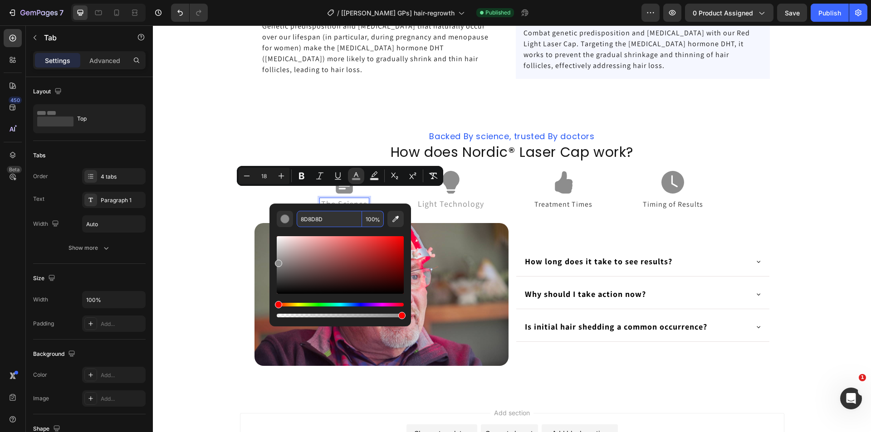
click at [333, 218] on input "8D8D8D" at bounding box center [329, 219] width 65 height 16
click at [761, 206] on ul "The Science Light Technology Treatment Times Timing of Results" at bounding box center [512, 191] width 530 height 49
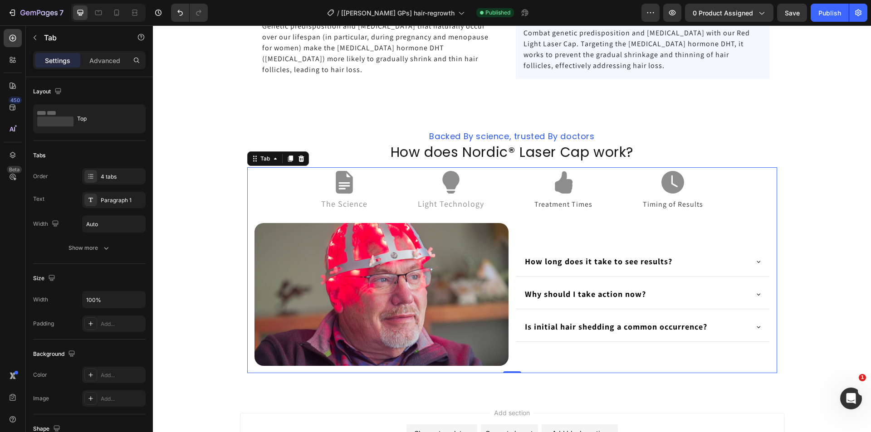
click at [338, 199] on span "The Science" at bounding box center [344, 204] width 46 height 10
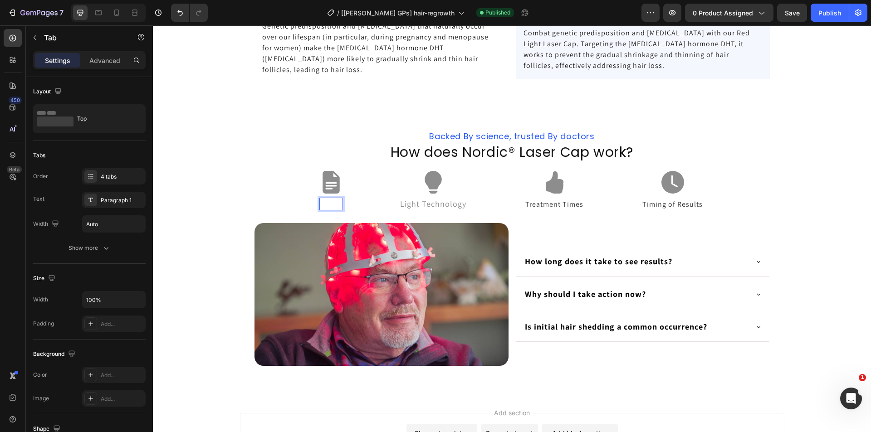
click at [352, 201] on ul "Light Technology Treatment Times Timing of Results" at bounding box center [512, 191] width 530 height 49
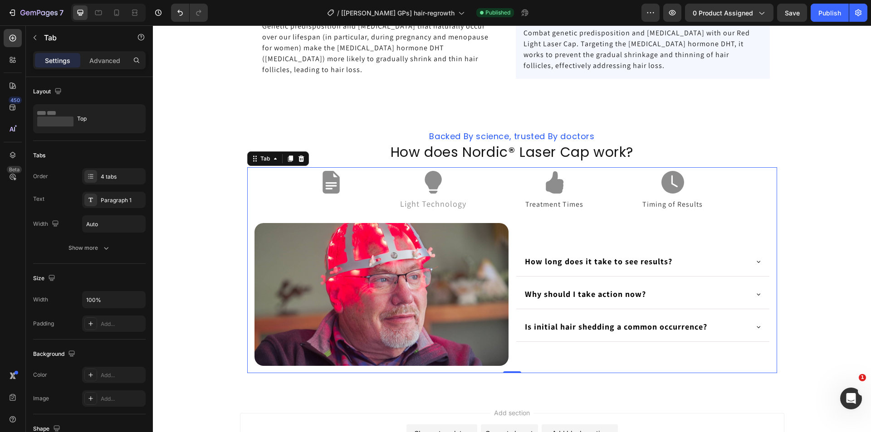
click at [332, 200] on p "Rich Text Editor. Editing area: main" at bounding box center [331, 204] width 20 height 9
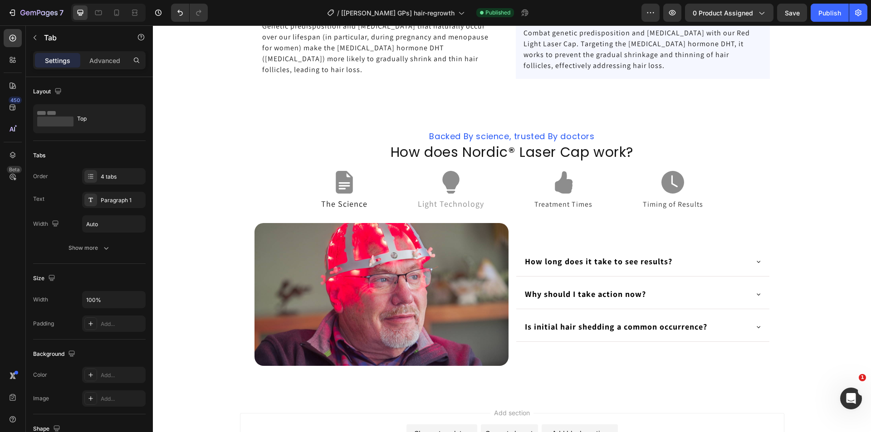
click at [375, 201] on ul "The Science Light Technology Treatment Times Timing of Results" at bounding box center [512, 191] width 530 height 49
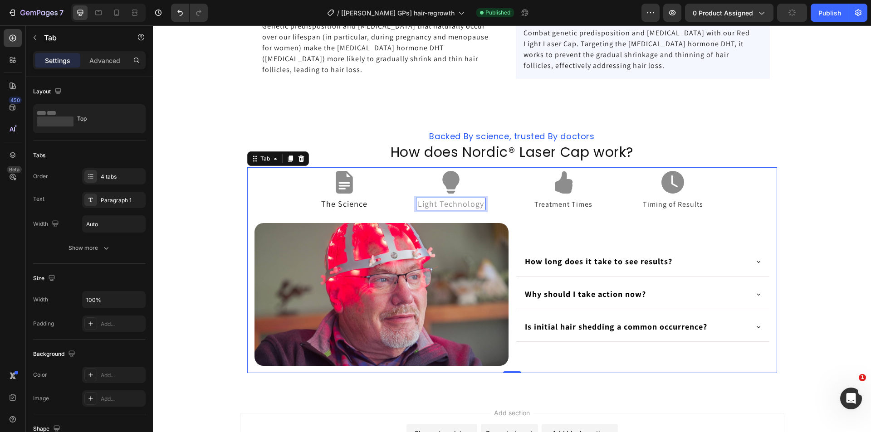
click at [448, 200] on p "Light Technology" at bounding box center [451, 204] width 66 height 9
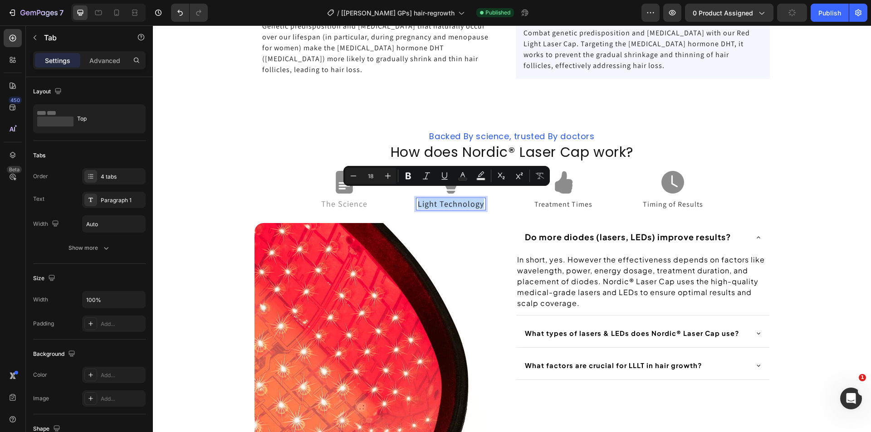
copy p "Light Technology"
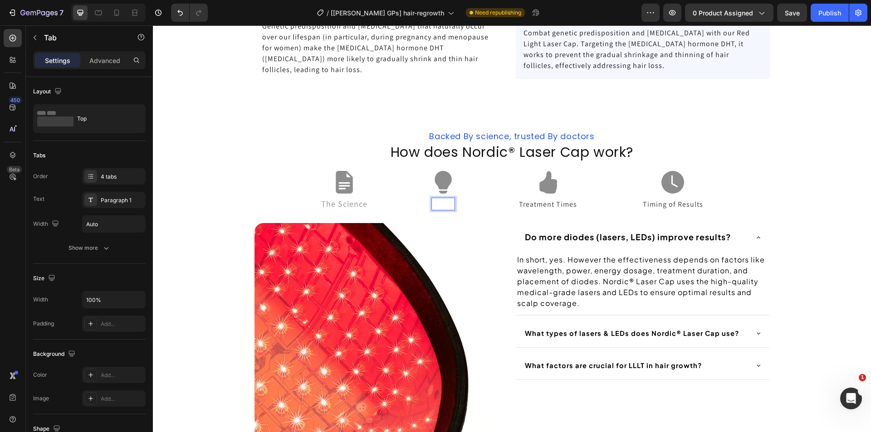
click at [453, 223] on img at bounding box center [381, 350] width 254 height 254
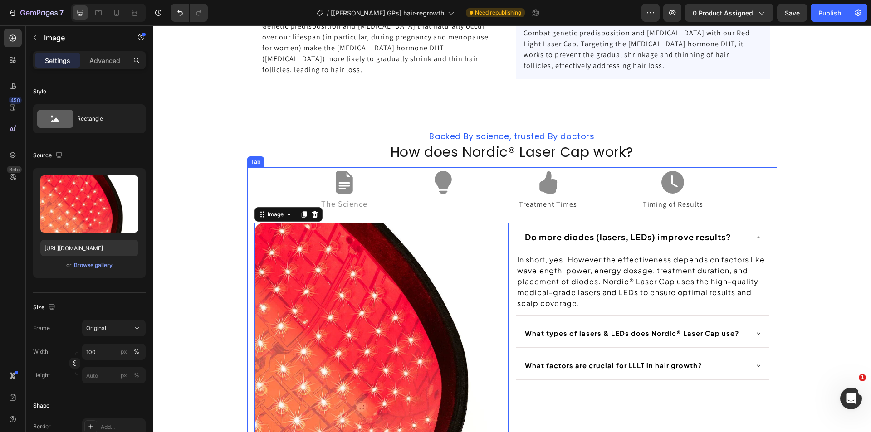
click at [433, 200] on p "Rich Text Editor. Editing area: main" at bounding box center [443, 204] width 20 height 9
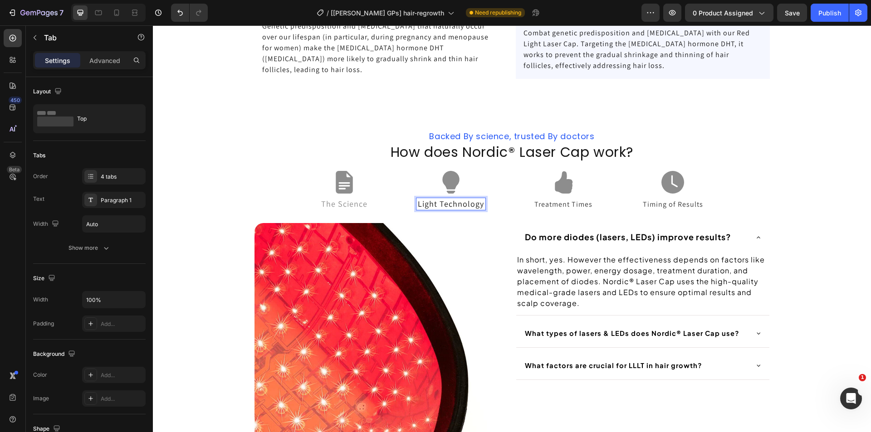
click at [453, 216] on div "Image How long does it take to see results? Why should I take action now? Is in…" at bounding box center [512, 350] width 530 height 269
click at [349, 185] on li "The Science" at bounding box center [344, 191] width 56 height 49
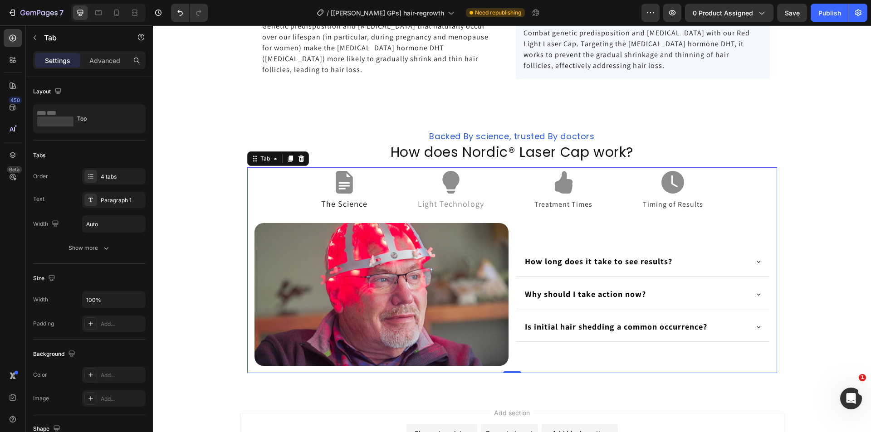
click at [472, 186] on li "Light Technology" at bounding box center [451, 191] width 76 height 49
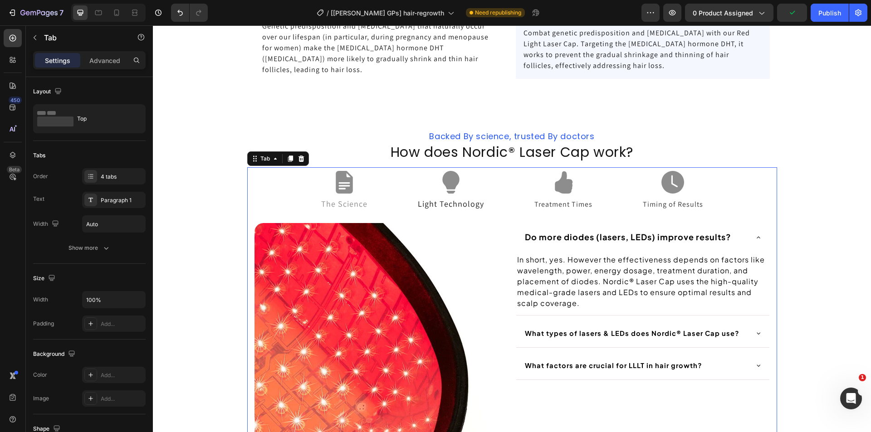
click at [559, 200] on span "Treatment Times" at bounding box center [563, 205] width 58 height 10
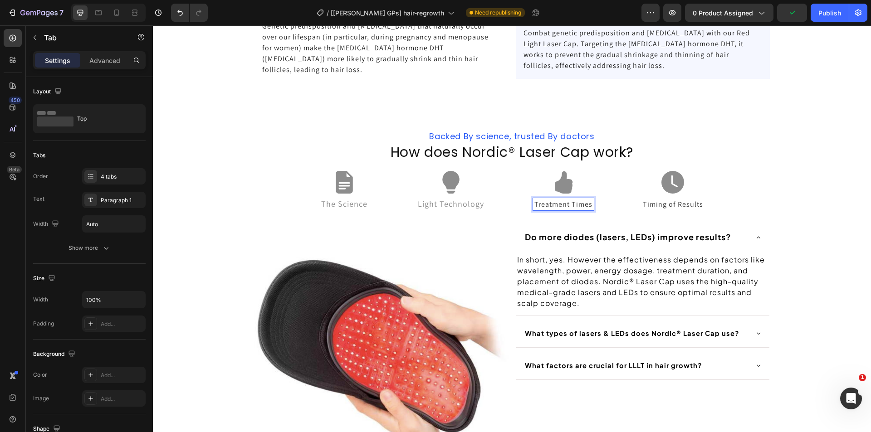
click at [559, 200] on span "Treatment Times" at bounding box center [563, 205] width 58 height 10
click at [583, 216] on div "Image How long does it take to see results? Why should I take action now? Is in…" at bounding box center [512, 350] width 530 height 268
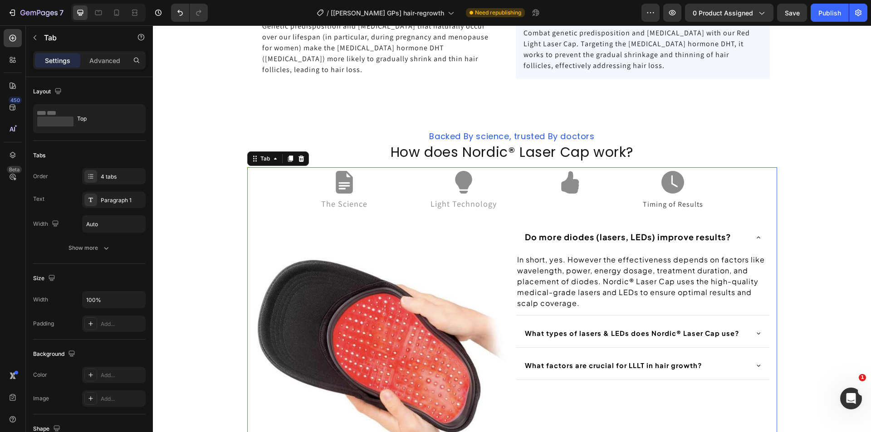
click at [569, 200] on p "Rich Text Editor. Editing area: main" at bounding box center [570, 204] width 20 height 9
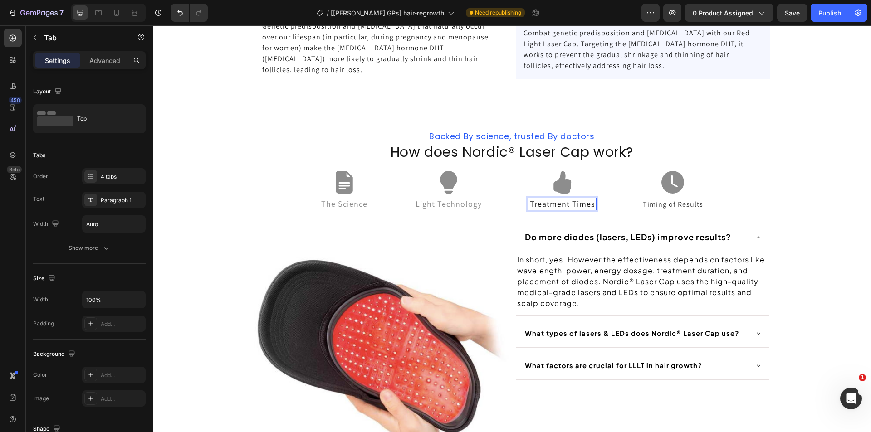
click at [566, 216] on div "Image How long does it take to see results? Why should I take action now? Is in…" at bounding box center [512, 350] width 530 height 268
click at [454, 181] on li "Light Technology" at bounding box center [449, 191] width 76 height 49
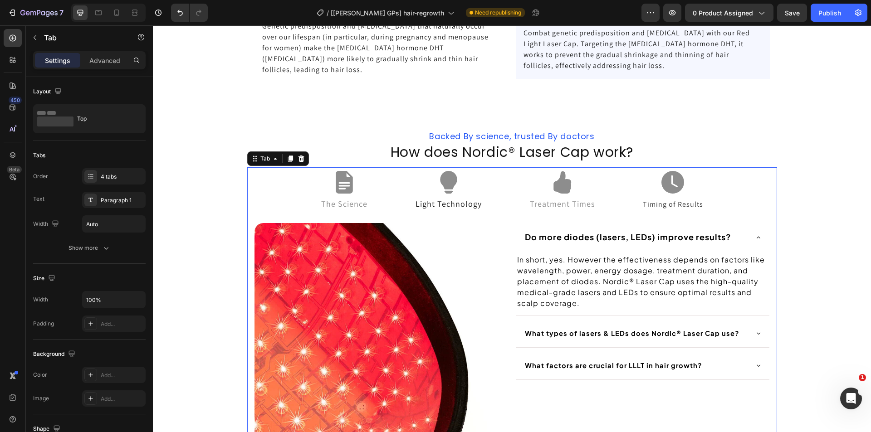
click at [560, 181] on li "Treatment Times" at bounding box center [562, 191] width 75 height 49
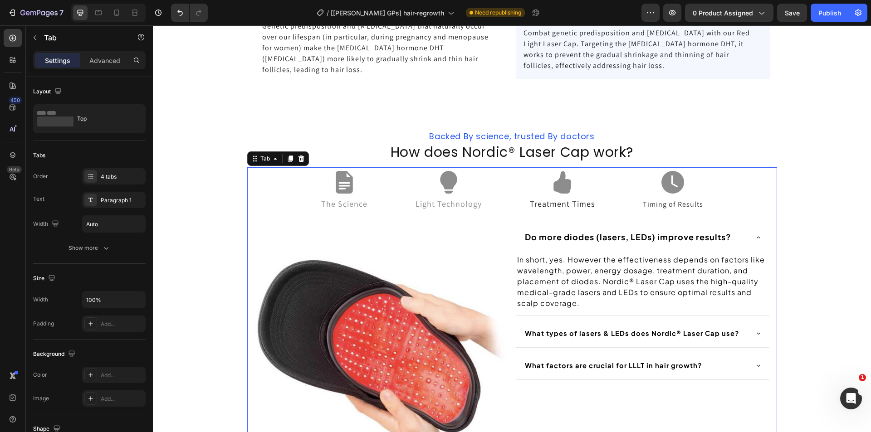
click at [659, 200] on span "Timing of Results" at bounding box center [673, 205] width 60 height 10
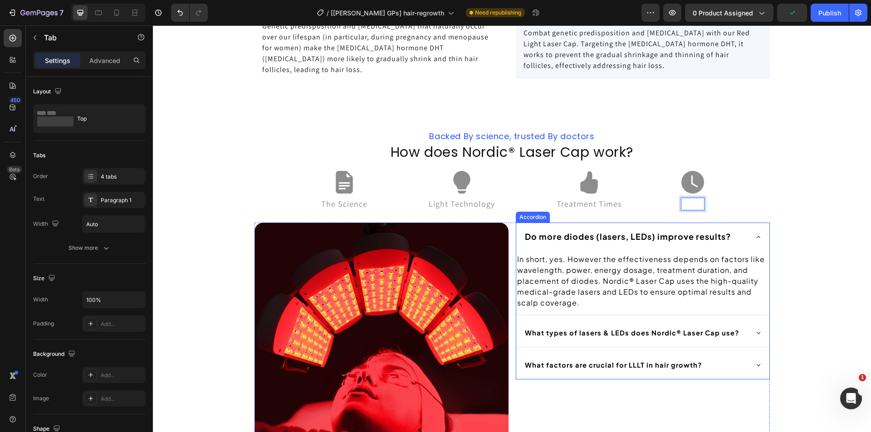
click at [746, 192] on ul "The Science Light Technology Treatment Times" at bounding box center [512, 191] width 530 height 48
click at [690, 200] on p "Rich Text Editor. Editing area: main" at bounding box center [693, 204] width 20 height 9
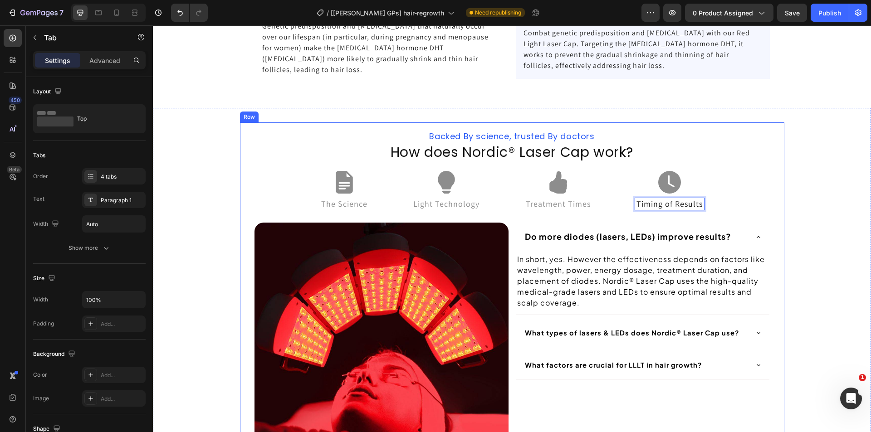
click at [778, 191] on div "Backed By science, trusted By doctors Heading How does Nordic® Laser Cap work? …" at bounding box center [512, 306] width 544 height 369
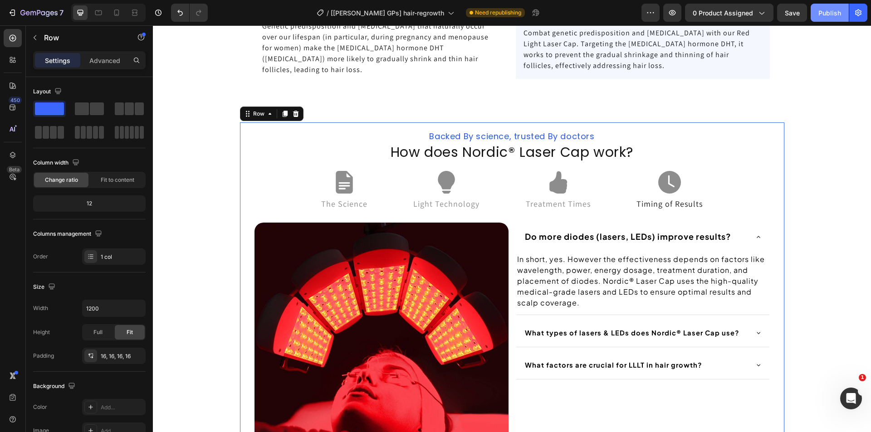
click at [831, 10] on div "Publish" at bounding box center [829, 13] width 23 height 10
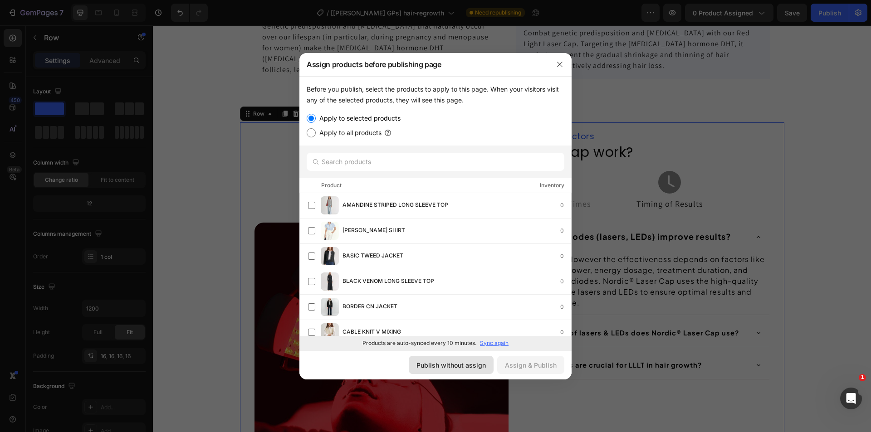
drag, startPoint x: 460, startPoint y: 362, endPoint x: 483, endPoint y: 402, distance: 46.5
click at [460, 362] on div "Publish without assign" at bounding box center [450, 366] width 69 height 10
